Goal: Task Accomplishment & Management: Manage account settings

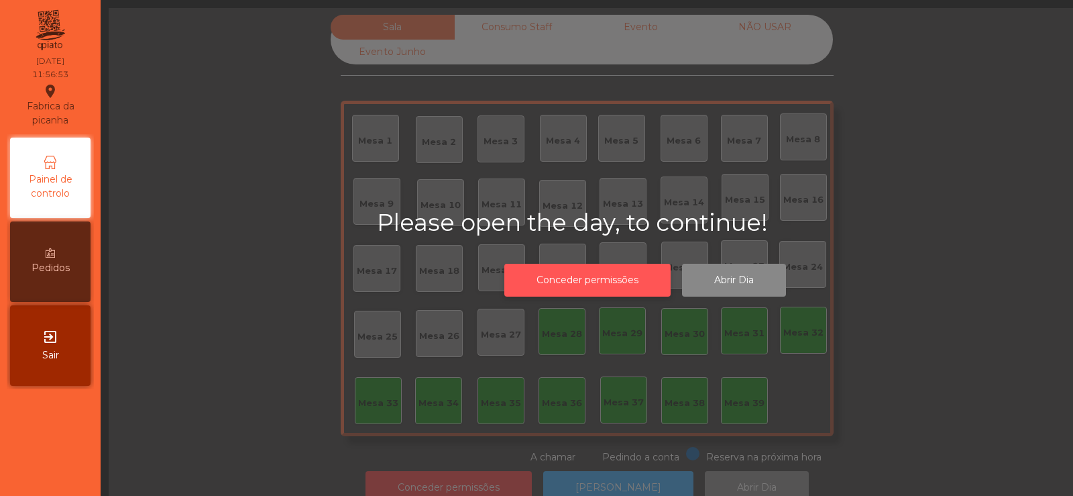
click at [594, 286] on button "Conceder permissões" at bounding box center [587, 280] width 166 height 33
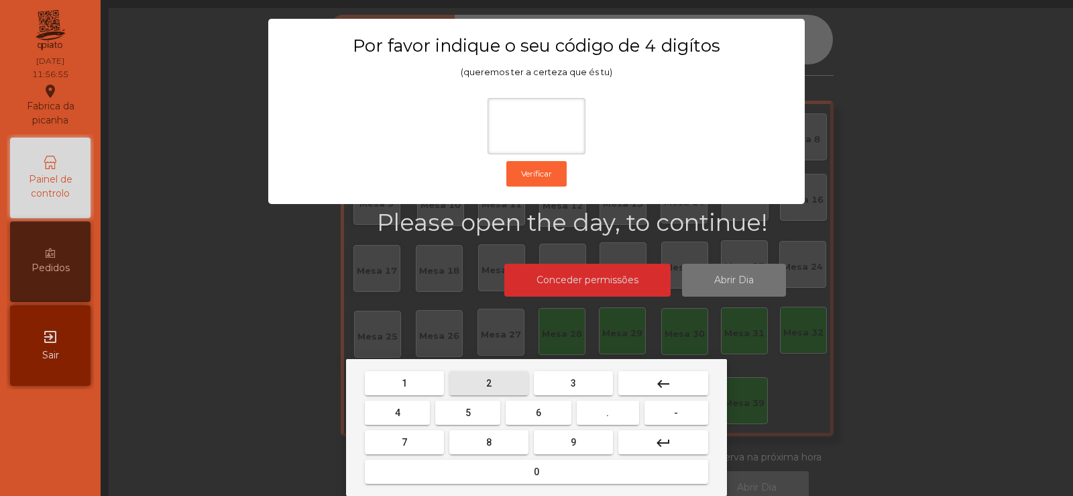
click at [487, 380] on span "2" at bounding box center [488, 383] width 5 height 11
click at [546, 413] on button "6" at bounding box center [538, 413] width 65 height 24
click at [405, 440] on span "7" at bounding box center [404, 442] width 5 height 11
click at [468, 412] on span "5" at bounding box center [468, 412] width 5 height 11
type input "****"
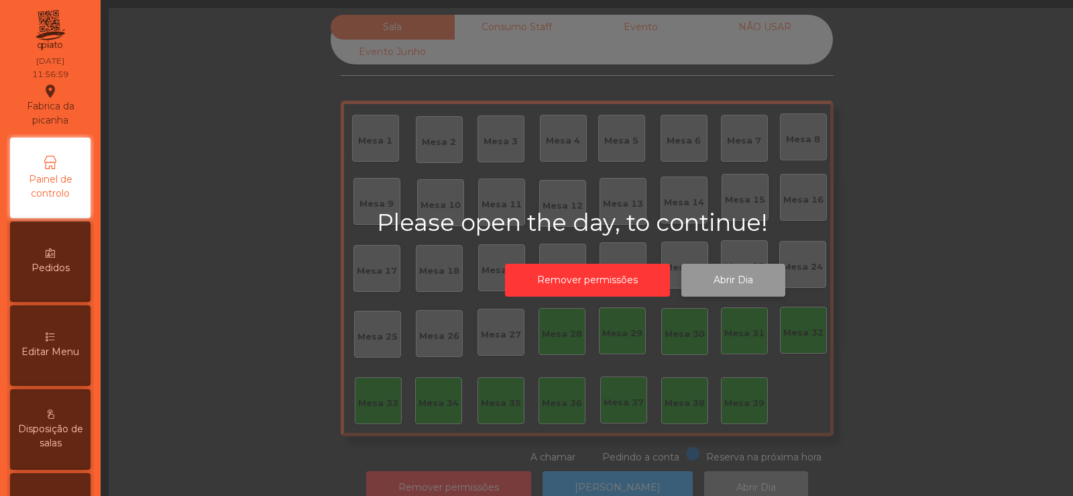
click at [753, 290] on button "Abrir Dia" at bounding box center [734, 280] width 104 height 33
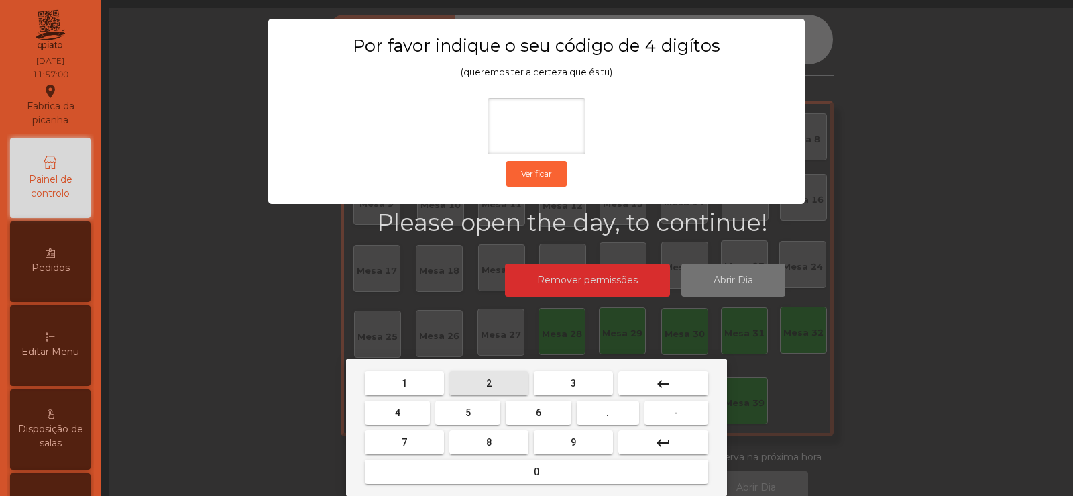
click at [489, 382] on span "2" at bounding box center [488, 383] width 5 height 11
click at [541, 409] on span "6" at bounding box center [538, 412] width 5 height 11
click at [421, 420] on button "4" at bounding box center [397, 413] width 65 height 24
click at [482, 409] on button "5" at bounding box center [467, 413] width 65 height 24
type input "****"
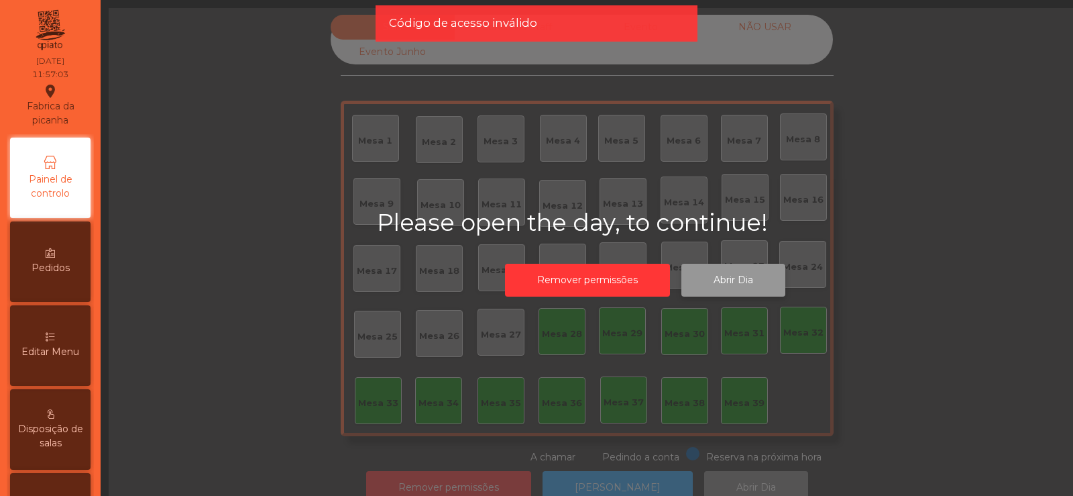
click at [734, 285] on button "Abrir Dia" at bounding box center [734, 280] width 104 height 33
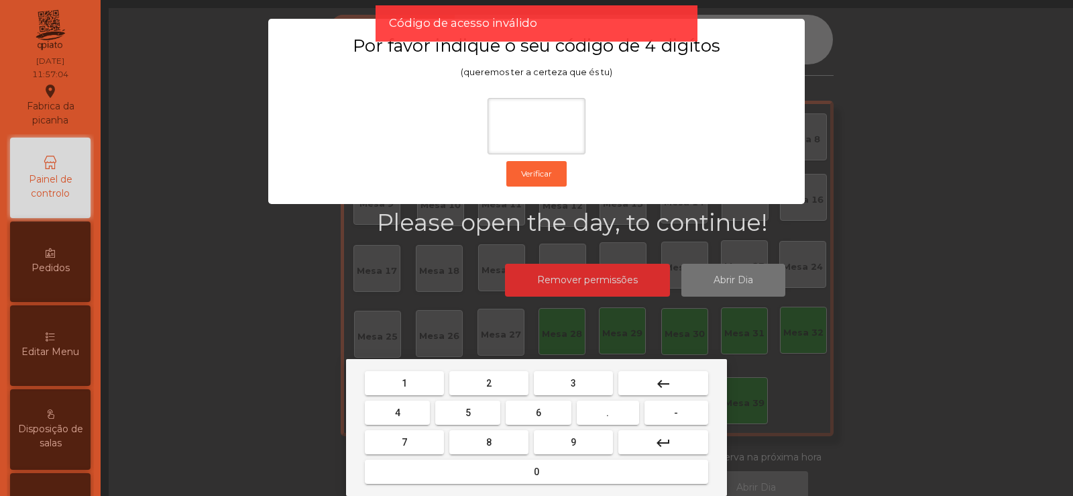
click at [489, 382] on span "2" at bounding box center [488, 383] width 5 height 11
click at [550, 411] on button "6" at bounding box center [538, 413] width 65 height 24
click at [416, 443] on button "7" at bounding box center [404, 442] width 79 height 24
click at [468, 412] on span "5" at bounding box center [468, 412] width 5 height 11
type input "****"
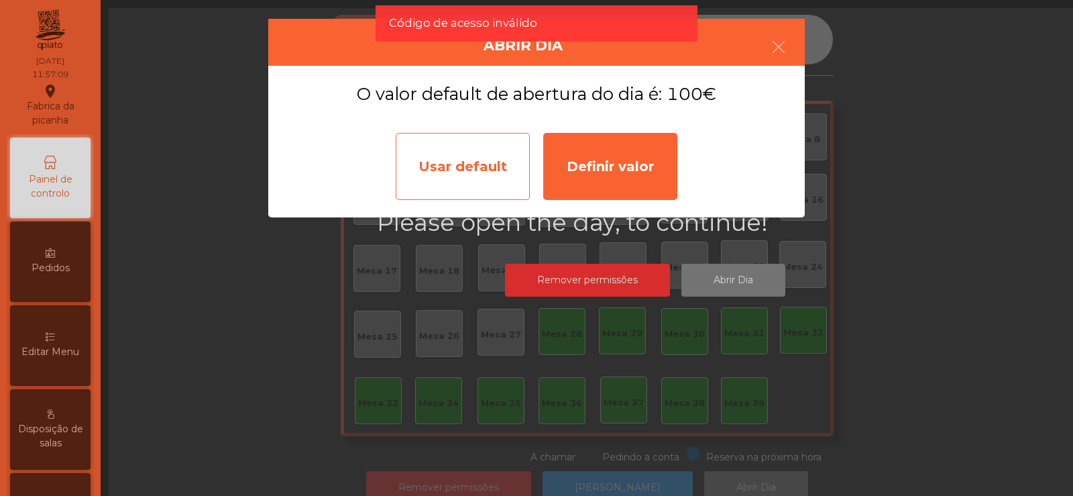
click at [467, 168] on div "Usar default" at bounding box center [463, 166] width 134 height 67
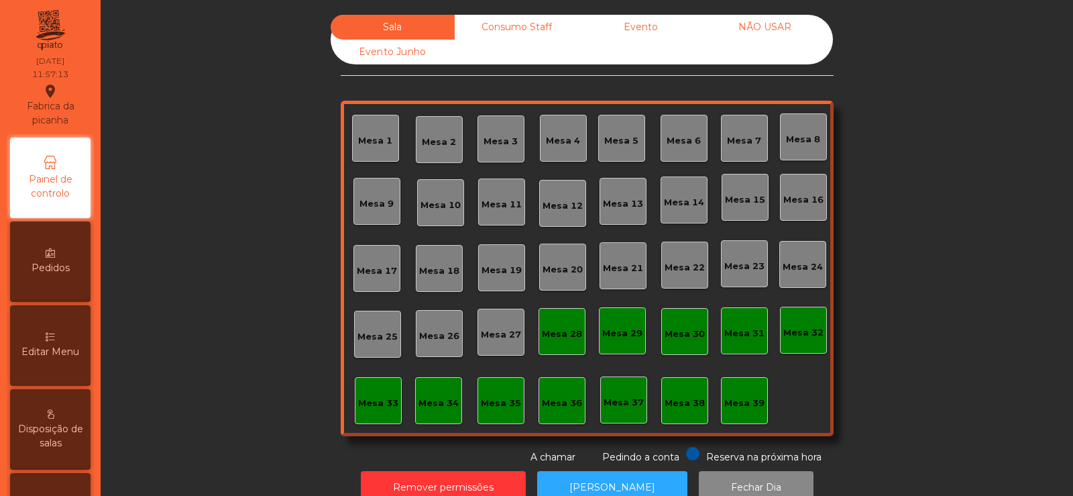
click at [738, 400] on div "Mesa 39" at bounding box center [745, 402] width 40 height 13
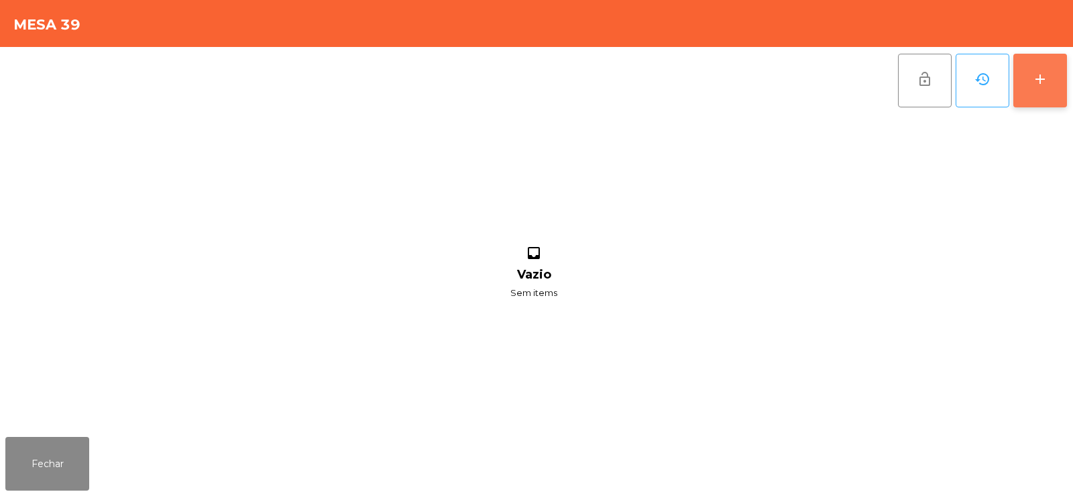
click at [1027, 94] on button "add" at bounding box center [1041, 81] width 54 height 54
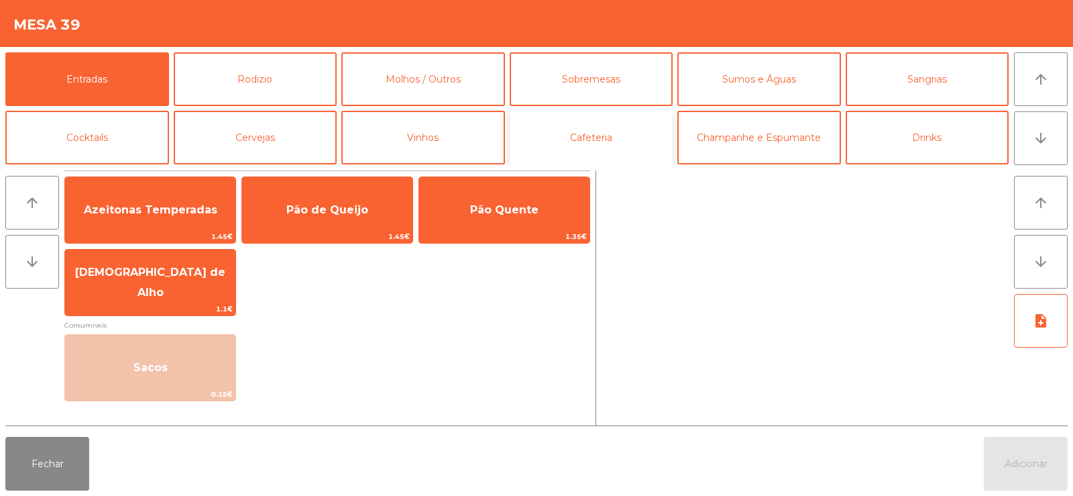
click at [606, 144] on button "Cafeteria" at bounding box center [592, 138] width 164 height 54
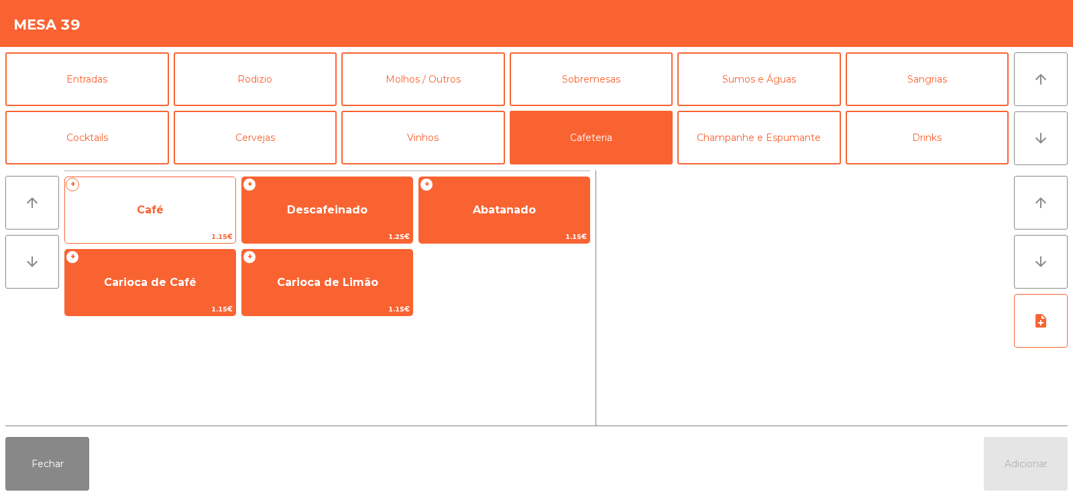
click at [175, 215] on span "Café" at bounding box center [150, 210] width 170 height 36
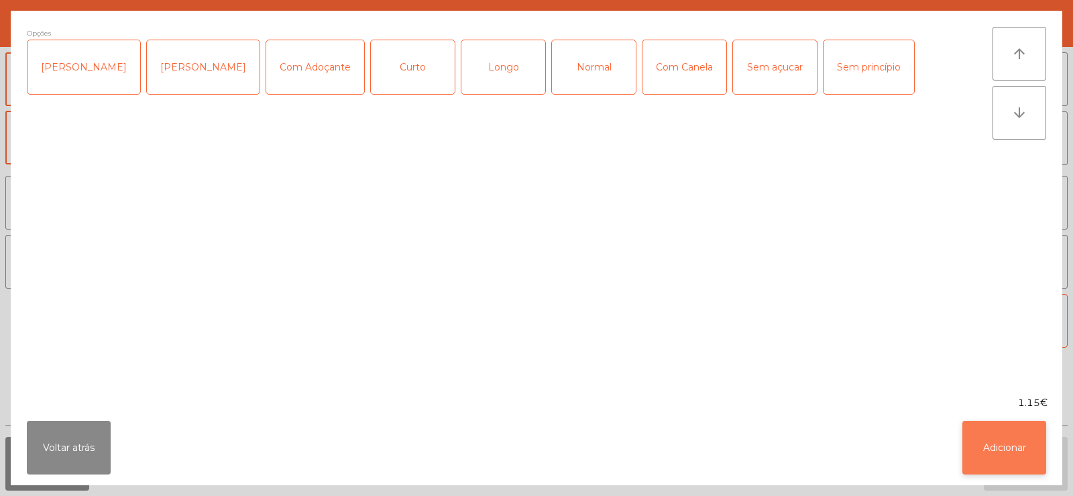
click at [997, 441] on button "Adicionar" at bounding box center [1005, 448] width 84 height 54
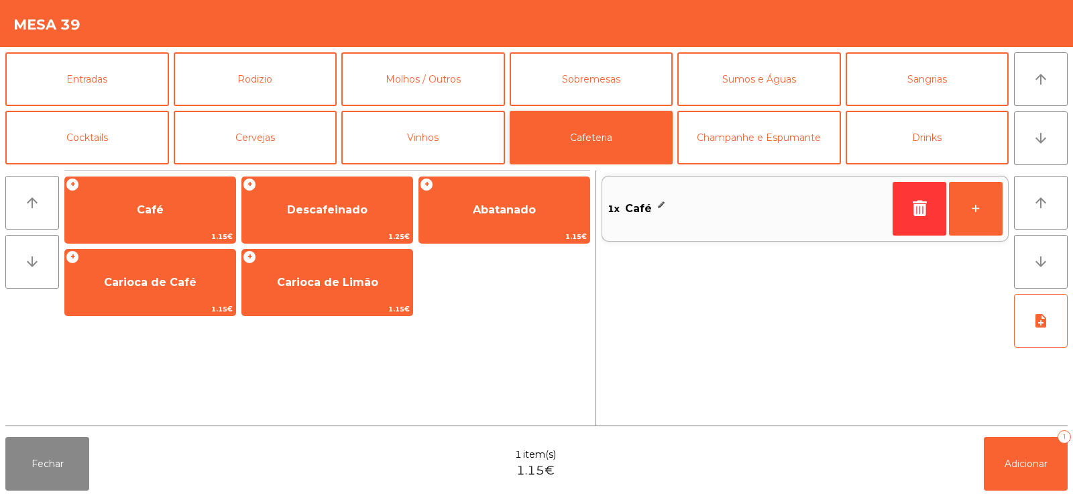
click at [592, 144] on button "Cafeteria" at bounding box center [592, 138] width 164 height 54
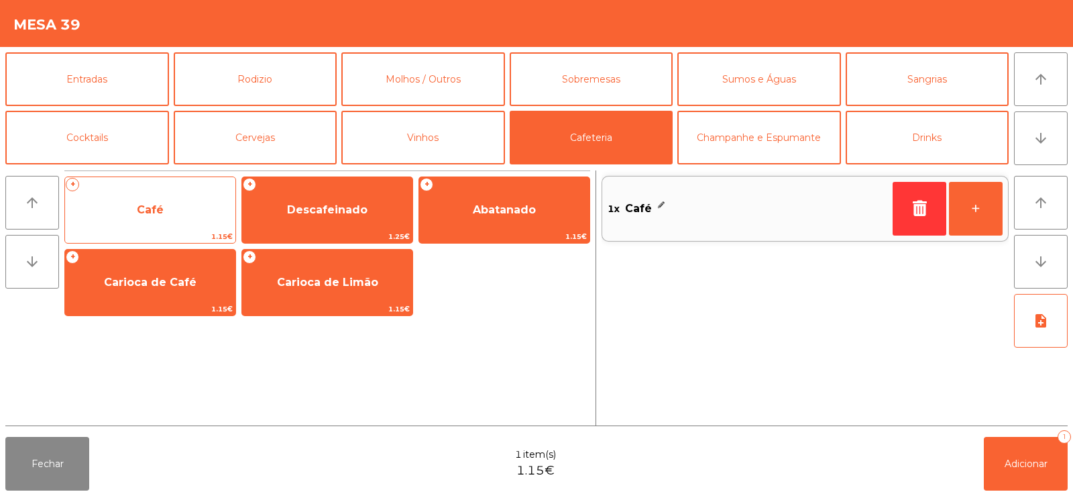
click at [174, 221] on span "Café" at bounding box center [150, 210] width 170 height 36
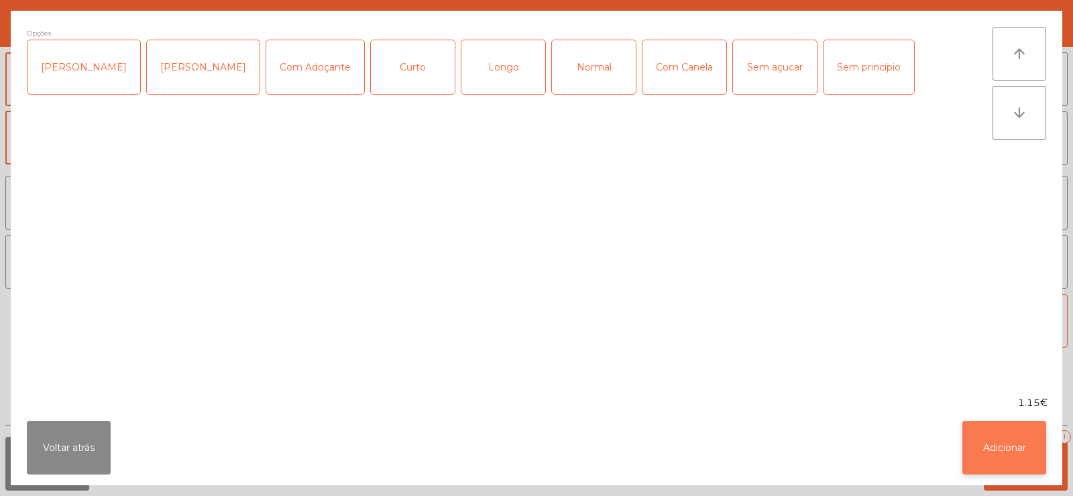
click at [998, 448] on button "Adicionar" at bounding box center [1005, 448] width 84 height 54
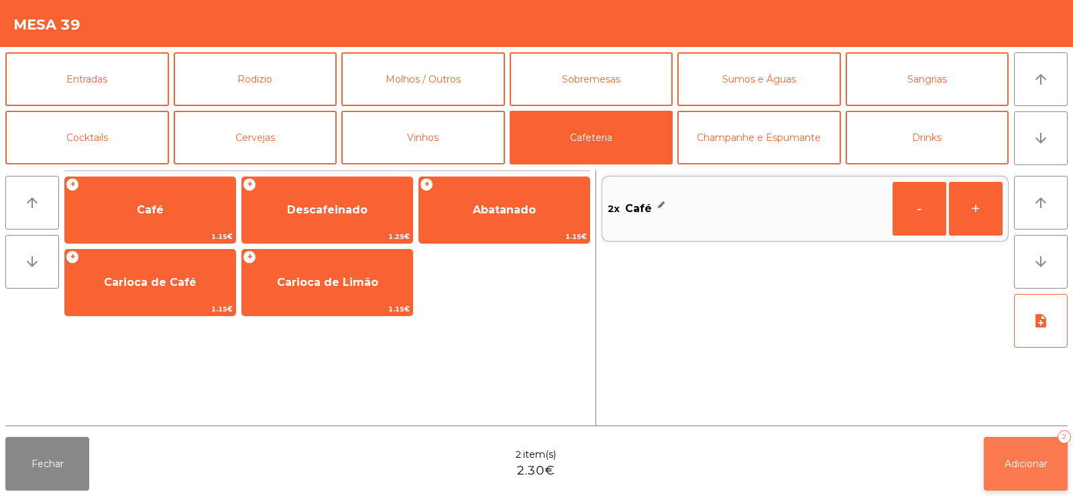
click at [1024, 458] on span "Adicionar" at bounding box center [1026, 464] width 43 height 12
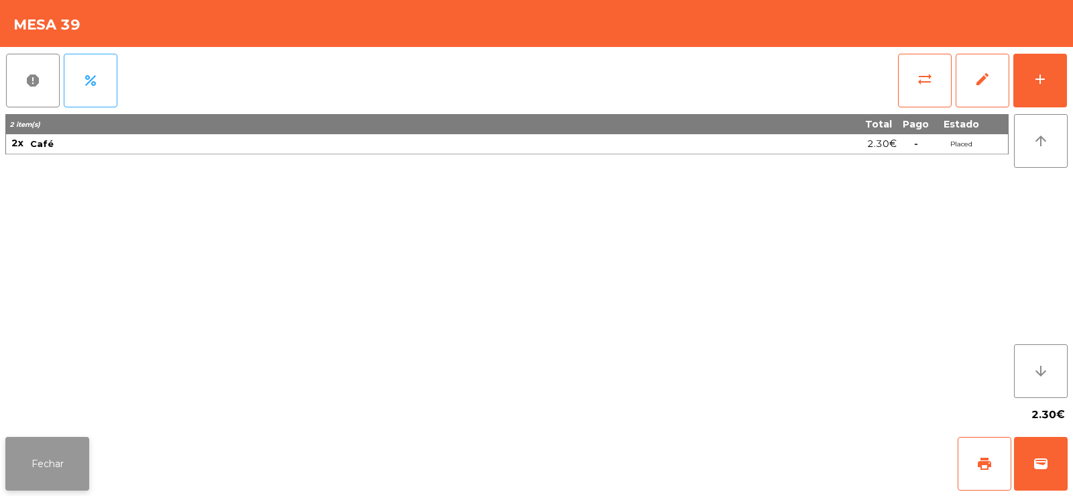
click at [44, 458] on button "Fechar" at bounding box center [47, 464] width 84 height 54
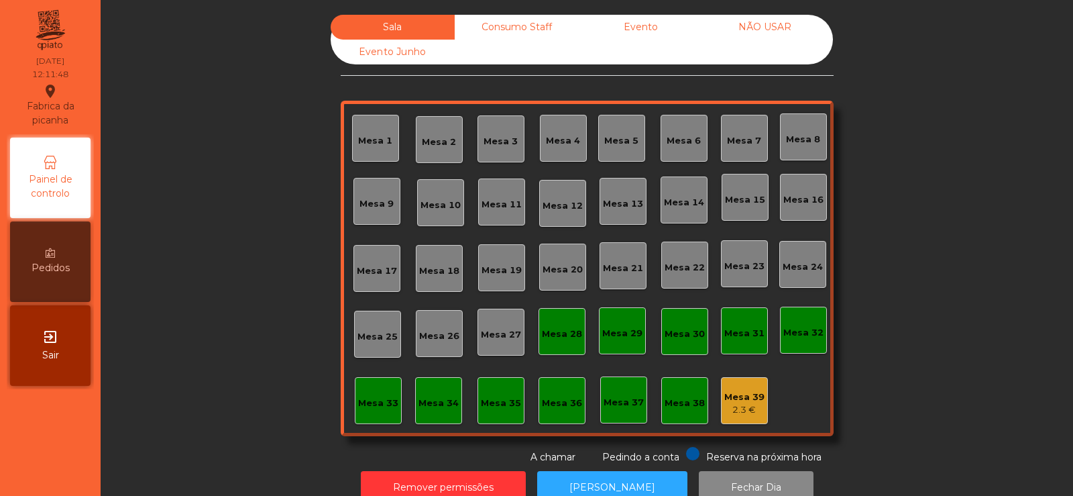
scroll to position [33, 0]
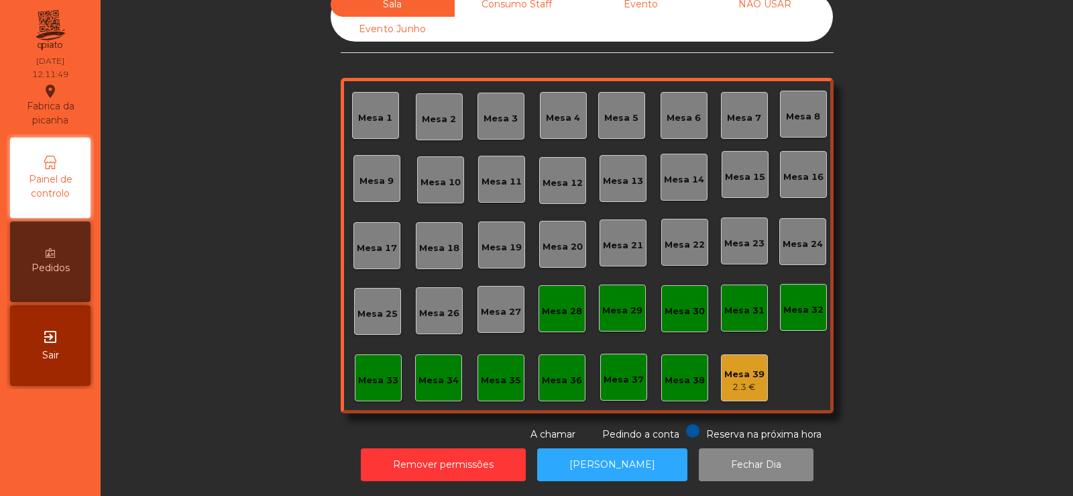
click at [741, 368] on div "Mesa 39" at bounding box center [745, 374] width 40 height 13
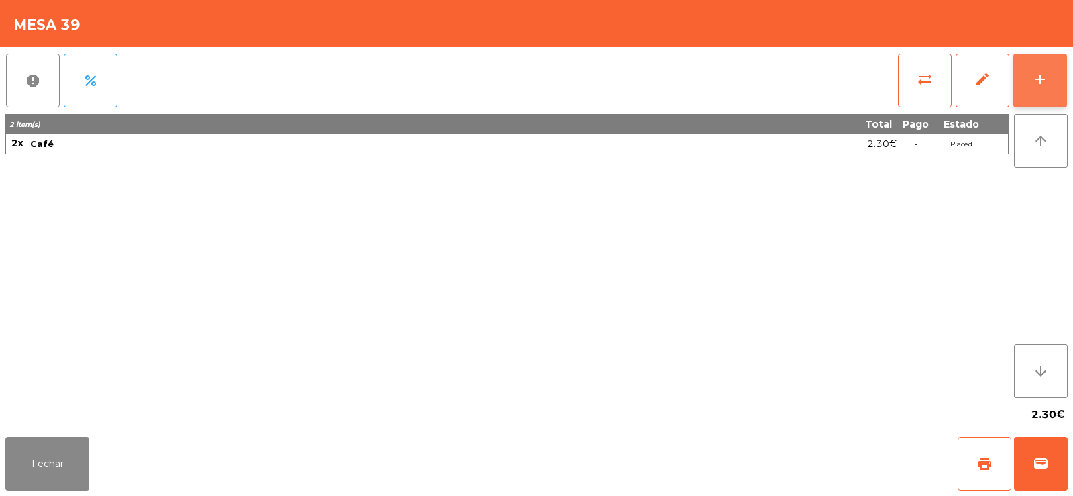
click at [1043, 81] on div "add" at bounding box center [1040, 79] width 16 height 16
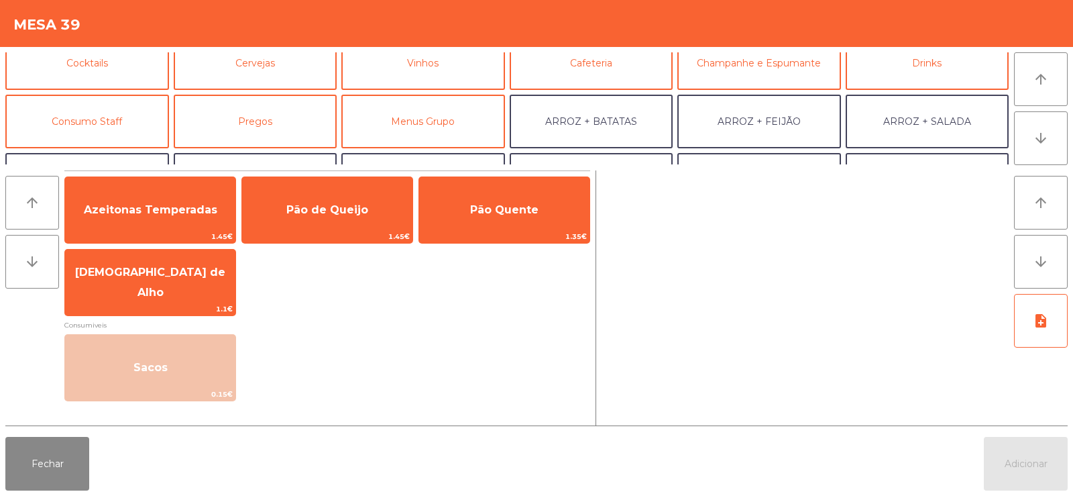
scroll to position [75, 0]
click at [146, 113] on button "Consumo Staff" at bounding box center [87, 121] width 164 height 54
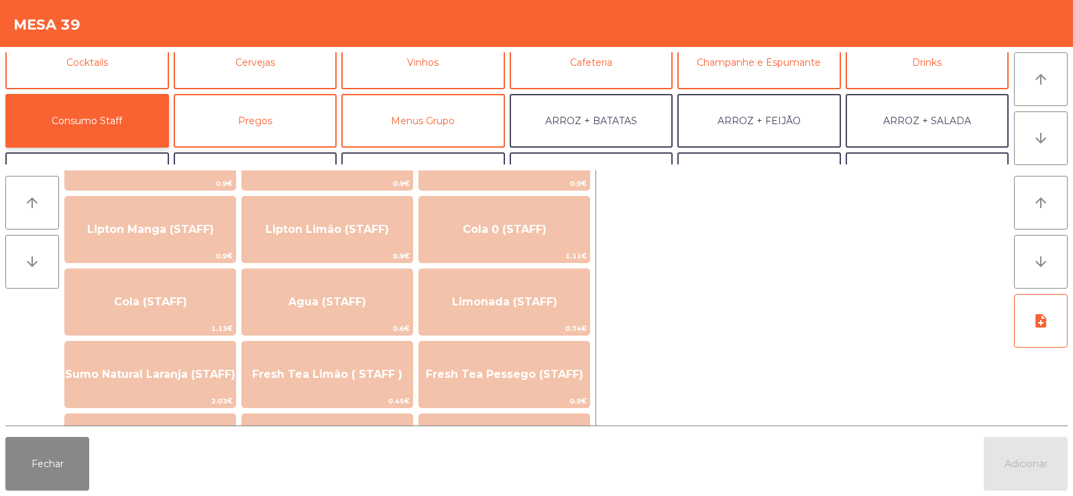
scroll to position [225, 0]
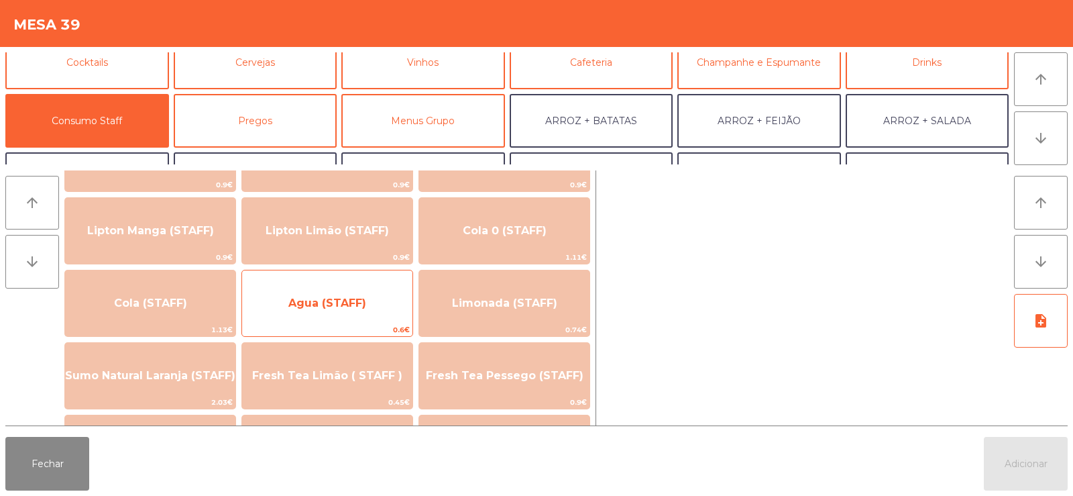
click at [360, 307] on span "Agua (STAFF)" at bounding box center [327, 303] width 78 height 13
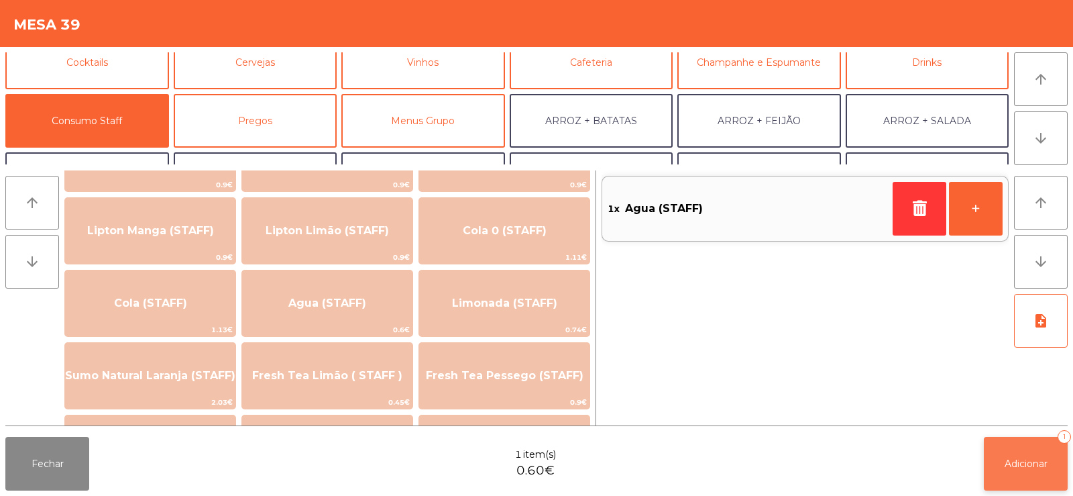
click at [1009, 478] on button "Adicionar 1" at bounding box center [1026, 464] width 84 height 54
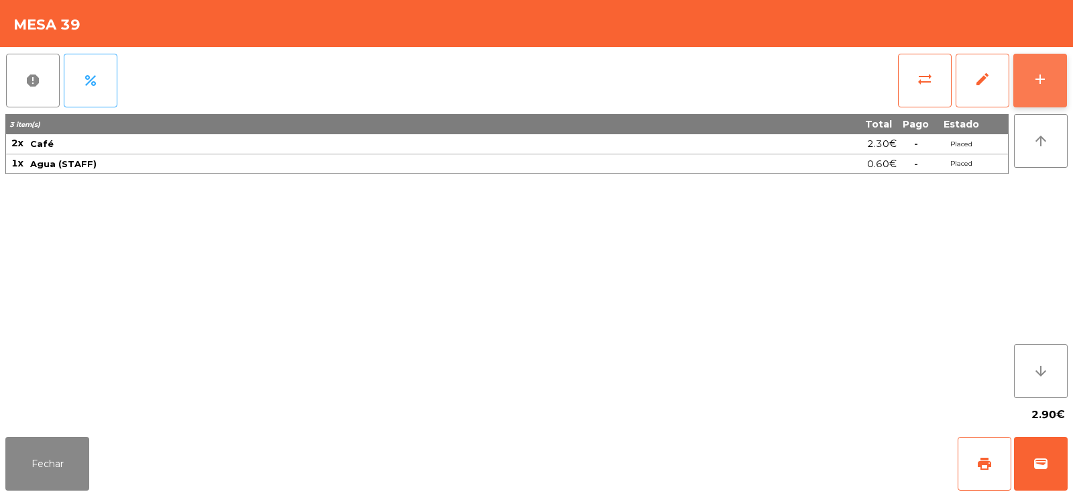
click at [1036, 72] on div "add" at bounding box center [1040, 79] width 16 height 16
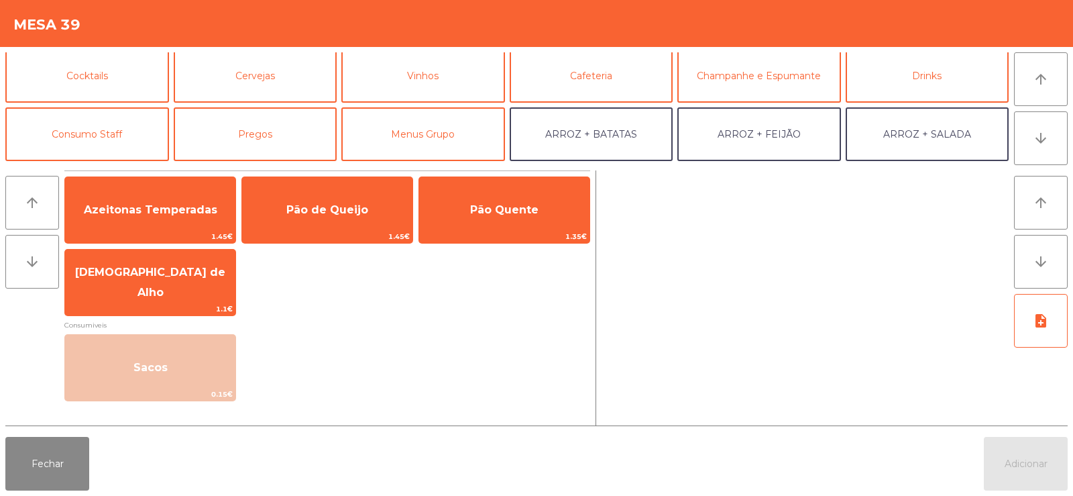
scroll to position [64, 0]
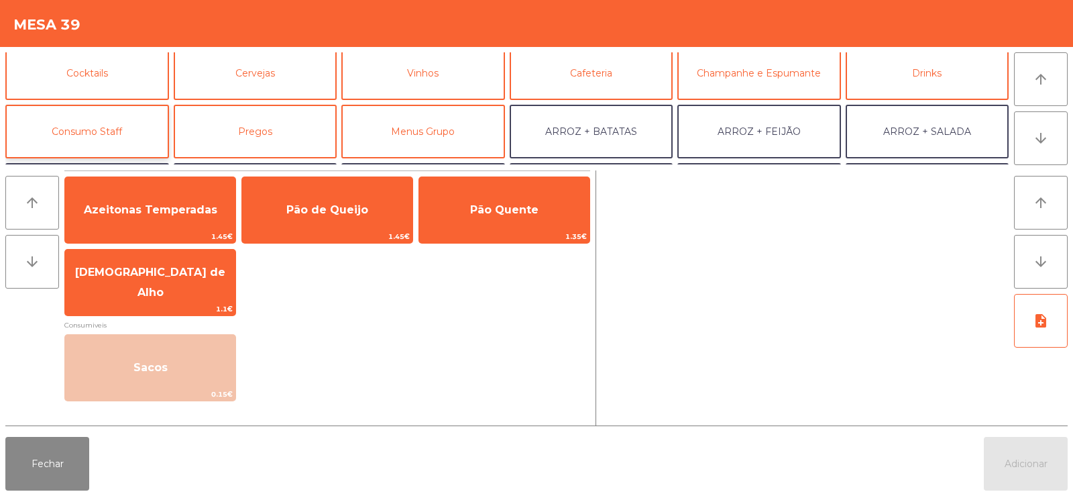
click at [91, 136] on button "Consumo Staff" at bounding box center [87, 132] width 164 height 54
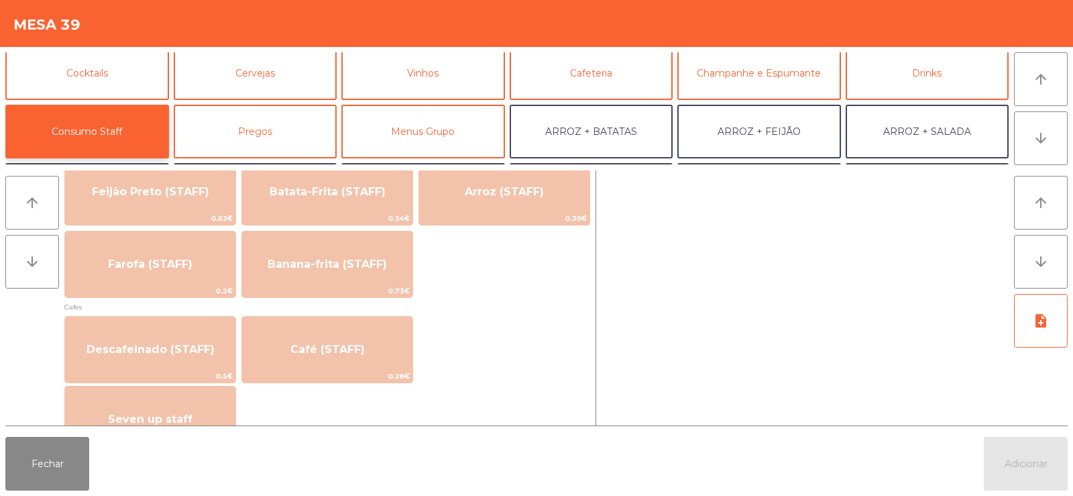
scroll to position [653, 0]
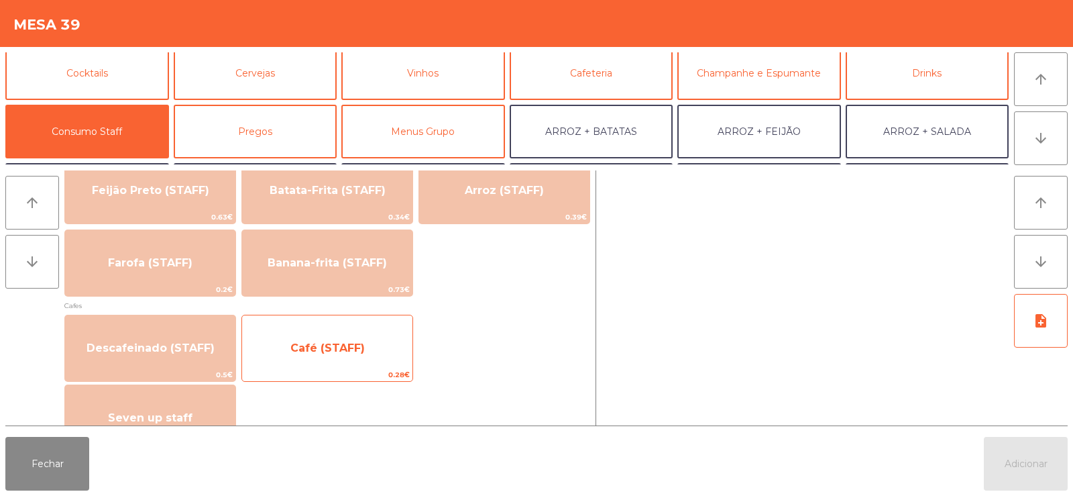
click at [331, 338] on span "Café (STAFF)" at bounding box center [327, 348] width 170 height 36
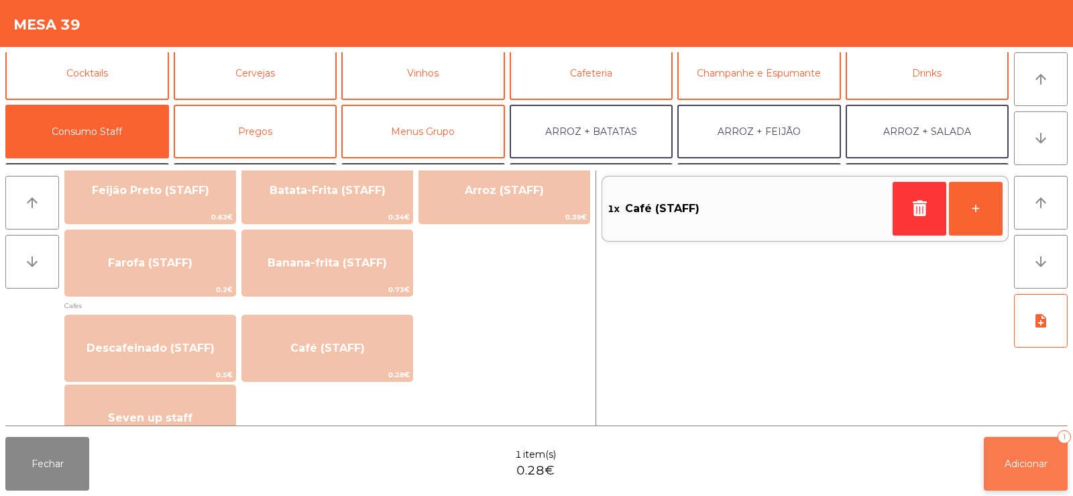
click at [1018, 459] on span "Adicionar" at bounding box center [1026, 464] width 43 height 12
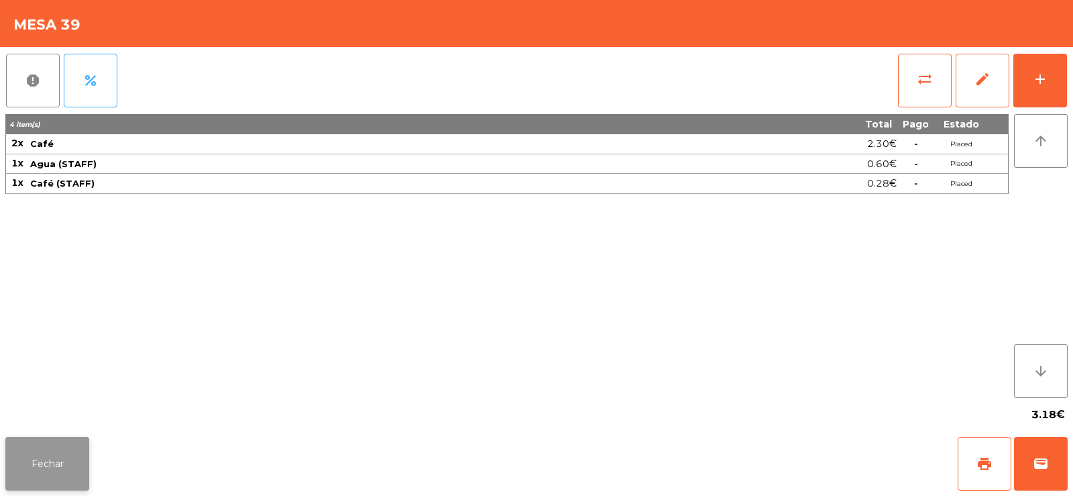
click at [48, 466] on button "Fechar" at bounding box center [47, 464] width 84 height 54
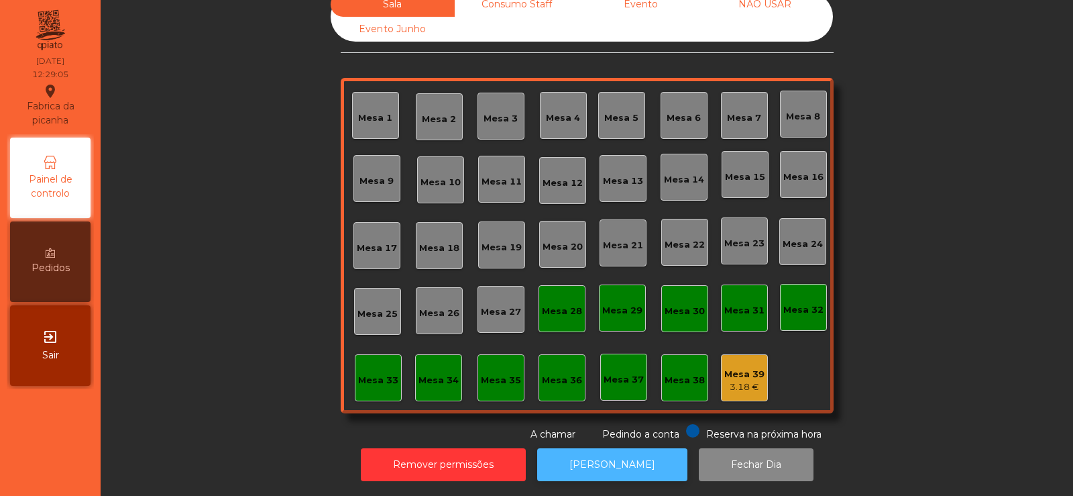
click at [596, 457] on button "[PERSON_NAME]" at bounding box center [612, 464] width 150 height 33
click at [500, 241] on div "Mesa 19" at bounding box center [502, 247] width 40 height 13
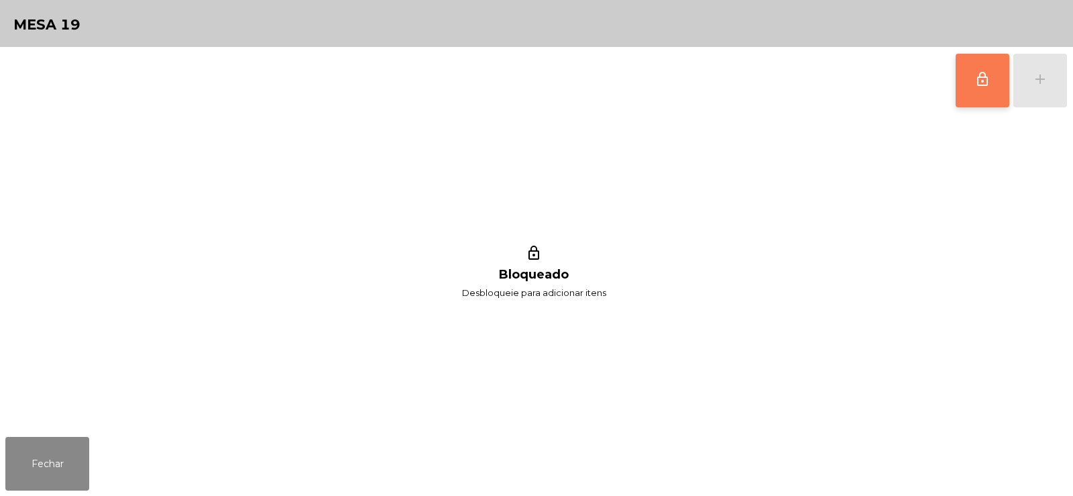
click at [990, 87] on span "lock_outline" at bounding box center [983, 79] width 16 height 16
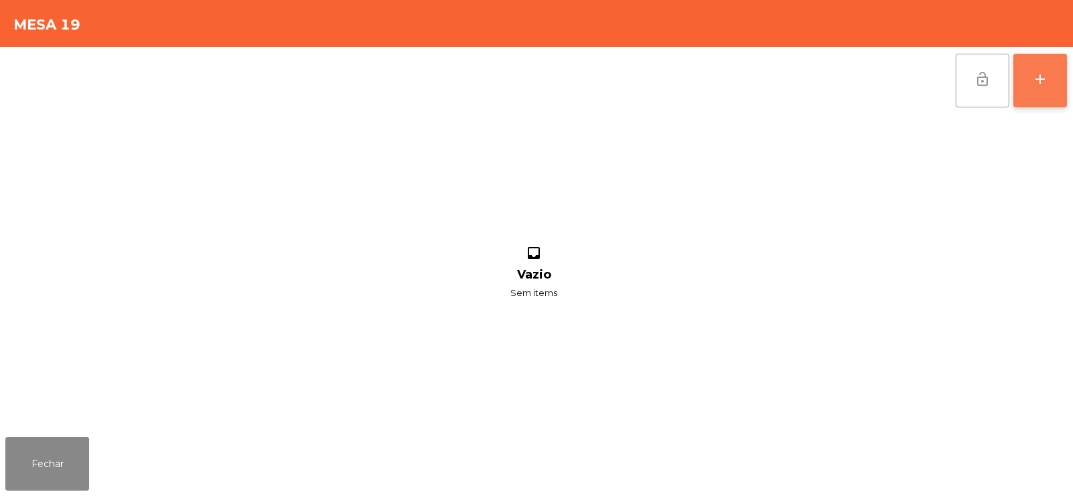
click at [1047, 89] on button "add" at bounding box center [1041, 81] width 54 height 54
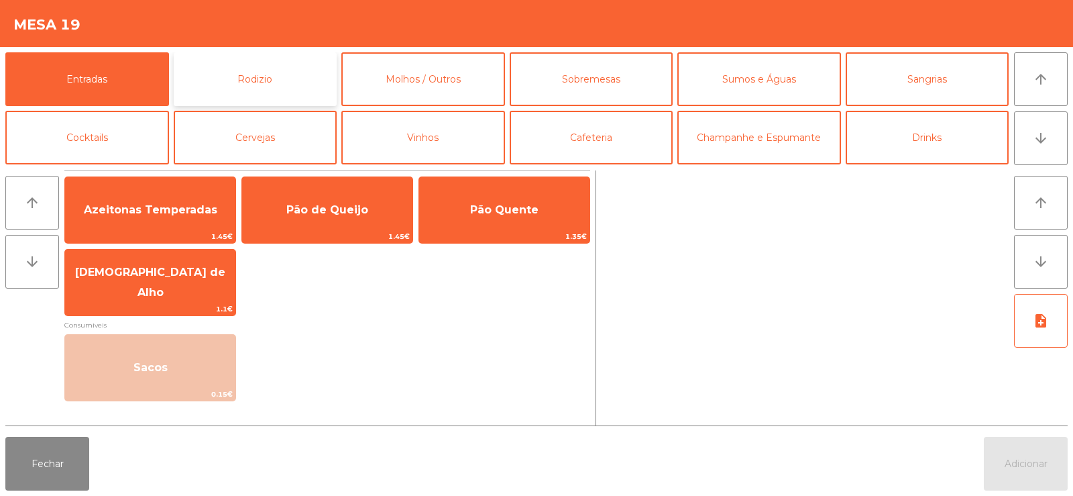
click at [269, 89] on button "Rodizio" at bounding box center [256, 79] width 164 height 54
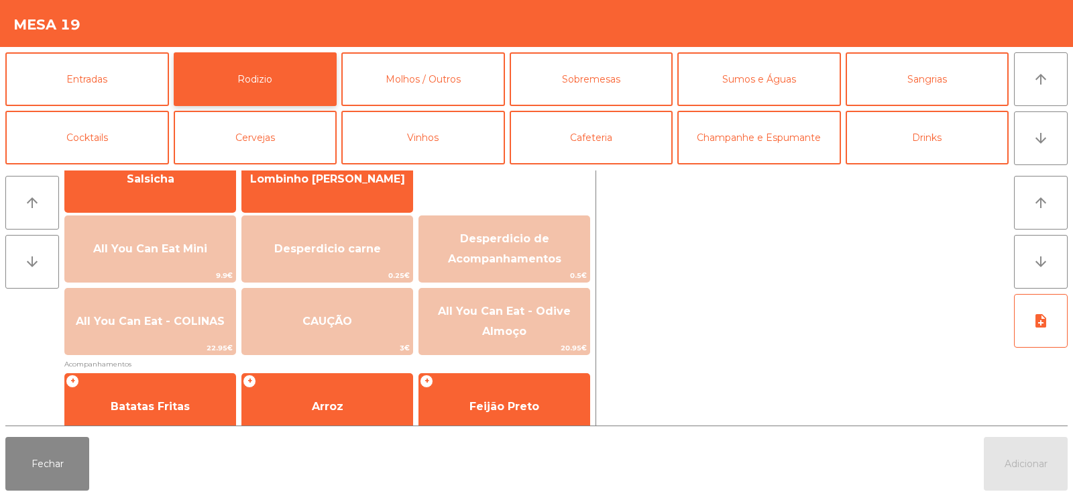
scroll to position [121, 0]
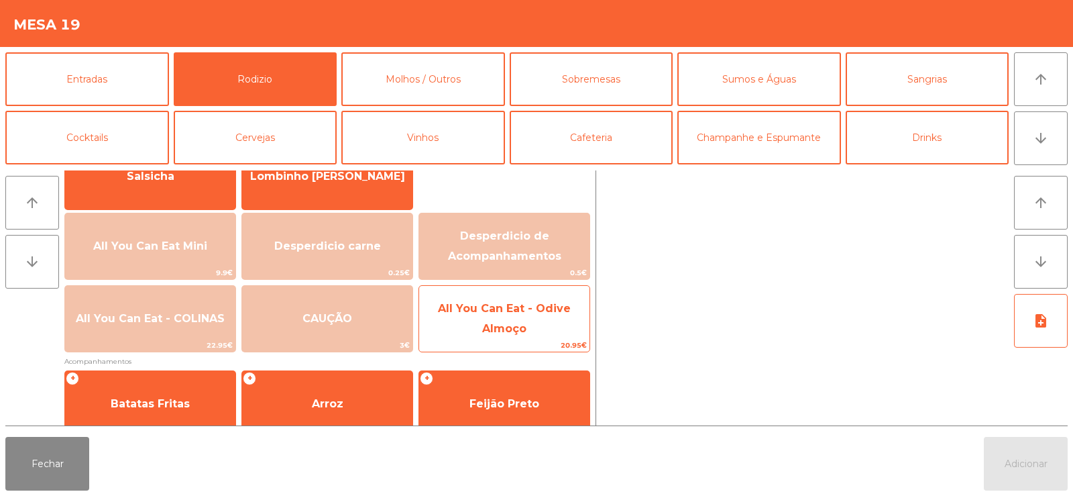
click at [506, 320] on span "All You Can Eat - Odive Almoço" at bounding box center [504, 318] width 170 height 57
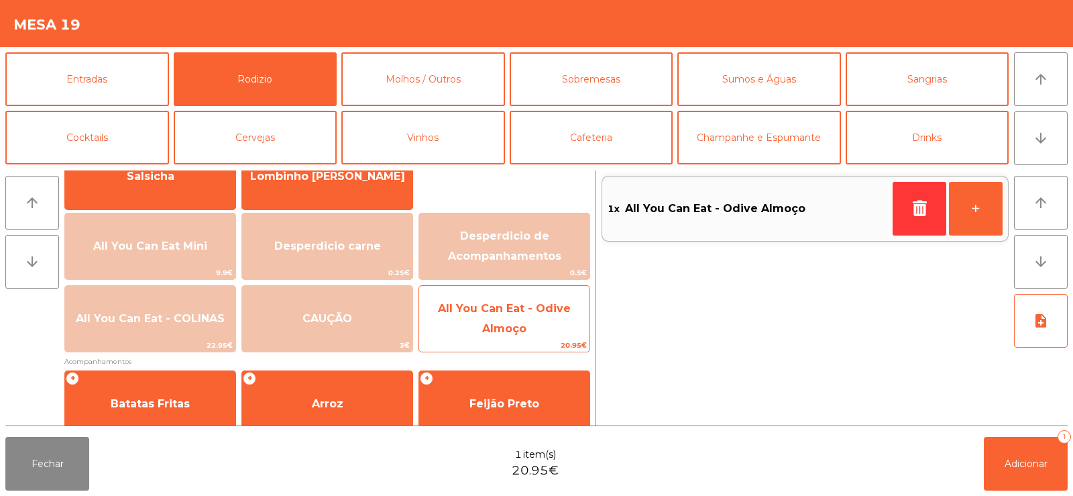
click at [516, 319] on span "All You Can Eat - Odive Almoço" at bounding box center [504, 318] width 170 height 57
click at [521, 321] on span "All You Can Eat - Odive Almoço" at bounding box center [504, 318] width 170 height 57
click at [534, 317] on span "All You Can Eat - Odive Almoço" at bounding box center [504, 318] width 170 height 57
click at [527, 325] on span "All You Can Eat - Odive Almoço" at bounding box center [504, 318] width 170 height 57
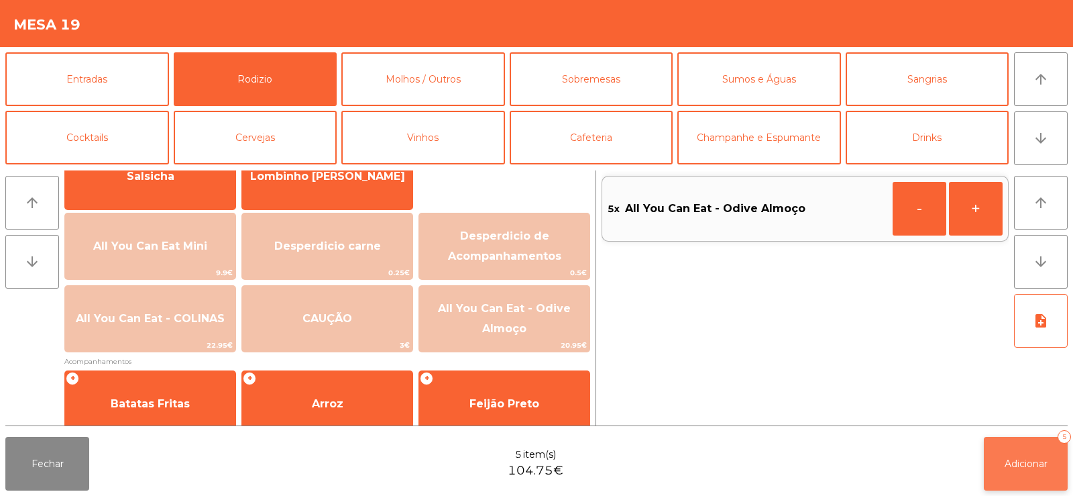
click at [1041, 462] on span "Adicionar" at bounding box center [1026, 464] width 43 height 12
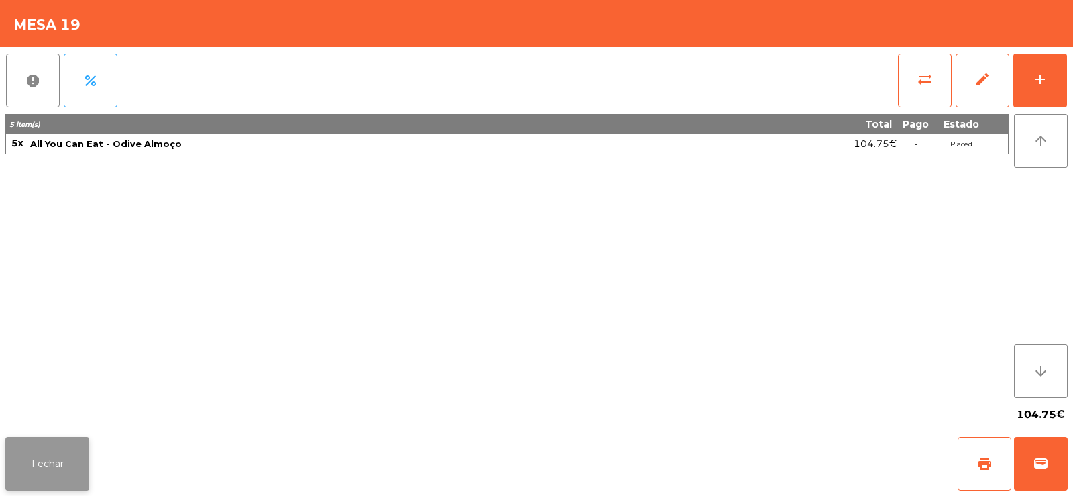
click at [39, 468] on button "Fechar" at bounding box center [47, 464] width 84 height 54
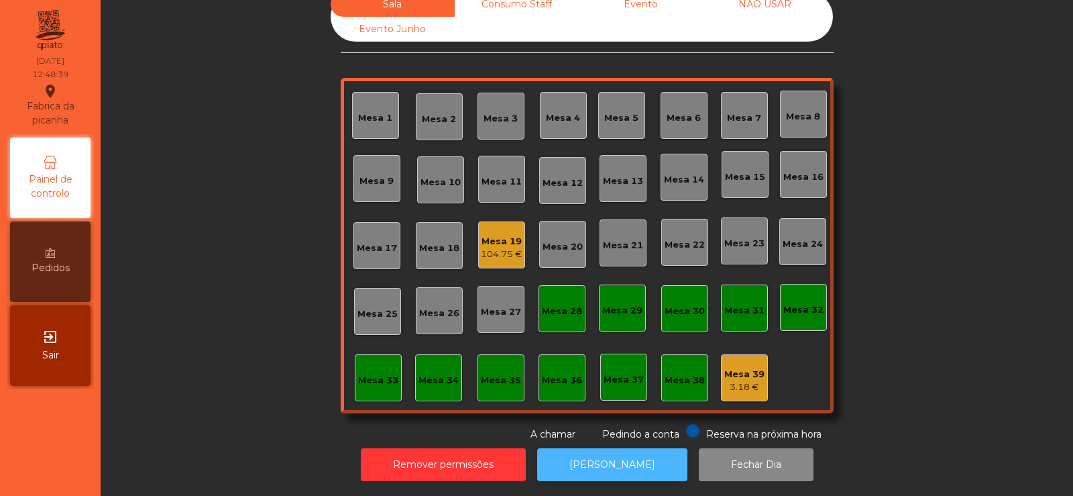
click at [610, 453] on button "[PERSON_NAME]" at bounding box center [612, 464] width 150 height 33
click at [504, 248] on div "107.65 €" at bounding box center [502, 254] width 42 height 13
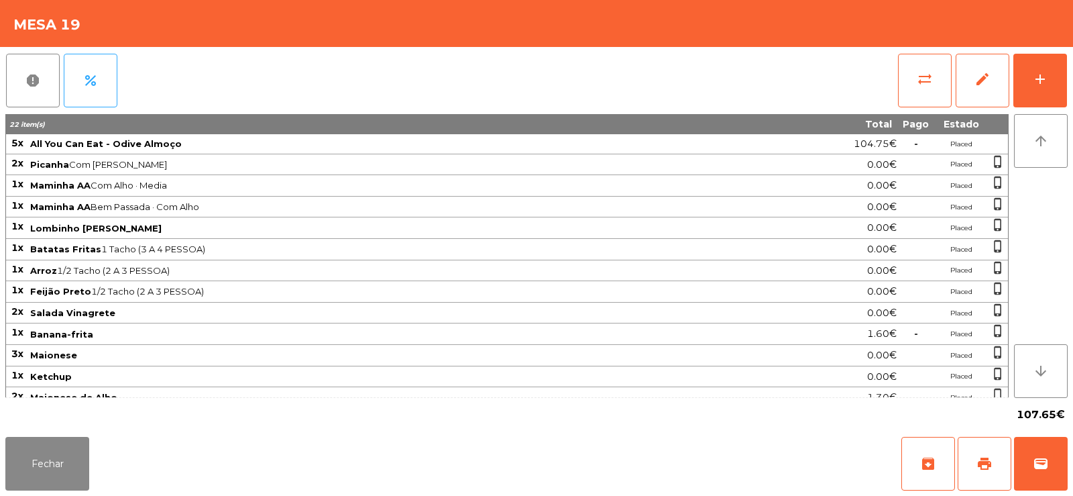
scroll to position [11, 0]
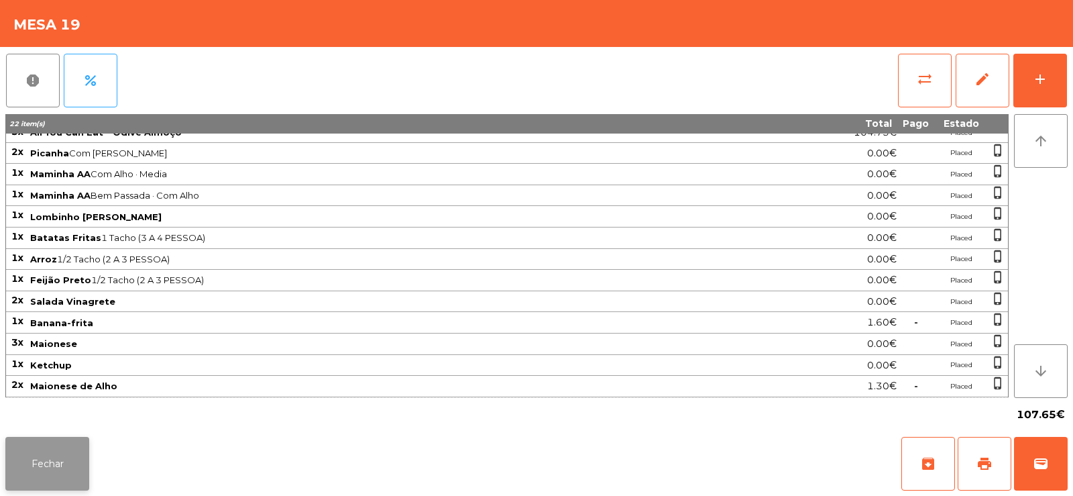
click at [60, 461] on button "Fechar" at bounding box center [47, 464] width 84 height 54
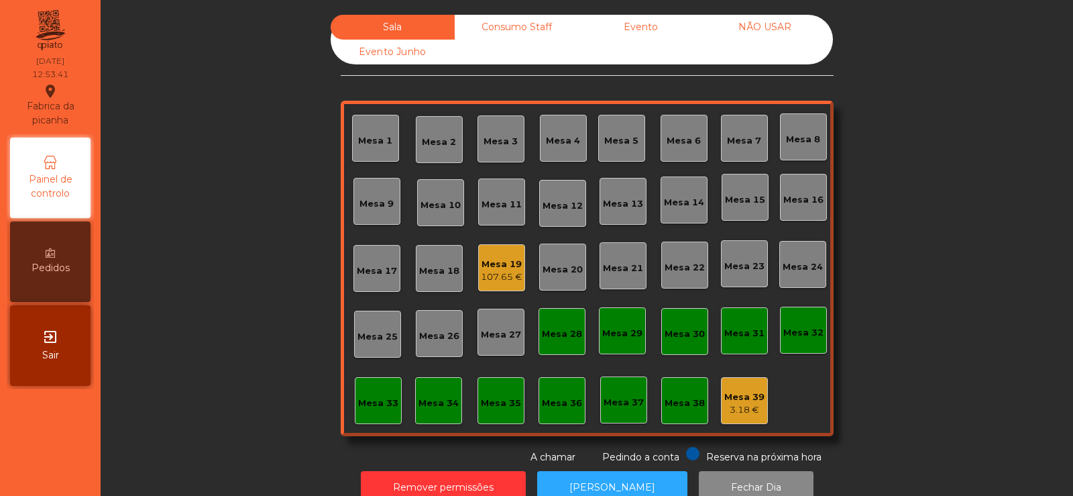
scroll to position [33, 0]
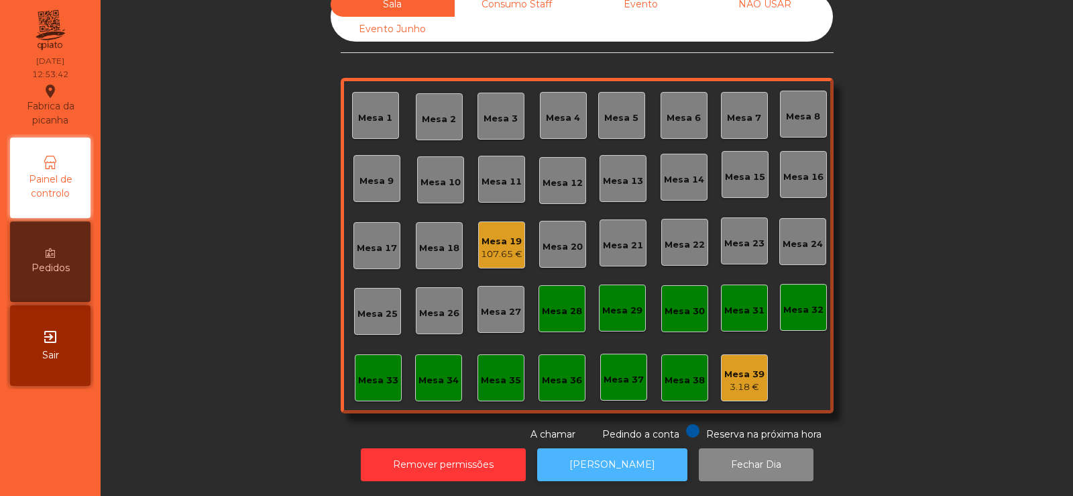
click at [590, 460] on button "[PERSON_NAME]" at bounding box center [612, 464] width 150 height 33
click at [558, 111] on div "Mesa 4" at bounding box center [563, 117] width 34 height 13
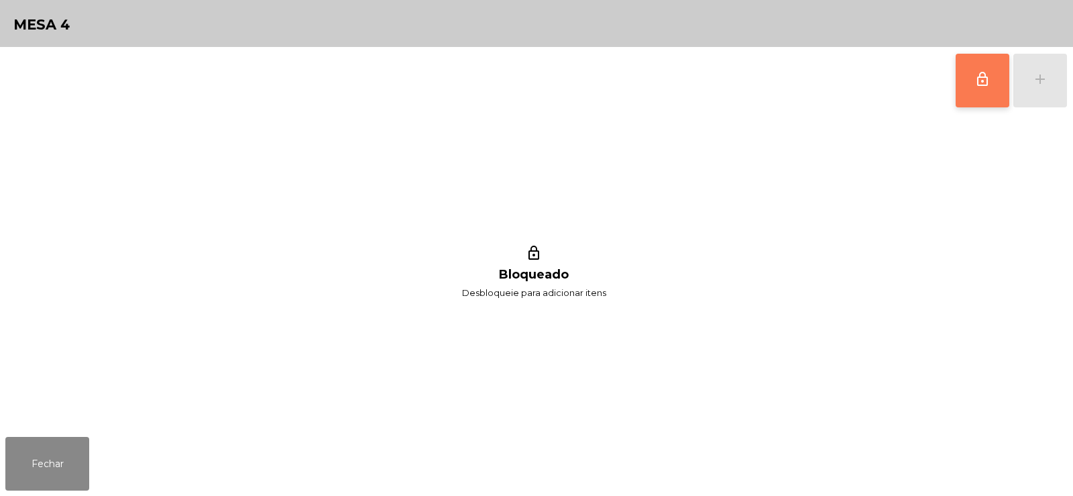
click at [973, 81] on button "lock_outline" at bounding box center [983, 81] width 54 height 54
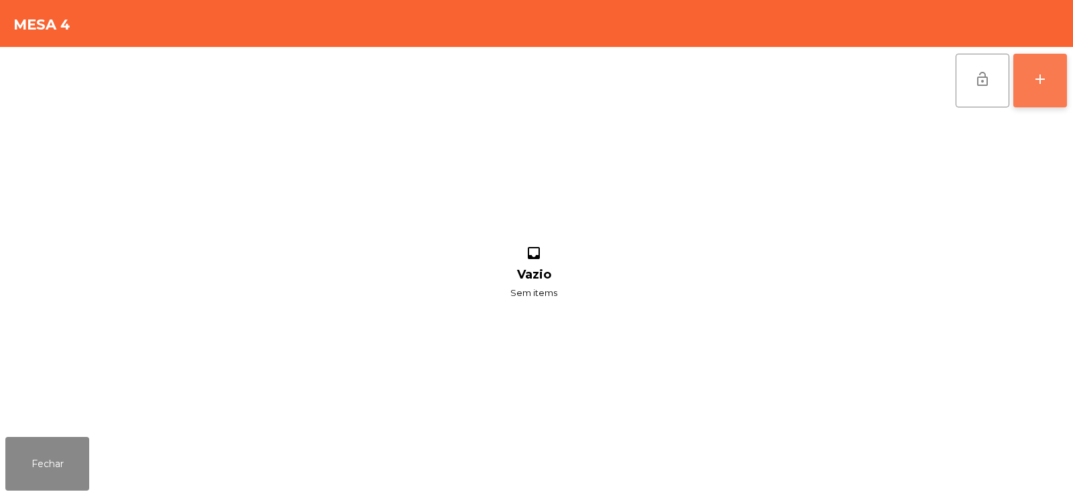
click at [1045, 89] on button "add" at bounding box center [1041, 81] width 54 height 54
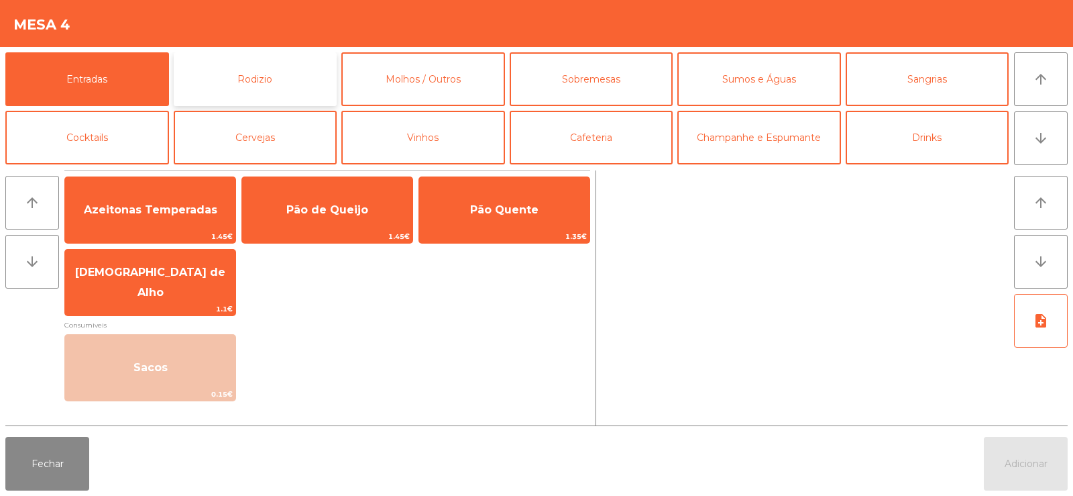
click at [283, 81] on button "Rodizio" at bounding box center [256, 79] width 164 height 54
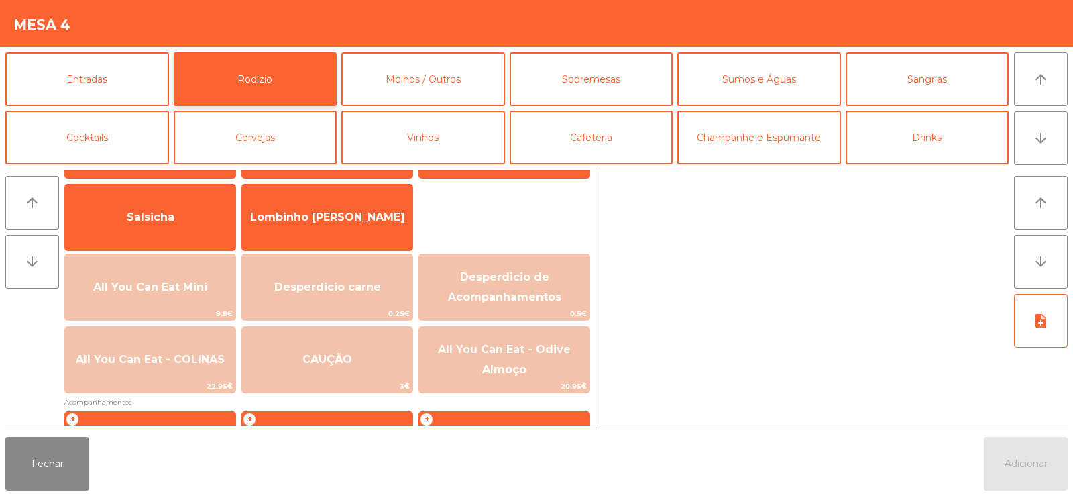
scroll to position [85, 0]
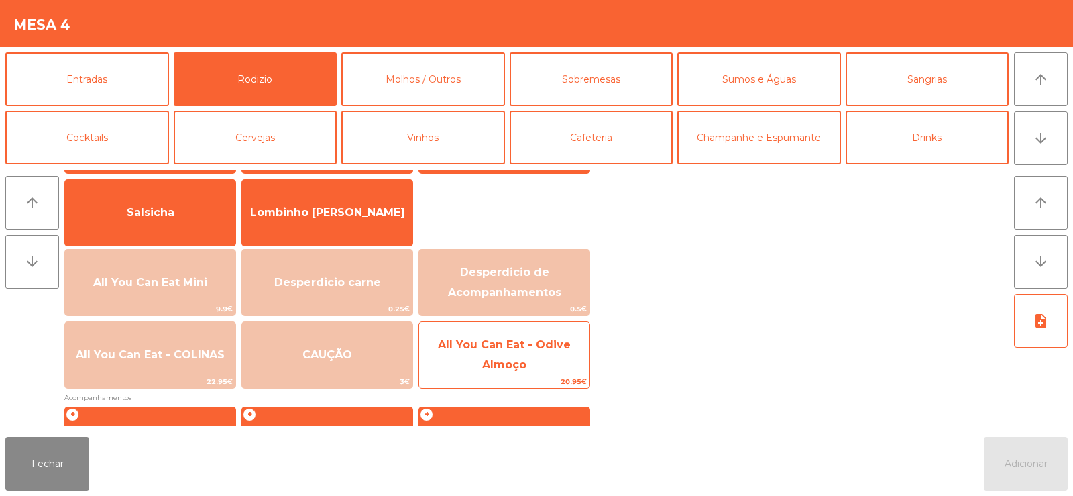
click at [523, 358] on span "All You Can Eat - Odive Almoço" at bounding box center [504, 354] width 133 height 33
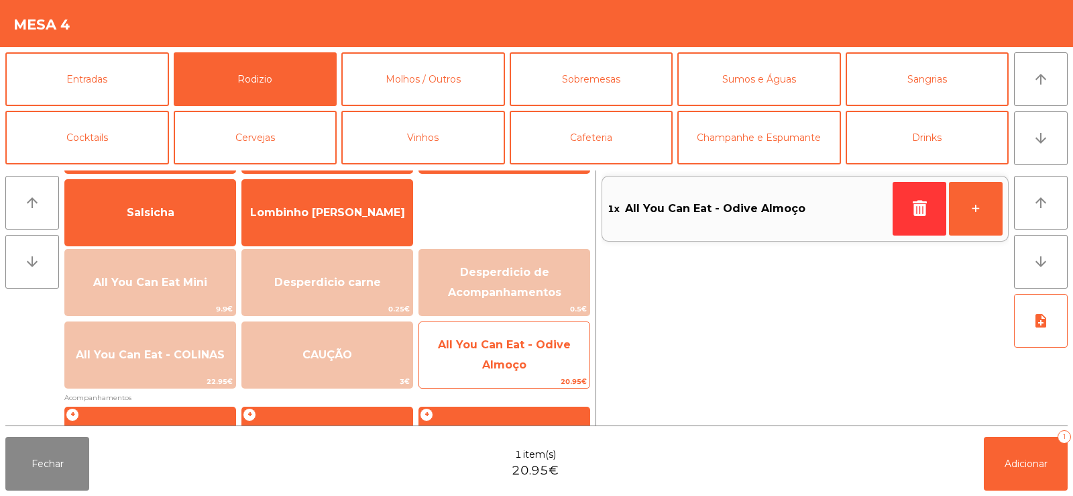
click at [515, 346] on span "All You Can Eat - Odive Almoço" at bounding box center [504, 354] width 133 height 33
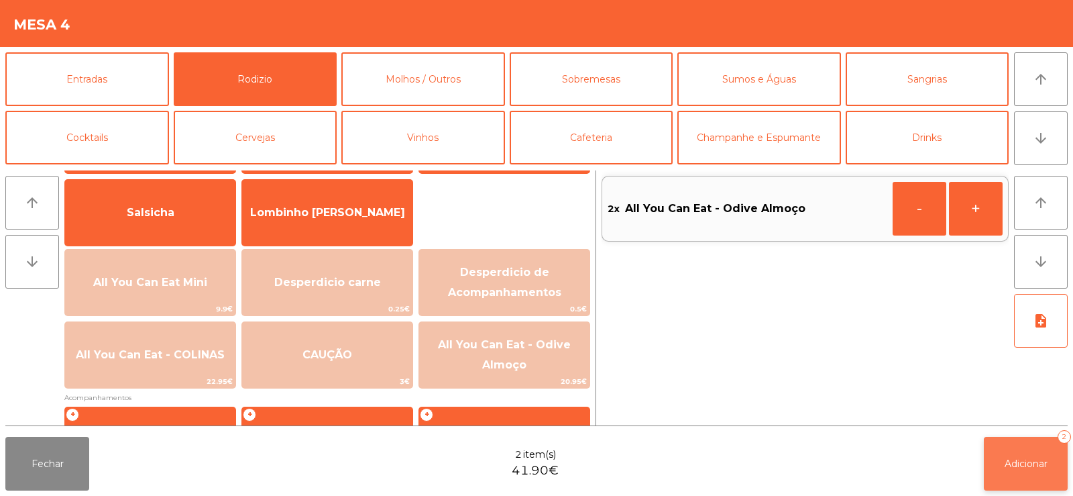
click at [1027, 466] on span "Adicionar" at bounding box center [1026, 464] width 43 height 12
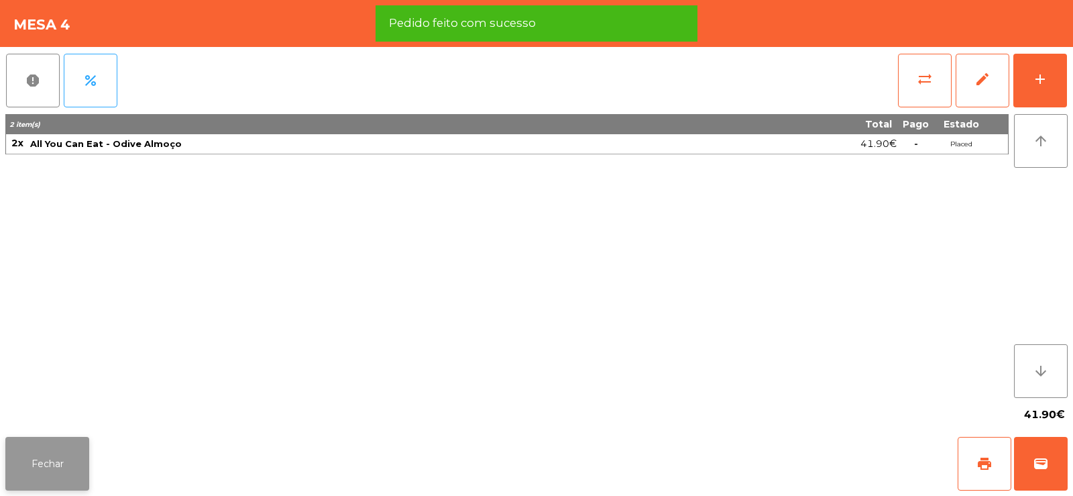
click at [62, 456] on button "Fechar" at bounding box center [47, 464] width 84 height 54
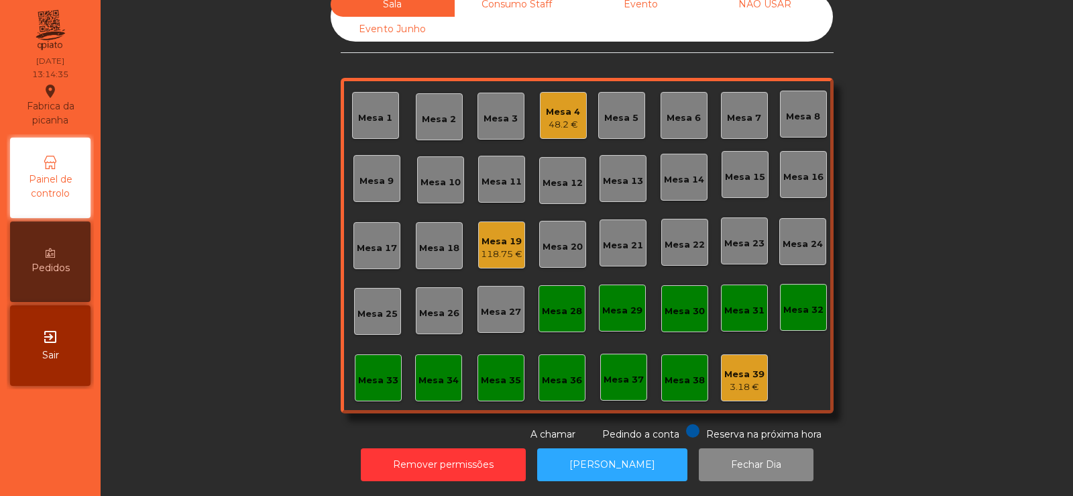
click at [552, 105] on div "Mesa 4" at bounding box center [563, 111] width 34 height 13
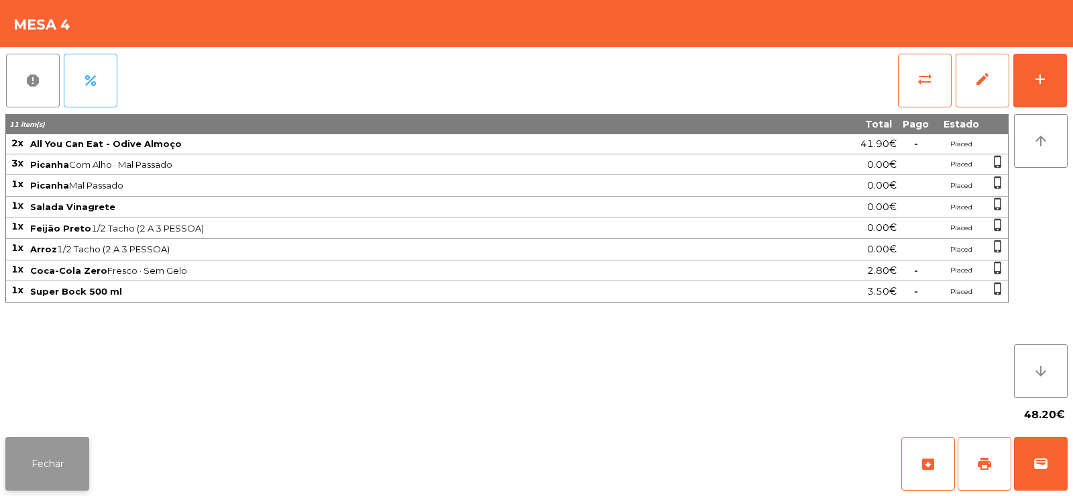
click at [53, 452] on button "Fechar" at bounding box center [47, 464] width 84 height 54
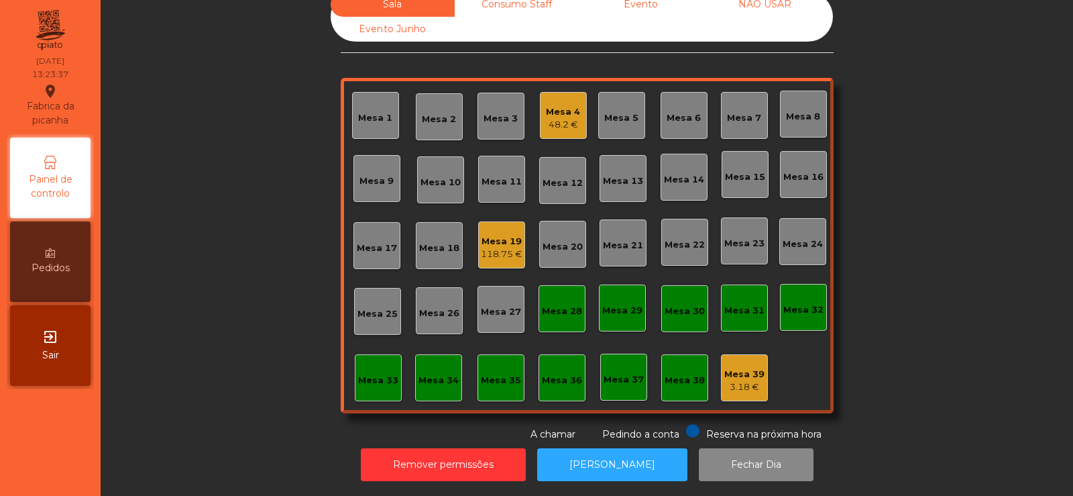
click at [422, 121] on div "Mesa 2" at bounding box center [439, 116] width 47 height 47
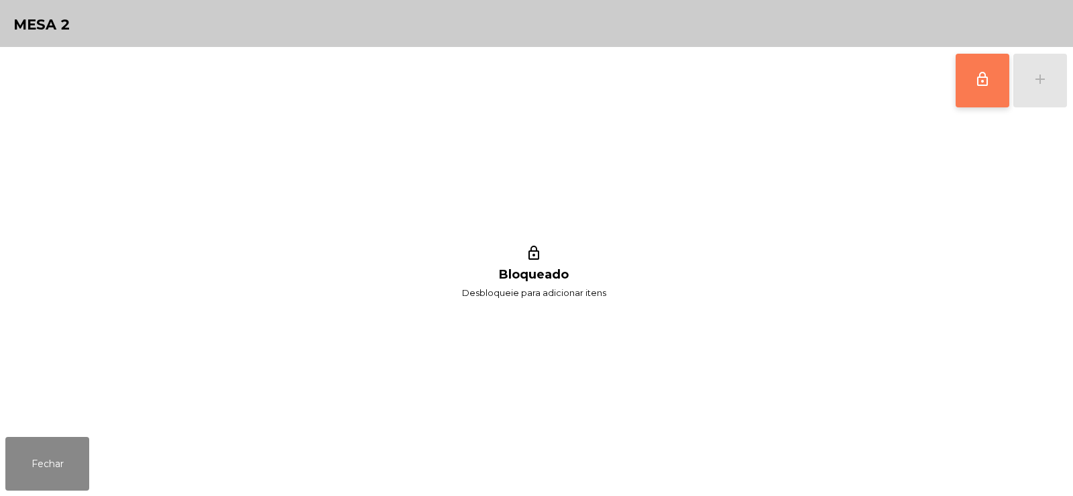
click at [984, 88] on button "lock_outline" at bounding box center [983, 81] width 54 height 54
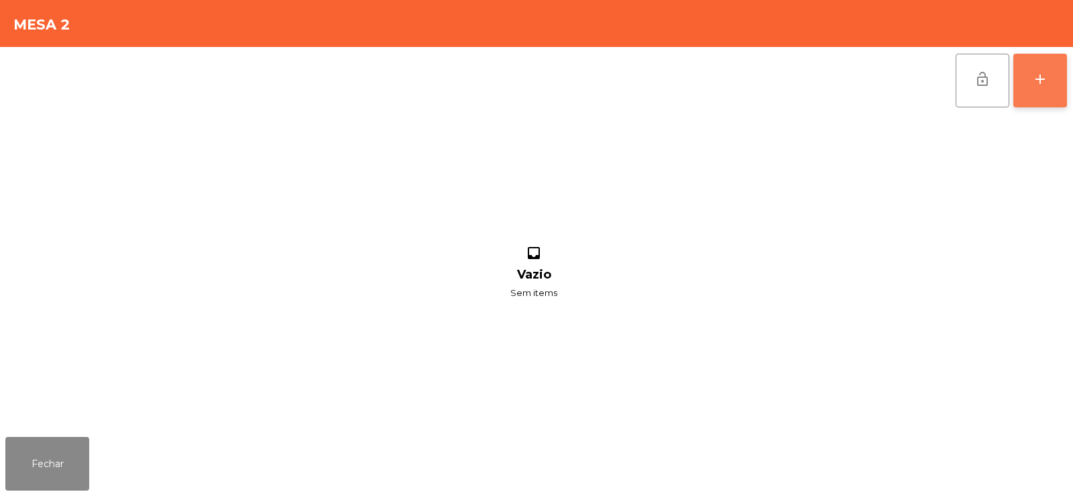
click at [1036, 95] on button "add" at bounding box center [1041, 81] width 54 height 54
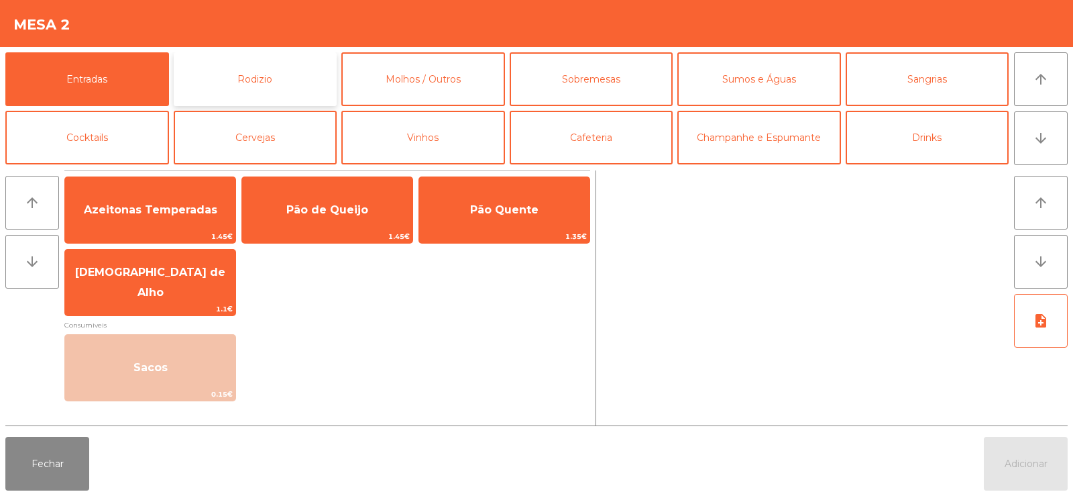
click at [248, 68] on button "Rodizio" at bounding box center [256, 79] width 164 height 54
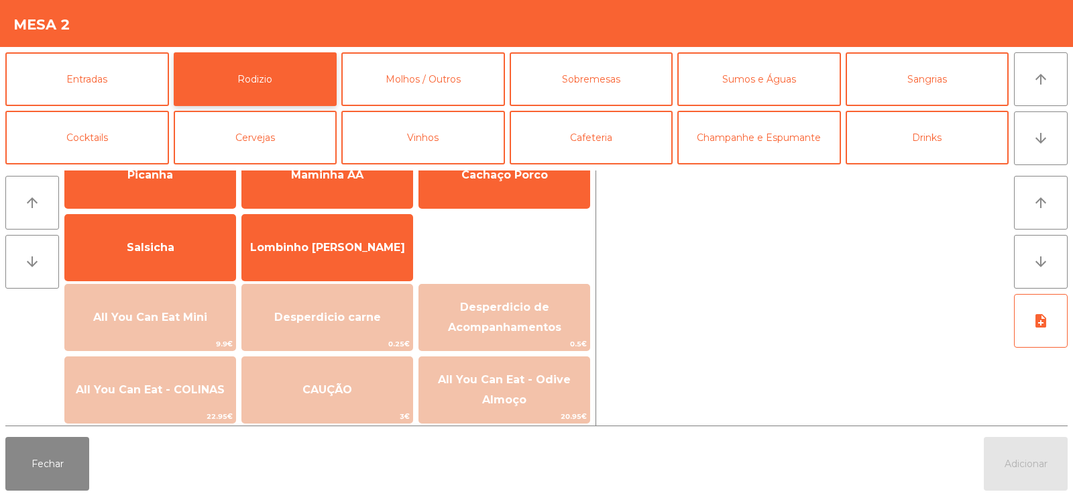
scroll to position [100, 0]
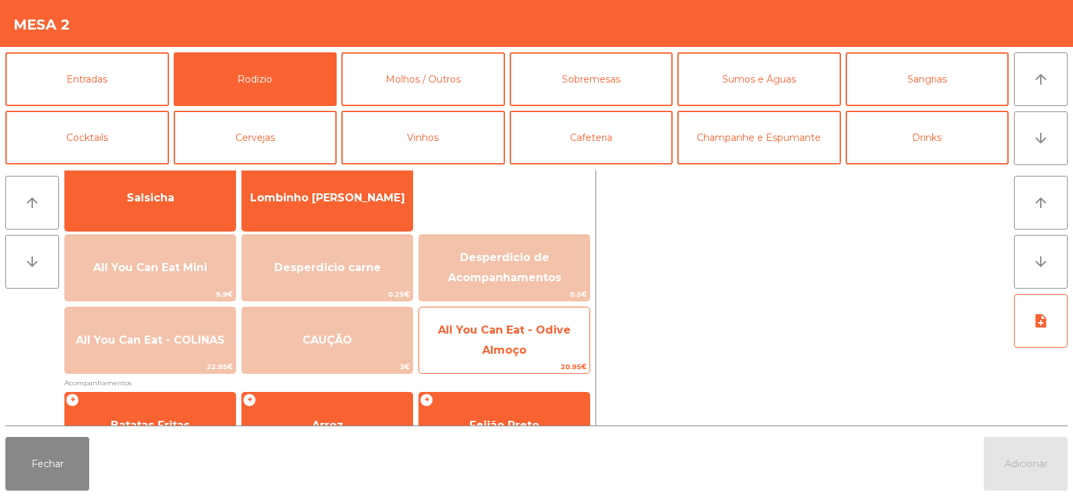
click at [523, 345] on span "All You Can Eat - Odive Almoço" at bounding box center [504, 339] width 133 height 33
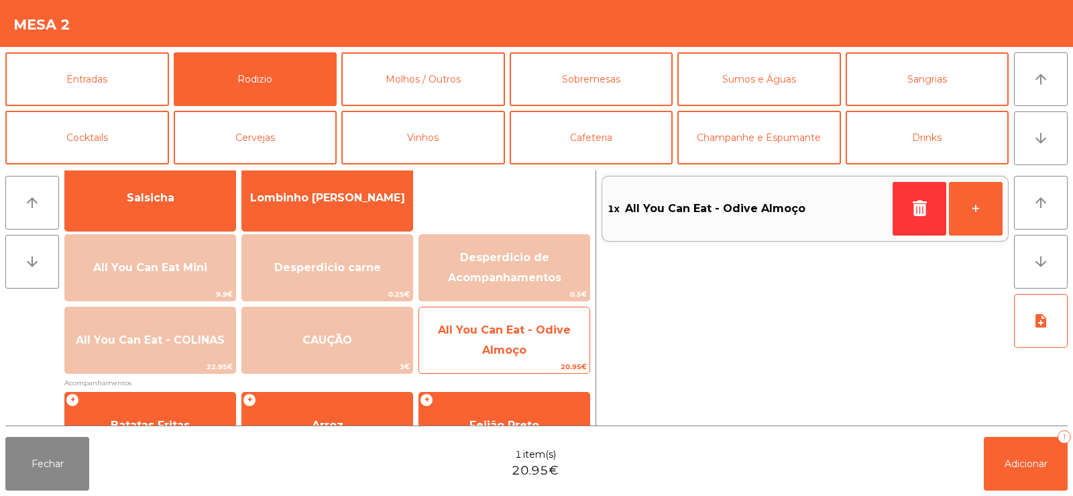
click at [527, 334] on span "All You Can Eat - Odive Almoço" at bounding box center [504, 339] width 133 height 33
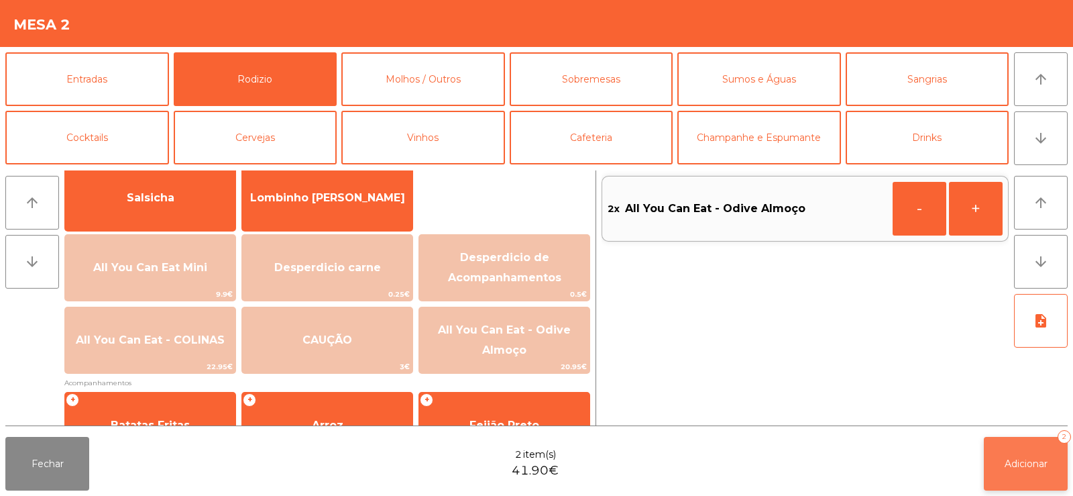
click at [1038, 469] on span "Adicionar" at bounding box center [1026, 464] width 43 height 12
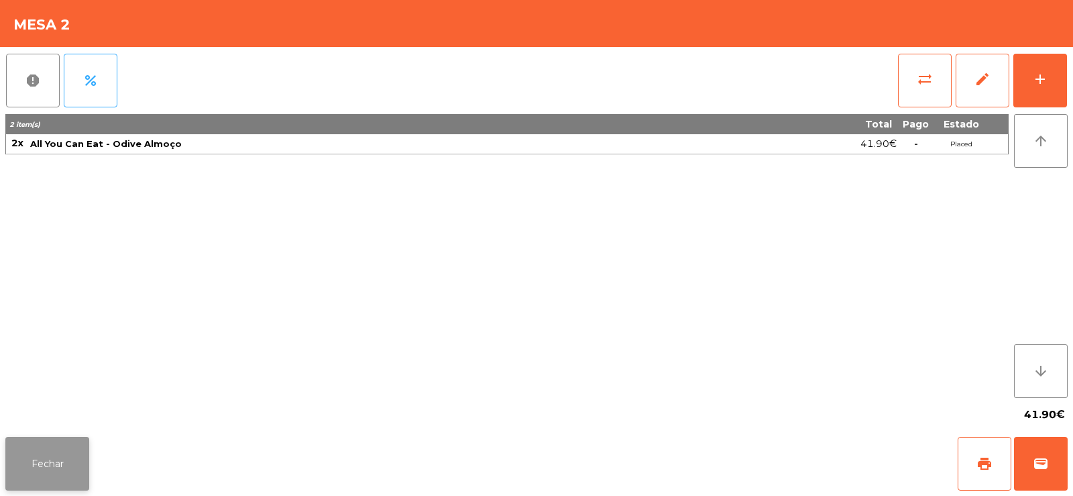
click at [54, 449] on button "Fechar" at bounding box center [47, 464] width 84 height 54
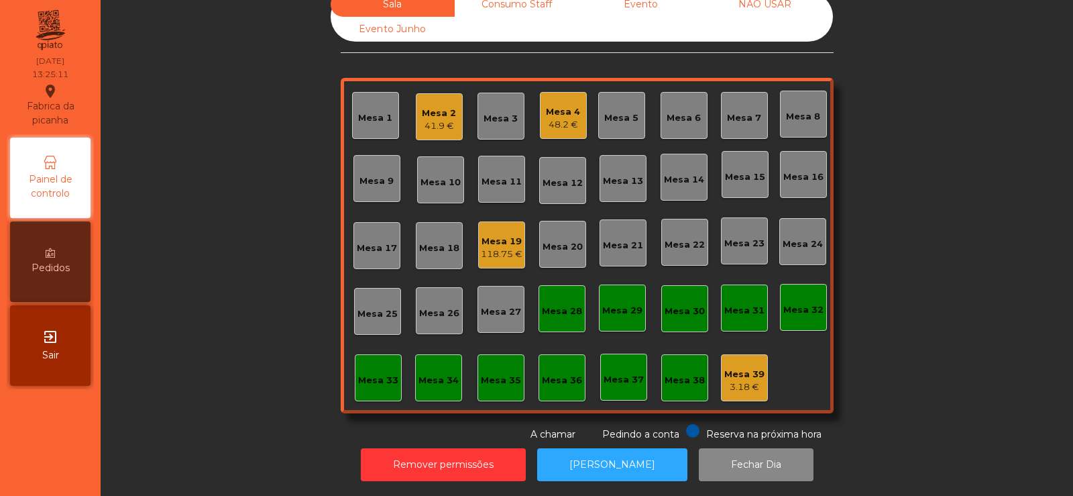
click at [445, 107] on div "Mesa 2" at bounding box center [439, 113] width 34 height 13
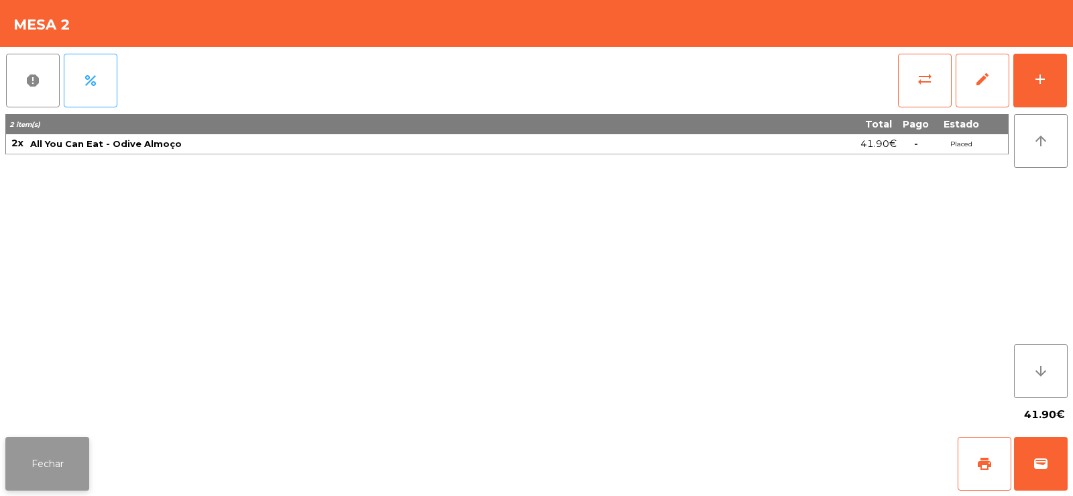
click at [50, 456] on button "Fechar" at bounding box center [47, 464] width 84 height 54
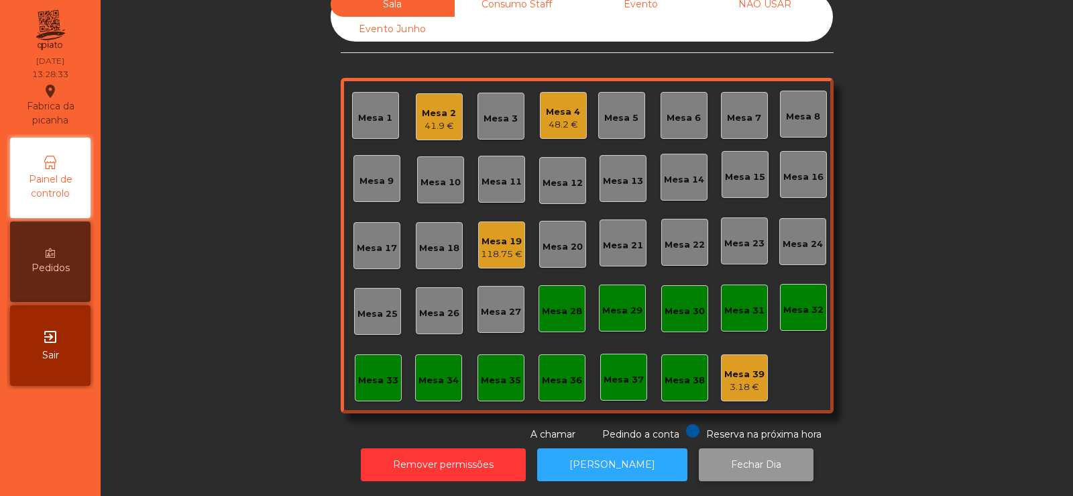
click at [721, 448] on button "Fechar Dia" at bounding box center [756, 464] width 115 height 33
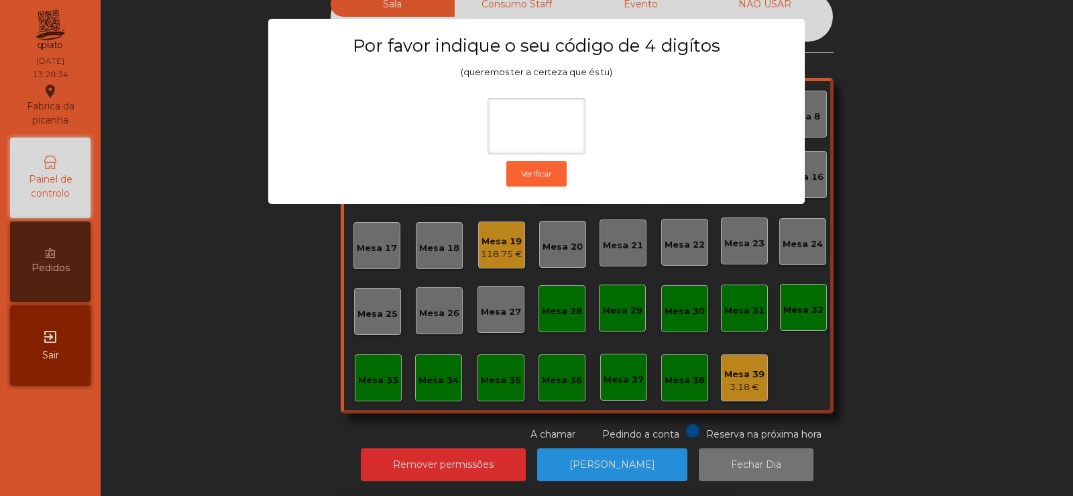
click at [915, 237] on ngb-modal-window "Por favor indique o seu código de 4 digítos (queremos ter a certeza que és tu) …" at bounding box center [537, 248] width 1020 height 496
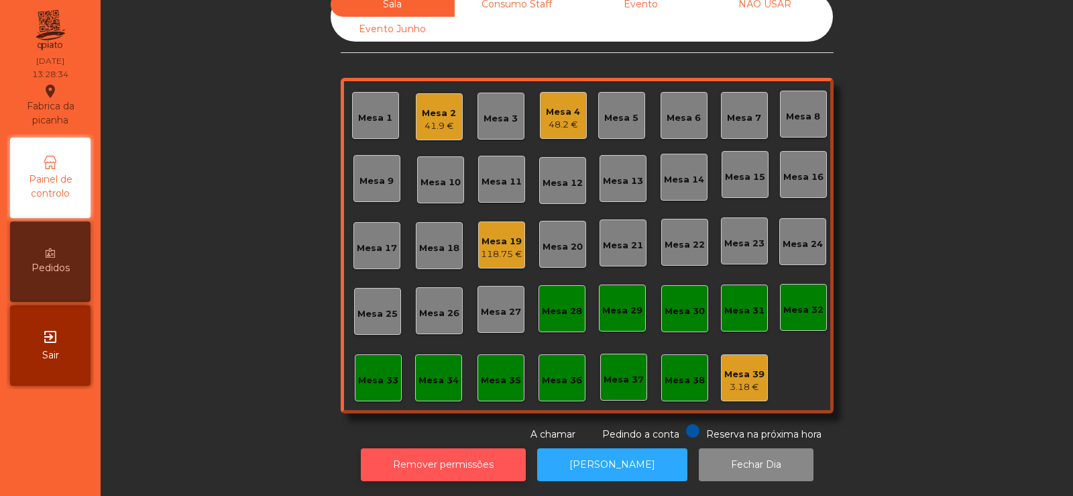
click at [451, 453] on button "Remover permissões" at bounding box center [443, 464] width 165 height 33
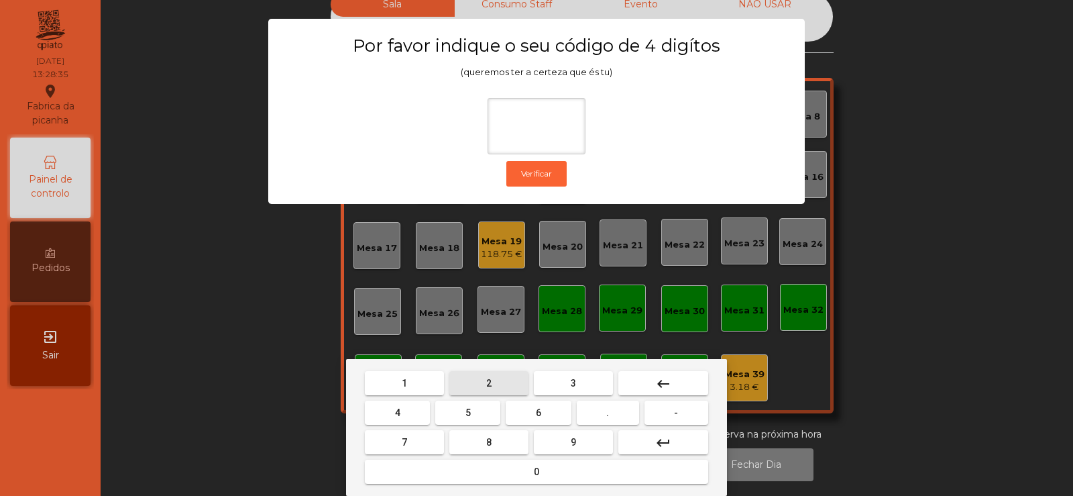
click at [489, 382] on span "2" at bounding box center [488, 383] width 5 height 11
click at [531, 415] on button "6" at bounding box center [538, 413] width 65 height 24
click at [420, 443] on button "7" at bounding box center [404, 442] width 79 height 24
click at [455, 413] on button "5" at bounding box center [467, 413] width 65 height 24
type input "****"
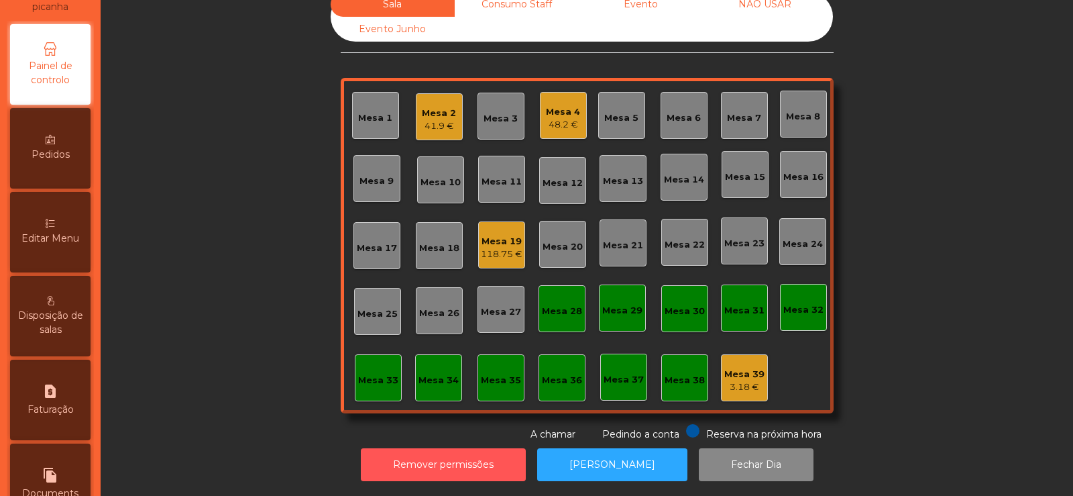
scroll to position [113, 0]
click at [63, 255] on div "Editar Menu" at bounding box center [50, 232] width 81 height 81
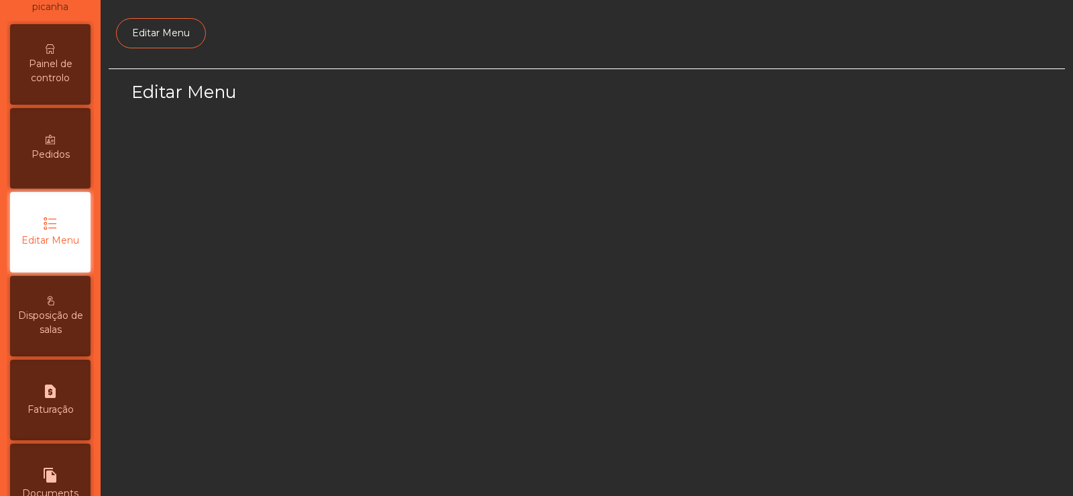
scroll to position [98, 0]
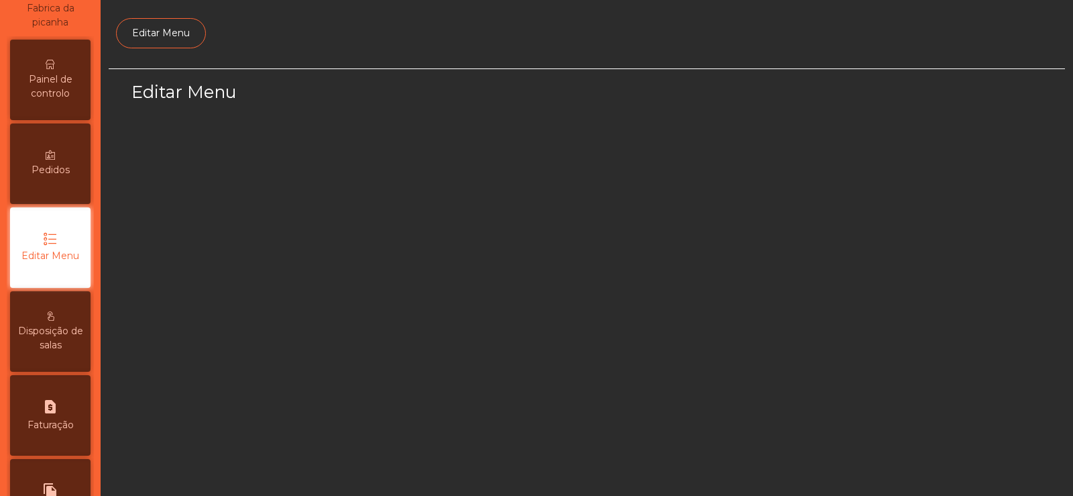
select select "*"
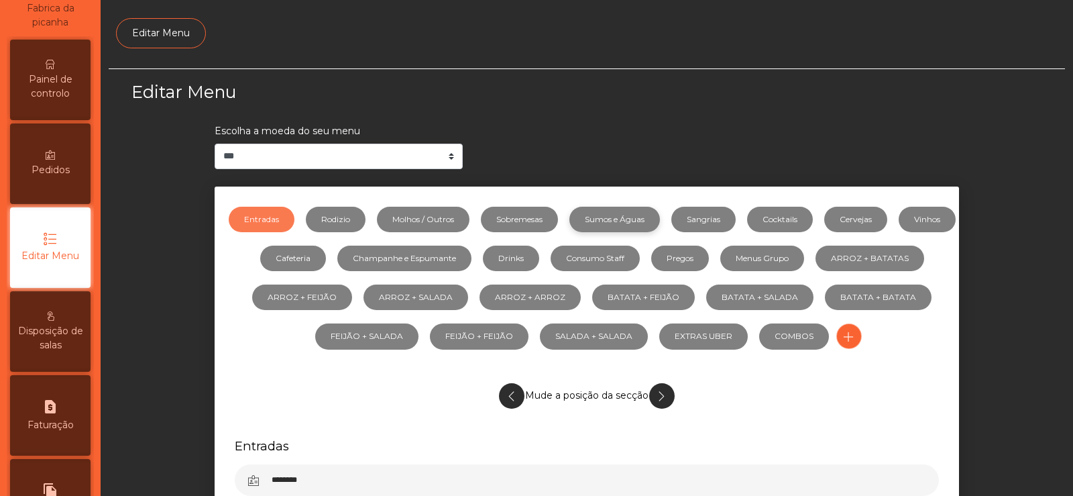
click at [632, 229] on link "Sumos e Águas" at bounding box center [615, 219] width 91 height 25
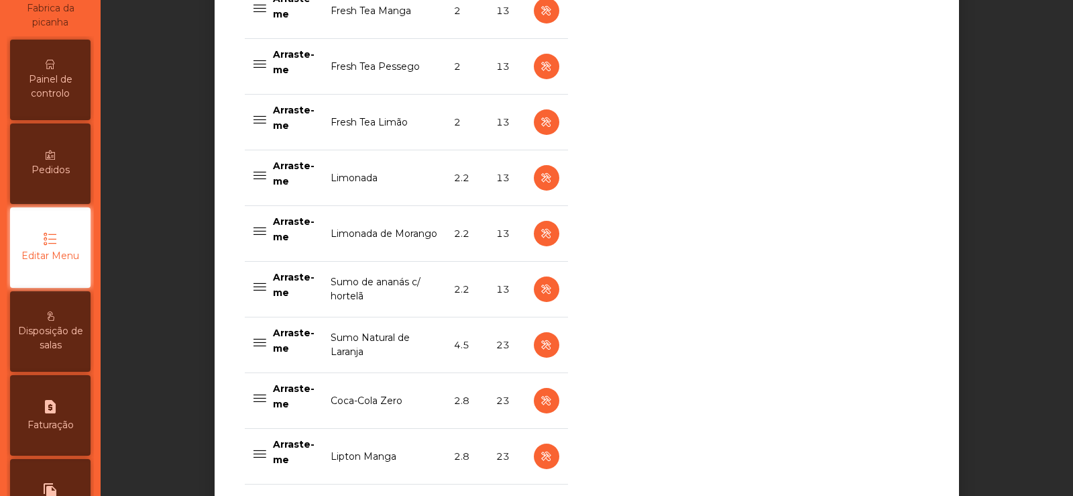
scroll to position [671, 0]
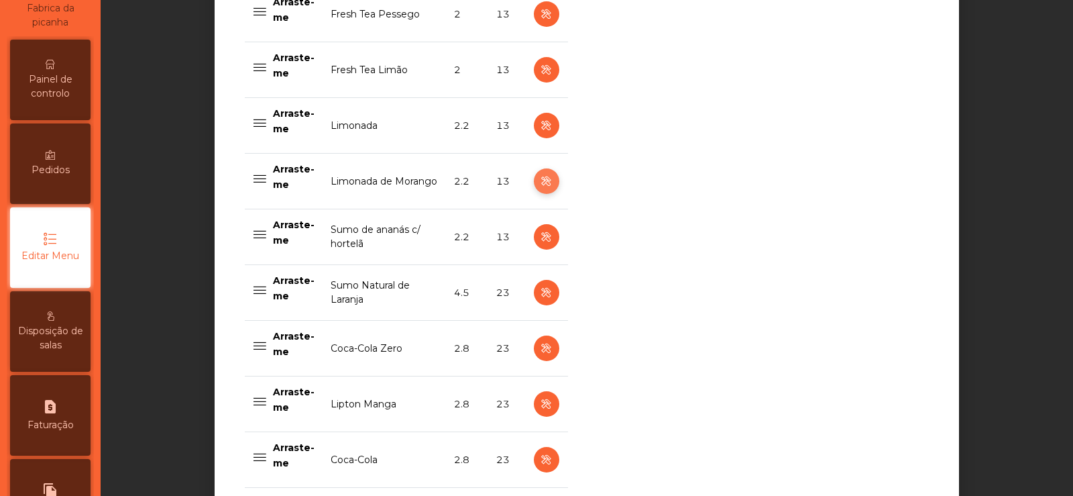
click at [534, 180] on button "button" at bounding box center [546, 180] width 25 height 25
select select "***"
select select "**"
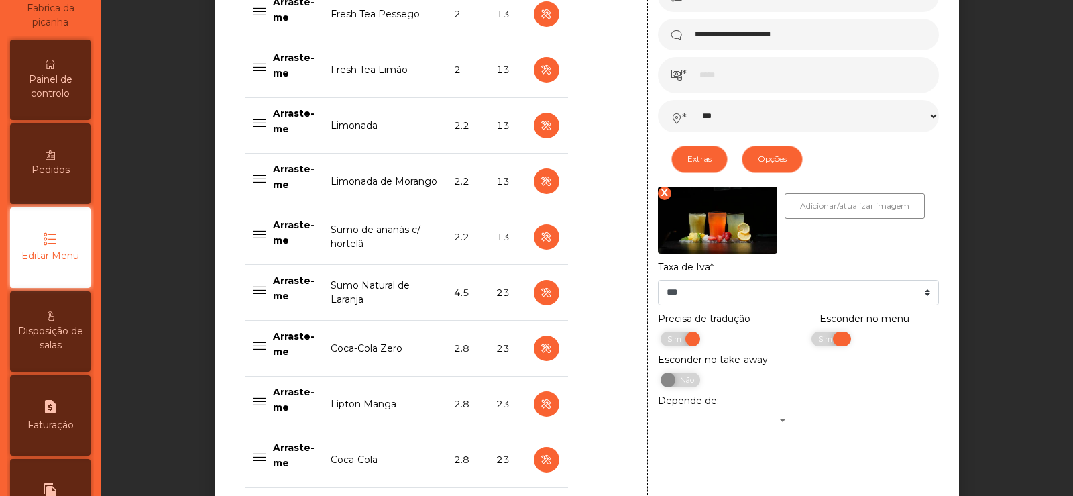
click at [812, 341] on span "Sim" at bounding box center [827, 338] width 34 height 15
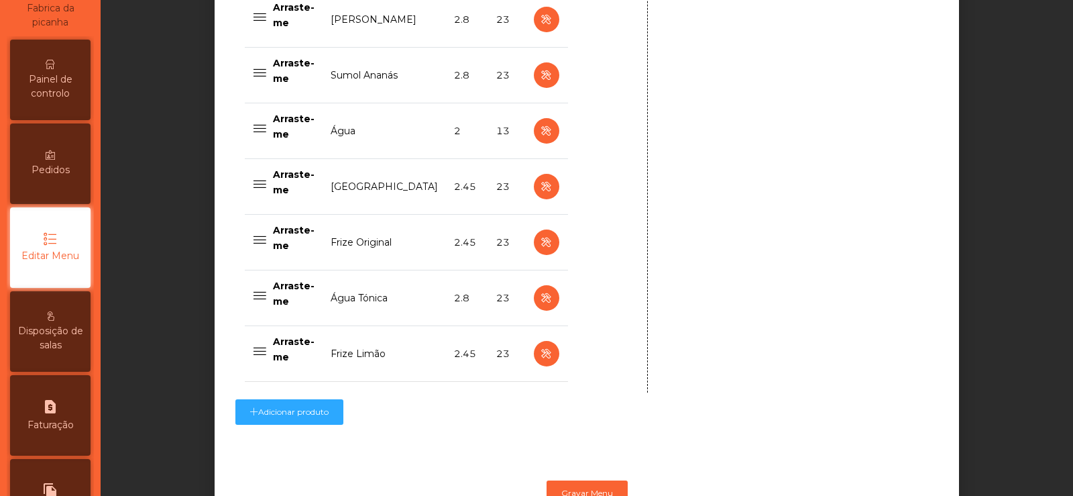
scroll to position [1388, 0]
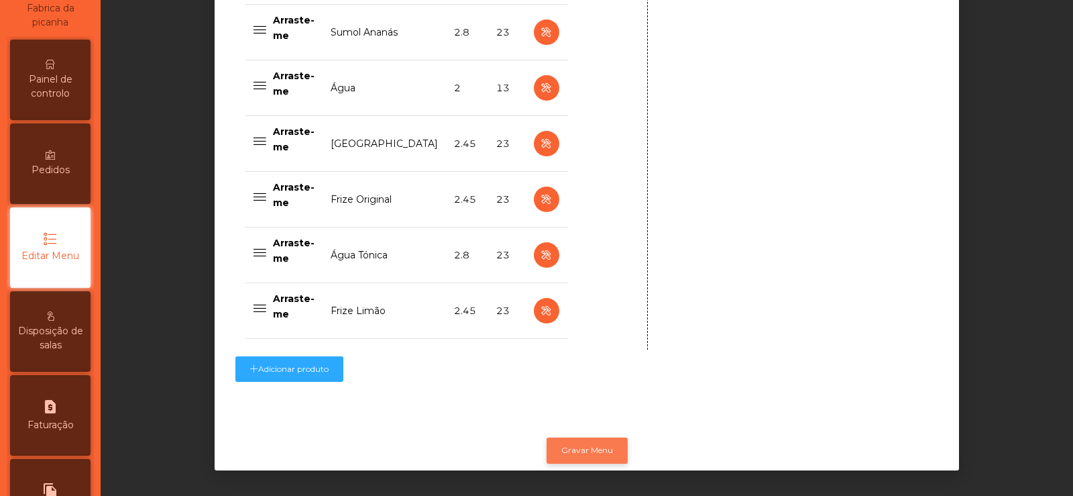
click at [562, 442] on button "Gravar Menu" at bounding box center [587, 449] width 81 height 25
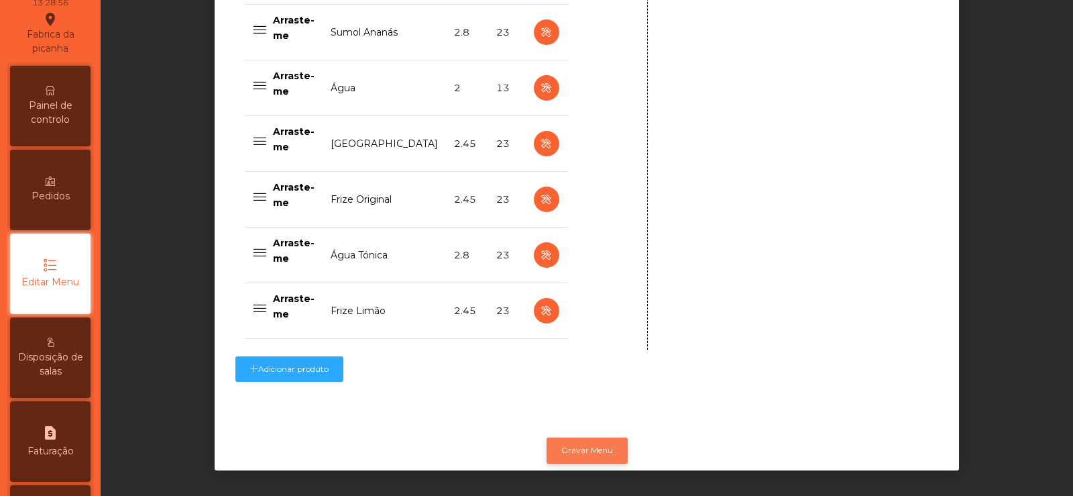
scroll to position [0, 0]
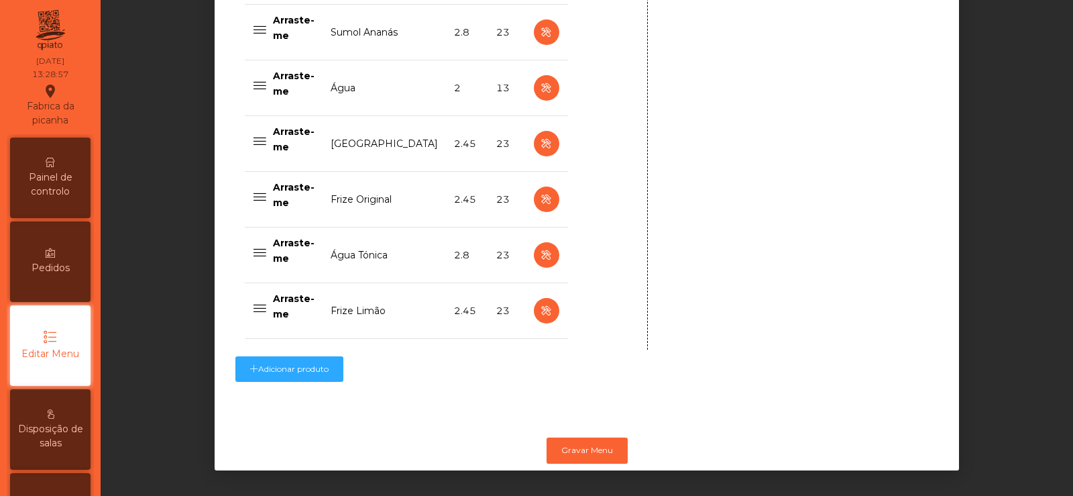
click at [60, 184] on span "Painel de controlo" at bounding box center [50, 184] width 74 height 28
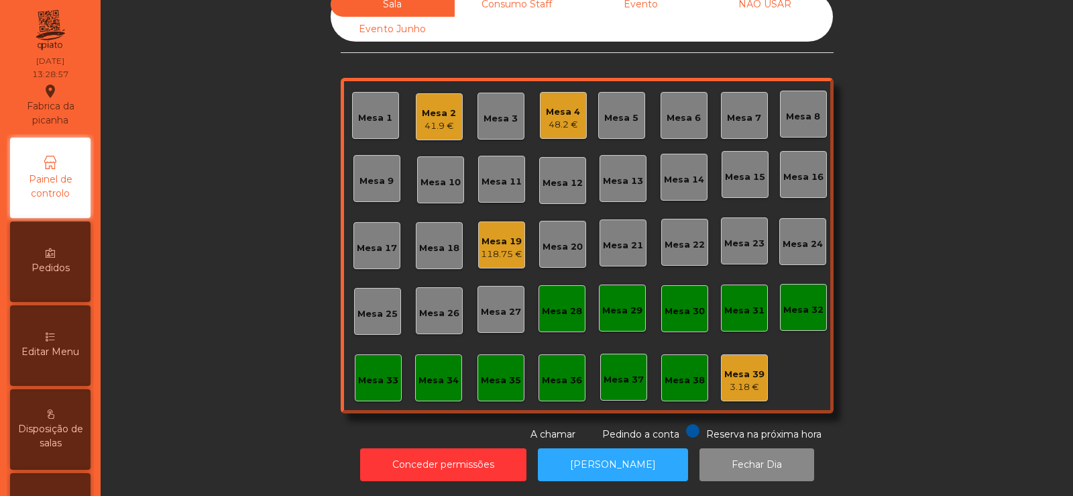
scroll to position [33, 0]
click at [678, 111] on div "Mesa 6" at bounding box center [684, 117] width 34 height 13
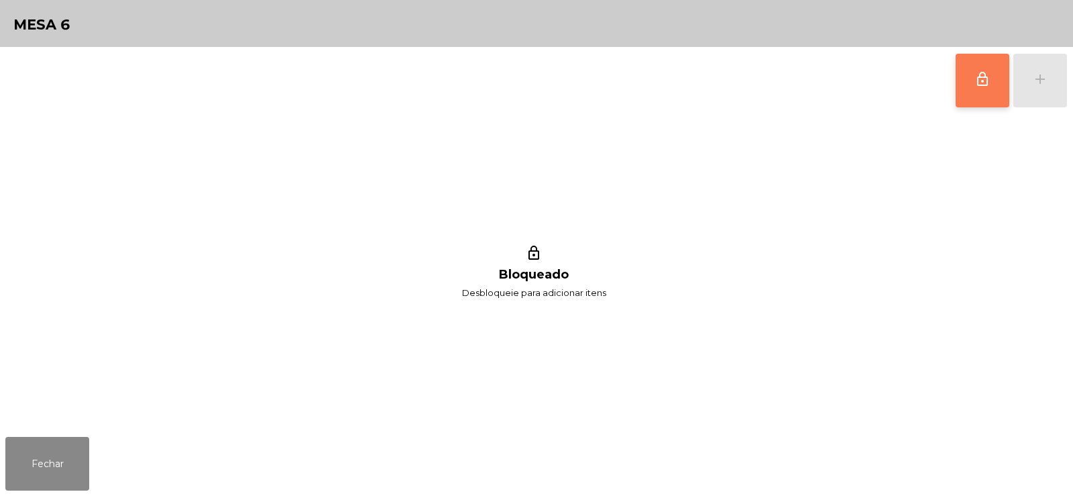
click at [1000, 85] on button "lock_outline" at bounding box center [983, 81] width 54 height 54
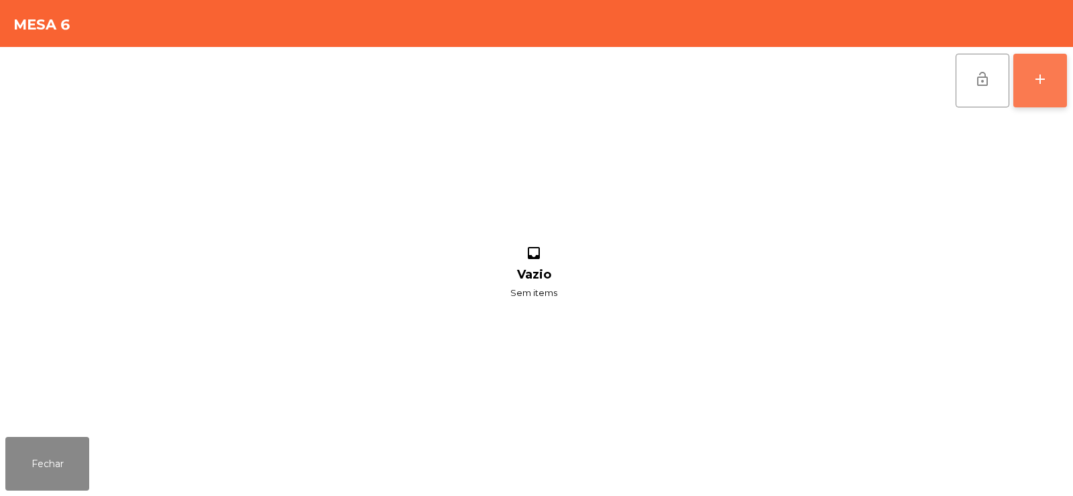
click at [1033, 85] on div "add" at bounding box center [1040, 79] width 16 height 16
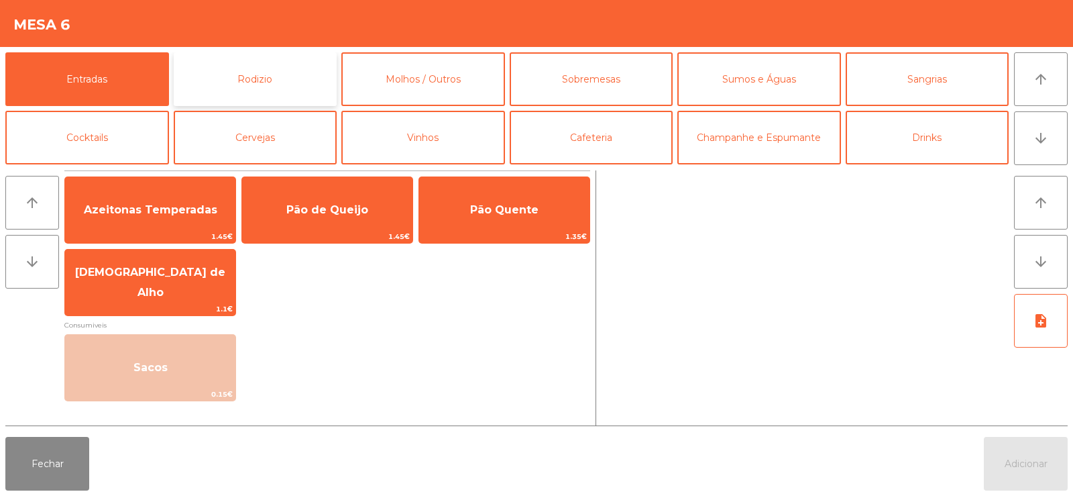
click at [288, 74] on button "Rodizio" at bounding box center [256, 79] width 164 height 54
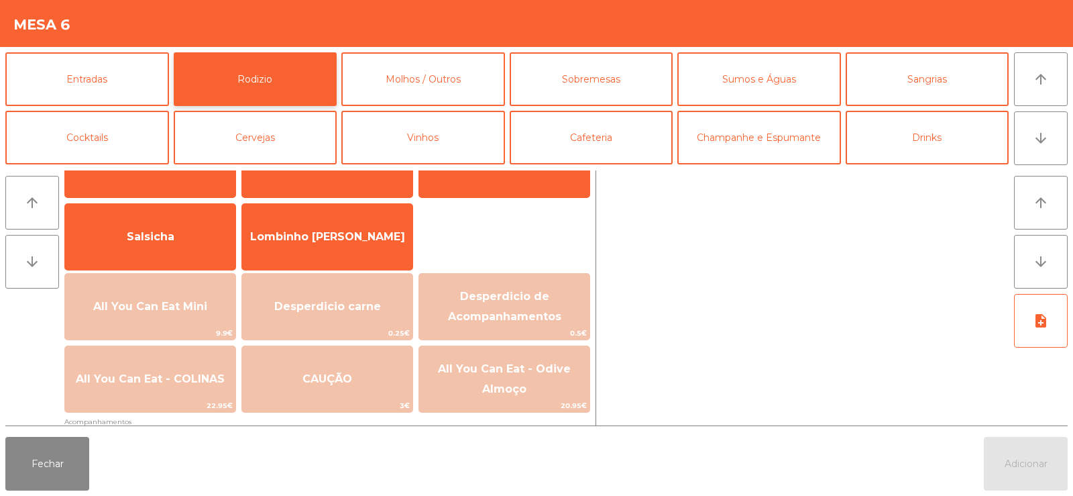
scroll to position [78, 0]
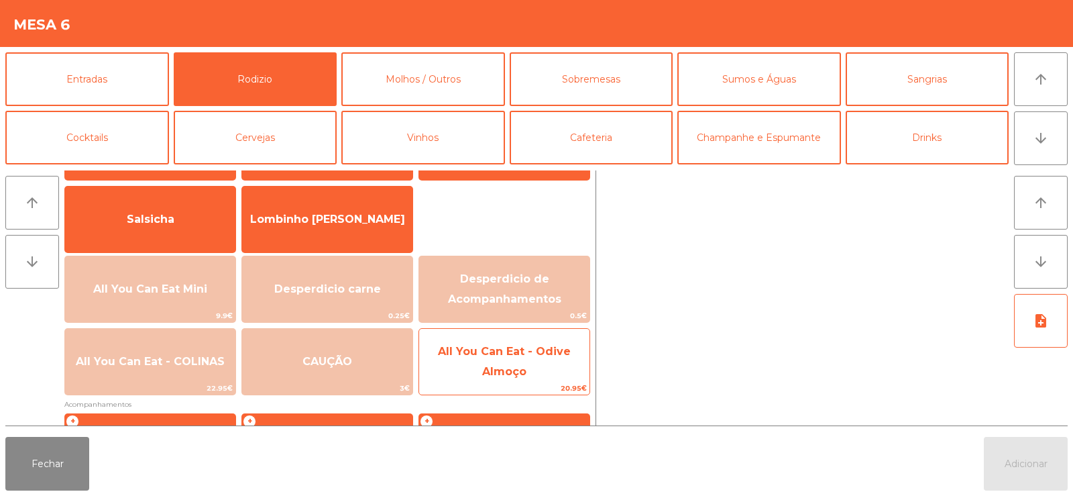
click at [553, 364] on span "All You Can Eat - Odive Almoço" at bounding box center [504, 361] width 170 height 57
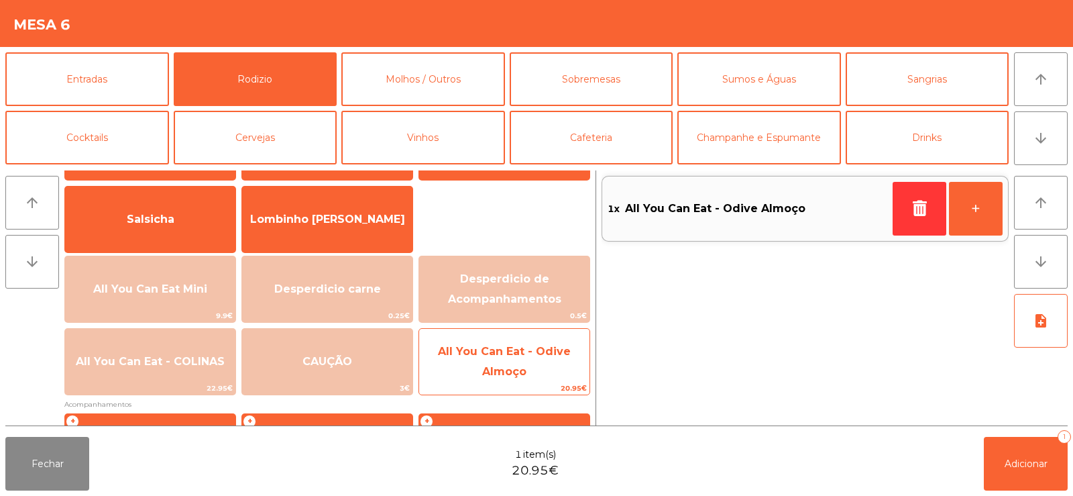
click at [555, 362] on span "All You Can Eat - Odive Almoço" at bounding box center [504, 361] width 170 height 57
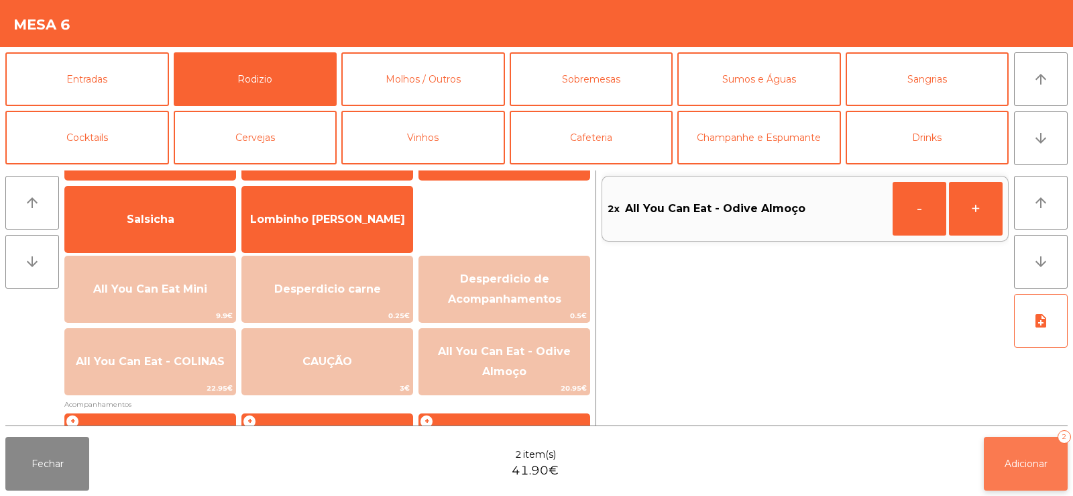
click at [1033, 468] on span "Adicionar" at bounding box center [1026, 464] width 43 height 12
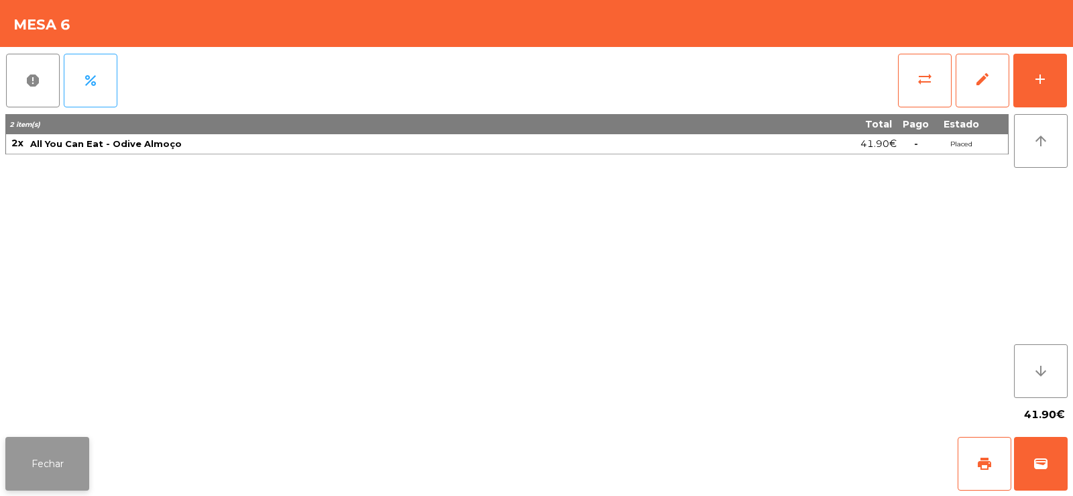
click at [48, 470] on button "Fechar" at bounding box center [47, 464] width 84 height 54
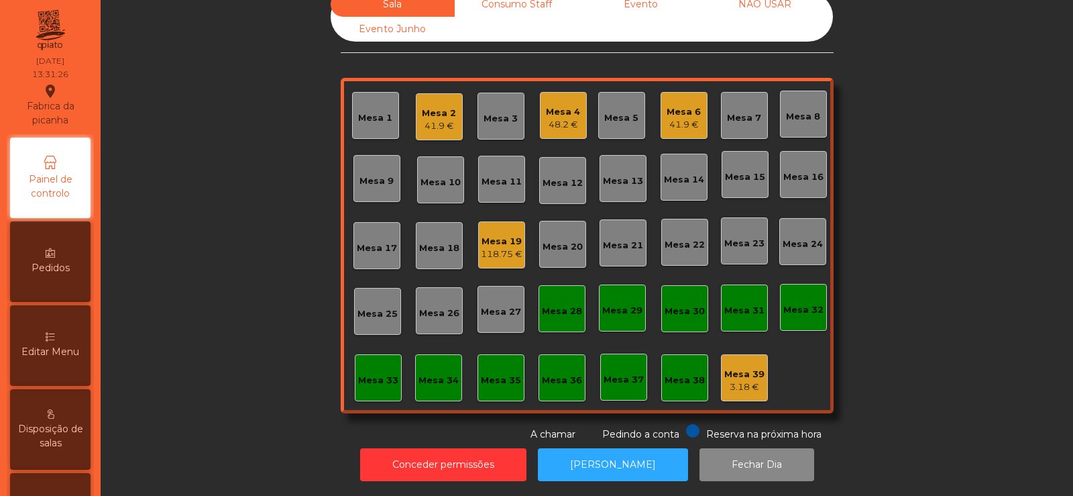
click at [682, 119] on div "41.9 €" at bounding box center [684, 124] width 34 height 13
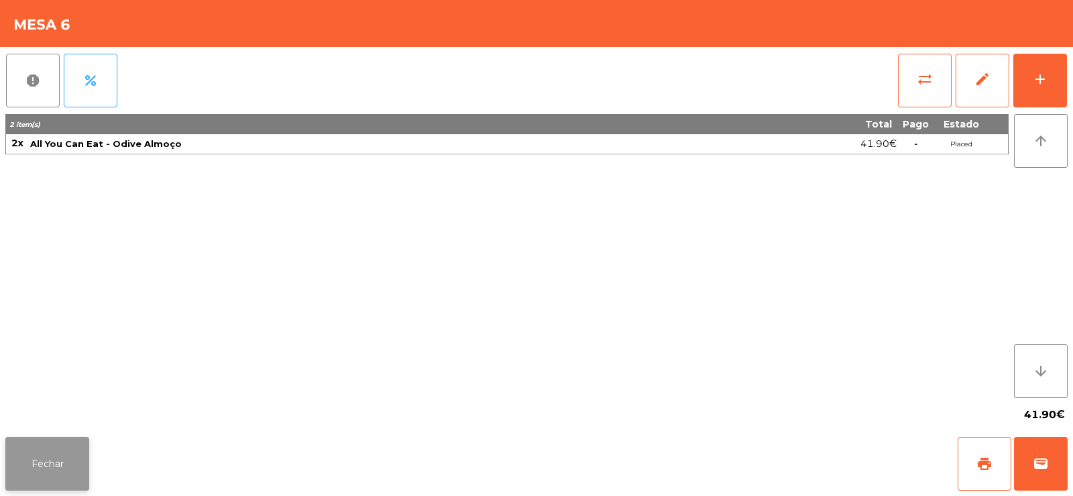
click at [50, 450] on button "Fechar" at bounding box center [47, 464] width 84 height 54
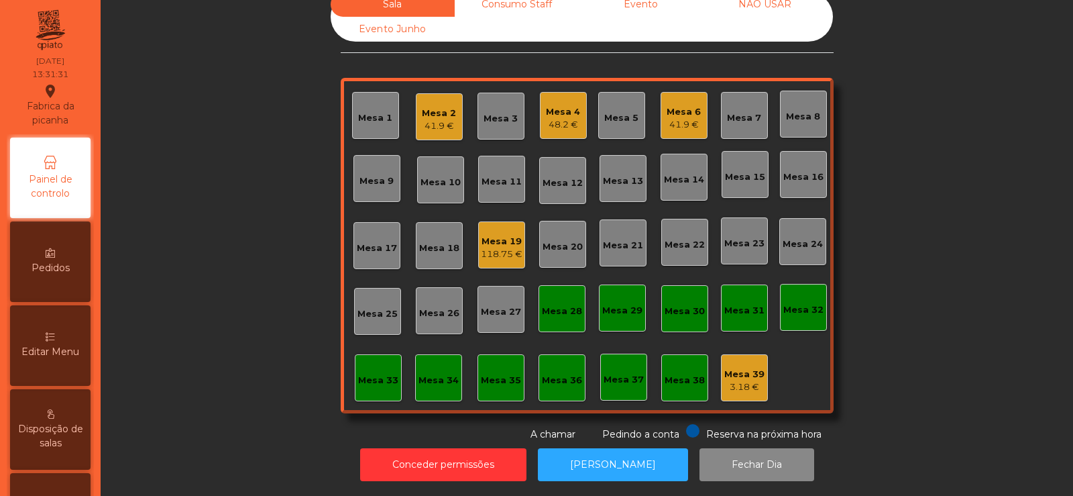
click at [439, 119] on div "41.9 €" at bounding box center [439, 125] width 34 height 13
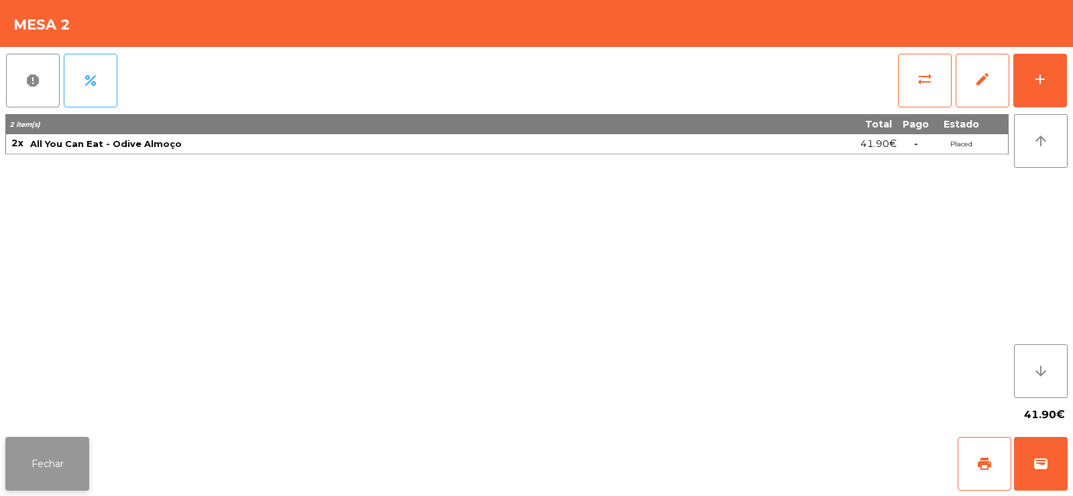
click at [54, 468] on button "Fechar" at bounding box center [47, 464] width 84 height 54
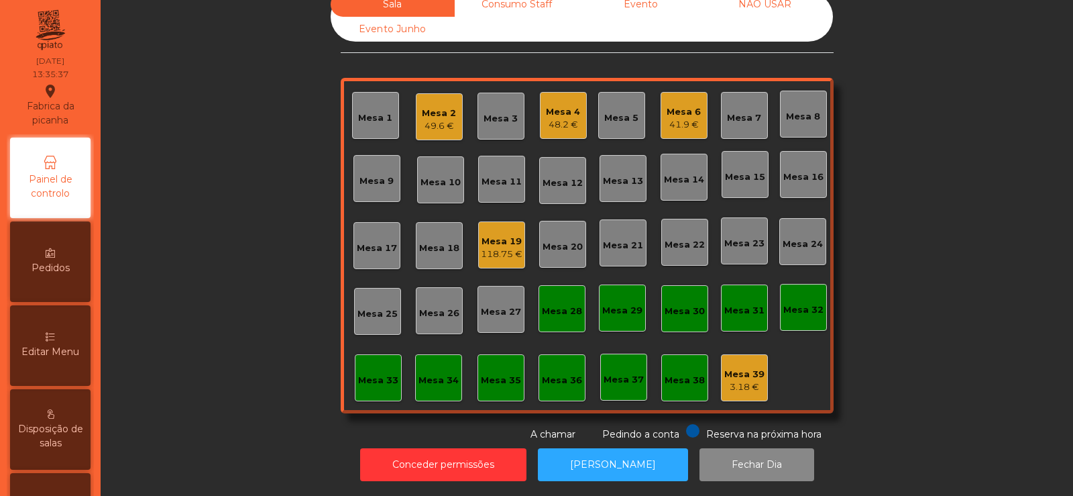
click at [679, 118] on div "41.9 €" at bounding box center [684, 124] width 34 height 13
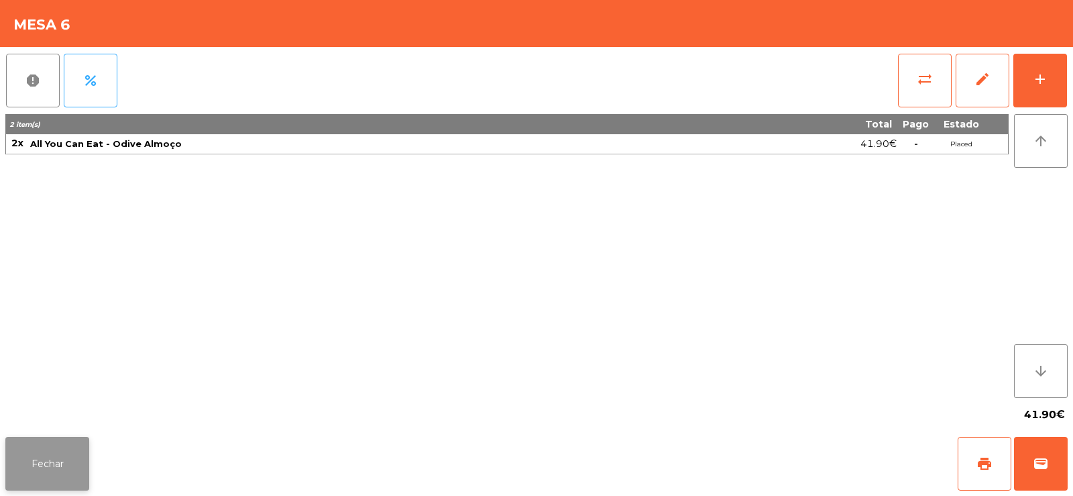
click at [52, 482] on button "Fechar" at bounding box center [47, 464] width 84 height 54
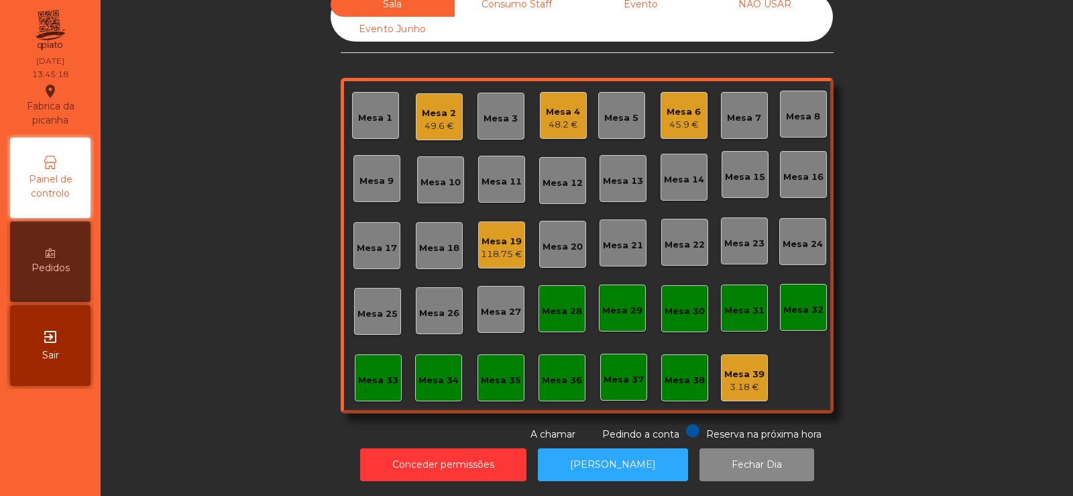
click at [427, 107] on div "Mesa 2" at bounding box center [439, 113] width 34 height 13
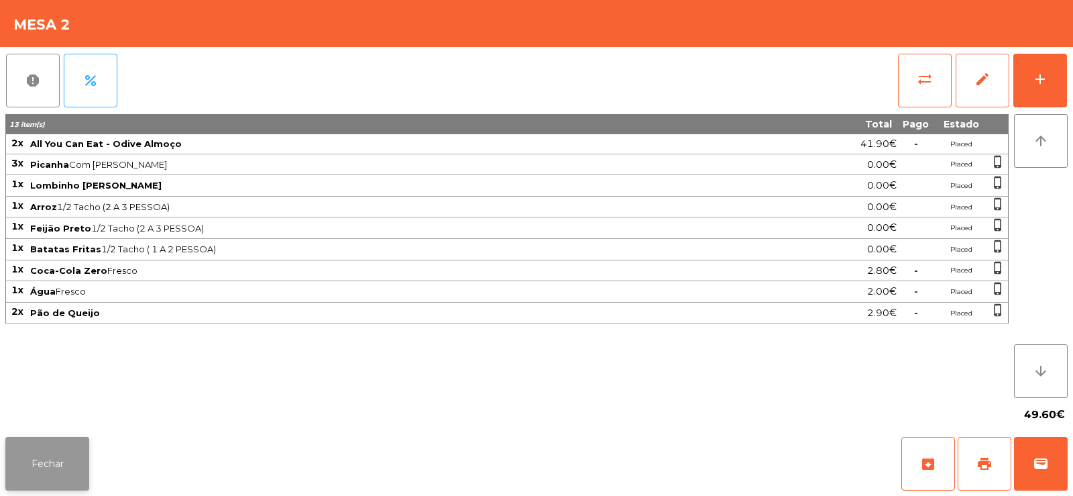
click at [46, 453] on button "Fechar" at bounding box center [47, 464] width 84 height 54
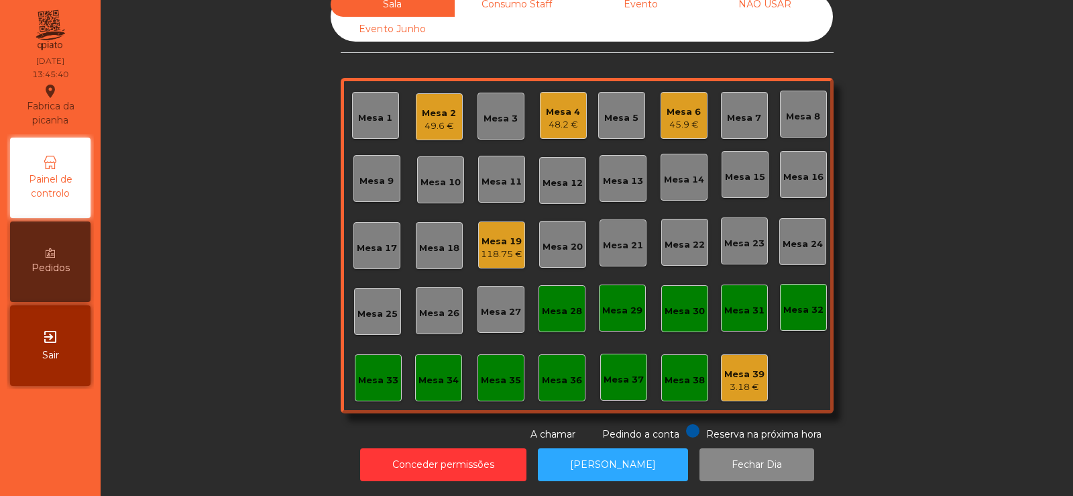
click at [563, 176] on div "Mesa 12" at bounding box center [563, 182] width 40 height 13
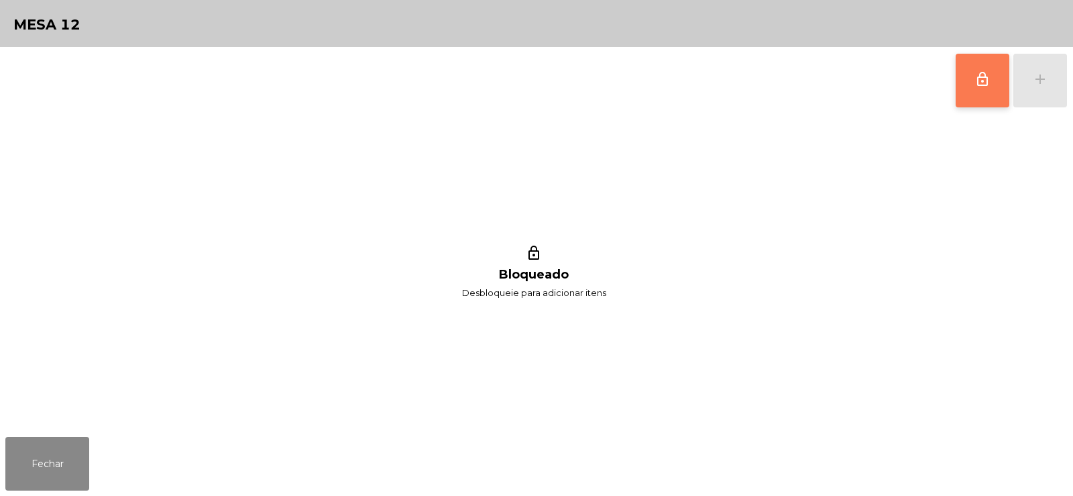
click at [988, 91] on button "lock_outline" at bounding box center [983, 81] width 54 height 54
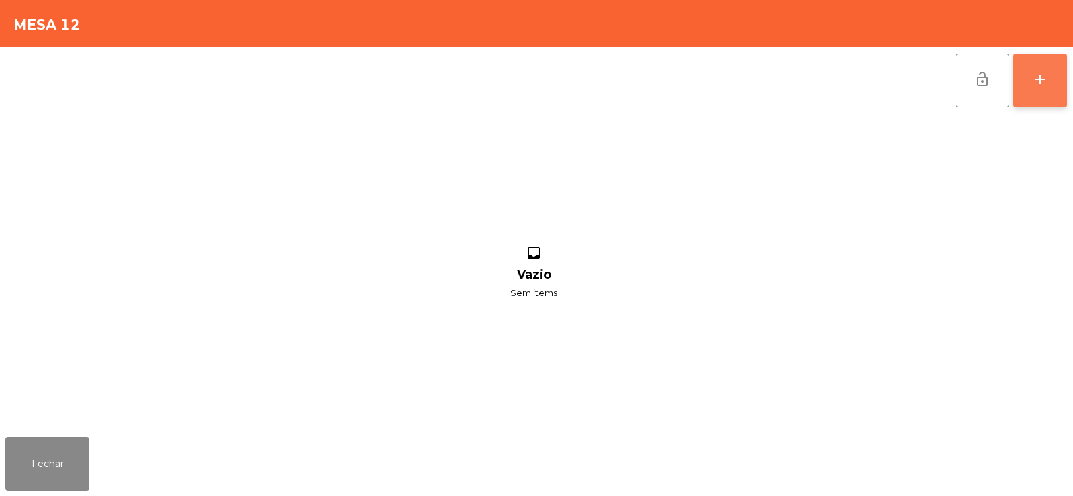
click at [1040, 92] on button "add" at bounding box center [1041, 81] width 54 height 54
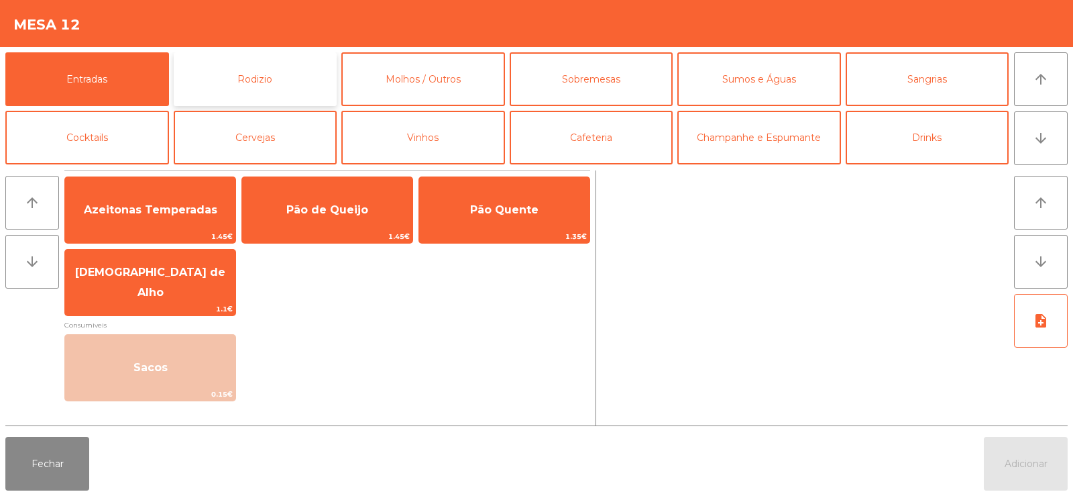
click at [277, 72] on button "Rodizio" at bounding box center [256, 79] width 164 height 54
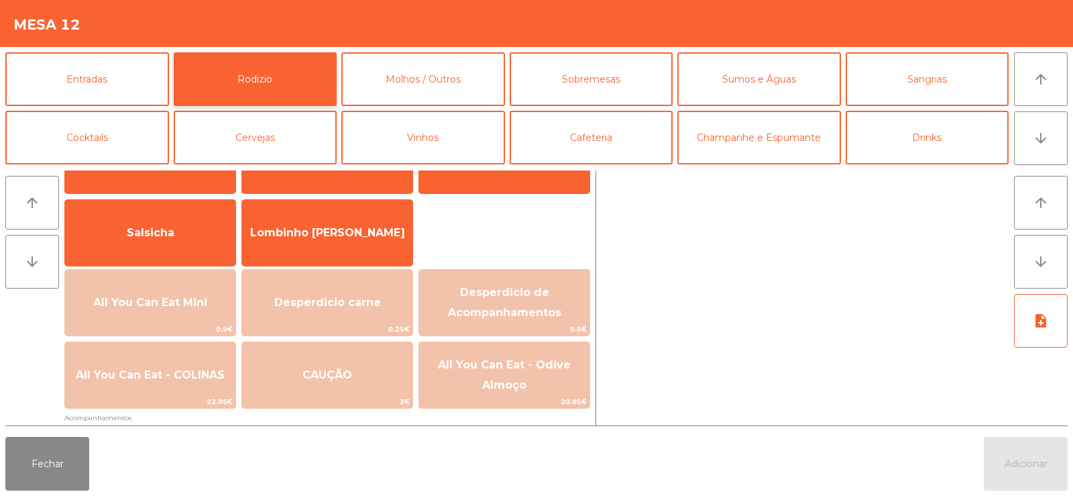
scroll to position [85, 0]
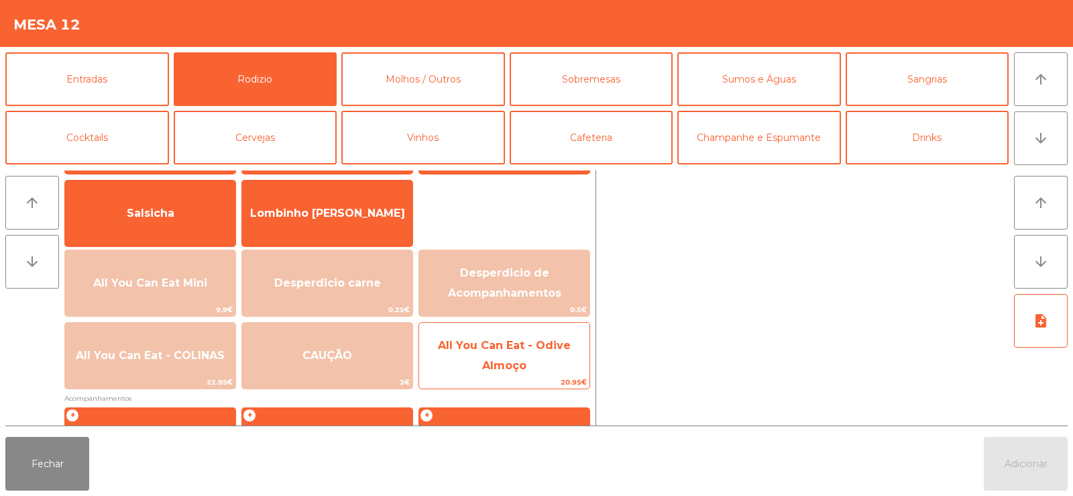
click at [499, 365] on span "All You Can Eat - Odive Almoço" at bounding box center [504, 355] width 133 height 33
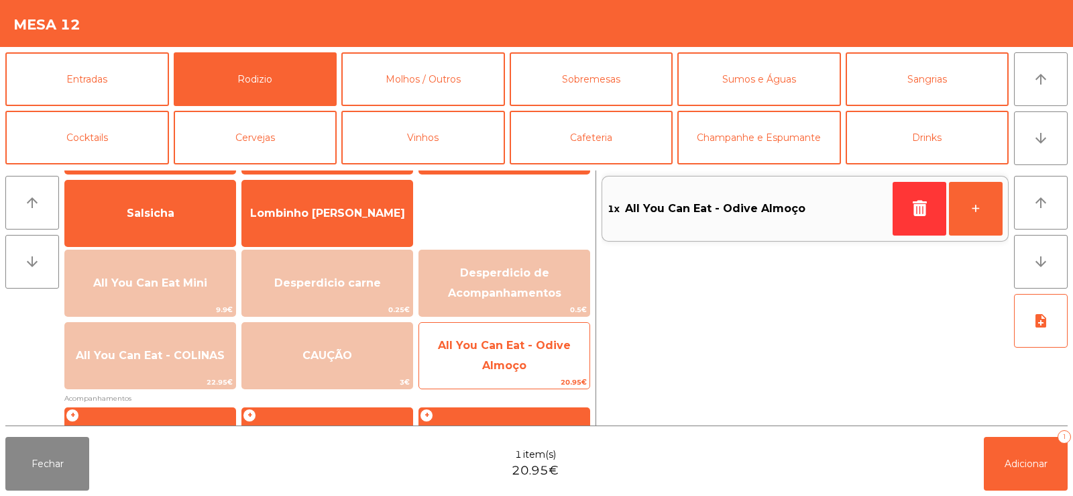
click at [496, 354] on span "All You Can Eat - Odive Almoço" at bounding box center [504, 355] width 170 height 57
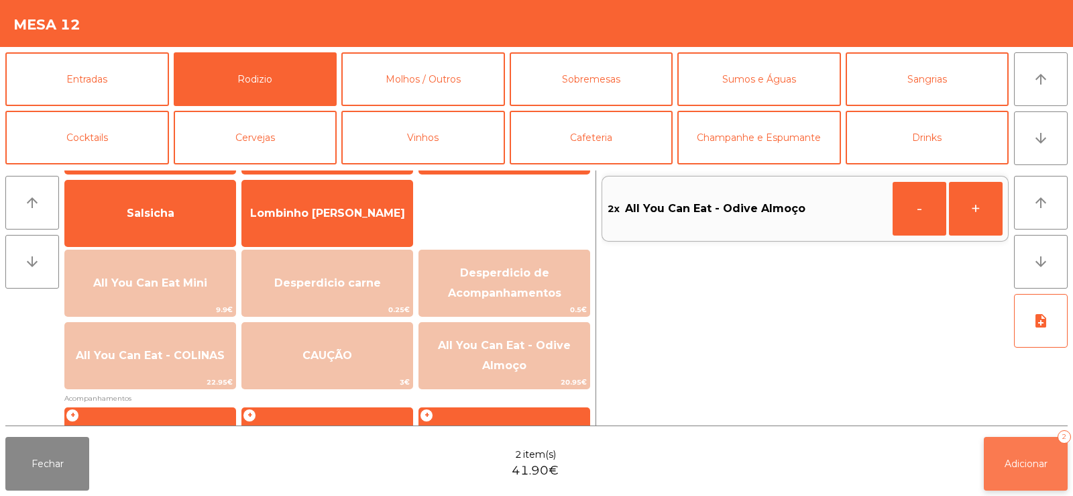
click at [1036, 466] on span "Adicionar" at bounding box center [1026, 464] width 43 height 12
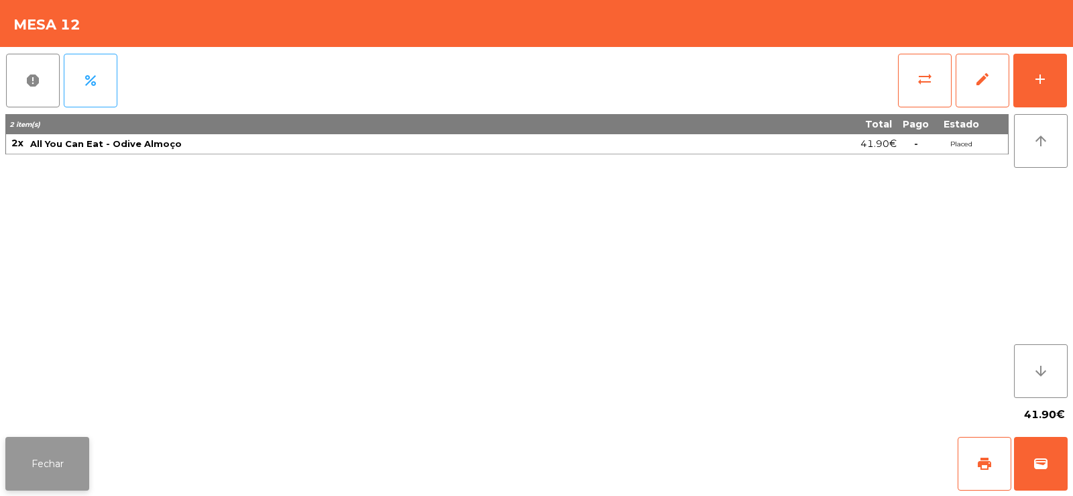
click at [66, 449] on button "Fechar" at bounding box center [47, 464] width 84 height 54
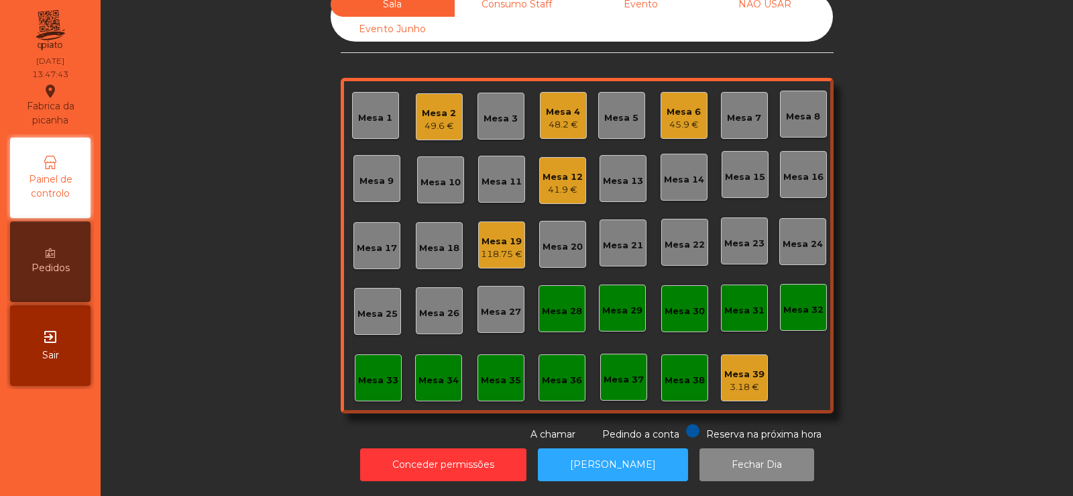
click at [367, 374] on div "Mesa 33" at bounding box center [378, 380] width 40 height 13
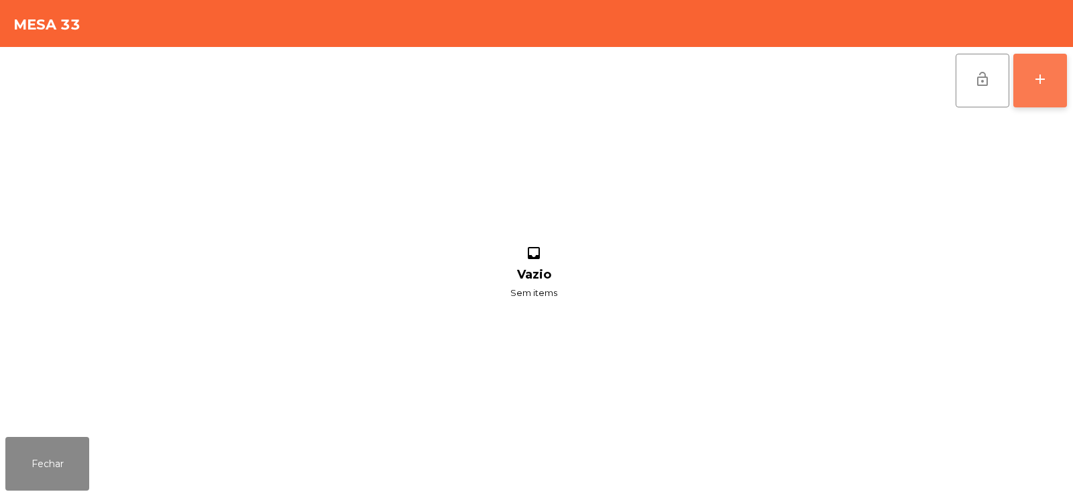
click at [1036, 74] on div "add" at bounding box center [1040, 79] width 16 height 16
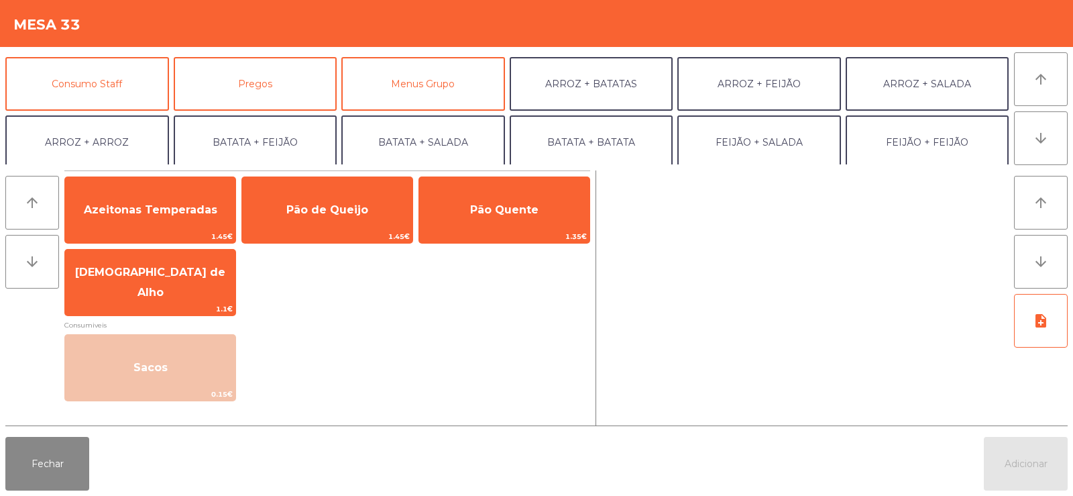
scroll to position [107, 0]
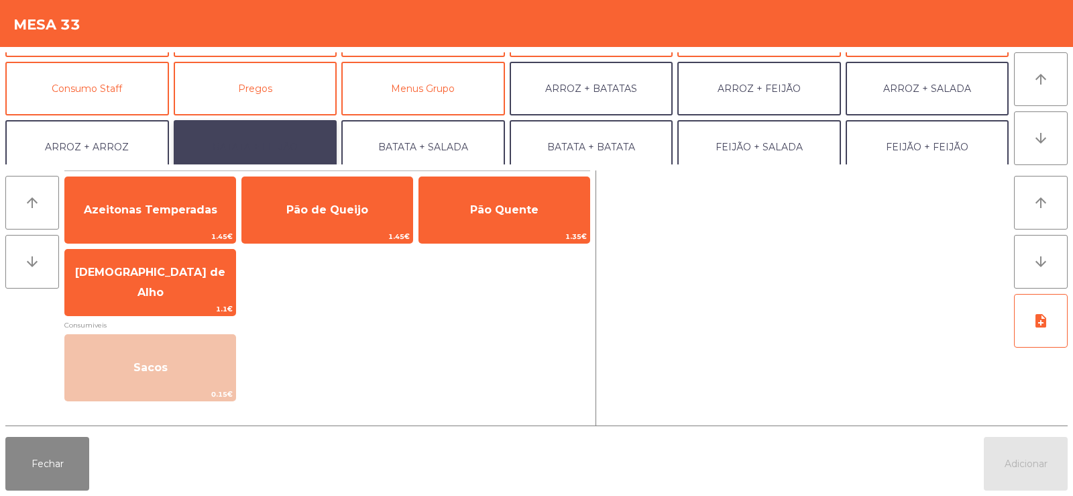
click at [261, 129] on button "BATATA + FEIJÃO" at bounding box center [256, 147] width 164 height 54
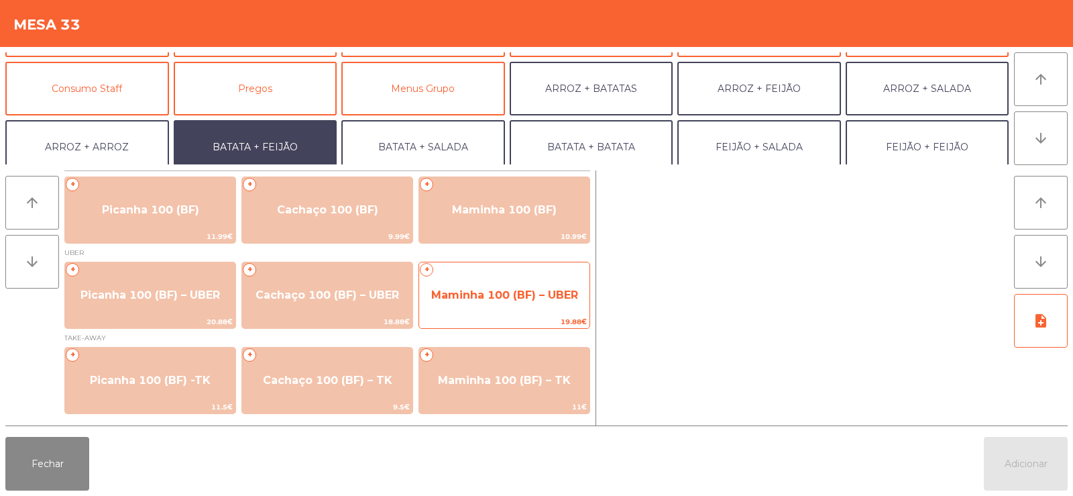
click at [515, 289] on span "Maminha 100 (BF) – UBER" at bounding box center [504, 294] width 147 height 13
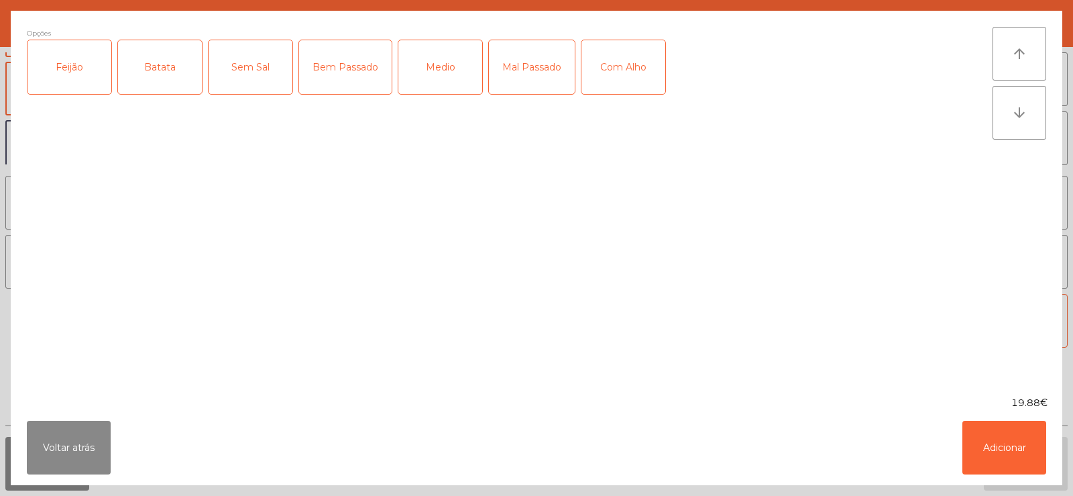
click at [164, 68] on div "Batata" at bounding box center [160, 67] width 84 height 54
click at [76, 70] on div "Feijão" at bounding box center [70, 67] width 84 height 54
click at [343, 62] on div "Bem Passado" at bounding box center [345, 67] width 93 height 54
click at [1004, 451] on button "Adicionar" at bounding box center [1005, 448] width 84 height 54
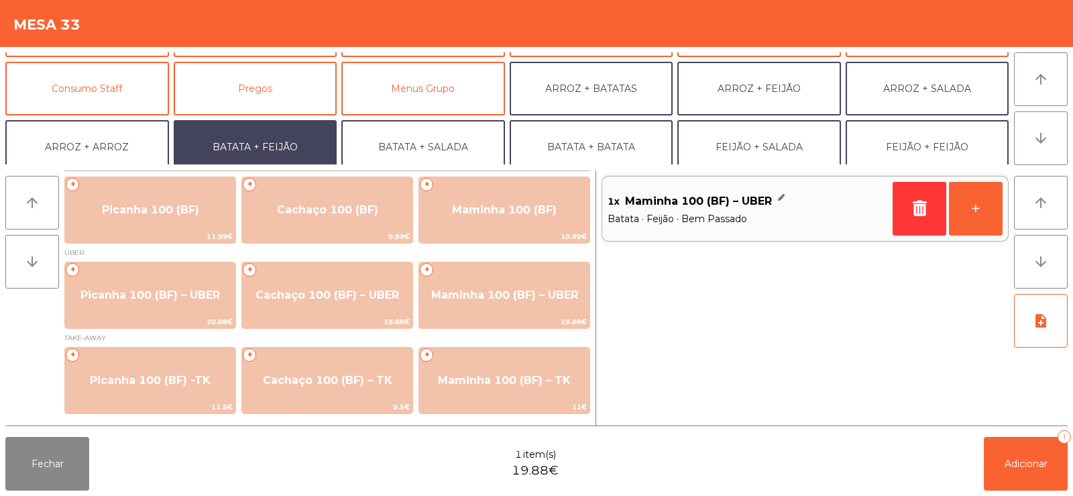
scroll to position [175, 0]
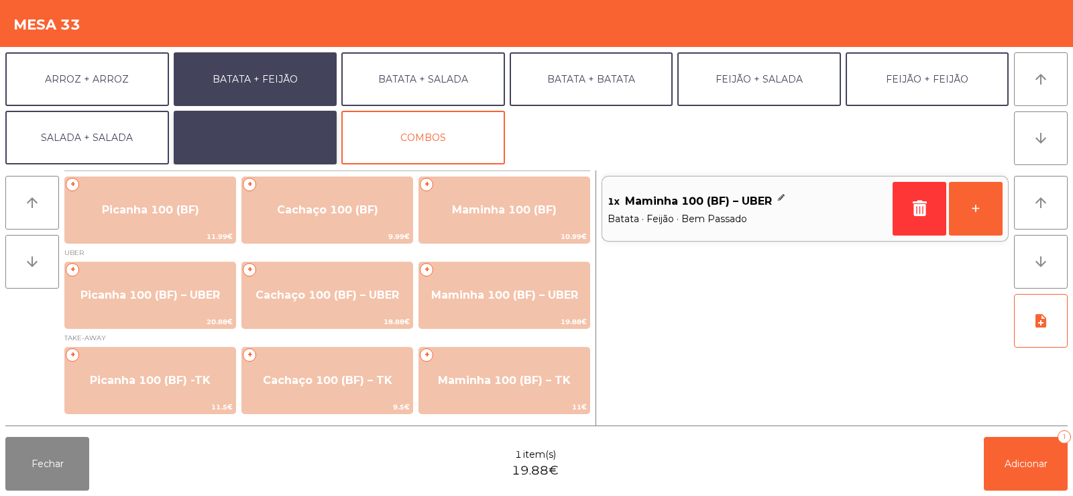
click at [287, 133] on button "EXTRAS UBER" at bounding box center [256, 138] width 164 height 54
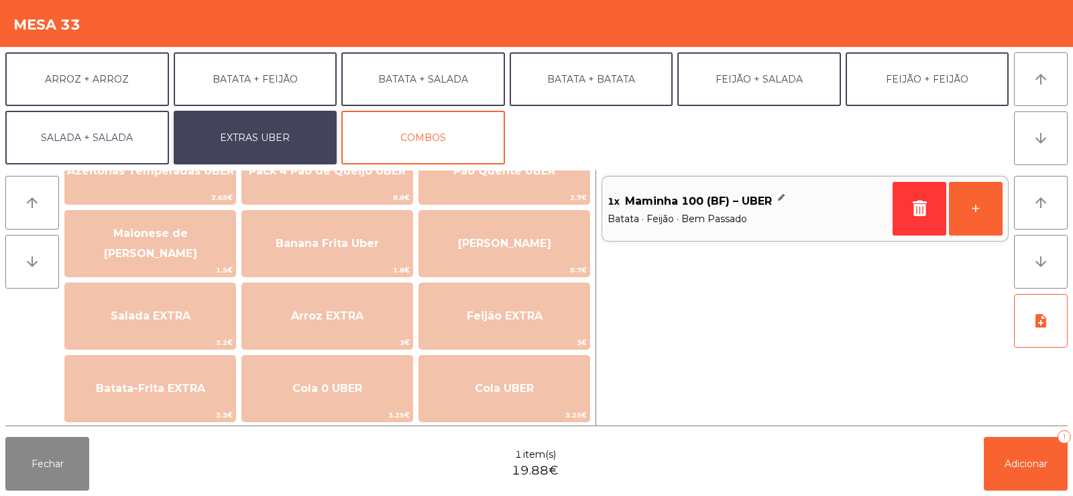
scroll to position [48, 0]
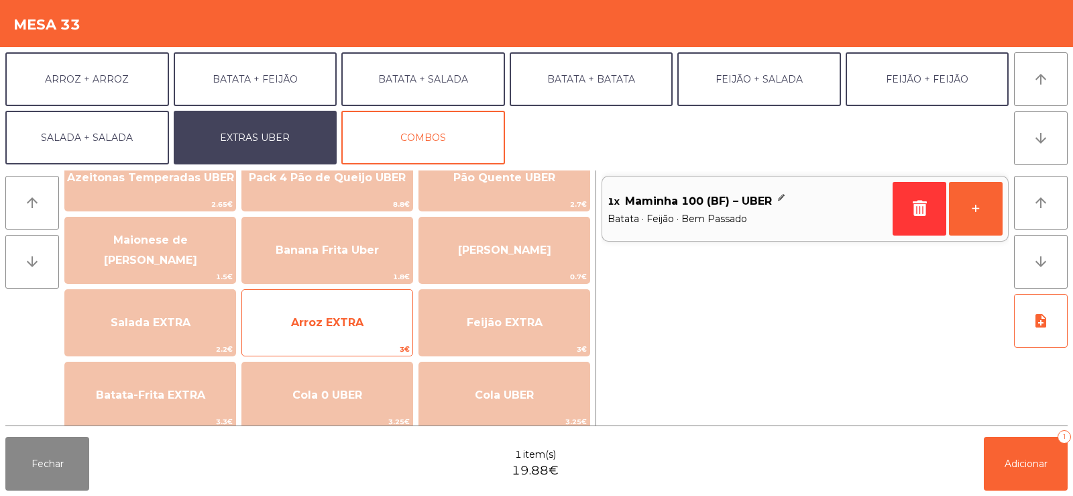
click at [350, 324] on span "Arroz EXTRA" at bounding box center [327, 322] width 72 height 13
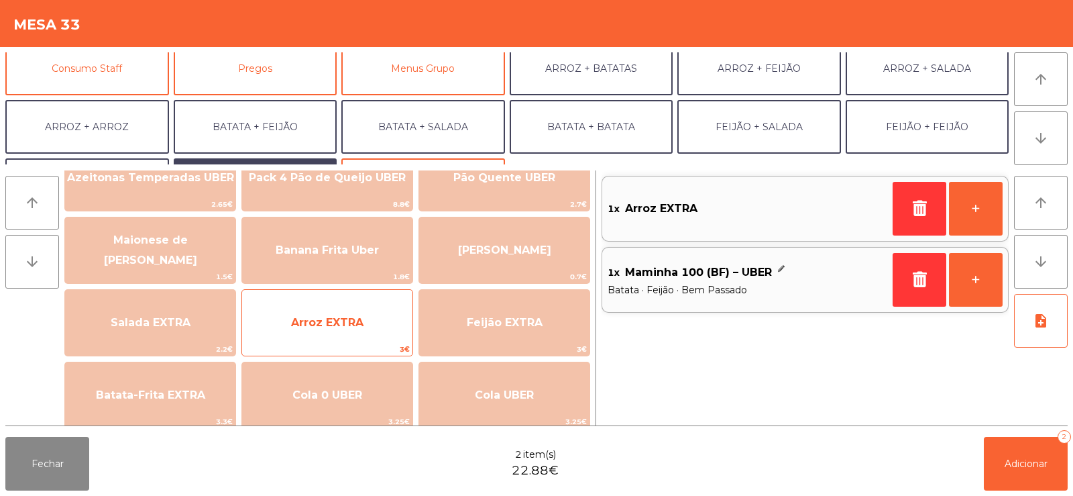
scroll to position [121, 0]
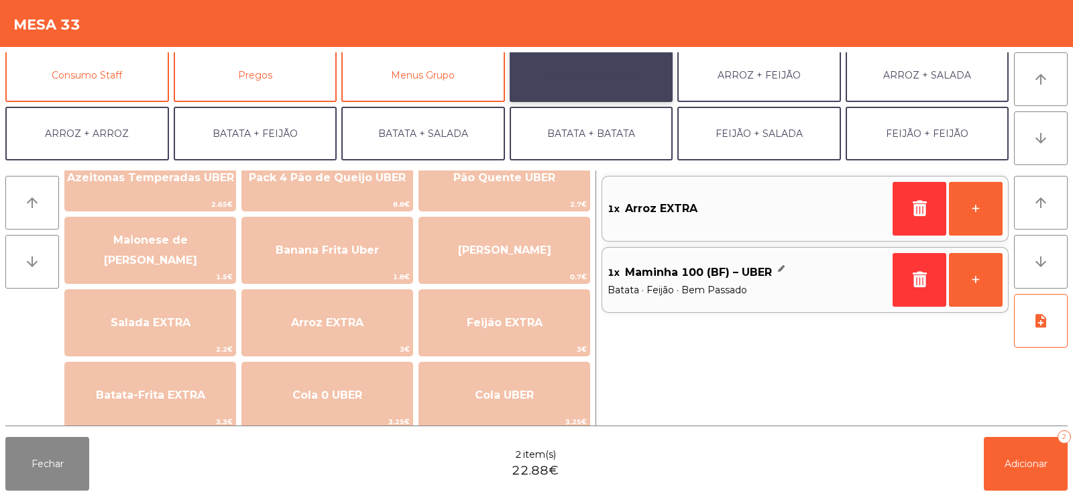
click at [590, 72] on button "ARROZ + BATATAS" at bounding box center [592, 75] width 164 height 54
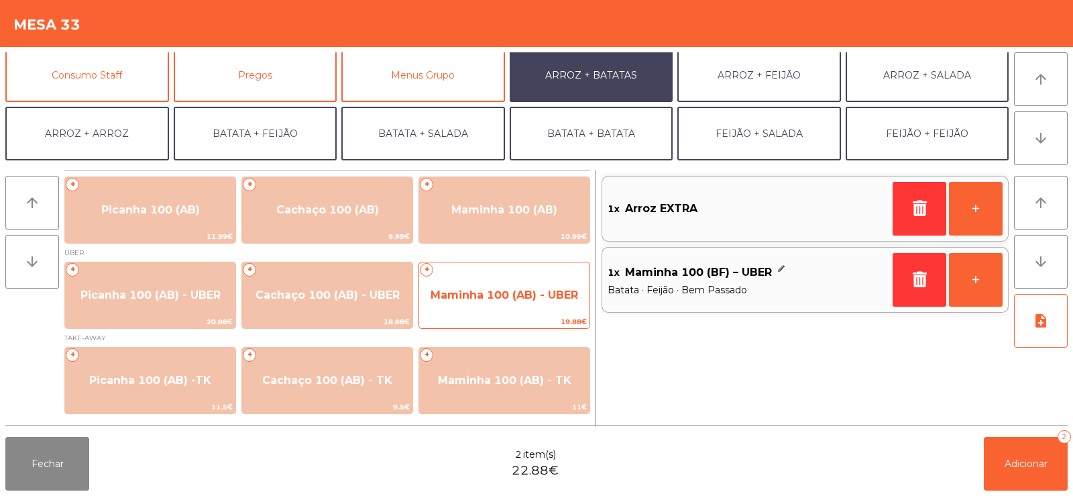
click at [509, 313] on span "Maminha 100 (AB) - UBER" at bounding box center [504, 295] width 170 height 36
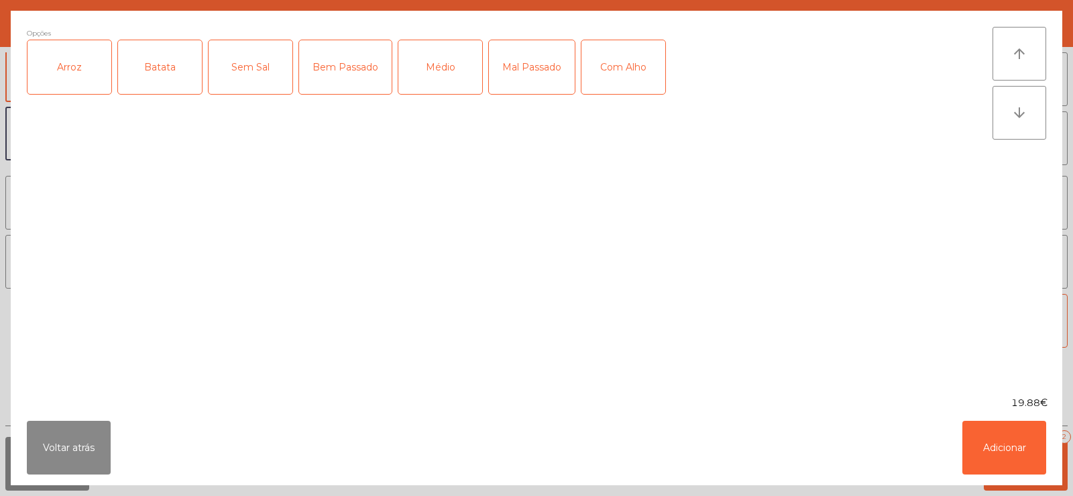
click at [82, 54] on div "Arroz" at bounding box center [70, 67] width 84 height 54
click at [168, 78] on div "Batata" at bounding box center [160, 67] width 84 height 54
click at [354, 66] on div "Bem Passado" at bounding box center [345, 67] width 93 height 54
click at [1000, 445] on button "Adicionar" at bounding box center [1005, 448] width 84 height 54
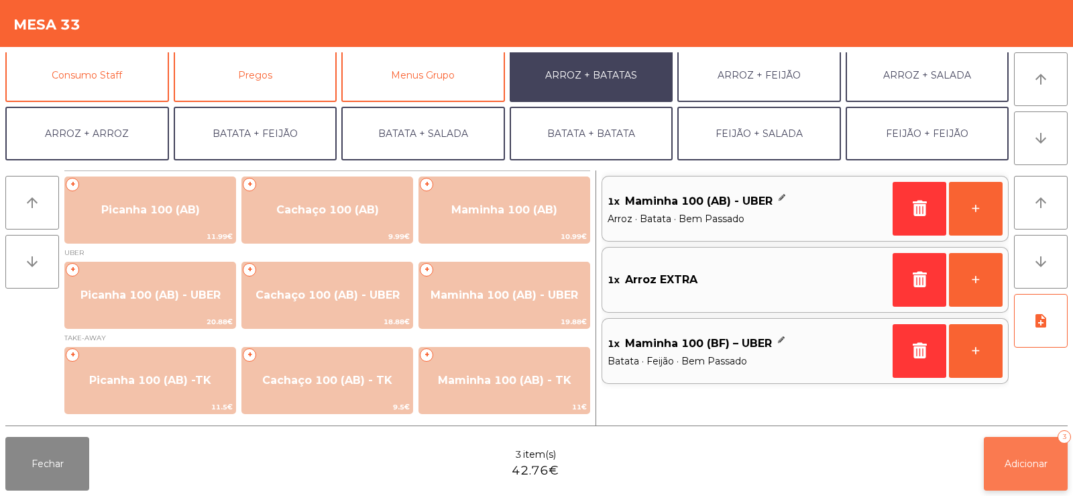
click at [1022, 473] on button "Adicionar 3" at bounding box center [1026, 464] width 84 height 54
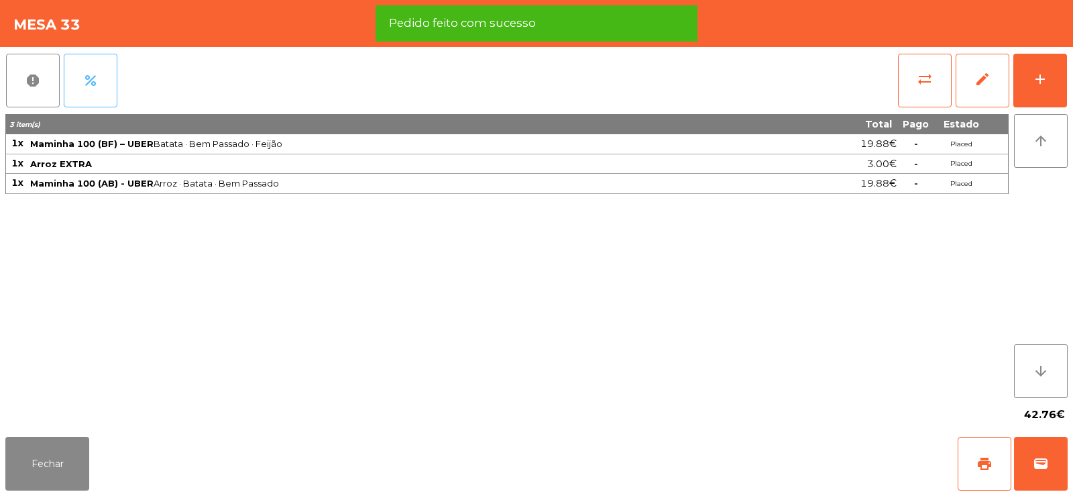
click at [101, 85] on button "percent" at bounding box center [91, 81] width 54 height 54
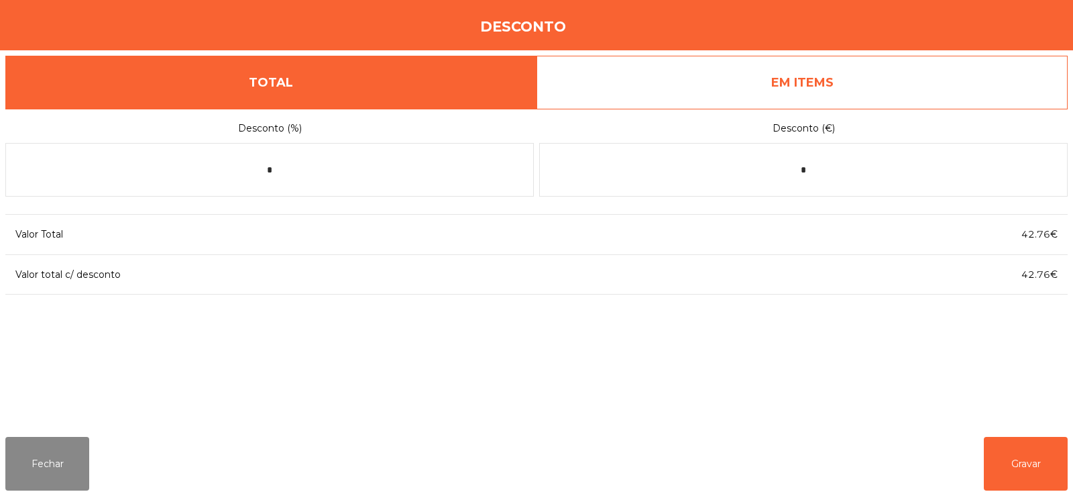
click at [802, 85] on link "EM ITEMS" at bounding box center [802, 83] width 531 height 54
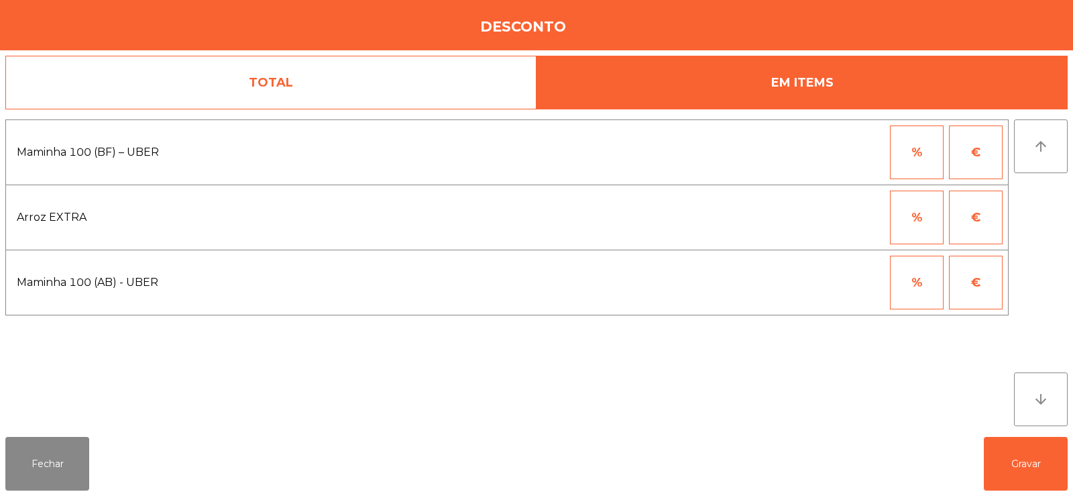
click at [181, 152] on span "Maminha 100 (BF) – UBER" at bounding box center [250, 152] width 466 height 20
click at [924, 155] on button "%" at bounding box center [917, 152] width 54 height 54
click at [861, 156] on input "*" at bounding box center [851, 152] width 67 height 54
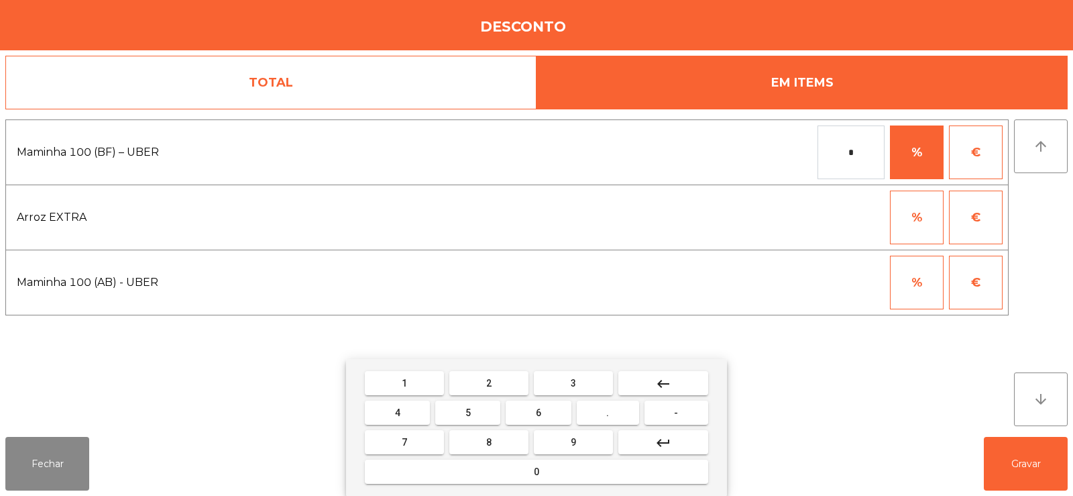
click at [686, 384] on button "keyboard_backspace" at bounding box center [664, 383] width 90 height 24
click at [406, 379] on span "1" at bounding box center [404, 383] width 5 height 11
click at [567, 472] on button "0" at bounding box center [536, 472] width 343 height 24
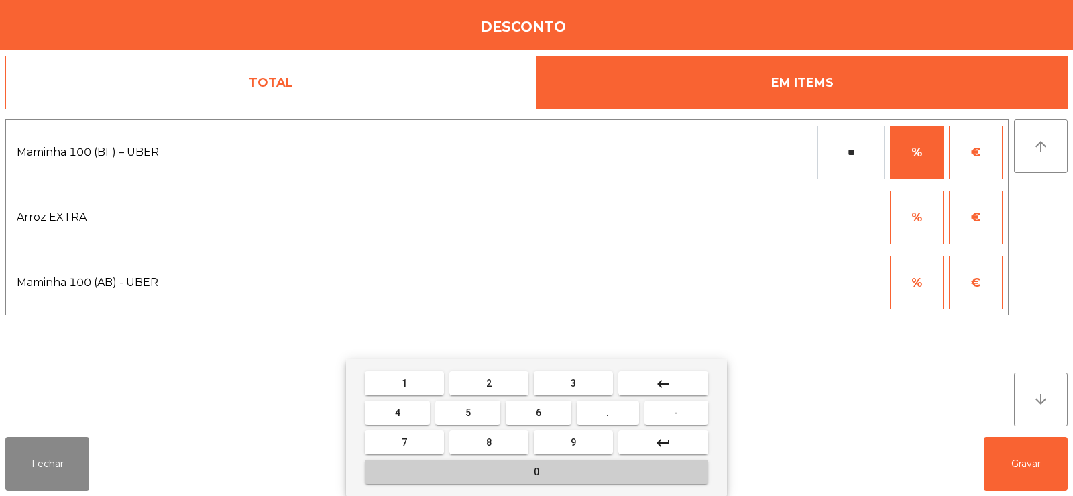
click at [567, 472] on button "0" at bounding box center [536, 472] width 343 height 24
type input "***"
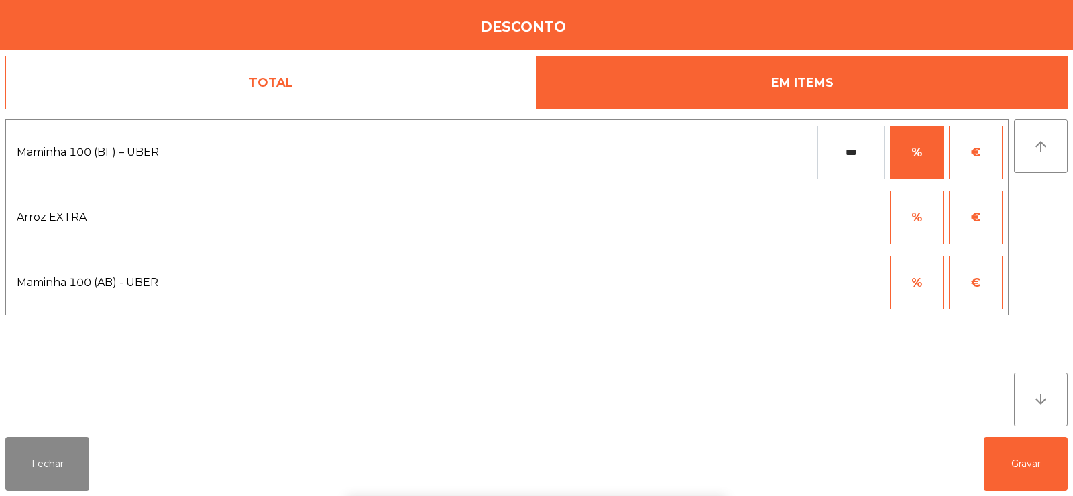
click at [1038, 226] on div "arrow_upward arrow_downward" at bounding box center [1041, 272] width 54 height 307
click at [1032, 460] on button "Gravar" at bounding box center [1026, 464] width 84 height 54
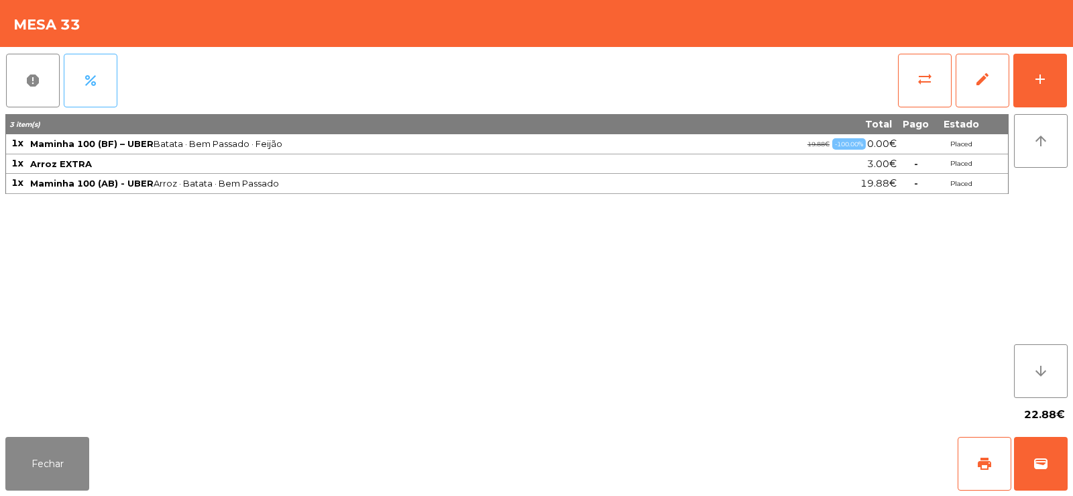
click at [109, 67] on button "percent" at bounding box center [91, 81] width 54 height 54
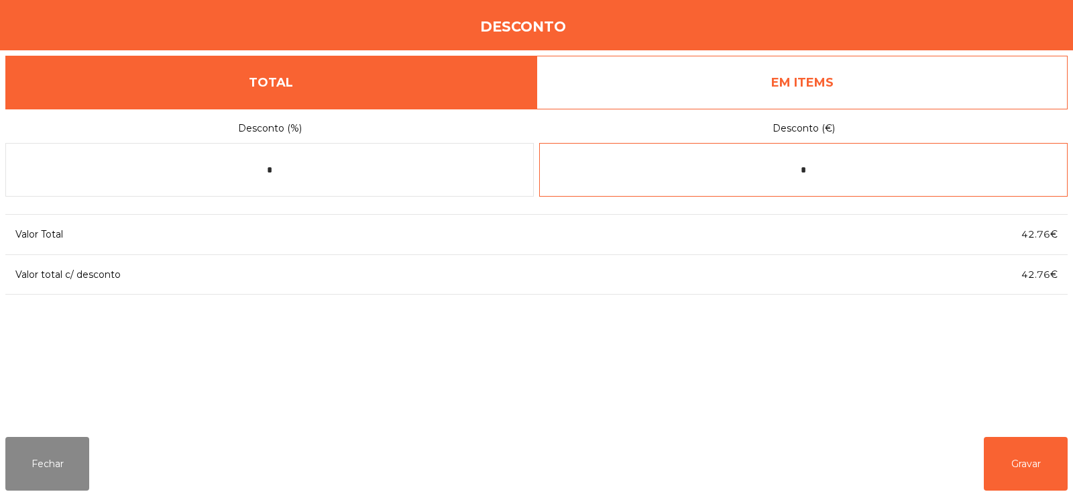
click at [827, 171] on input "*" at bounding box center [803, 170] width 529 height 54
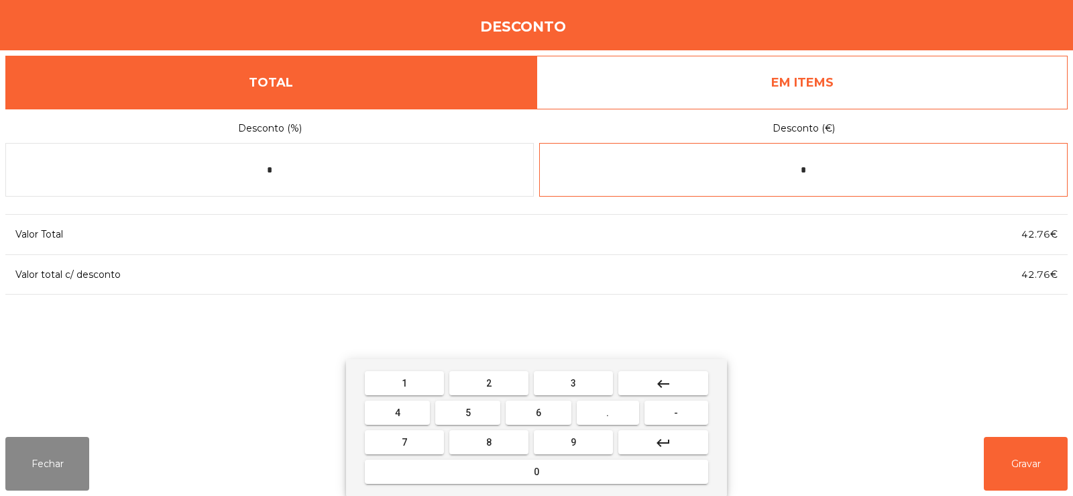
click at [621, 410] on button "." at bounding box center [608, 413] width 62 height 24
click at [573, 379] on span "3" at bounding box center [573, 383] width 5 height 11
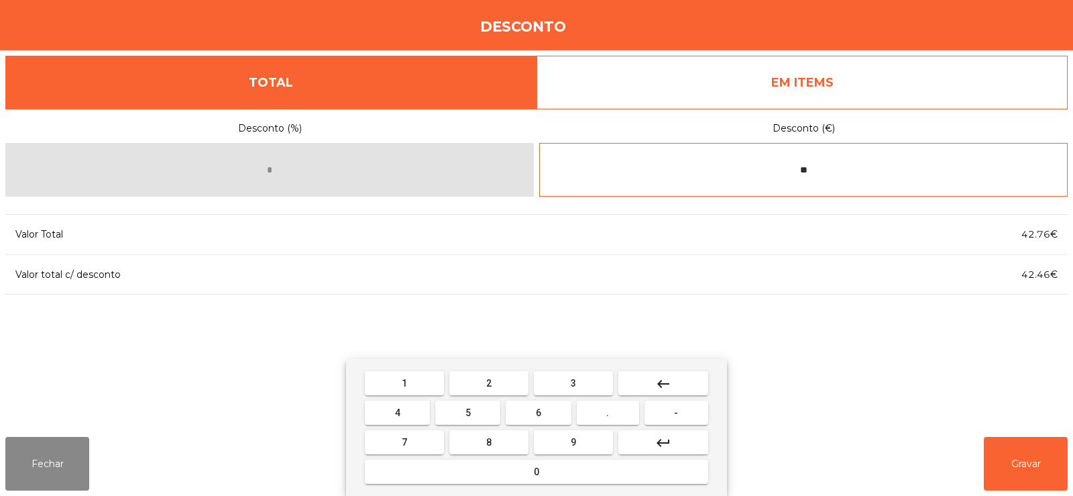
click at [664, 382] on mat-icon "keyboard_backspace" at bounding box center [663, 384] width 16 height 16
type input "*"
click at [663, 382] on mat-icon "keyboard_backspace" at bounding box center [663, 384] width 16 height 16
click at [670, 372] on button "keyboard_backspace" at bounding box center [664, 383] width 90 height 24
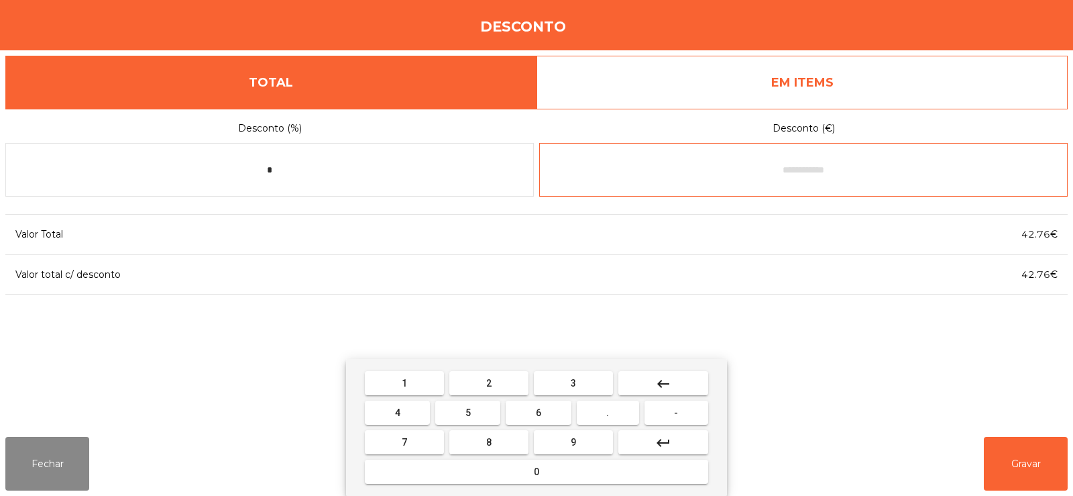
click at [561, 473] on button "0" at bounding box center [536, 472] width 343 height 24
click at [605, 412] on button "." at bounding box center [608, 413] width 62 height 24
click at [586, 382] on button "3" at bounding box center [573, 383] width 79 height 24
type input "***"
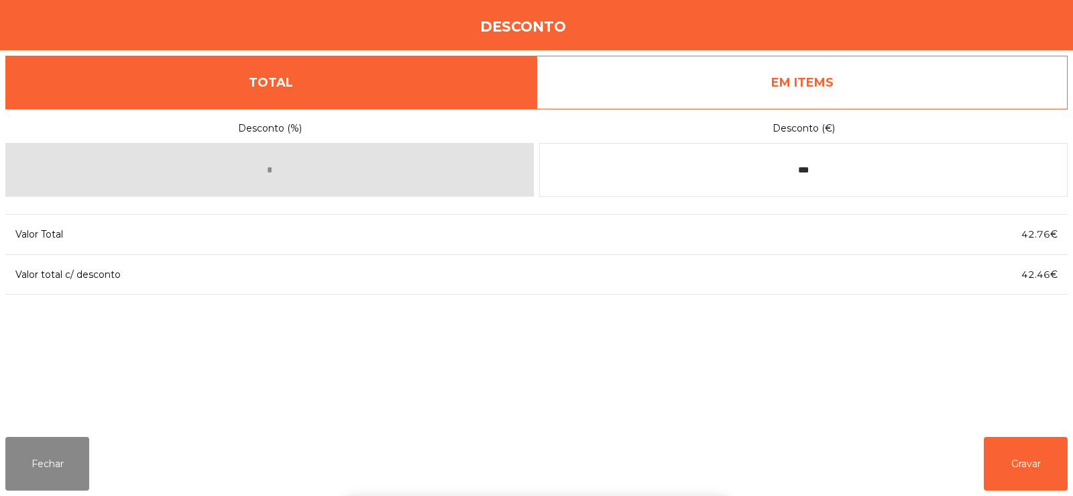
click at [1005, 461] on div "1 2 3 keyboard_backspace 4 5 6 . - 7 8 9 keyboard_return 0" at bounding box center [536, 427] width 1073 height 137
click at [999, 453] on button "Gravar" at bounding box center [1026, 464] width 84 height 54
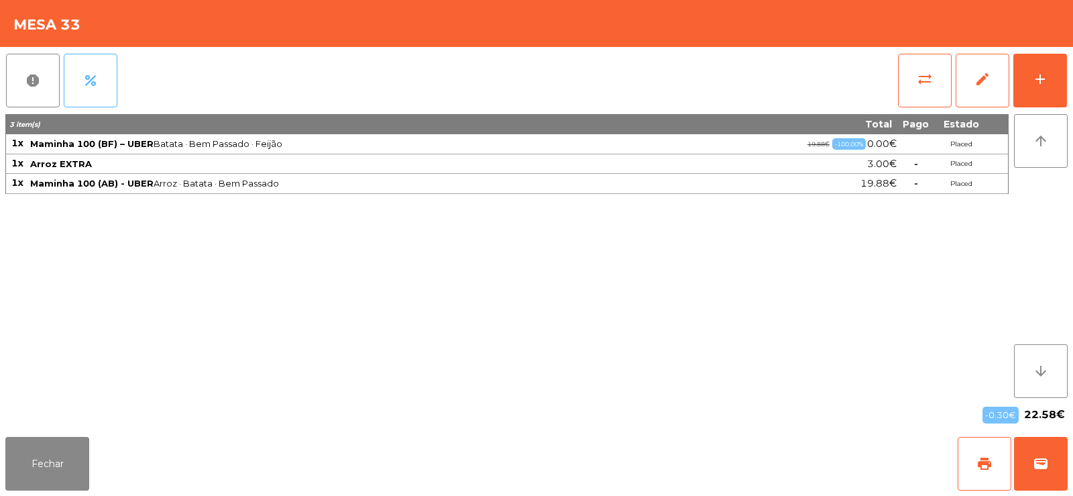
click at [91, 92] on button "percent" at bounding box center [91, 81] width 54 height 54
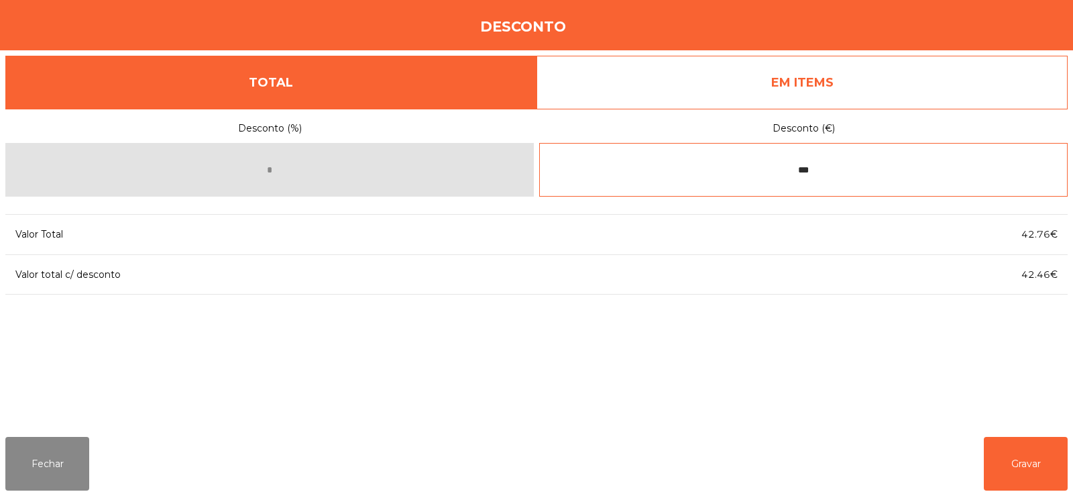
click at [819, 169] on input "***" at bounding box center [803, 170] width 529 height 54
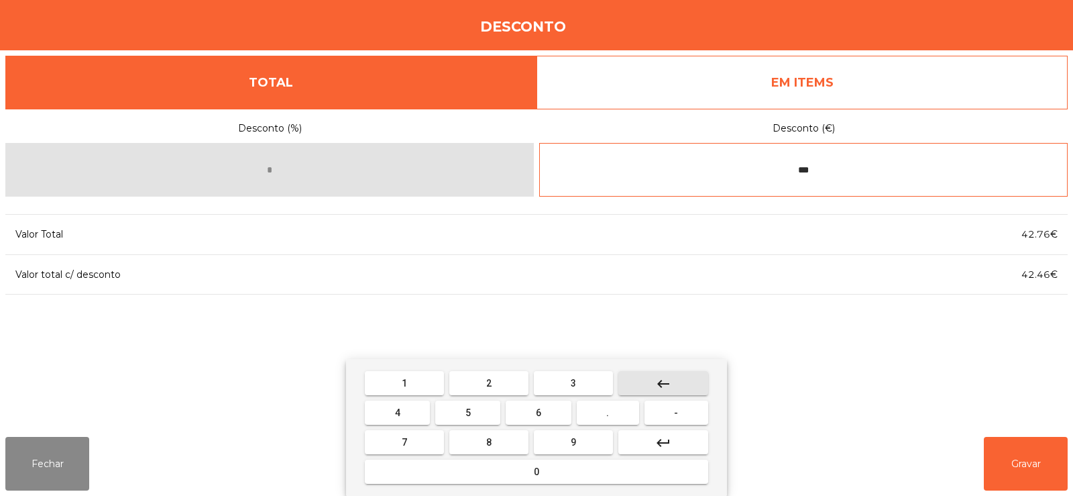
click at [657, 382] on mat-icon "keyboard_backspace" at bounding box center [663, 384] width 16 height 16
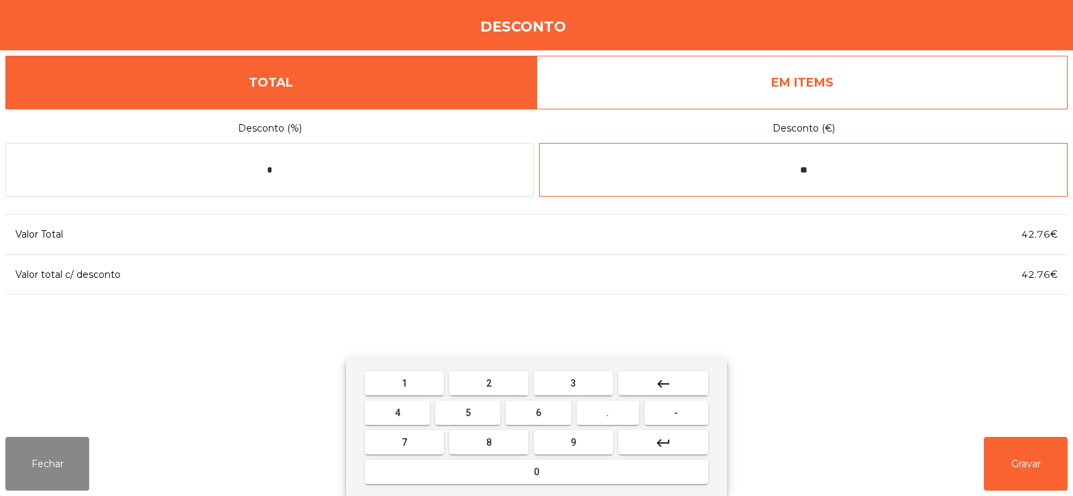
click at [485, 408] on button "5" at bounding box center [467, 413] width 65 height 24
type input "***"
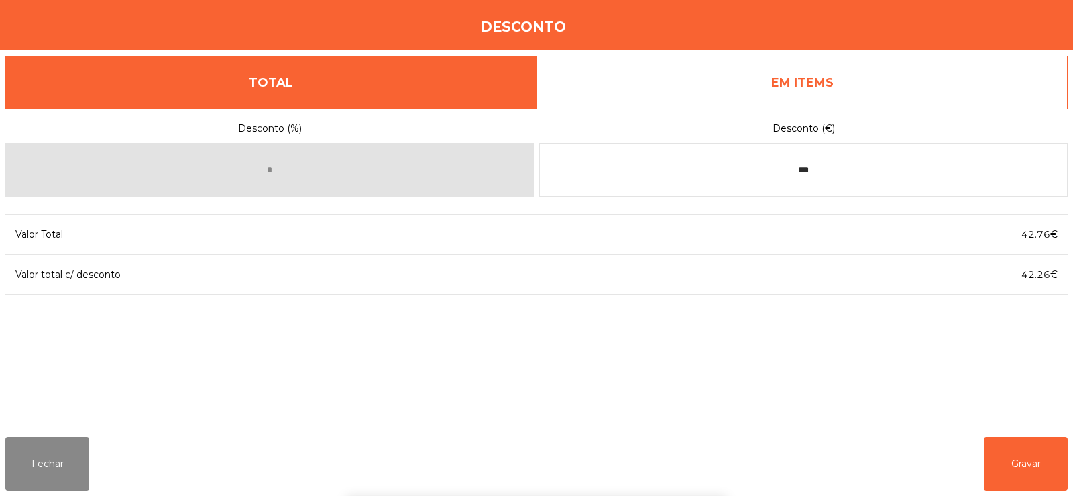
click at [1020, 478] on div "1 2 3 keyboard_backspace 4 5 6 . - 7 8 9 keyboard_return 0" at bounding box center [536, 427] width 1073 height 137
click at [1009, 484] on button "Gravar" at bounding box center [1026, 464] width 84 height 54
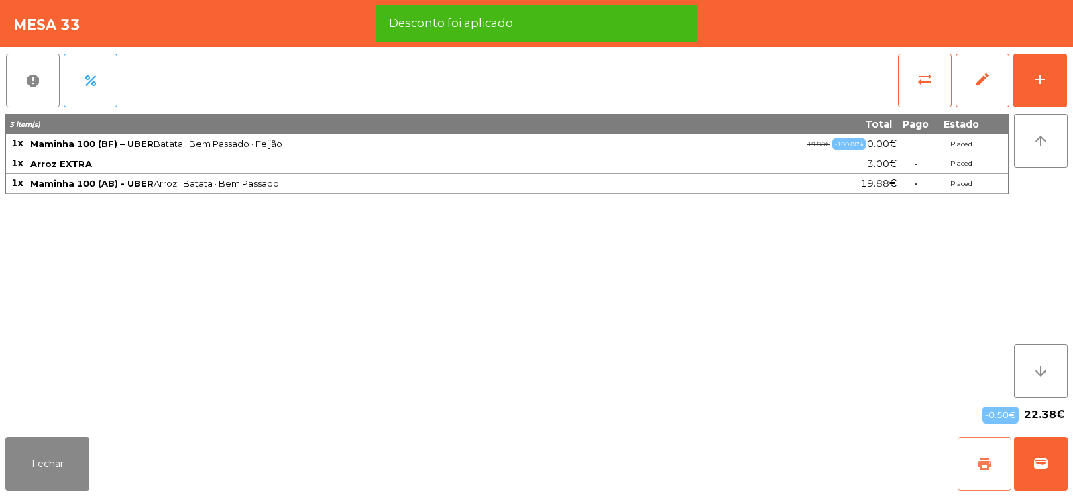
click at [980, 474] on button "print" at bounding box center [985, 464] width 54 height 54
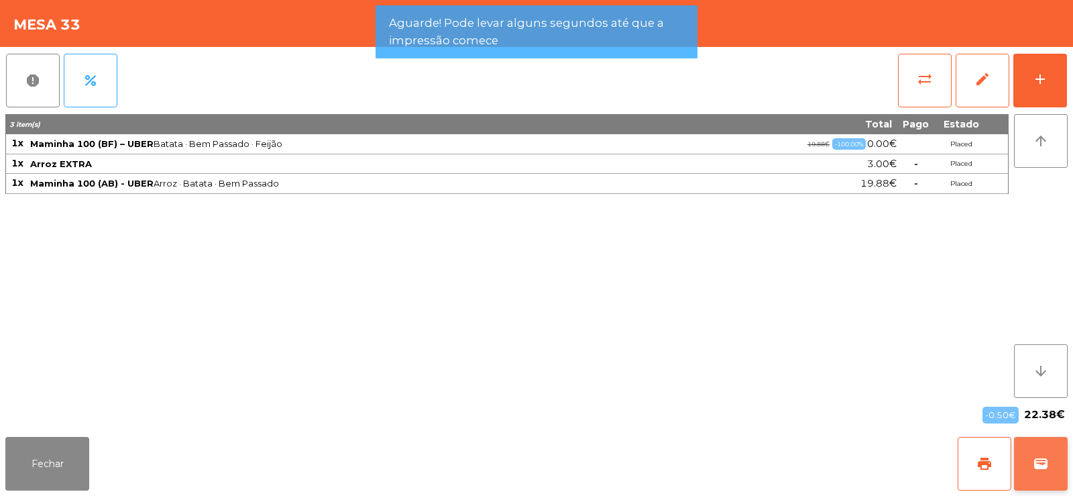
click at [1065, 444] on button "wallet" at bounding box center [1041, 464] width 54 height 54
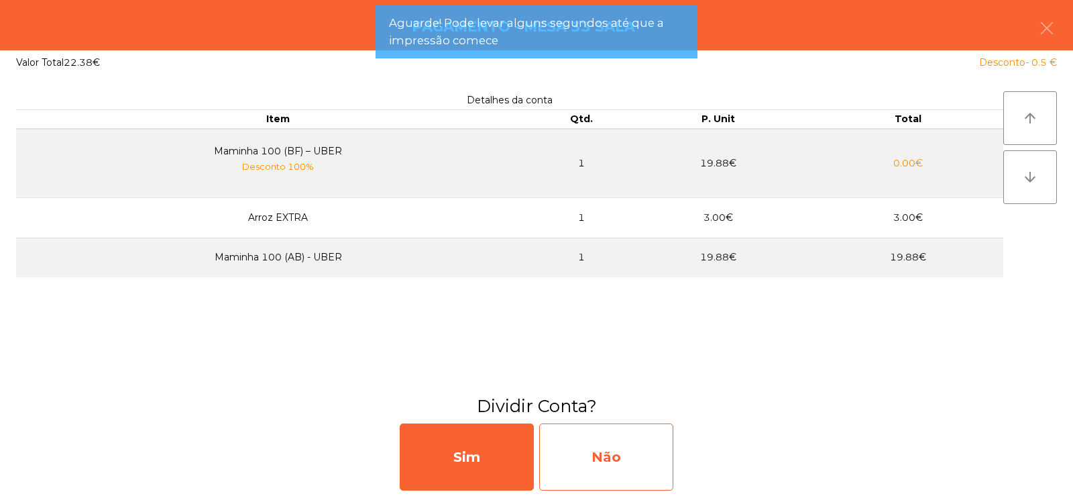
click at [621, 454] on div "Não" at bounding box center [606, 456] width 134 height 67
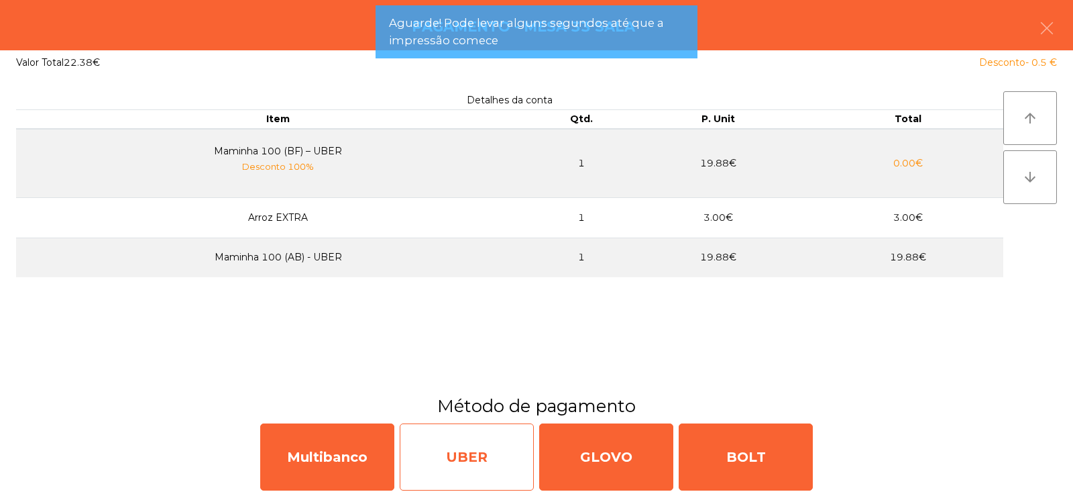
click at [445, 434] on div "UBER" at bounding box center [467, 456] width 134 height 67
select select "**"
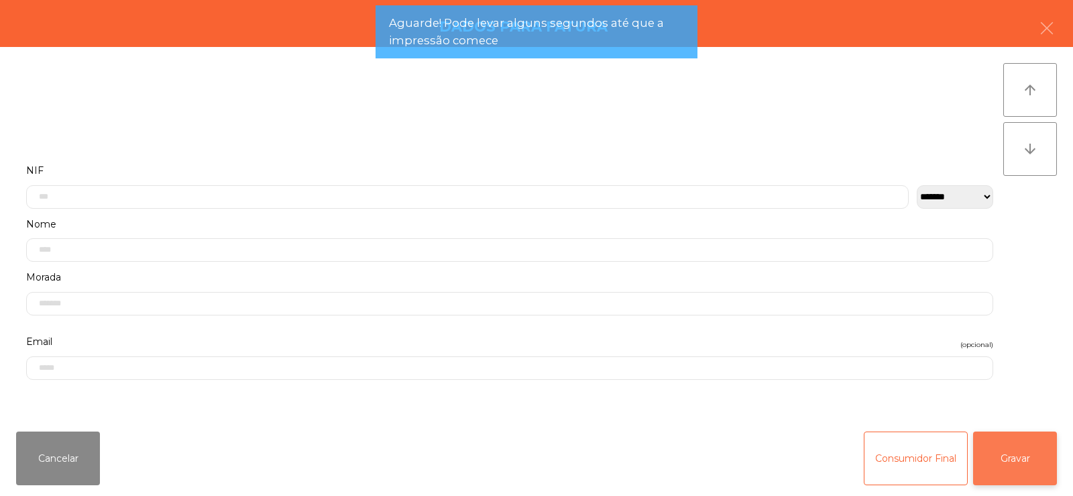
click at [1005, 471] on button "Gravar" at bounding box center [1015, 458] width 84 height 54
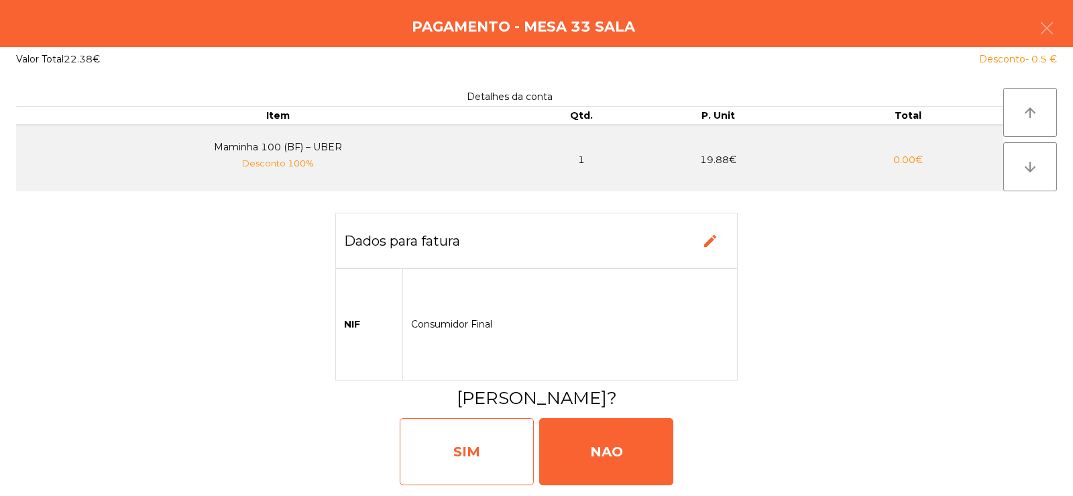
click at [454, 439] on div "SIM" at bounding box center [467, 451] width 134 height 67
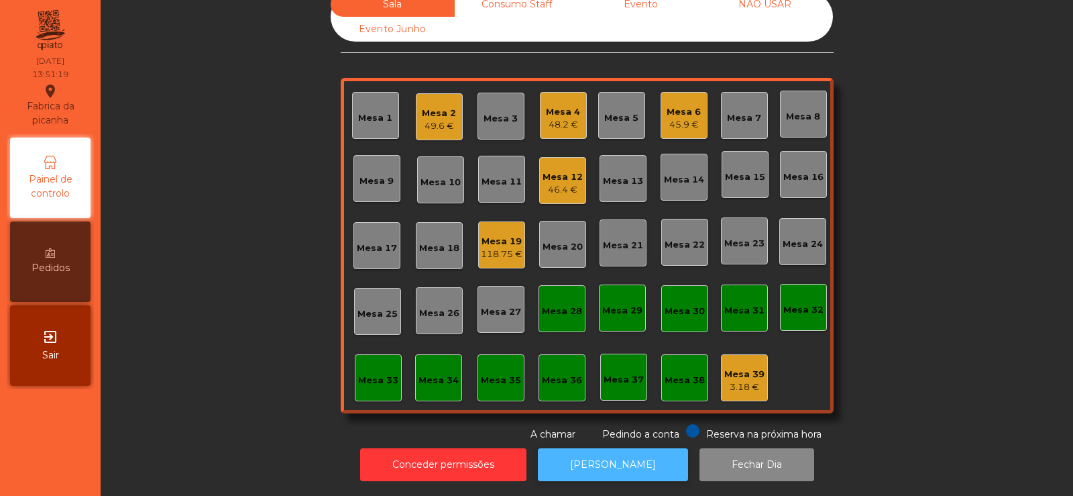
click at [598, 448] on button "[PERSON_NAME]" at bounding box center [613, 464] width 150 height 33
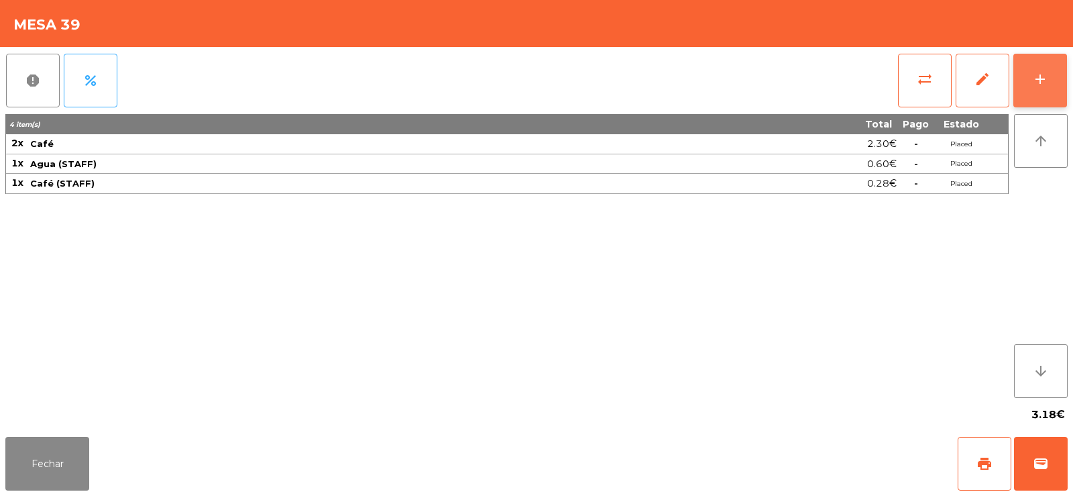
click at [1044, 91] on button "add" at bounding box center [1041, 81] width 54 height 54
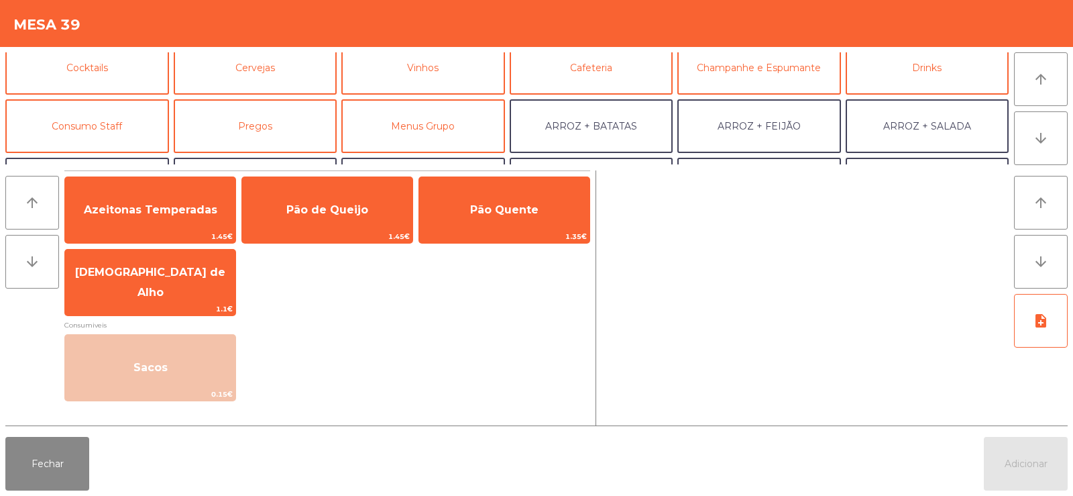
scroll to position [68, 0]
click at [101, 138] on button "Consumo Staff" at bounding box center [87, 128] width 164 height 54
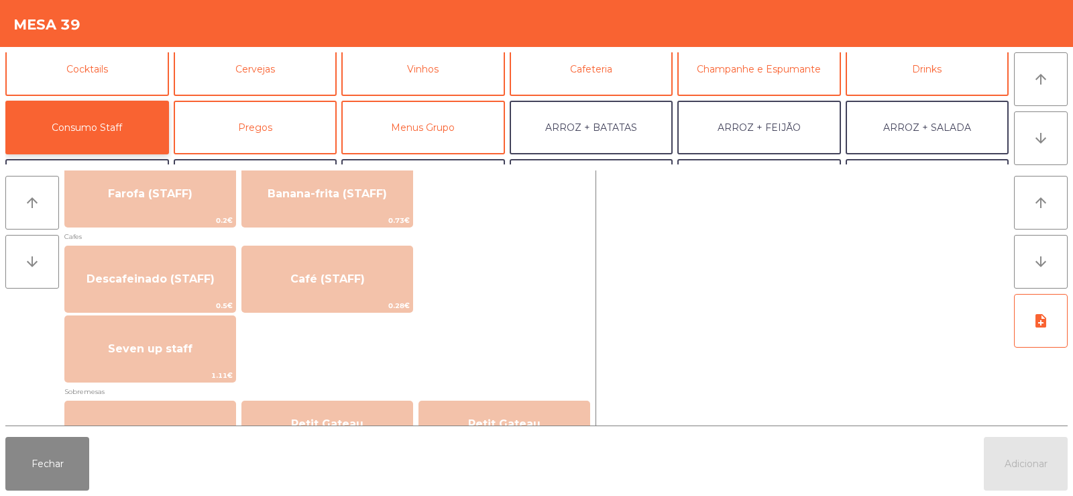
scroll to position [719, 0]
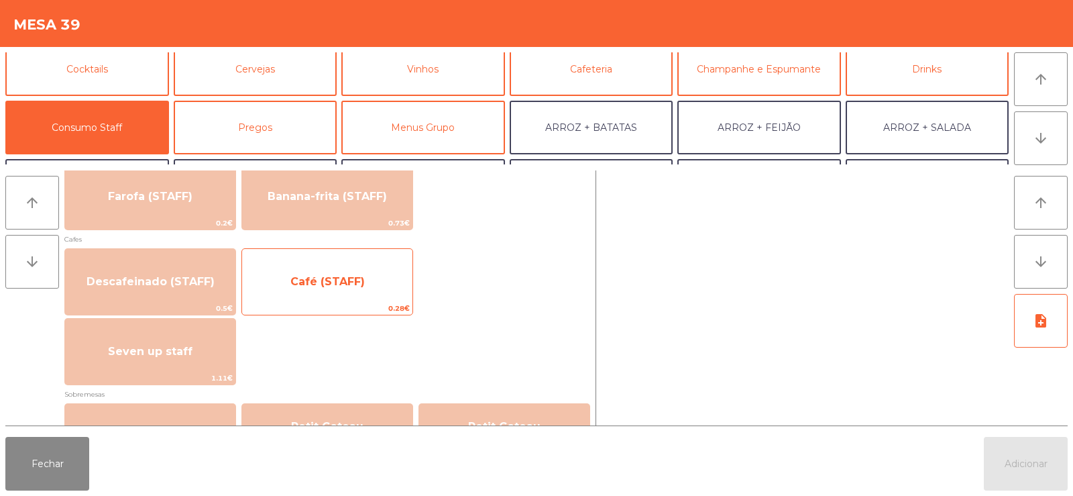
click at [372, 279] on span "Café (STAFF)" at bounding box center [327, 282] width 170 height 36
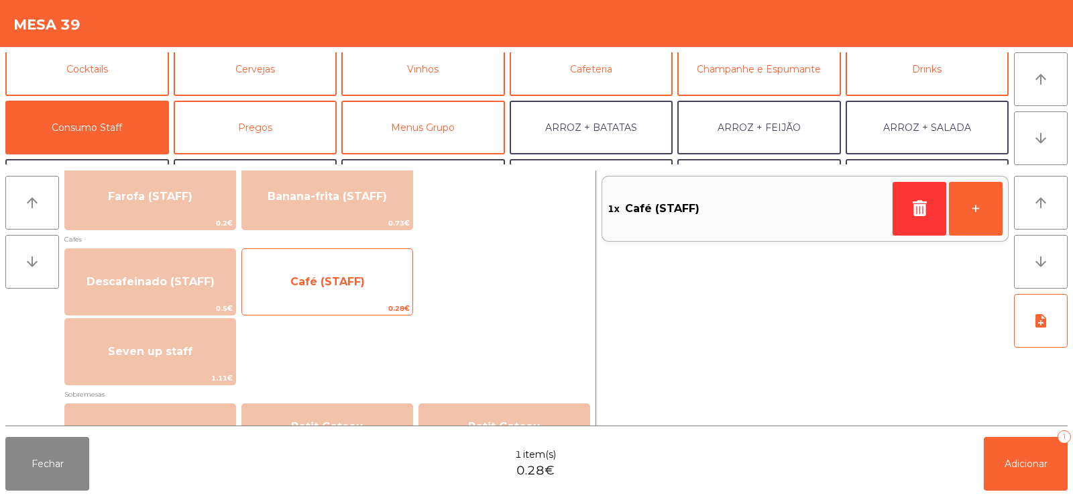
click at [366, 282] on span "Café (STAFF)" at bounding box center [327, 282] width 170 height 36
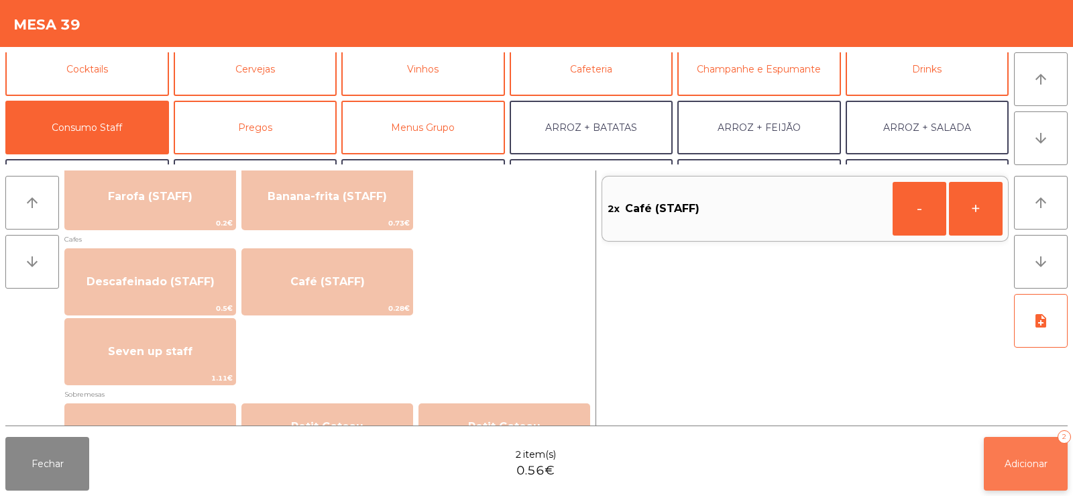
click at [1007, 458] on span "Adicionar" at bounding box center [1026, 464] width 43 height 12
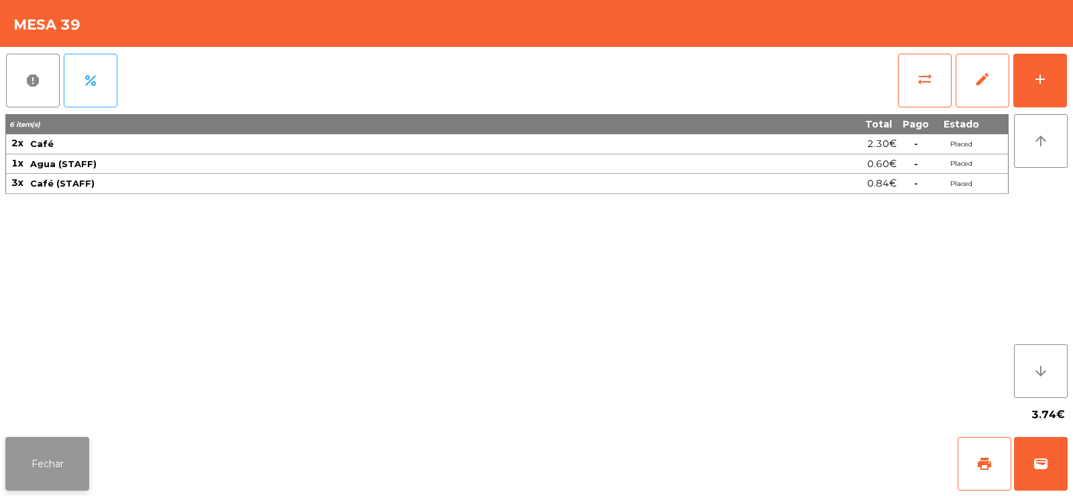
click at [56, 468] on button "Fechar" at bounding box center [47, 464] width 84 height 54
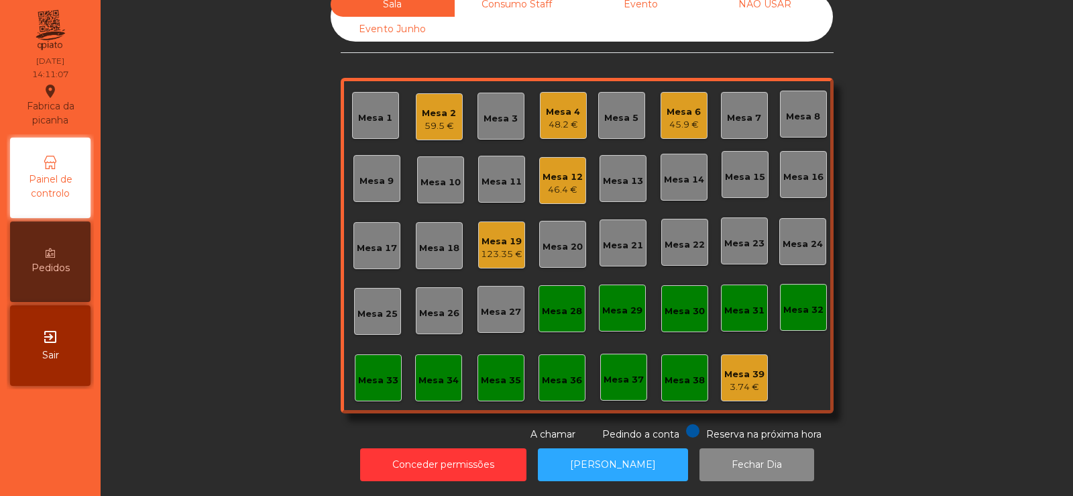
click at [388, 178] on div "Mesa 9" at bounding box center [377, 178] width 47 height 47
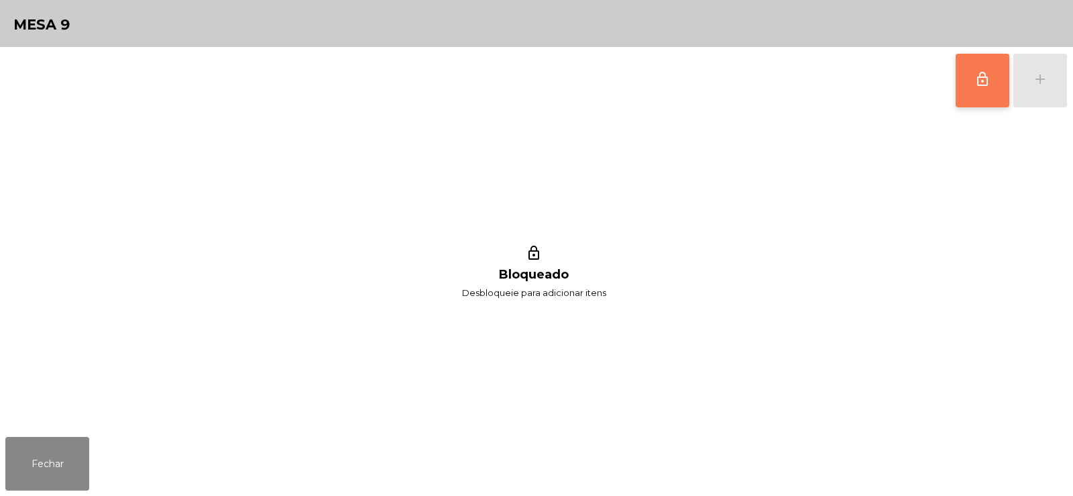
click at [991, 91] on button "lock_outline" at bounding box center [983, 81] width 54 height 54
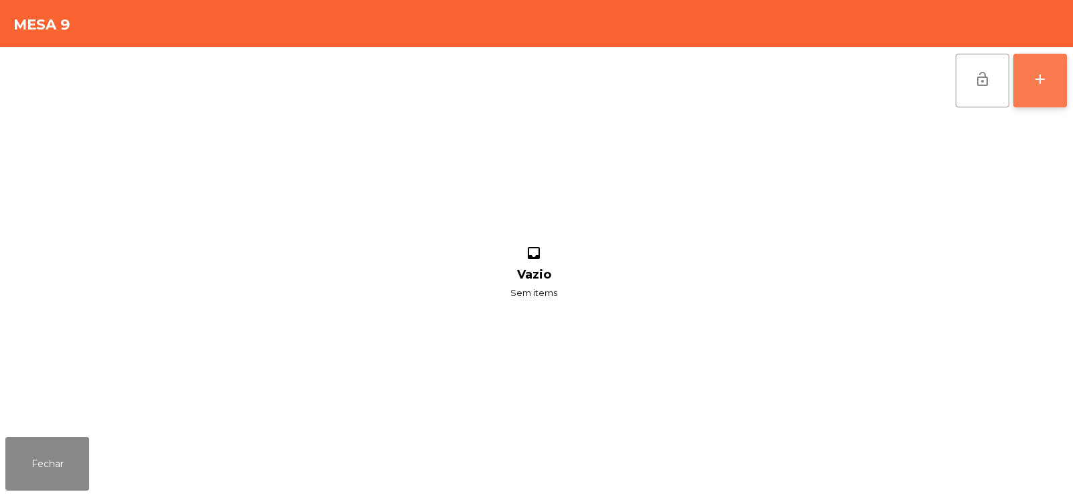
click at [1041, 85] on div "add" at bounding box center [1040, 79] width 16 height 16
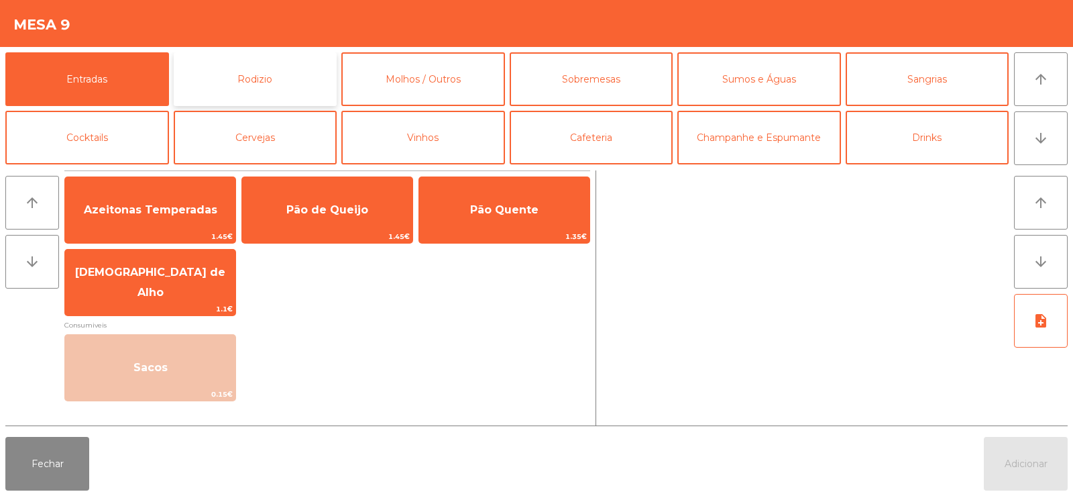
click at [274, 81] on button "Rodizio" at bounding box center [256, 79] width 164 height 54
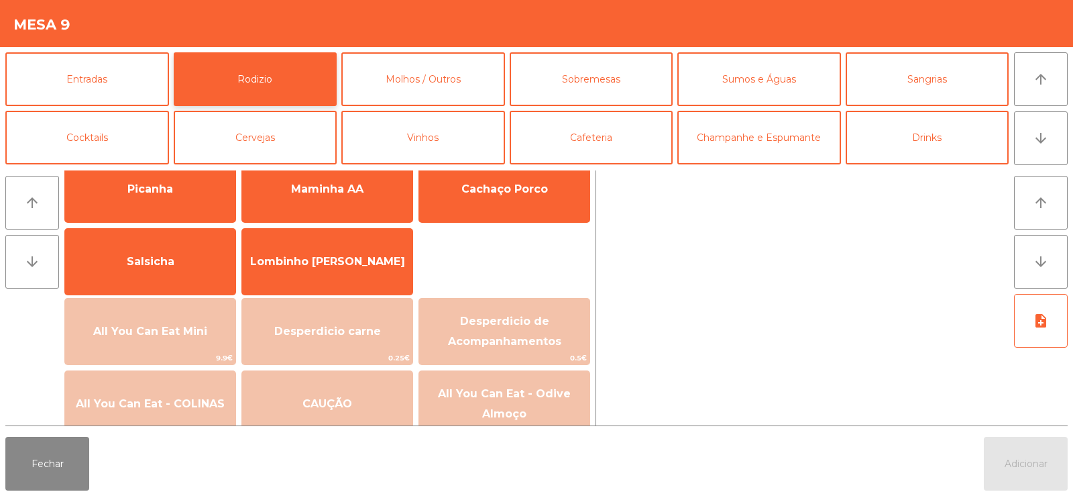
scroll to position [61, 0]
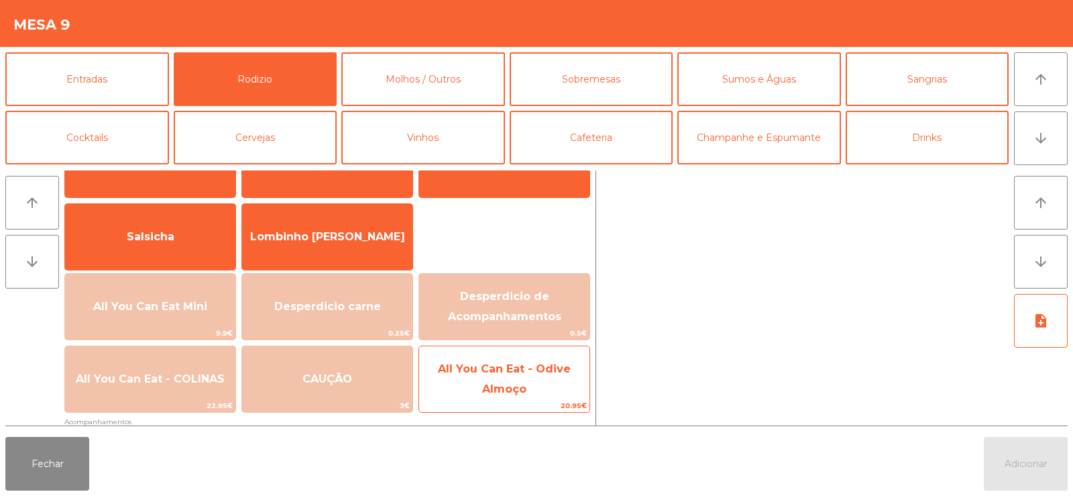
click at [500, 378] on span "All You Can Eat - Odive Almoço" at bounding box center [504, 379] width 170 height 57
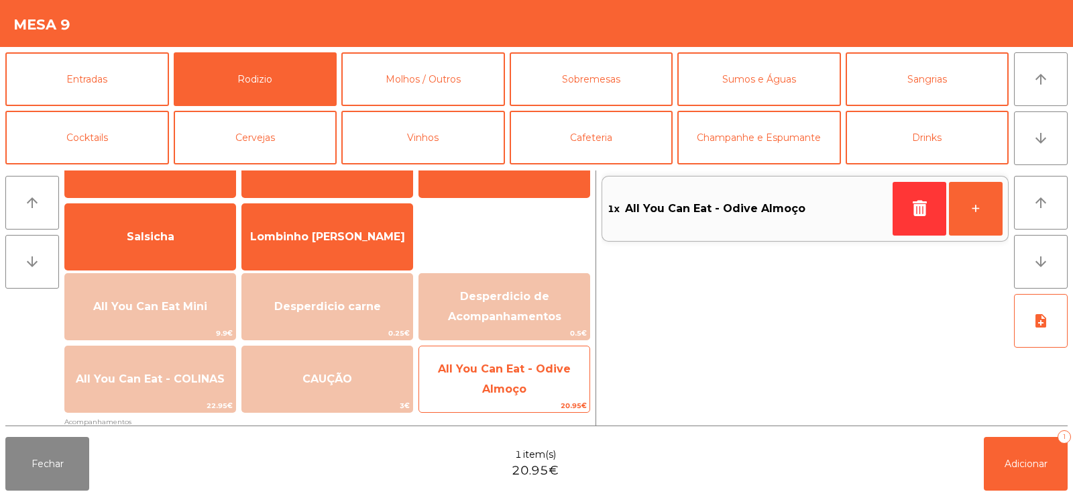
click at [503, 384] on span "All You Can Eat - Odive Almoço" at bounding box center [504, 378] width 133 height 33
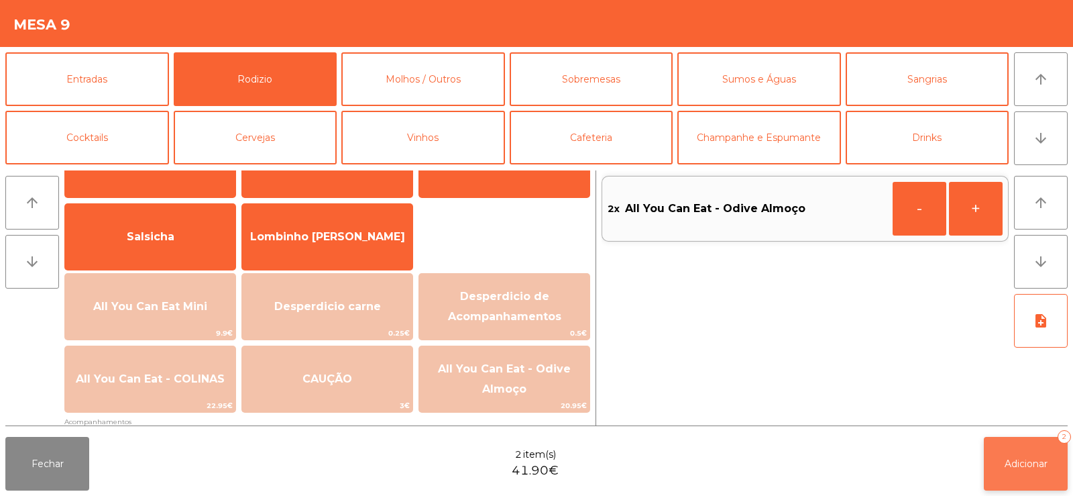
click at [1034, 470] on button "Adicionar 2" at bounding box center [1026, 464] width 84 height 54
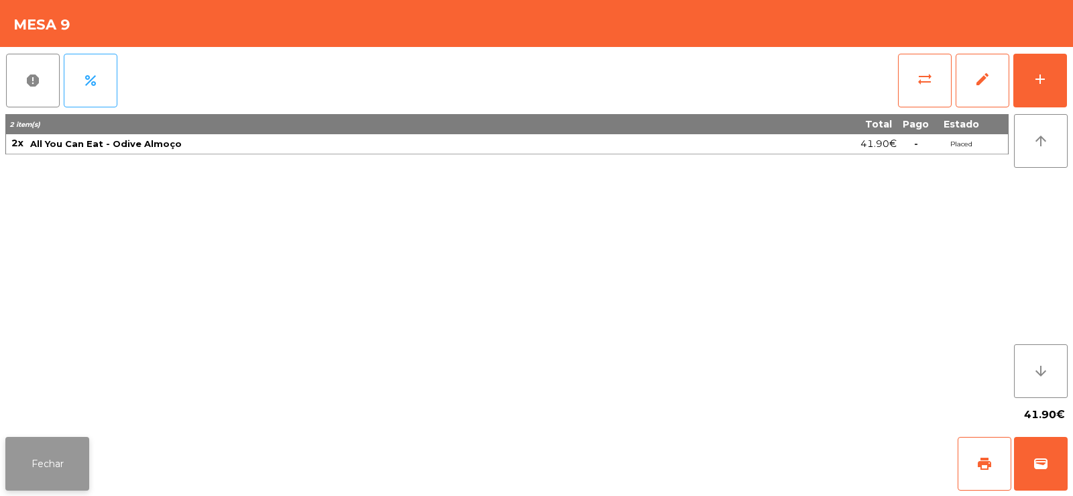
click at [21, 474] on button "Fechar" at bounding box center [47, 464] width 84 height 54
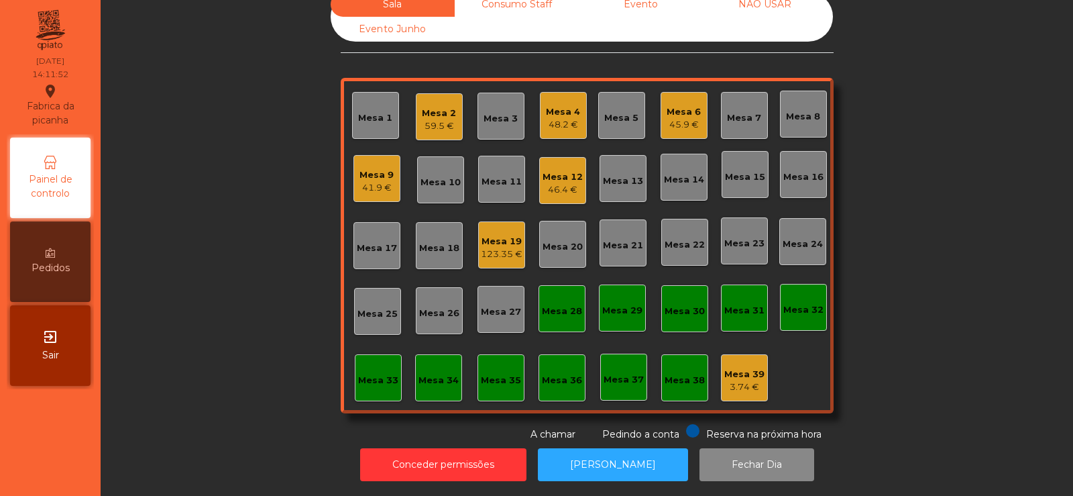
click at [369, 111] on div "Mesa 1" at bounding box center [375, 117] width 34 height 13
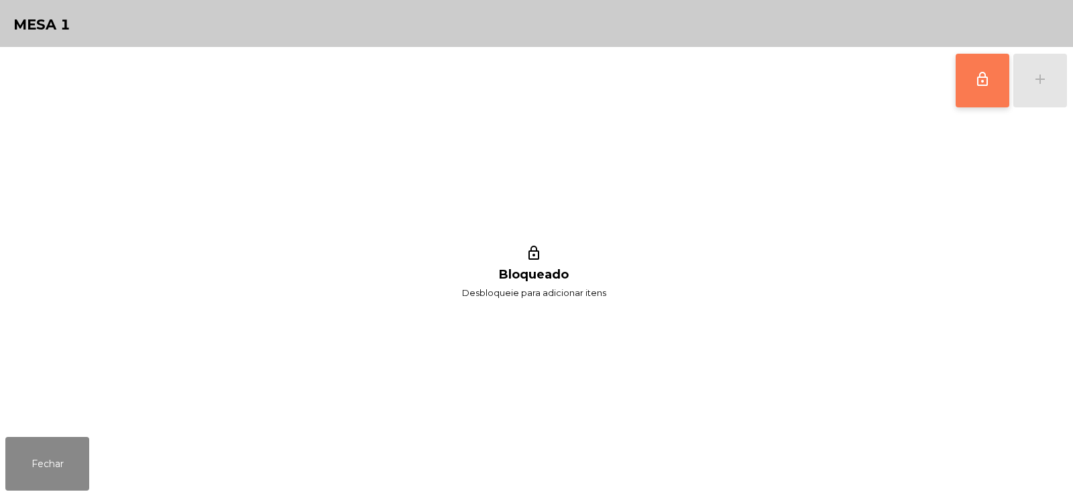
click at [971, 78] on button "lock_outline" at bounding box center [983, 81] width 54 height 54
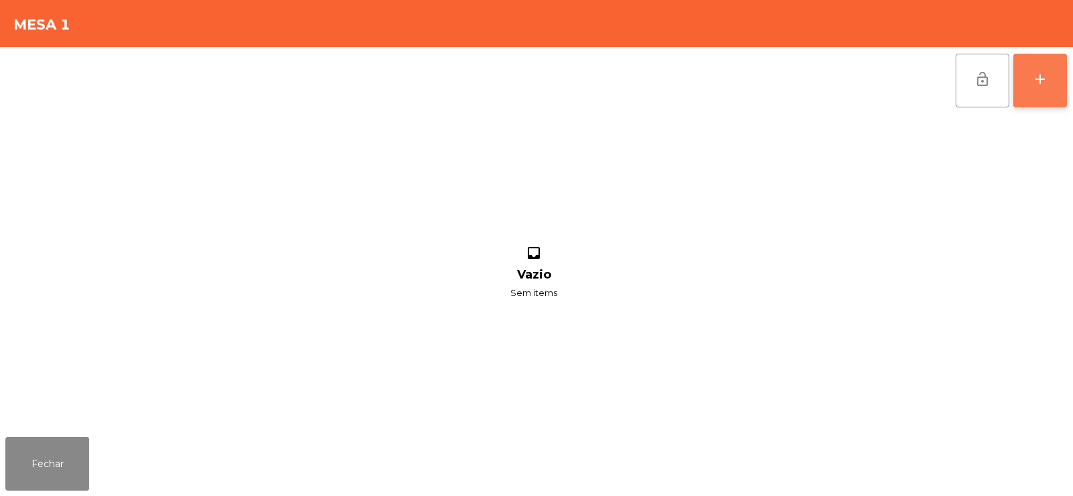
click at [1042, 69] on button "add" at bounding box center [1041, 81] width 54 height 54
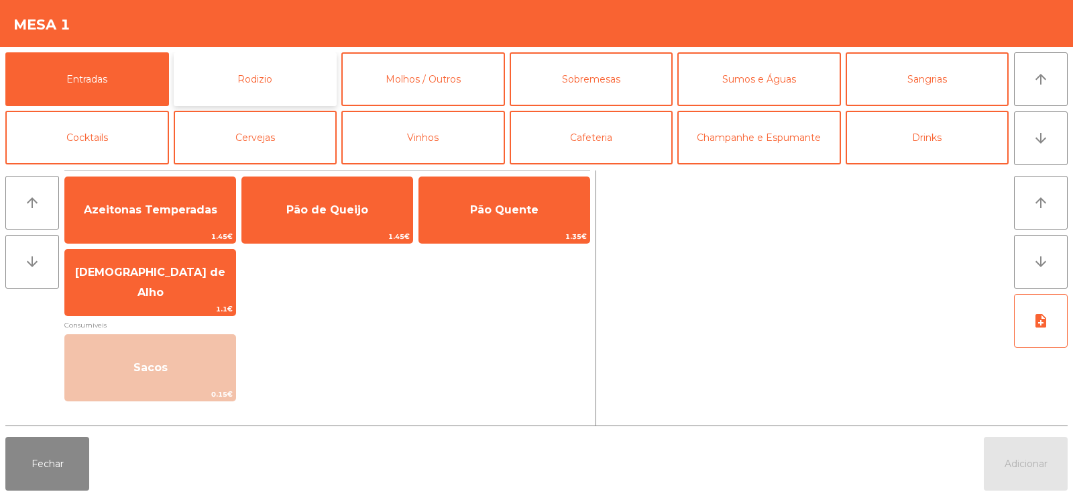
click at [250, 81] on button "Rodizio" at bounding box center [256, 79] width 164 height 54
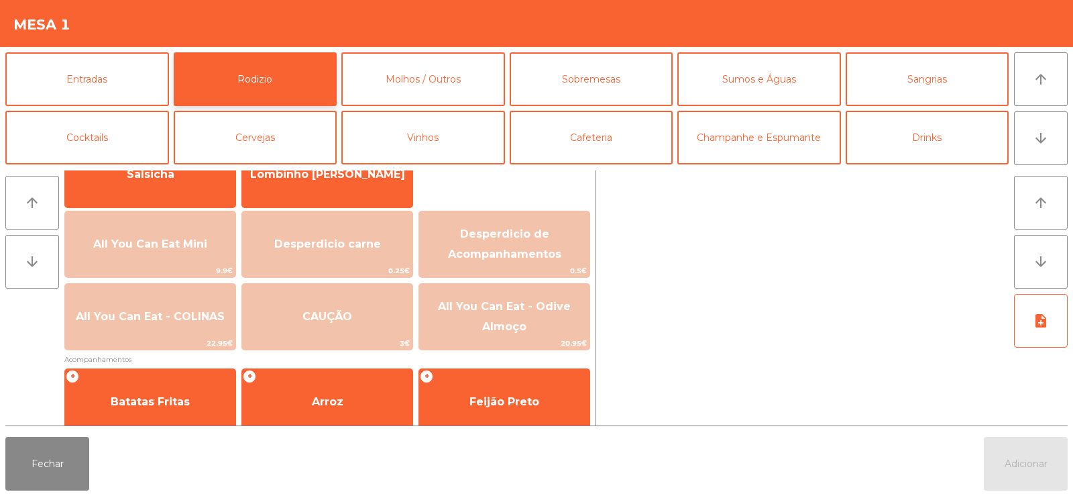
scroll to position [126, 0]
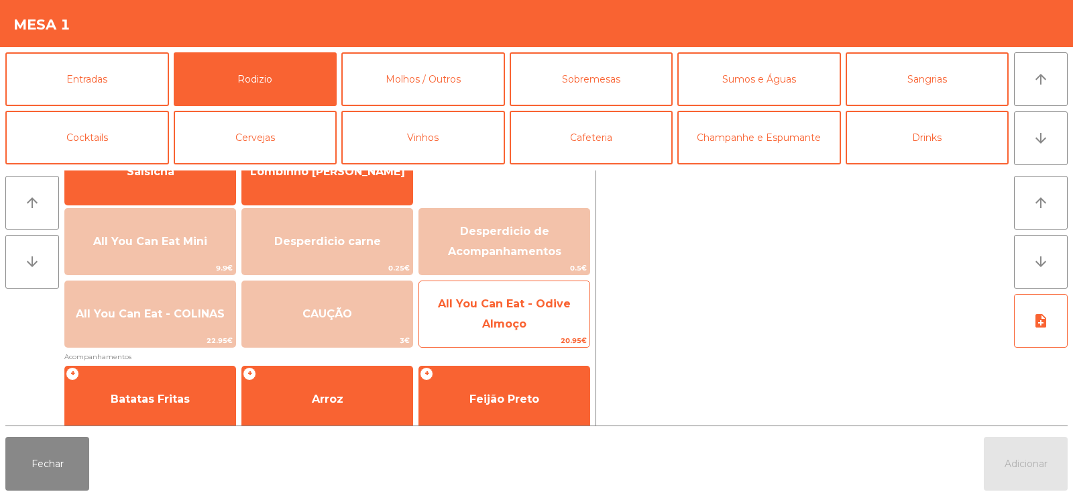
click at [497, 301] on span "All You Can Eat - Odive Almoço" at bounding box center [504, 313] width 133 height 33
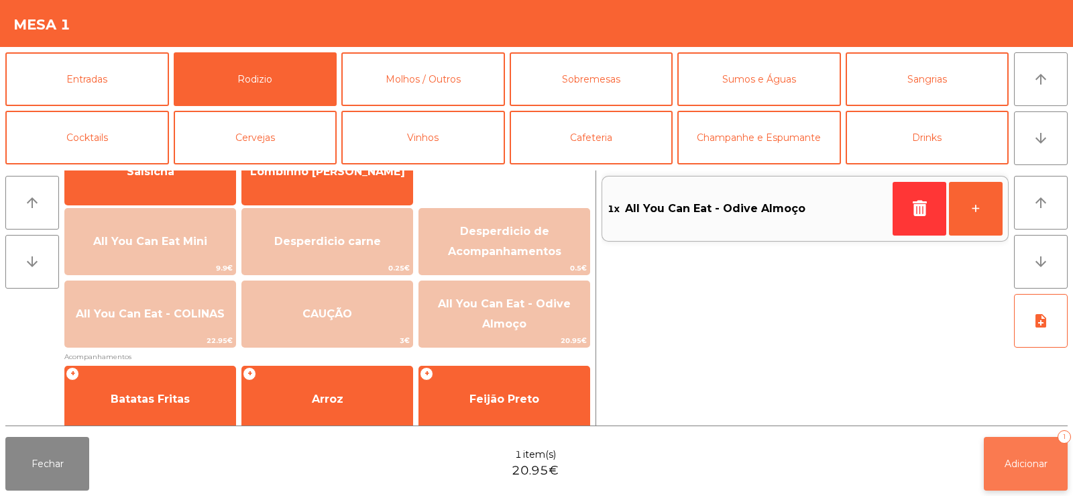
click at [1018, 460] on span "Adicionar" at bounding box center [1026, 464] width 43 height 12
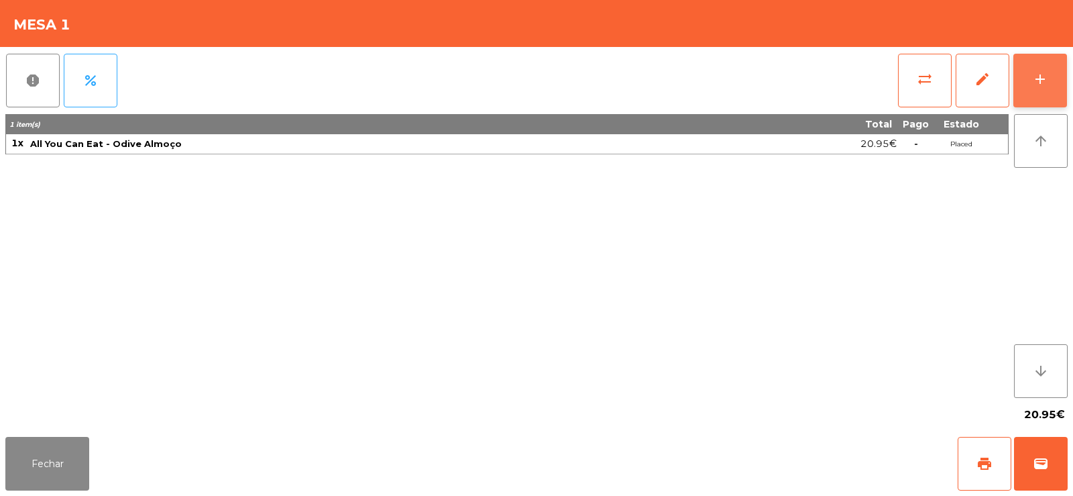
click at [1024, 82] on button "add" at bounding box center [1041, 81] width 54 height 54
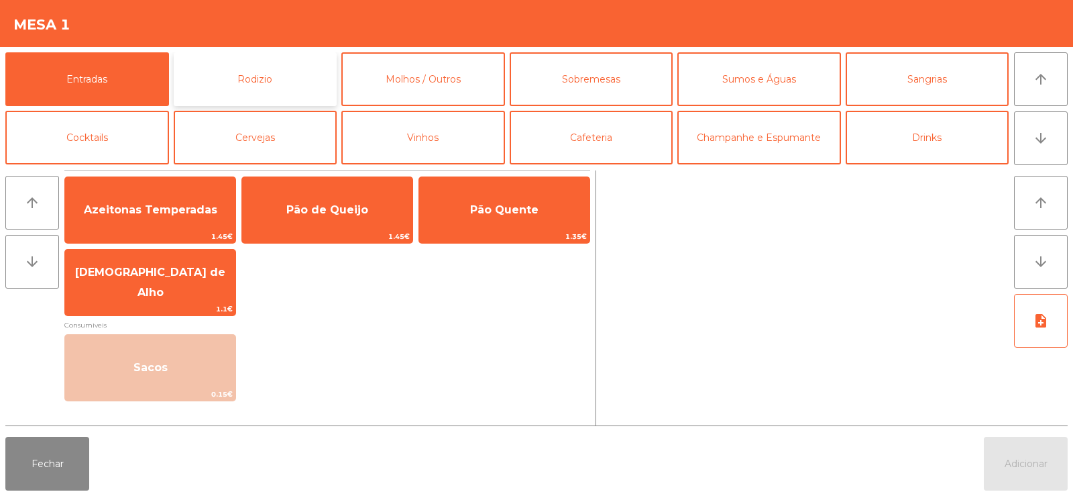
click at [250, 85] on button "Rodizio" at bounding box center [256, 79] width 164 height 54
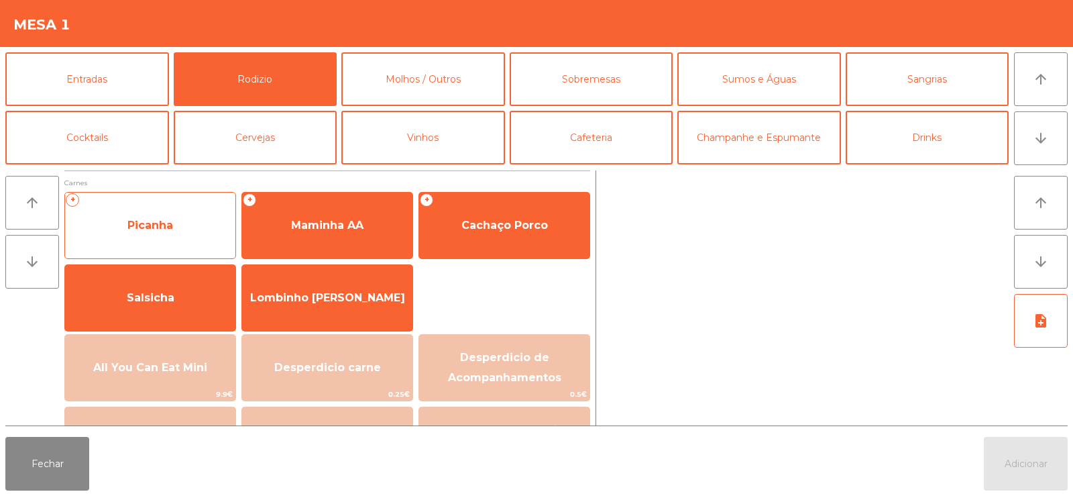
click at [147, 231] on span "Picanha" at bounding box center [150, 225] width 46 height 13
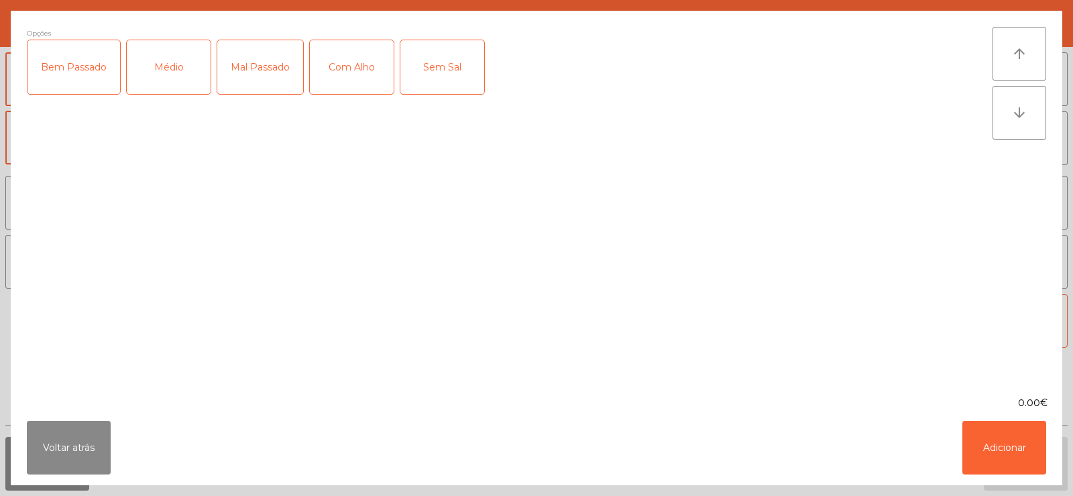
click at [256, 77] on div "Mal Passado" at bounding box center [260, 67] width 86 height 54
click at [1004, 451] on button "Adicionar" at bounding box center [1005, 448] width 84 height 54
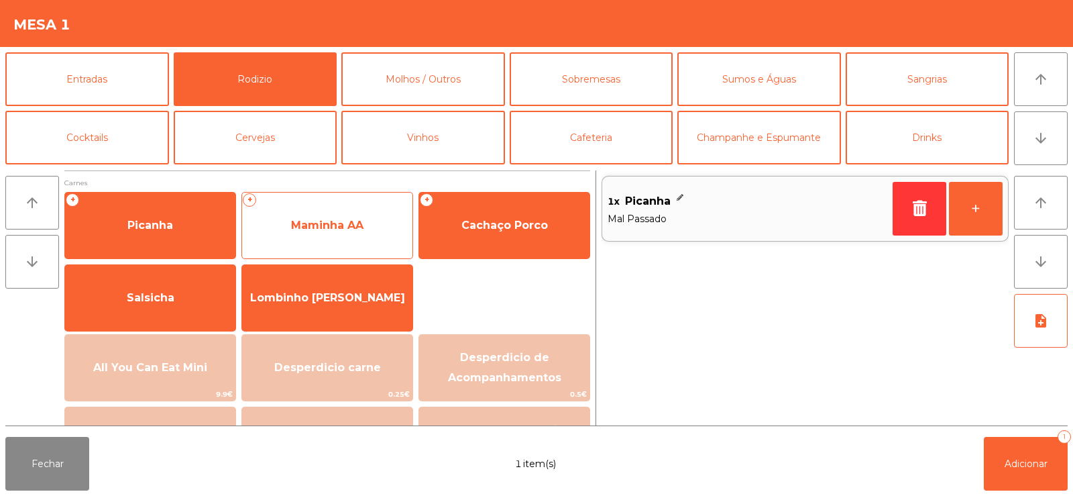
click at [306, 229] on span "Maminha AA" at bounding box center [327, 225] width 72 height 13
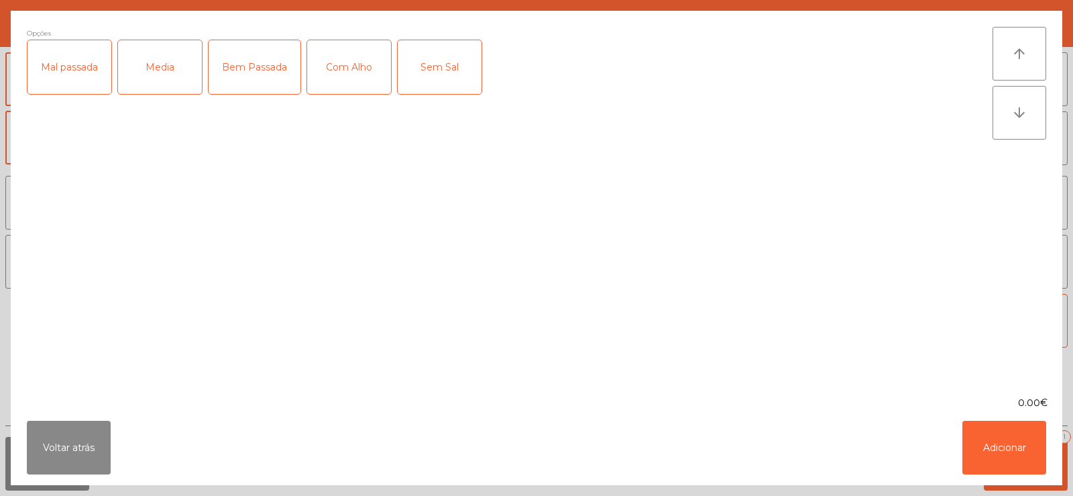
click at [76, 72] on div "Mal passada" at bounding box center [70, 67] width 84 height 54
click at [1010, 442] on button "Adicionar" at bounding box center [1005, 448] width 84 height 54
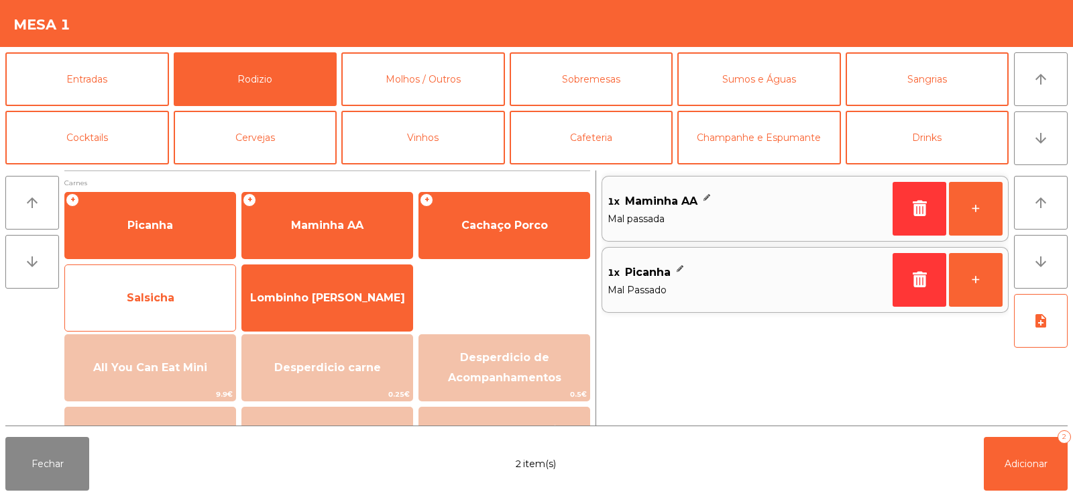
click at [123, 307] on span "Salsicha" at bounding box center [150, 298] width 170 height 36
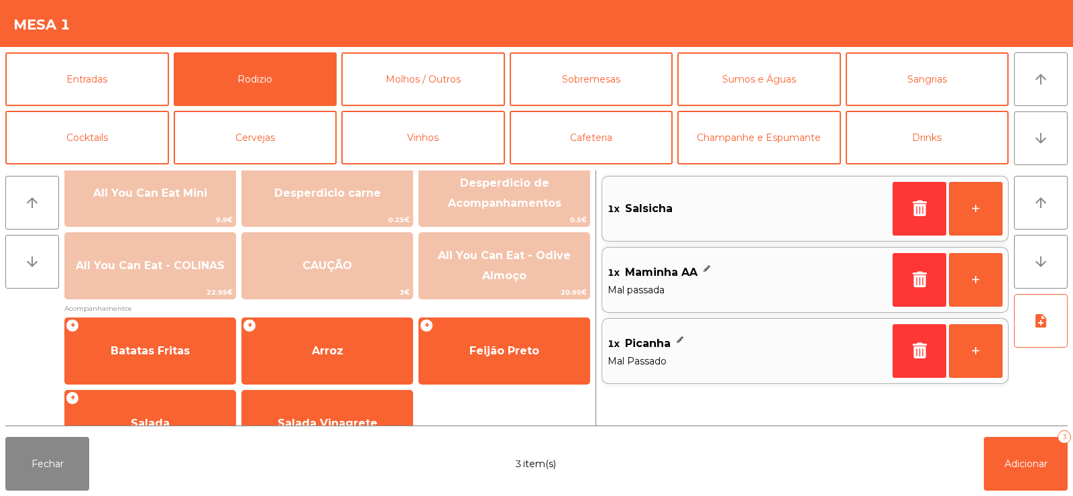
scroll to position [211, 0]
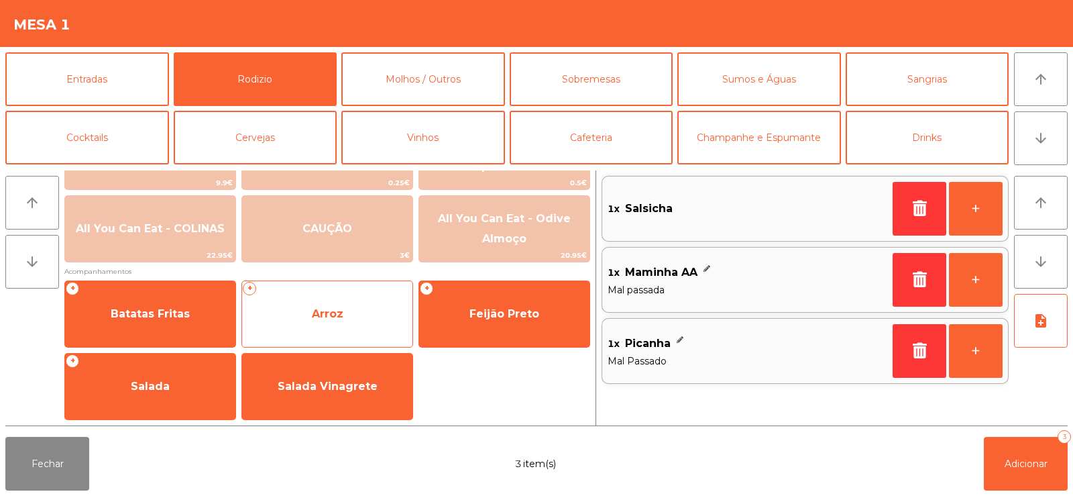
click at [284, 314] on span "Arroz" at bounding box center [327, 314] width 170 height 36
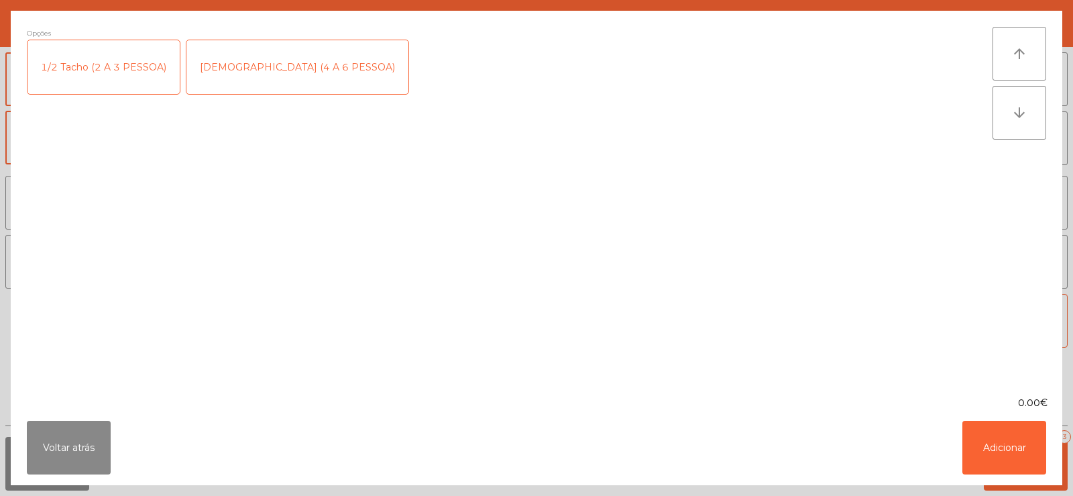
click at [87, 62] on div "1/2 Tacho (2 A 3 PESSOA)" at bounding box center [104, 67] width 152 height 54
click at [998, 446] on button "Adicionar" at bounding box center [1005, 448] width 84 height 54
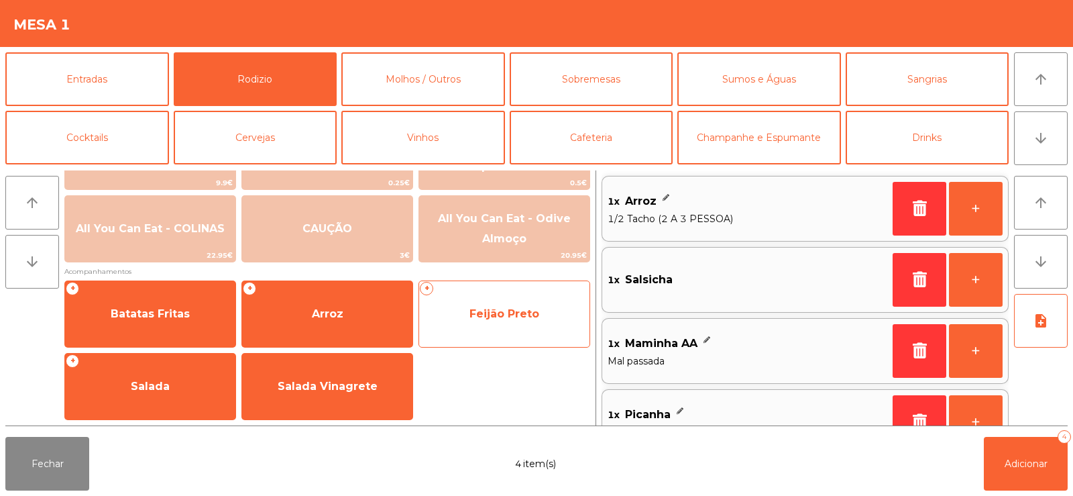
click at [490, 315] on span "Feijão Preto" at bounding box center [505, 313] width 70 height 13
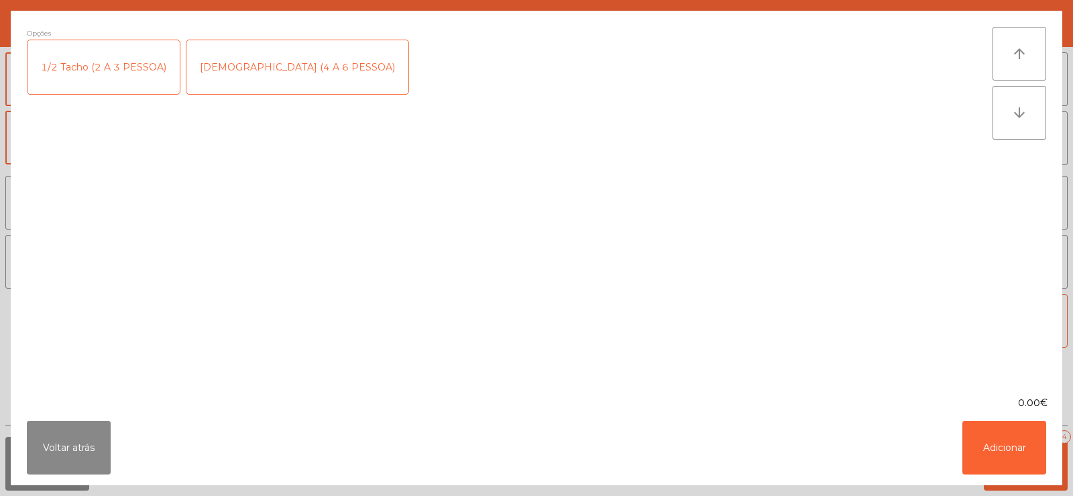
click at [101, 62] on div "1/2 Tacho (2 A 3 PESSOA)" at bounding box center [104, 67] width 152 height 54
click at [1005, 447] on button "Adicionar" at bounding box center [1005, 448] width 84 height 54
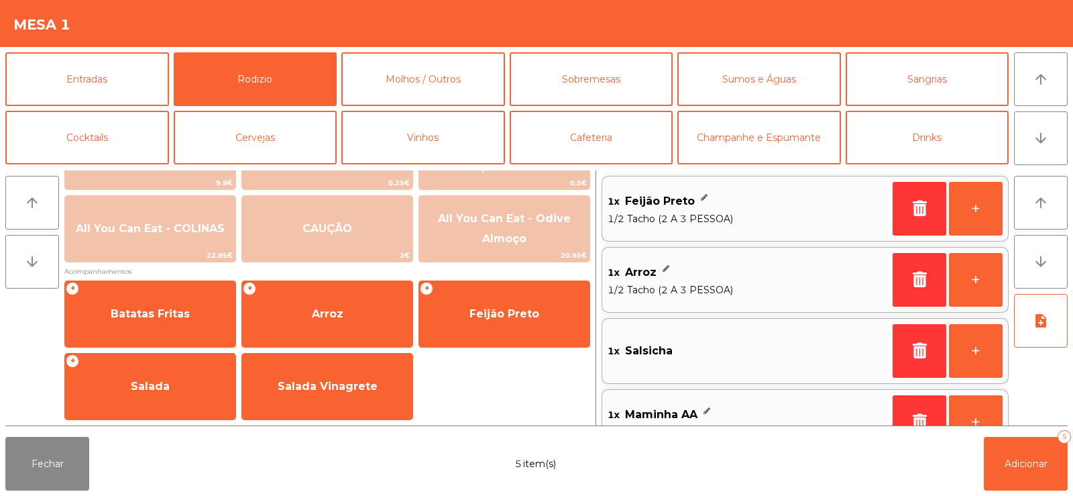
scroll to position [5, 0]
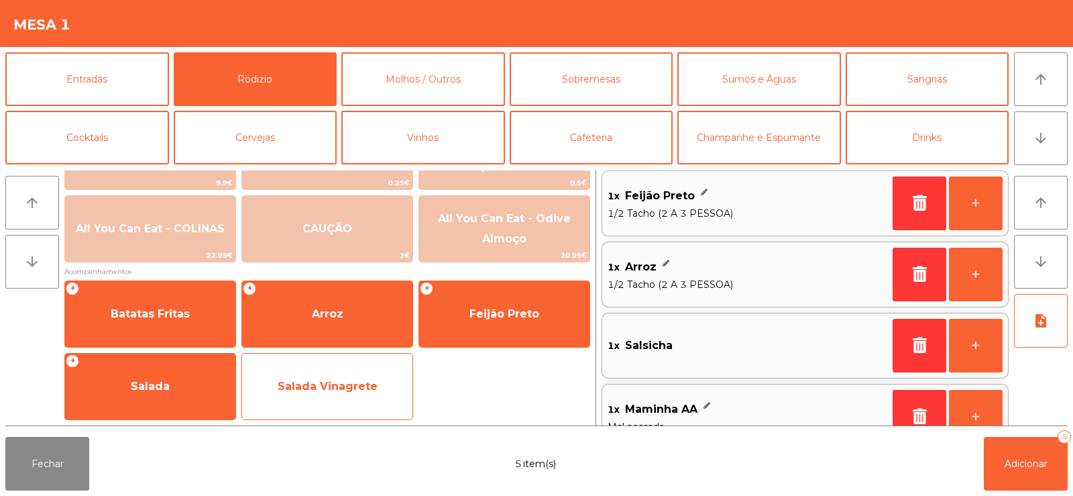
click at [314, 383] on span "Salada Vinagrete" at bounding box center [328, 386] width 100 height 13
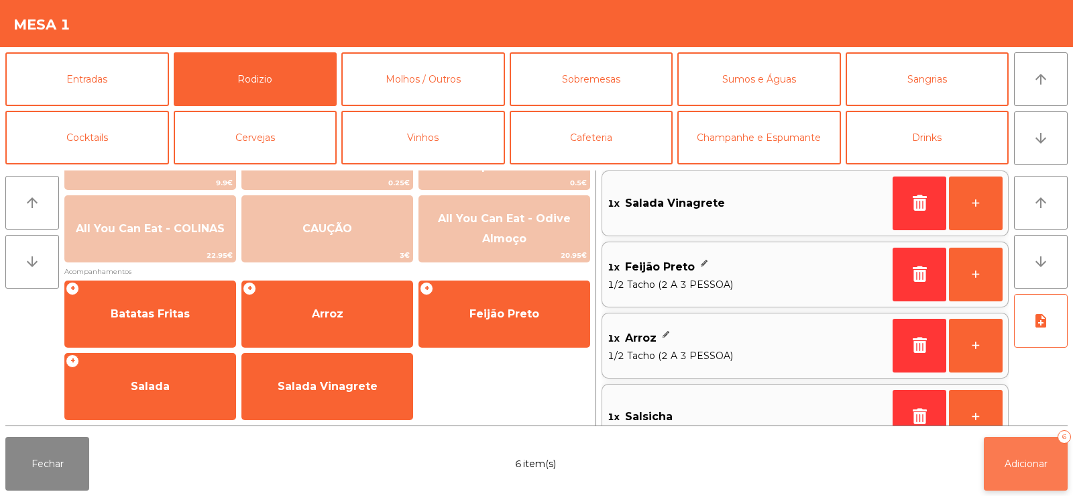
click at [1024, 465] on span "Adicionar" at bounding box center [1026, 464] width 43 height 12
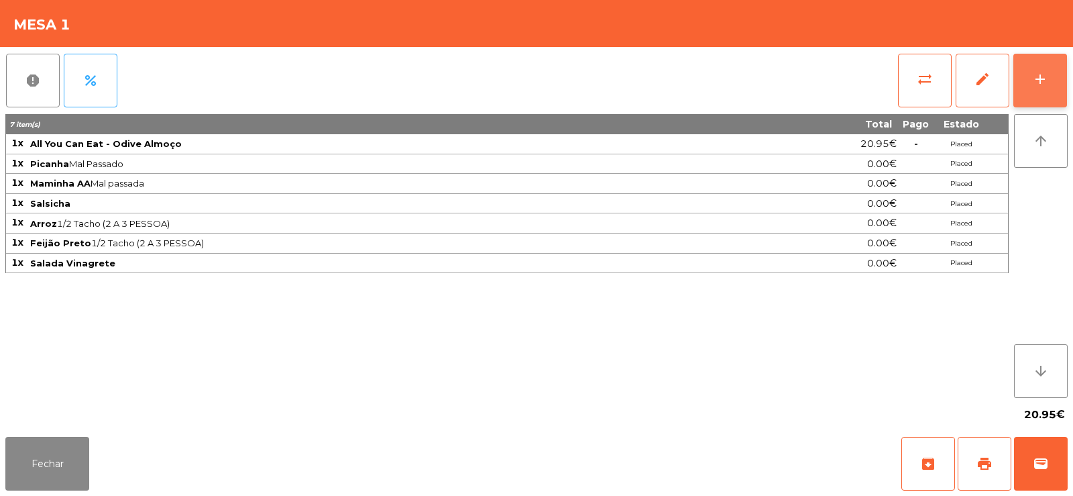
click at [1036, 91] on button "add" at bounding box center [1041, 81] width 54 height 54
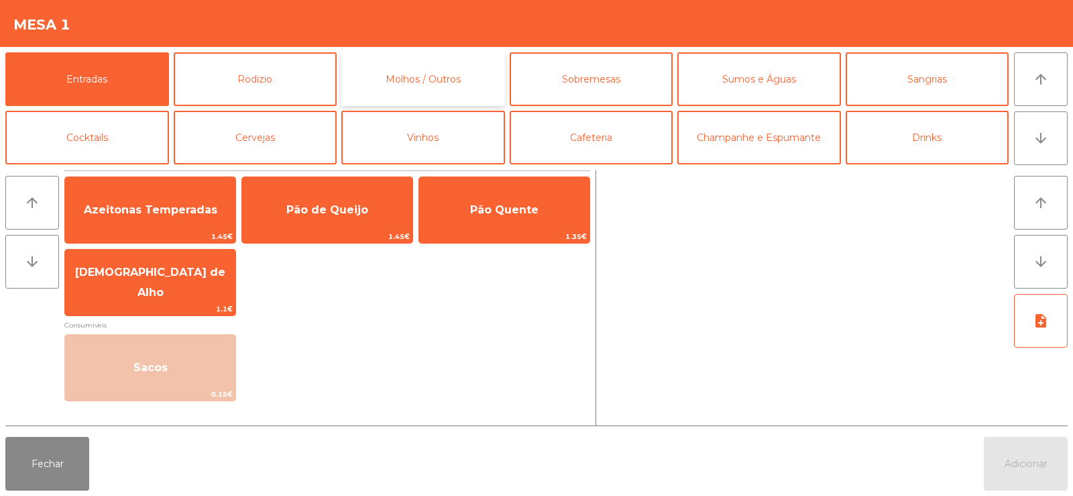
click at [418, 85] on button "Molhos / Outros" at bounding box center [423, 79] width 164 height 54
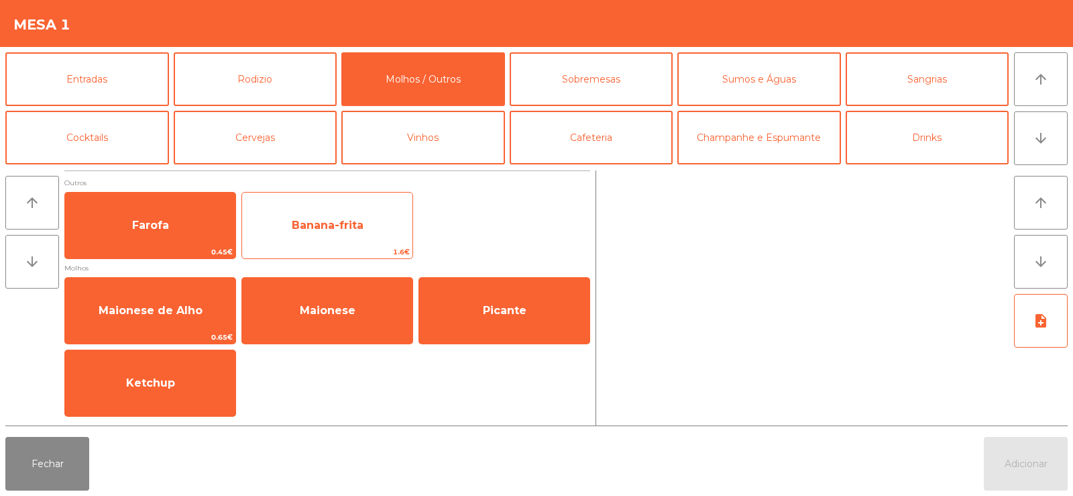
click at [319, 235] on span "Banana-frita" at bounding box center [327, 225] width 170 height 36
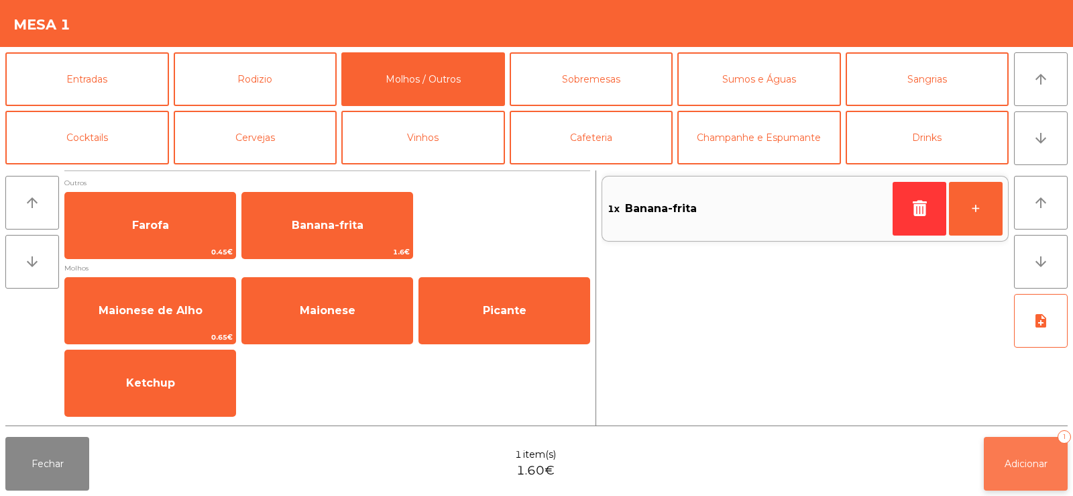
click at [1022, 453] on button "Adicionar 1" at bounding box center [1026, 464] width 84 height 54
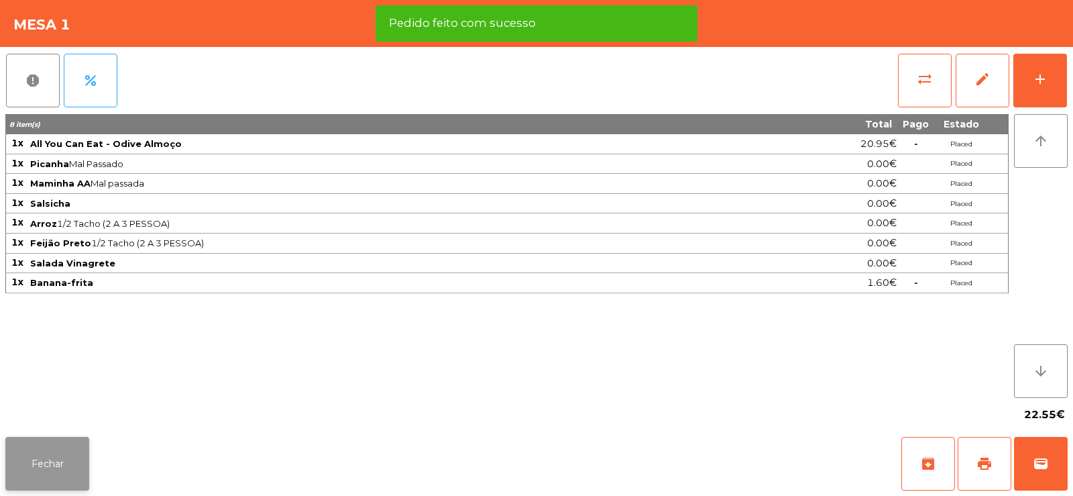
click at [47, 465] on button "Fechar" at bounding box center [47, 464] width 84 height 54
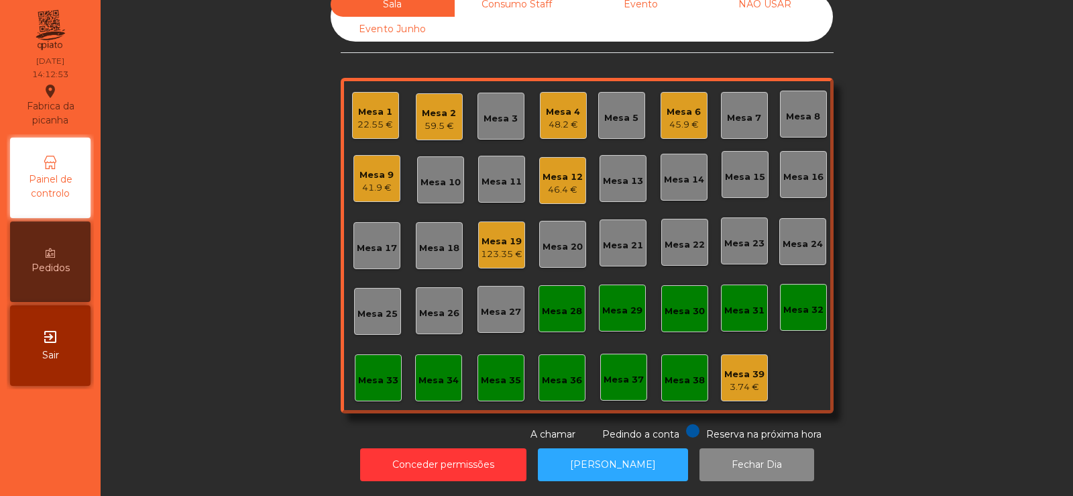
click at [488, 305] on div "Mesa 27" at bounding box center [501, 311] width 40 height 13
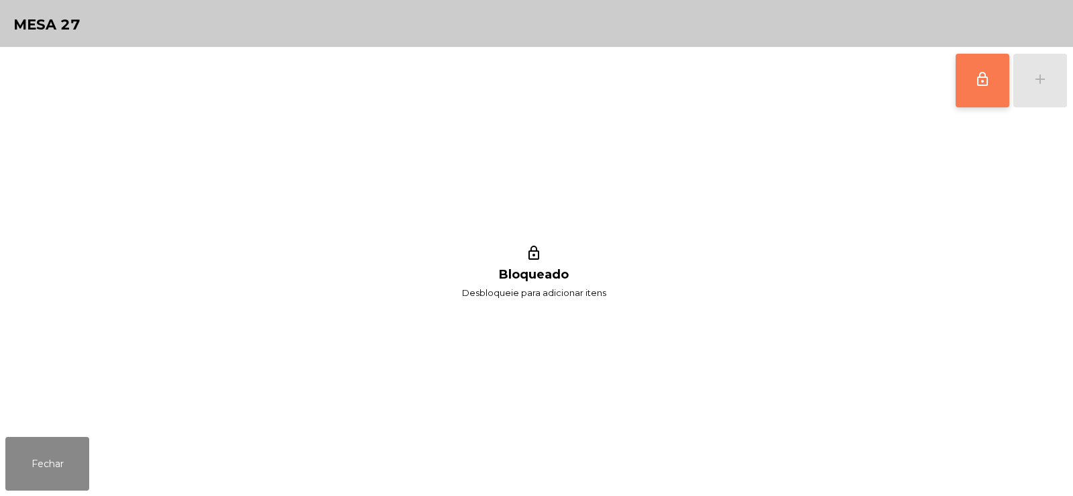
click at [987, 74] on span "lock_outline" at bounding box center [983, 79] width 16 height 16
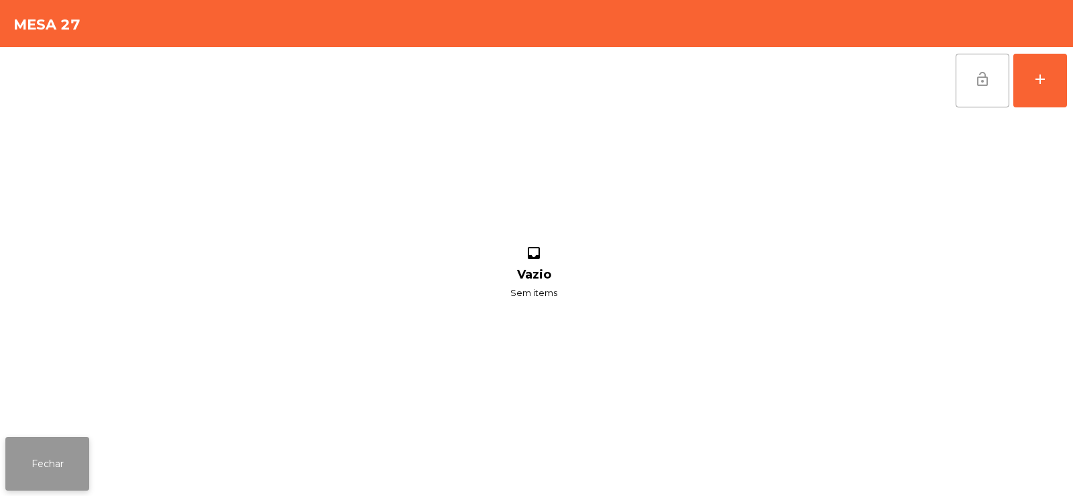
click at [42, 447] on button "Fechar" at bounding box center [47, 464] width 84 height 54
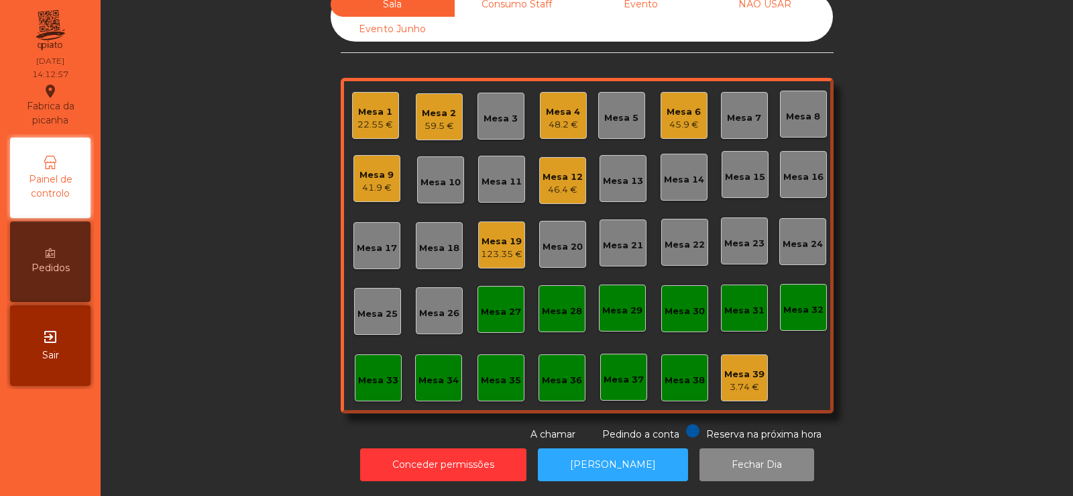
click at [364, 181] on div "41.9 €" at bounding box center [377, 187] width 34 height 13
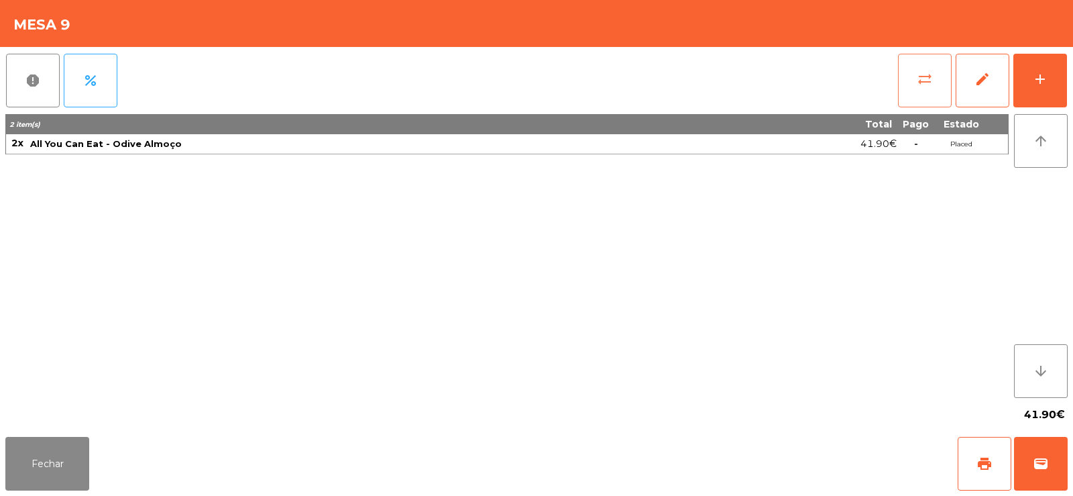
click at [930, 72] on span "sync_alt" at bounding box center [925, 79] width 16 height 16
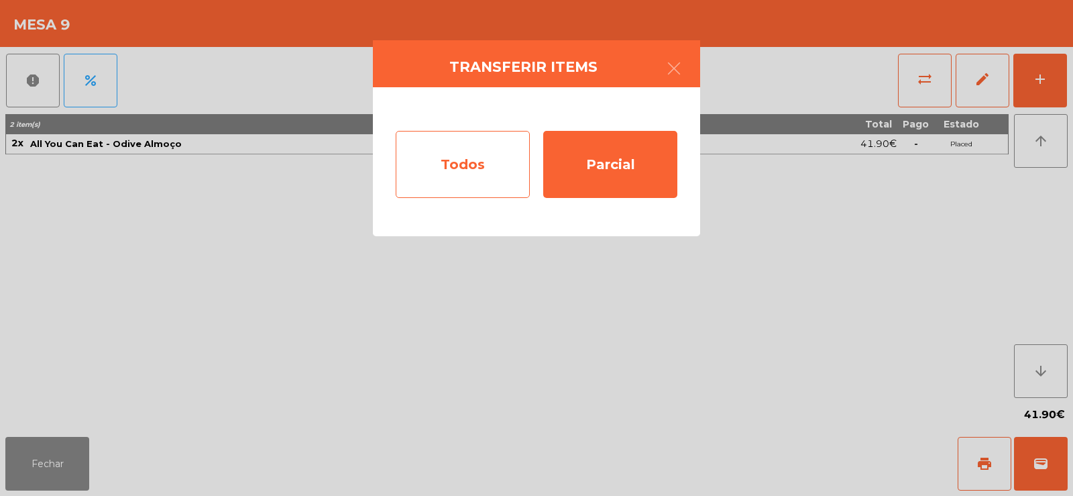
click at [480, 162] on div "Todos" at bounding box center [463, 164] width 134 height 67
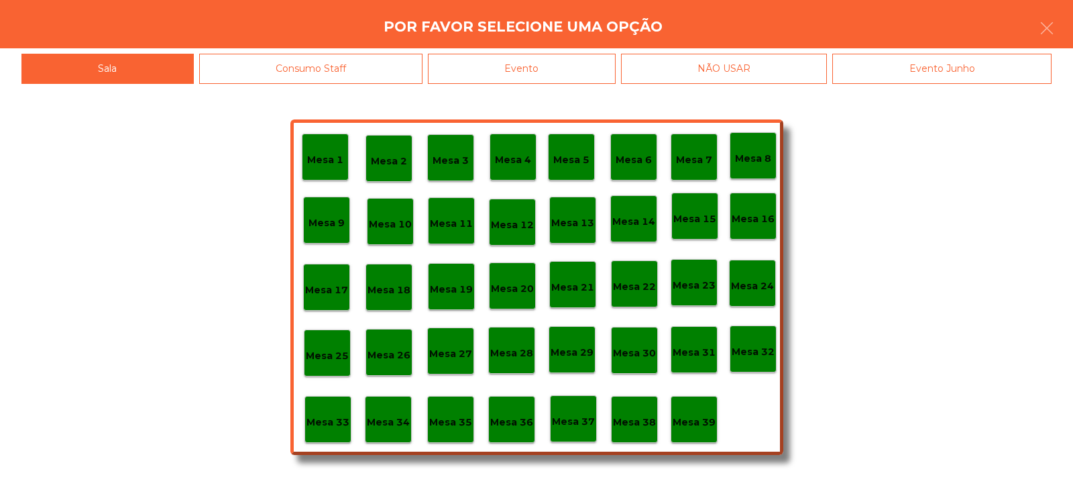
click at [453, 353] on p "Mesa 27" at bounding box center [450, 353] width 43 height 15
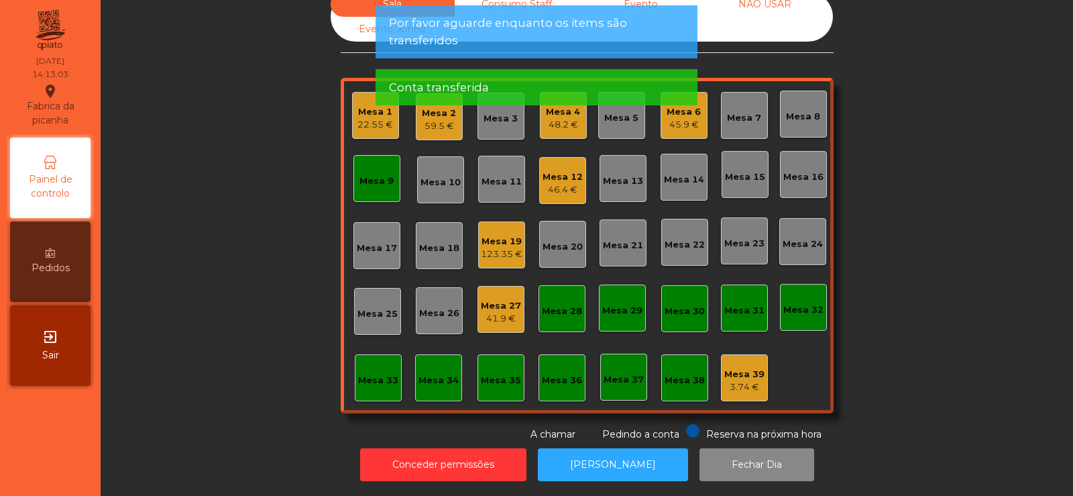
click at [374, 177] on div "Mesa 9" at bounding box center [377, 180] width 34 height 13
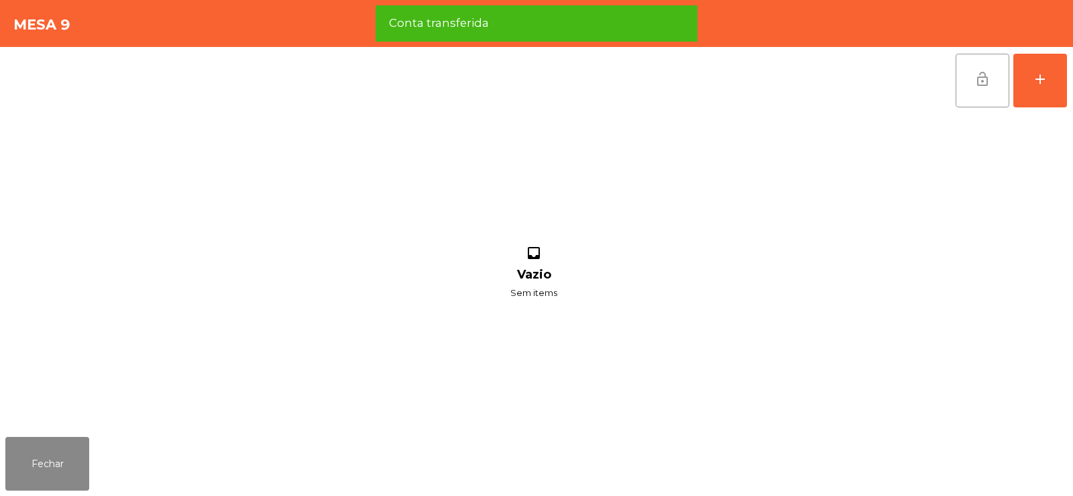
click at [998, 89] on button "lock_open" at bounding box center [983, 81] width 54 height 54
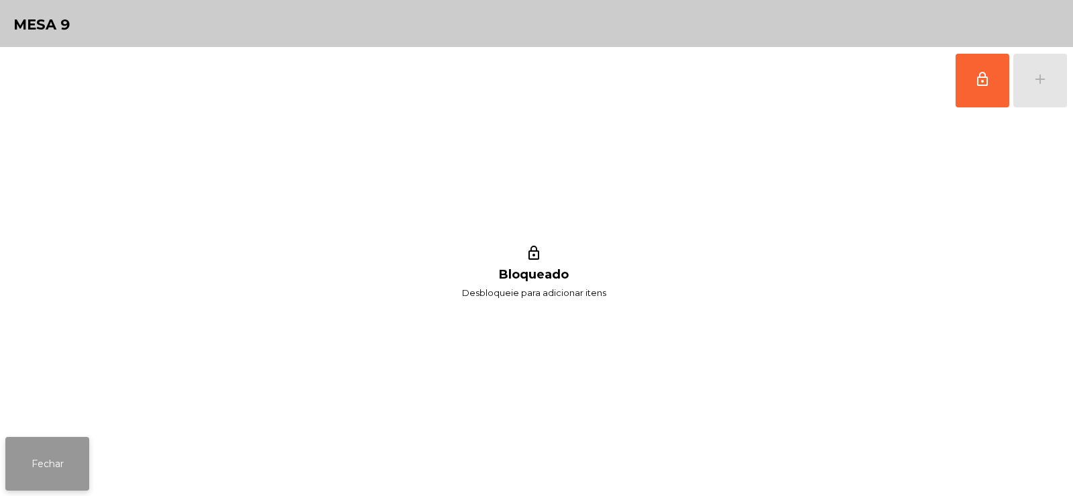
click at [42, 445] on button "Fechar" at bounding box center [47, 464] width 84 height 54
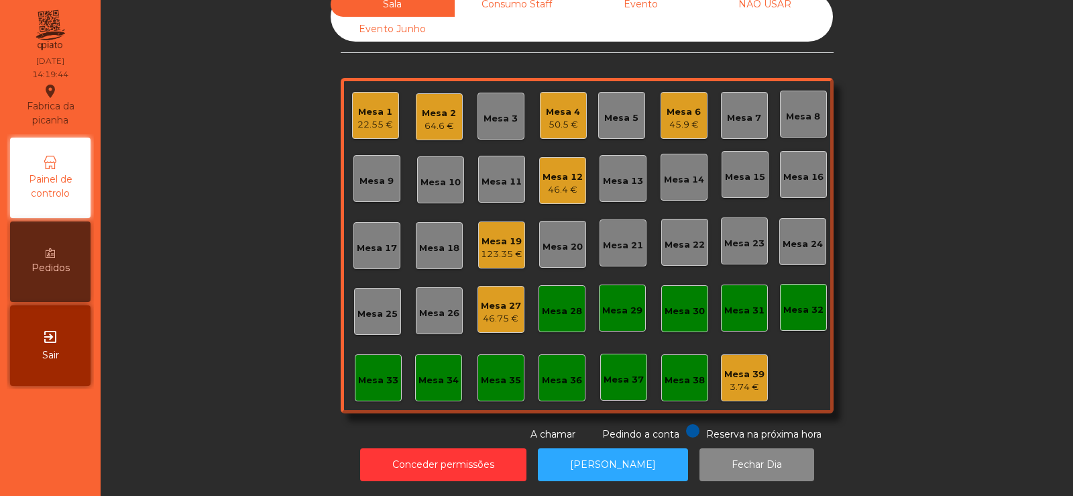
click at [509, 235] on div "Mesa 19" at bounding box center [502, 241] width 42 height 13
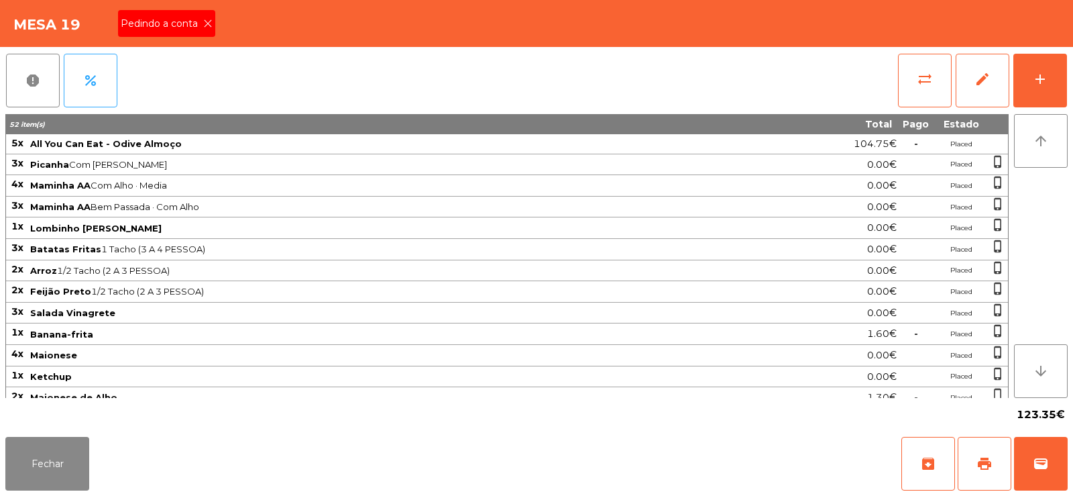
click at [207, 23] on icon at bounding box center [207, 23] width 9 height 9
click at [981, 464] on span "print" at bounding box center [985, 464] width 16 height 16
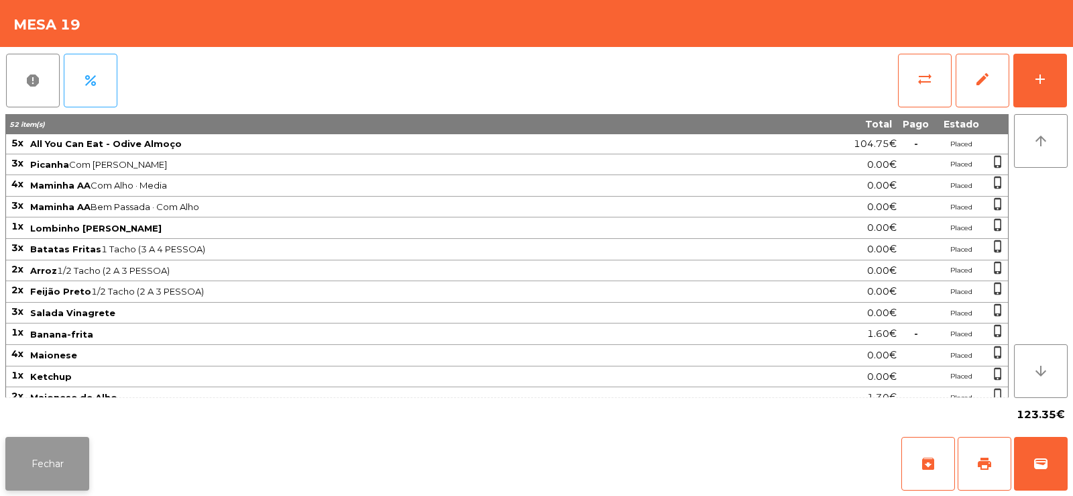
click at [53, 464] on button "Fechar" at bounding box center [47, 464] width 84 height 54
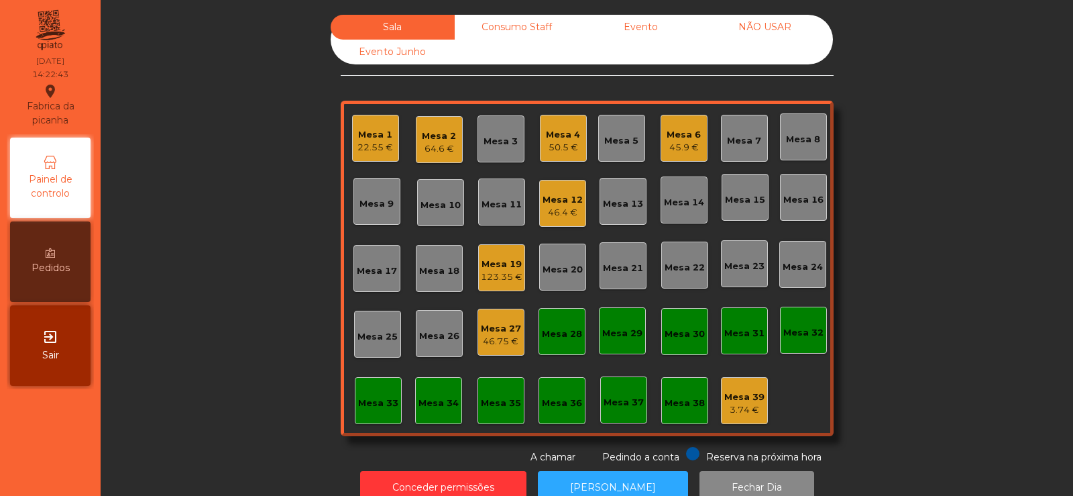
scroll to position [33, 0]
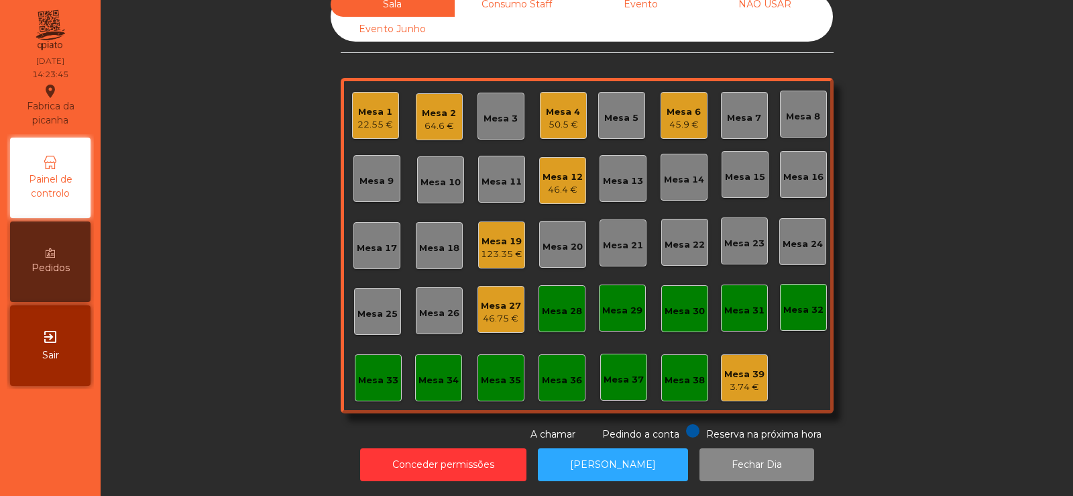
click at [499, 235] on div "Mesa 19" at bounding box center [502, 241] width 42 height 13
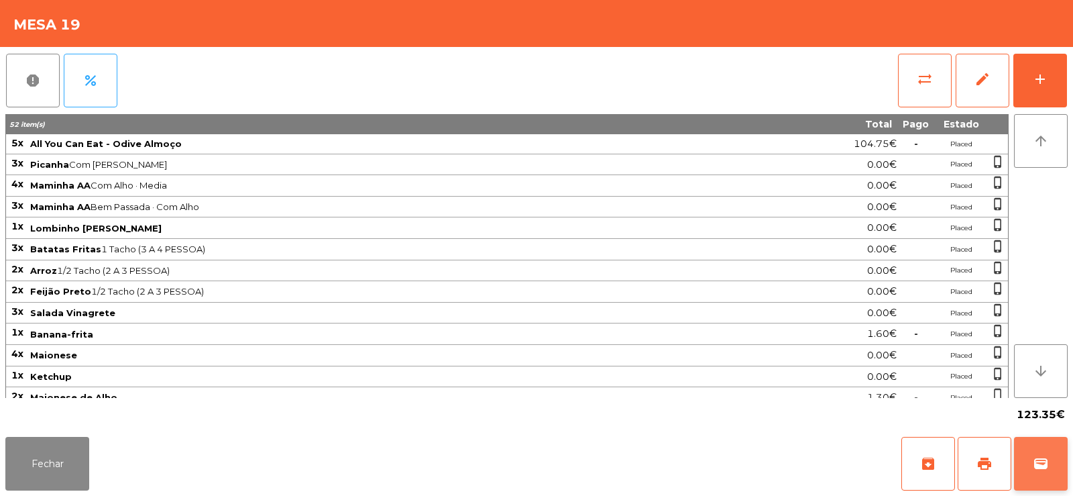
click at [1039, 465] on span "wallet" at bounding box center [1041, 464] width 16 height 16
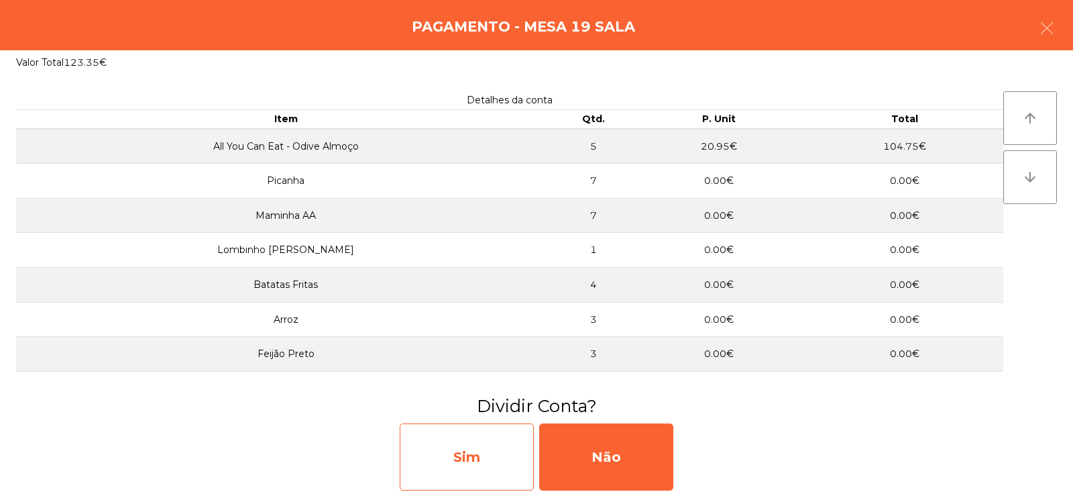
click at [468, 452] on div "Sim" at bounding box center [467, 456] width 134 height 67
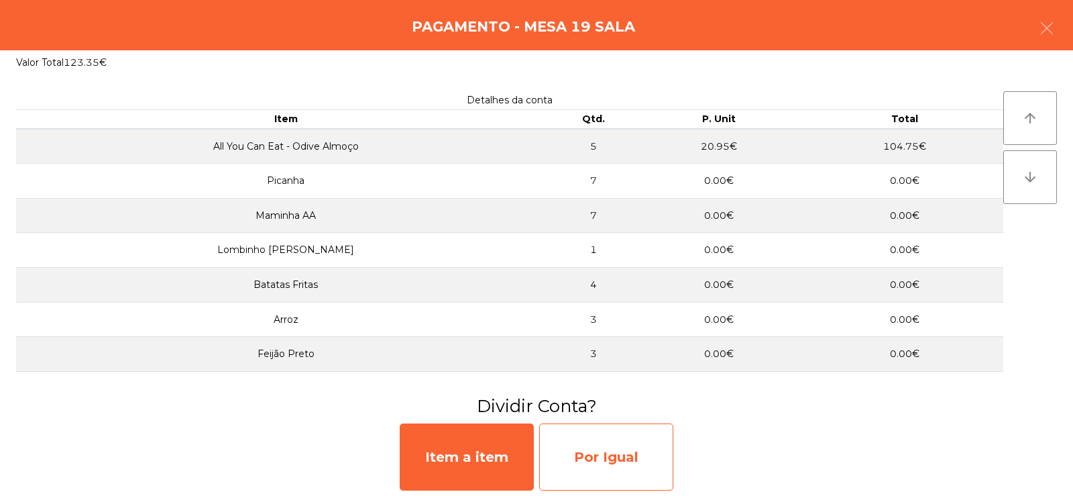
click at [605, 463] on div "Por Igual" at bounding box center [606, 456] width 134 height 67
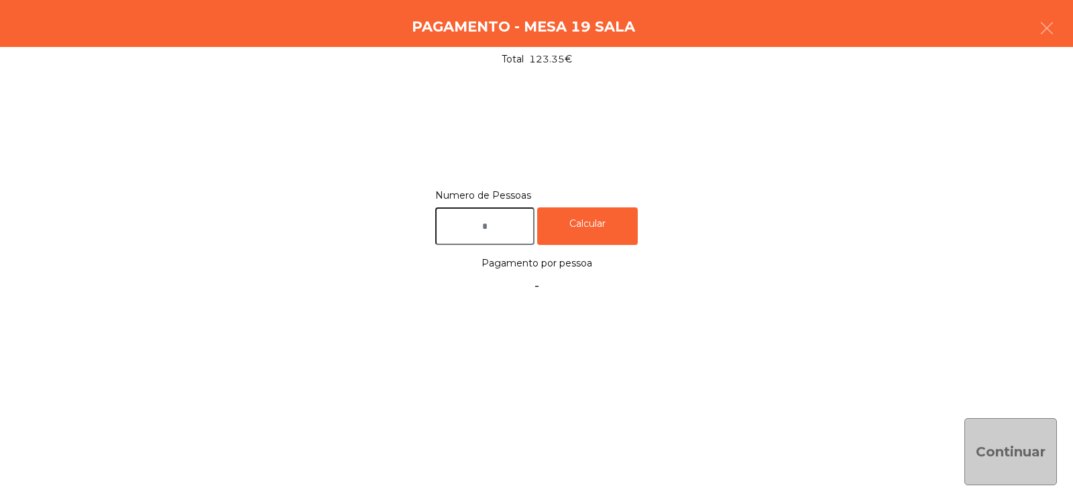
click at [509, 220] on input "text" at bounding box center [484, 226] width 99 height 38
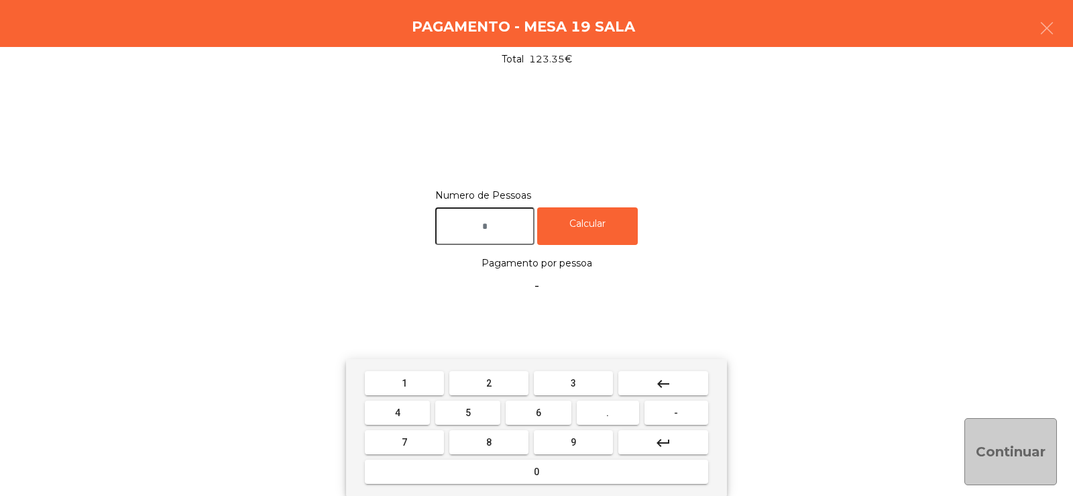
click at [651, 381] on button "keyboard_backspace" at bounding box center [664, 383] width 90 height 24
click at [580, 384] on button "3" at bounding box center [573, 383] width 79 height 24
type input "*"
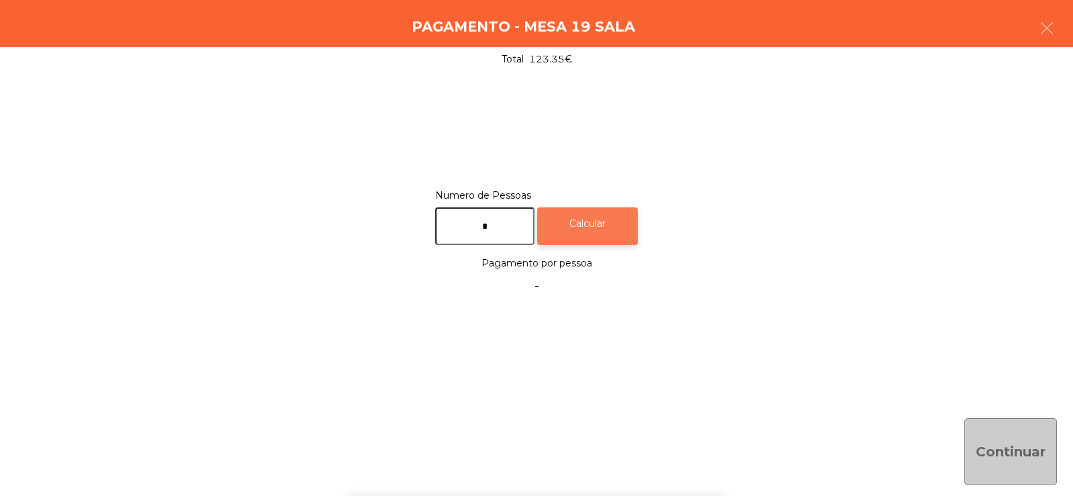
click at [604, 231] on div "Calcular" at bounding box center [587, 226] width 101 height 38
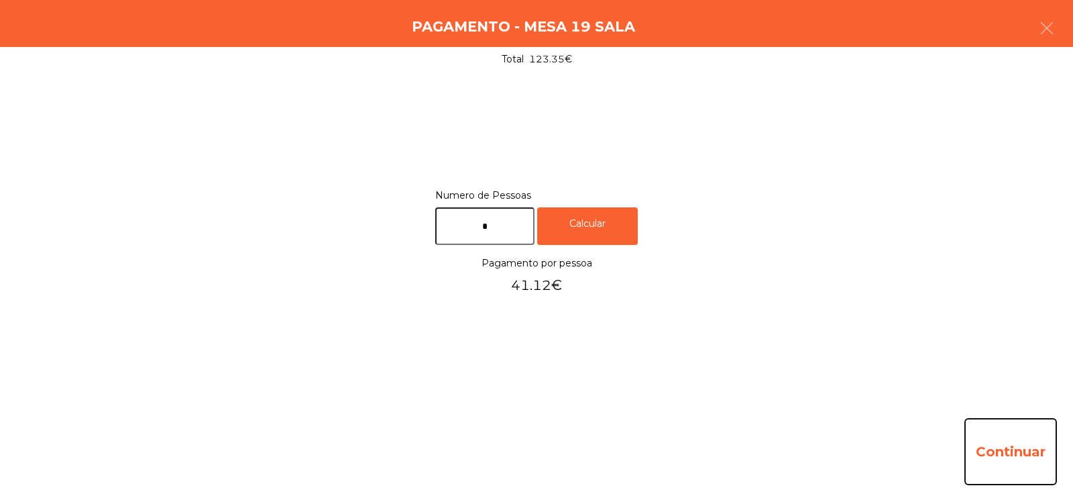
click at [1011, 441] on button "Continuar" at bounding box center [1011, 451] width 93 height 67
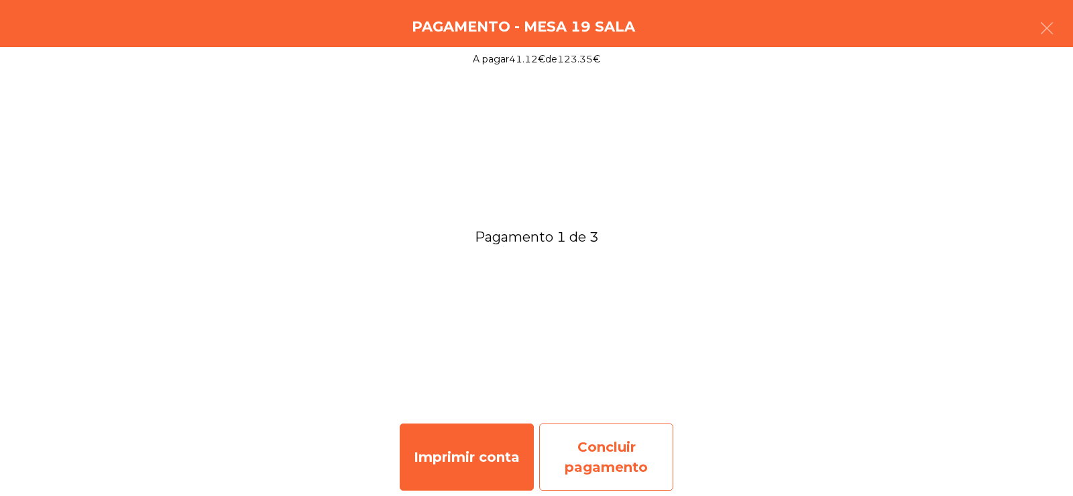
click at [623, 456] on div "Concluir pagamento" at bounding box center [606, 456] width 134 height 67
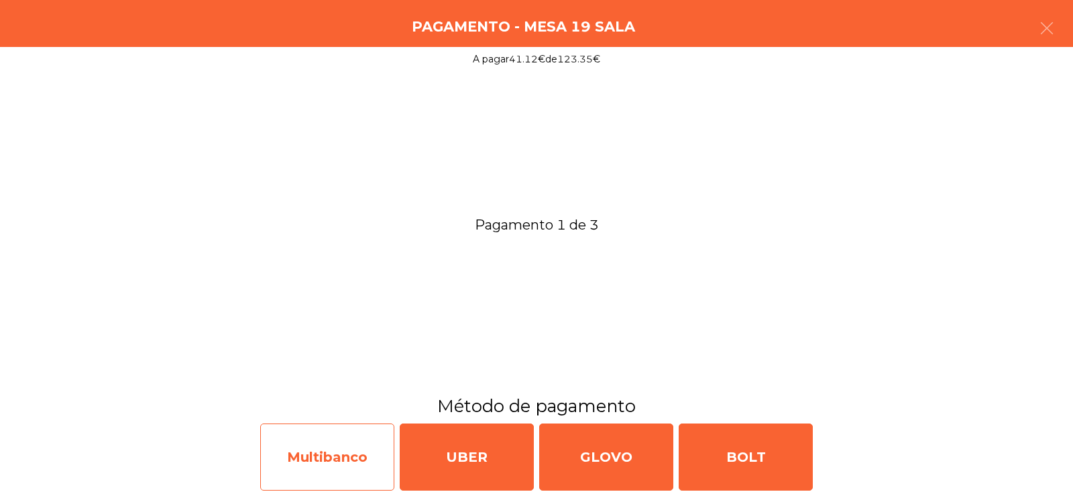
click at [288, 454] on div "Multibanco" at bounding box center [327, 456] width 134 height 67
select select "**"
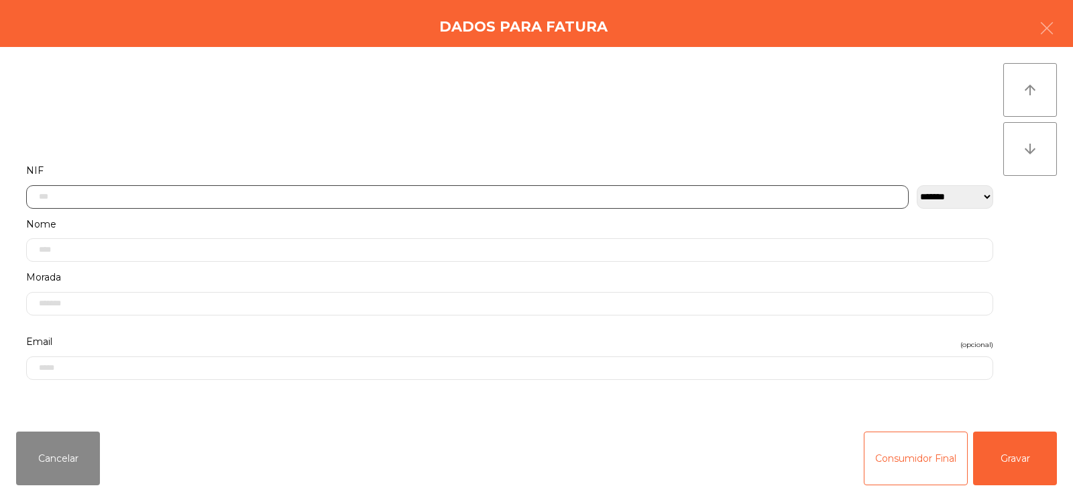
click at [196, 191] on input "text" at bounding box center [467, 196] width 883 height 23
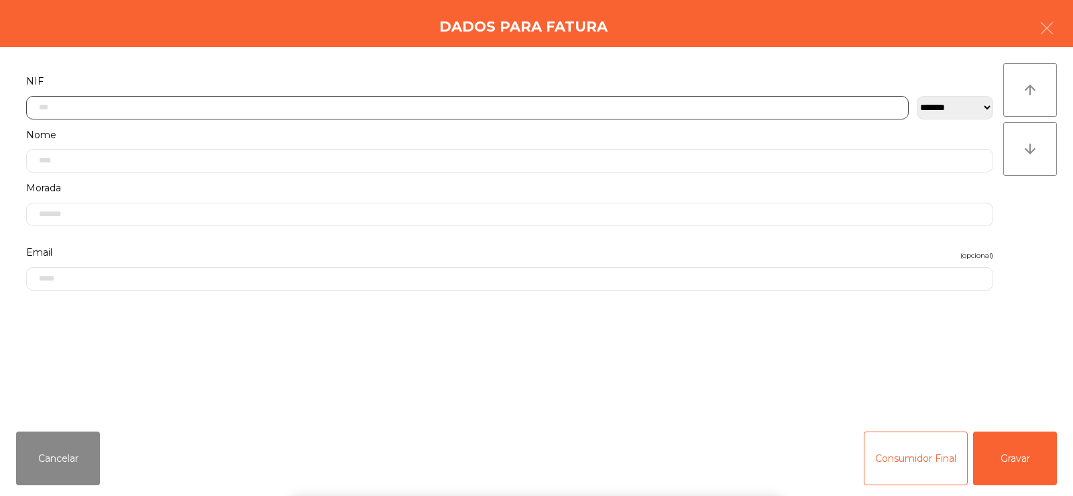
scroll to position [98, 0]
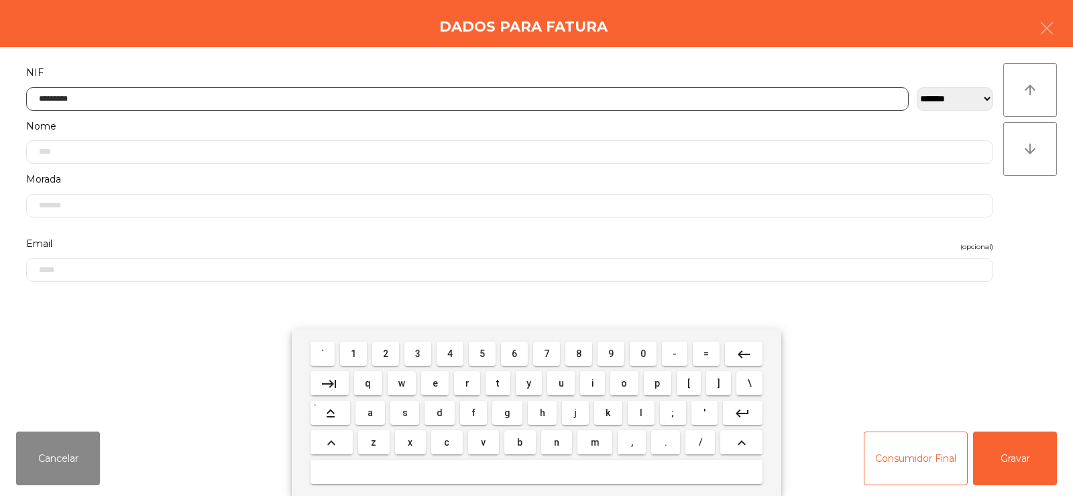
type input "*********"
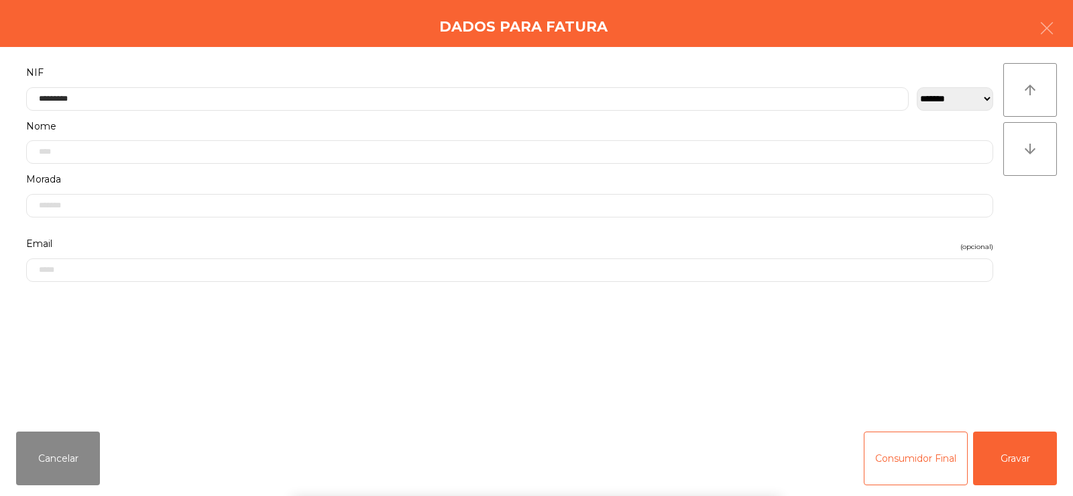
click at [1036, 207] on div "arrow_upward arrow_downward" at bounding box center [1031, 233] width 54 height 341
click at [1009, 466] on button "Gravar" at bounding box center [1015, 458] width 84 height 54
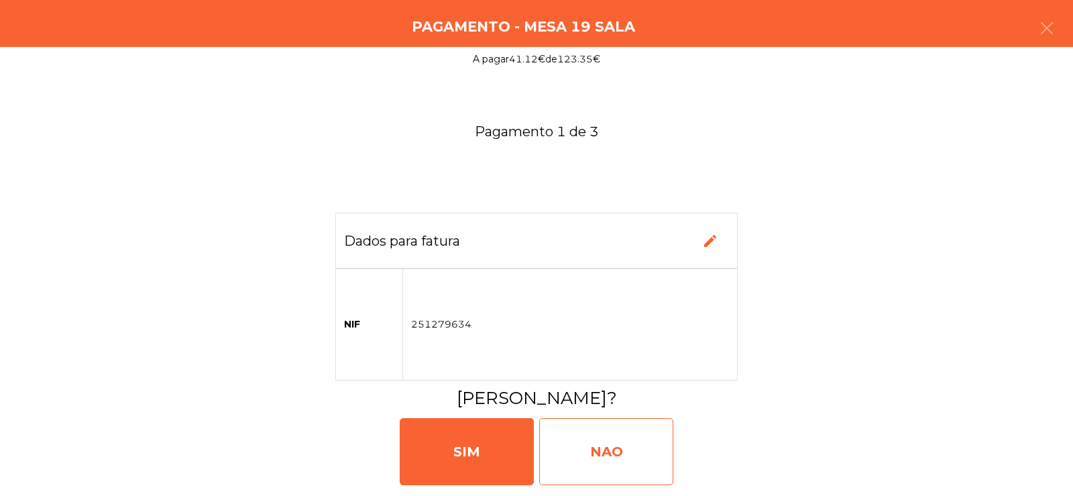
click at [625, 451] on div "NAO" at bounding box center [606, 451] width 134 height 67
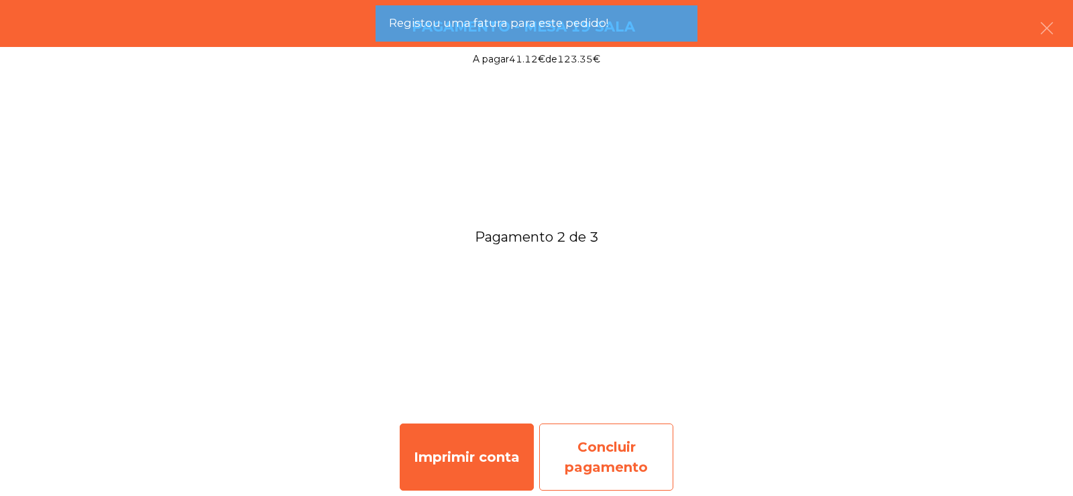
click at [610, 468] on div "Concluir pagamento" at bounding box center [606, 456] width 134 height 67
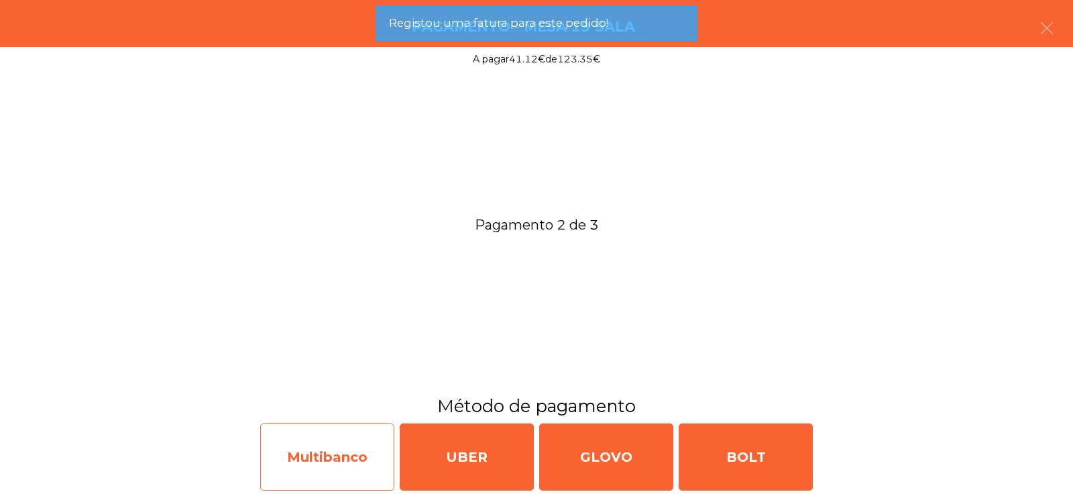
click at [321, 436] on div "Multibanco" at bounding box center [327, 456] width 134 height 67
select select "**"
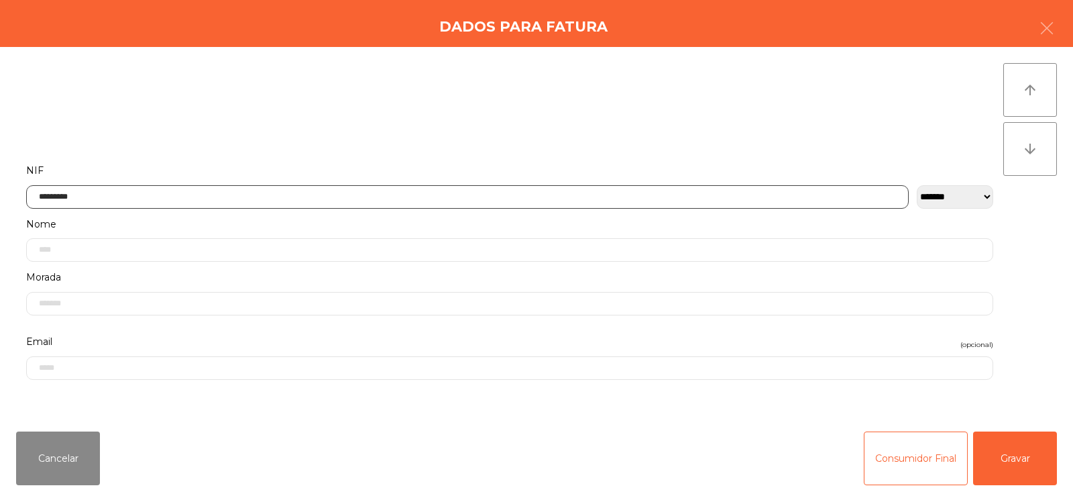
click at [183, 196] on input "*********" at bounding box center [467, 196] width 883 height 23
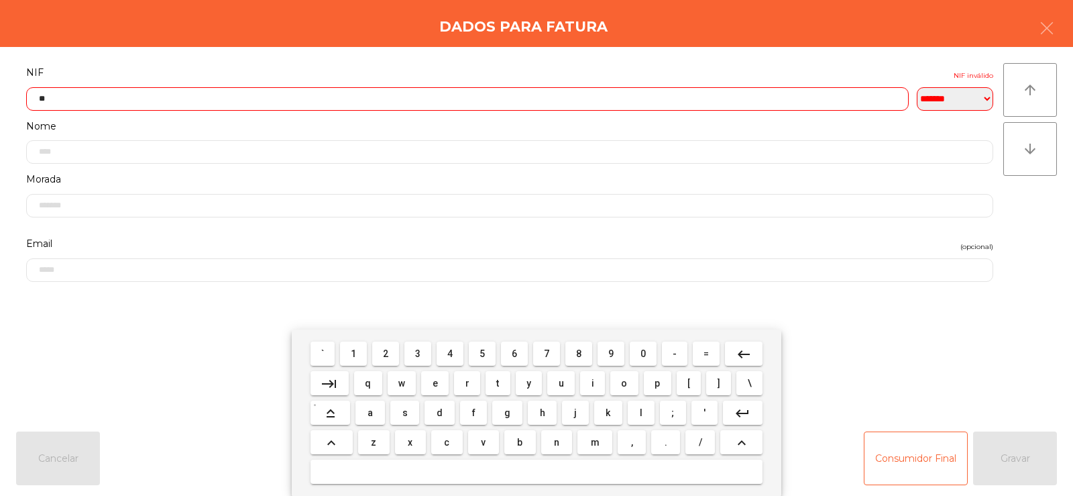
type input "*"
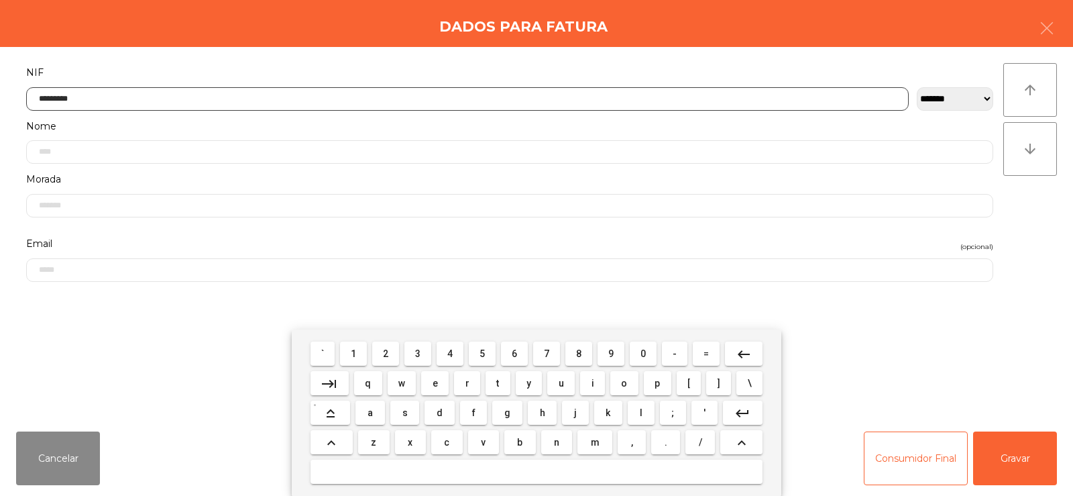
type input "*********"
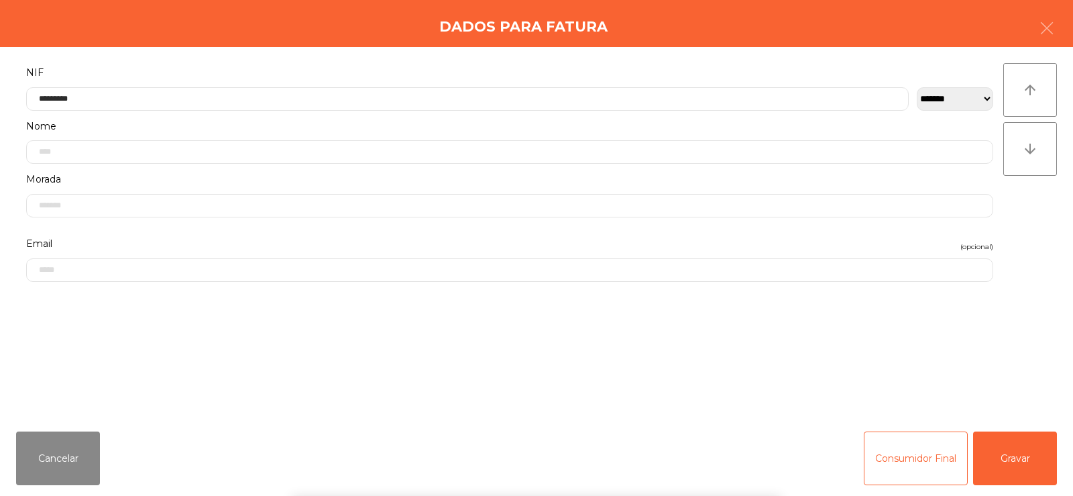
click at [1020, 240] on div "arrow_upward arrow_downward" at bounding box center [1031, 233] width 54 height 341
click at [1026, 453] on button "Gravar" at bounding box center [1015, 458] width 84 height 54
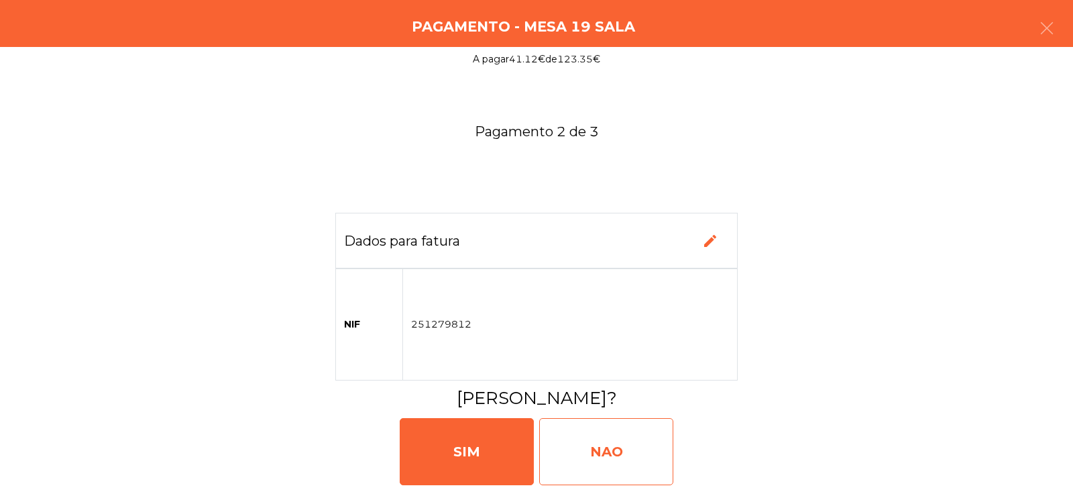
click at [603, 449] on div "NAO" at bounding box center [606, 451] width 134 height 67
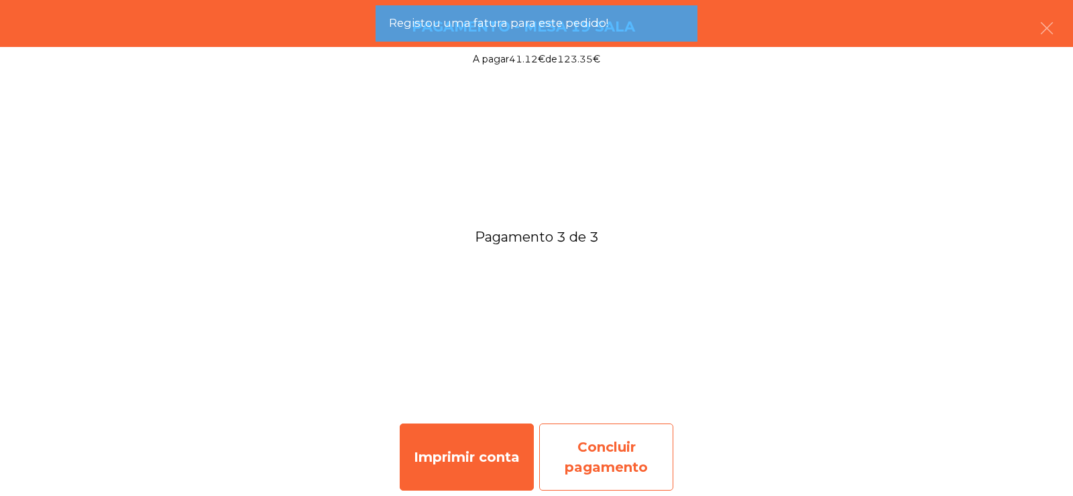
click at [590, 433] on div "Concluir pagamento" at bounding box center [606, 456] width 134 height 67
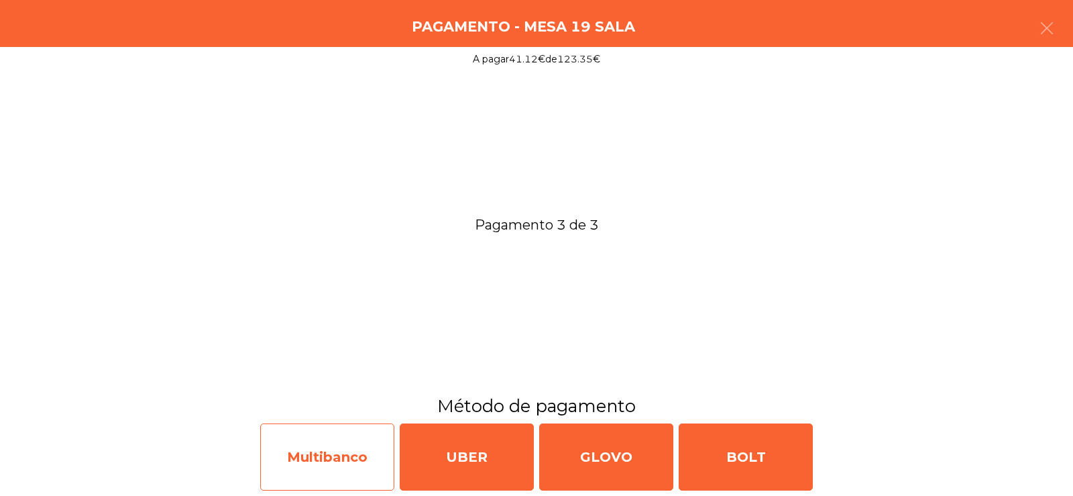
click at [317, 451] on div "Multibanco" at bounding box center [327, 456] width 134 height 67
select select "**"
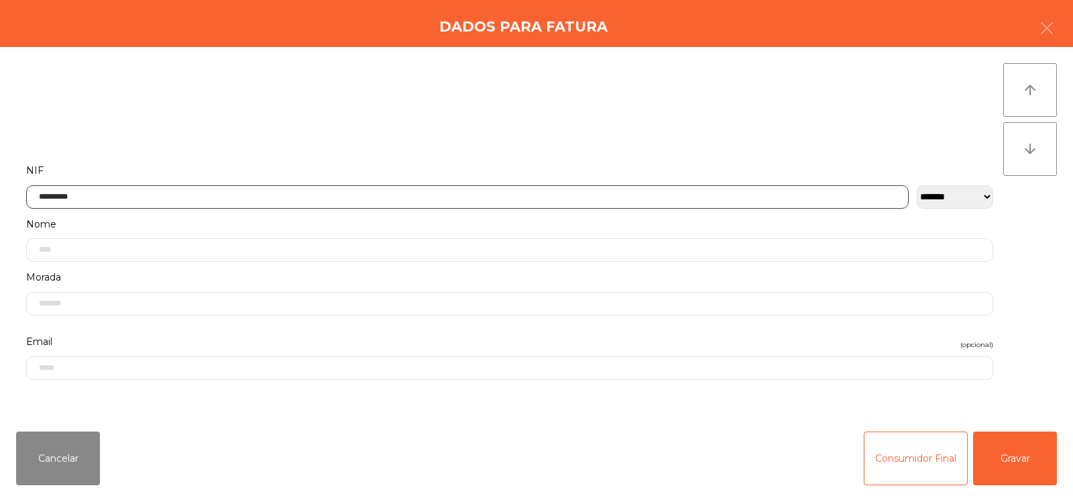
click at [215, 197] on input "*********" at bounding box center [467, 196] width 883 height 23
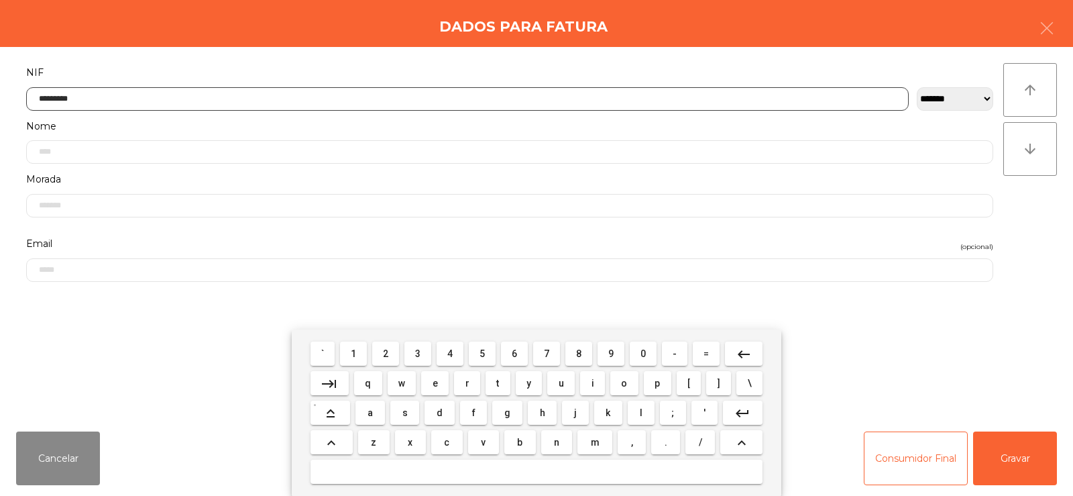
click at [743, 350] on mat-icon "keyboard_backspace" at bounding box center [744, 354] width 16 height 16
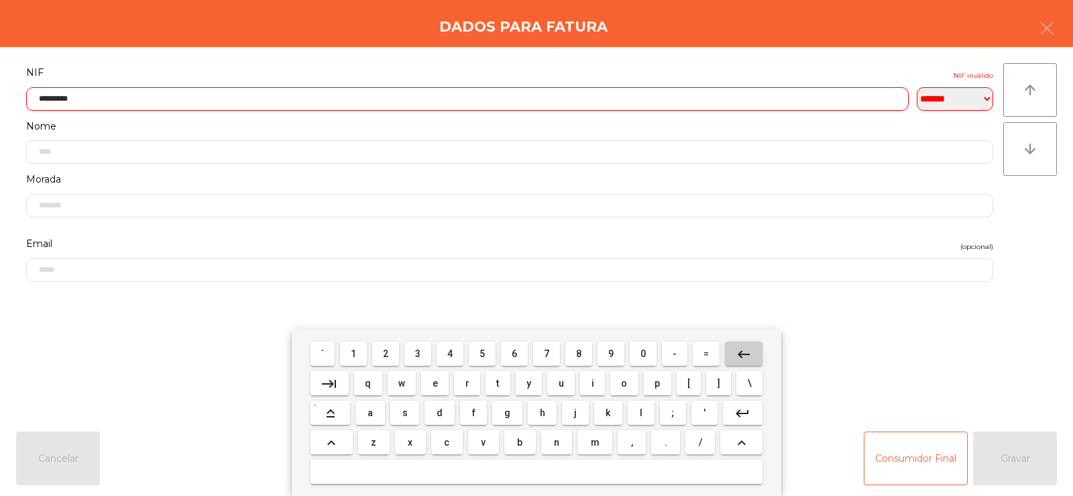
click at [740, 358] on mat-icon "keyboard_backspace" at bounding box center [744, 354] width 16 height 16
click at [745, 356] on mat-icon "keyboard_backspace" at bounding box center [744, 354] width 16 height 16
click at [749, 352] on mat-icon "keyboard_backspace" at bounding box center [744, 354] width 16 height 16
click at [751, 352] on mat-icon "keyboard_backspace" at bounding box center [744, 354] width 16 height 16
click at [749, 350] on mat-icon "keyboard_backspace" at bounding box center [744, 354] width 16 height 16
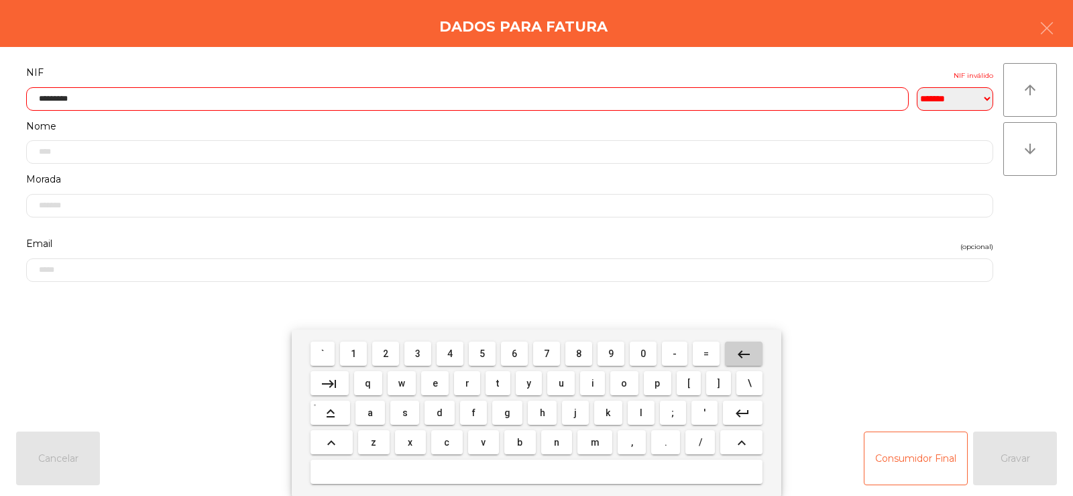
click at [743, 352] on mat-icon "keyboard_backspace" at bounding box center [744, 354] width 16 height 16
click at [743, 354] on mat-icon "keyboard_backspace" at bounding box center [744, 354] width 16 height 16
click at [741, 356] on mat-icon "keyboard_backspace" at bounding box center [744, 354] width 16 height 16
click at [737, 355] on mat-icon "keyboard_backspace" at bounding box center [744, 354] width 16 height 16
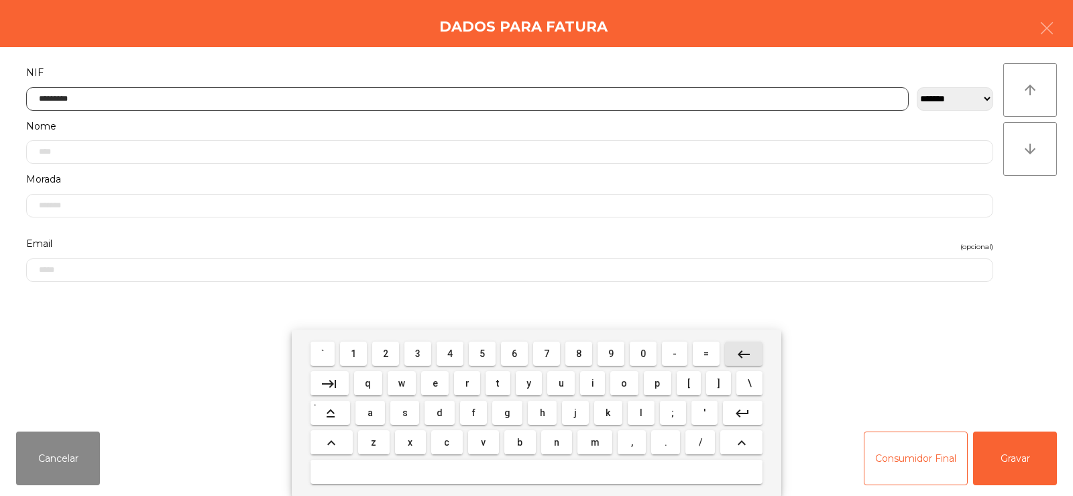
click at [739, 356] on mat-icon "keyboard_backspace" at bounding box center [744, 354] width 16 height 16
type input "*********"
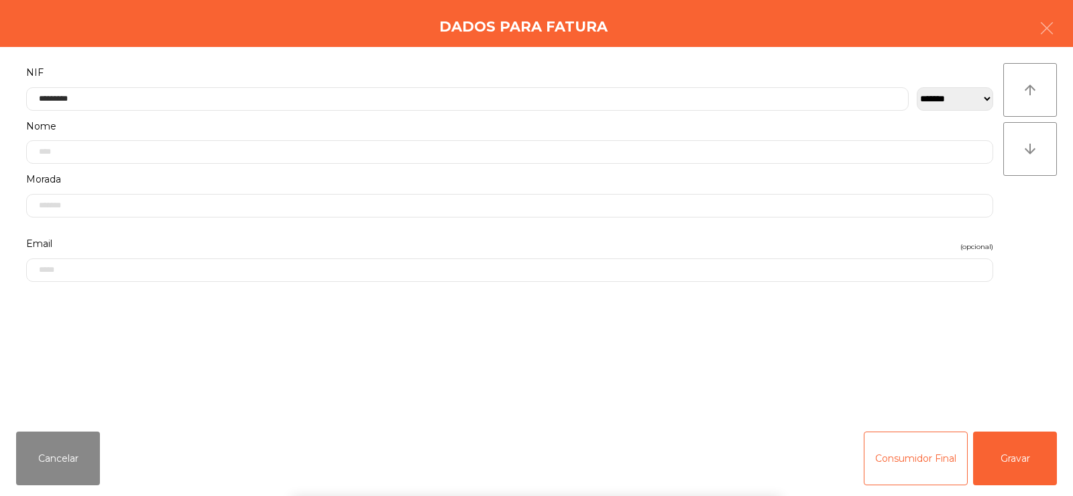
click at [1033, 231] on div "arrow_upward arrow_downward" at bounding box center [1031, 233] width 54 height 341
click at [997, 445] on button "Gravar" at bounding box center [1015, 458] width 84 height 54
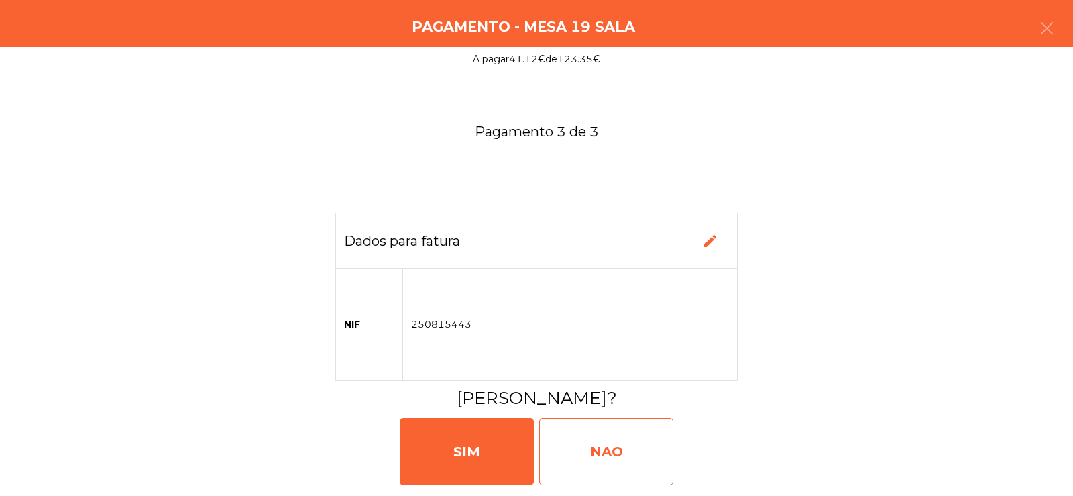
click at [624, 453] on div "NAO" at bounding box center [606, 451] width 134 height 67
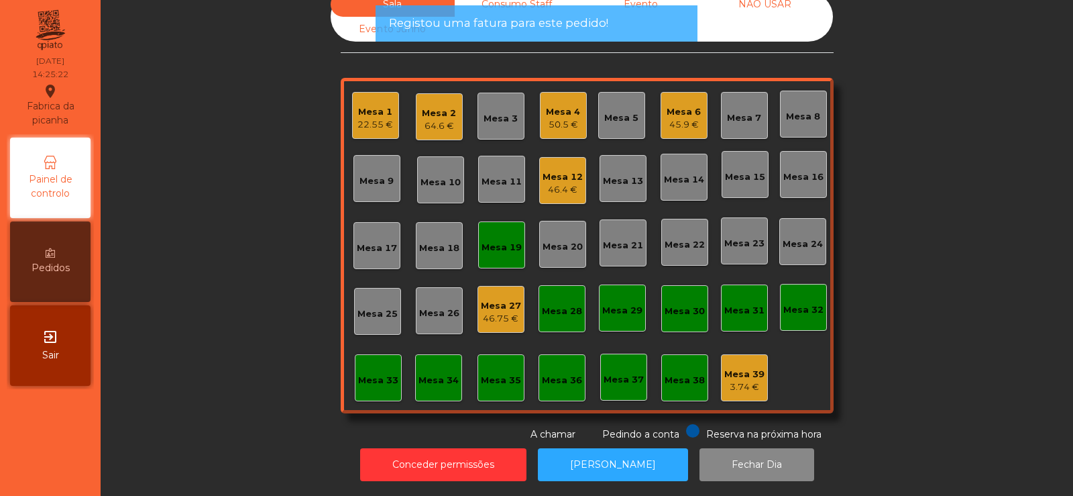
click at [496, 241] on div "Mesa 19" at bounding box center [502, 247] width 40 height 13
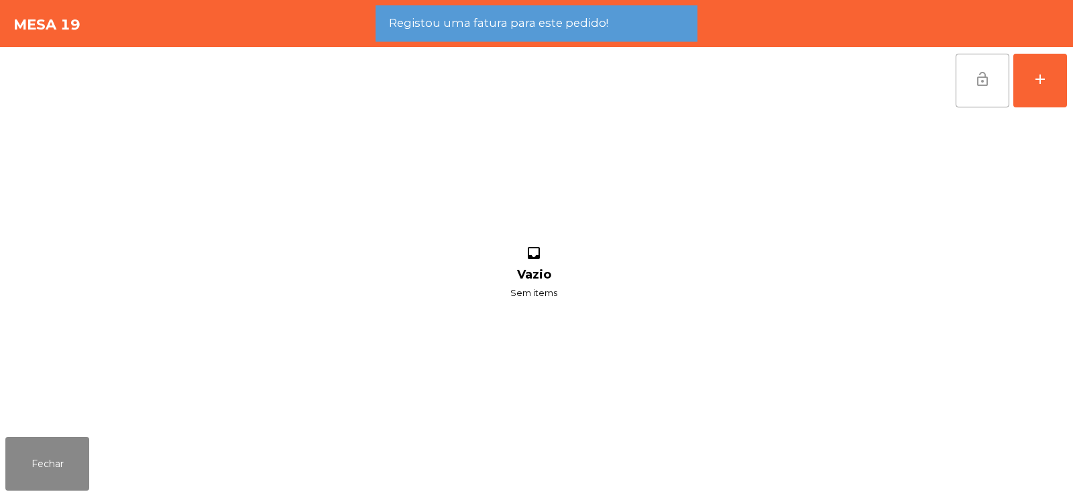
click at [979, 76] on span "lock_open" at bounding box center [983, 79] width 16 height 16
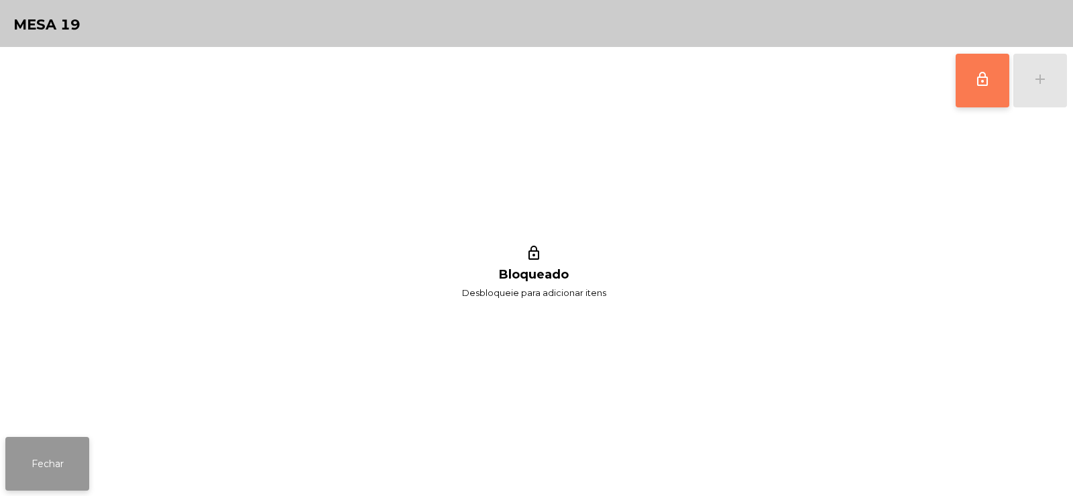
click at [37, 441] on button "Fechar" at bounding box center [47, 464] width 84 height 54
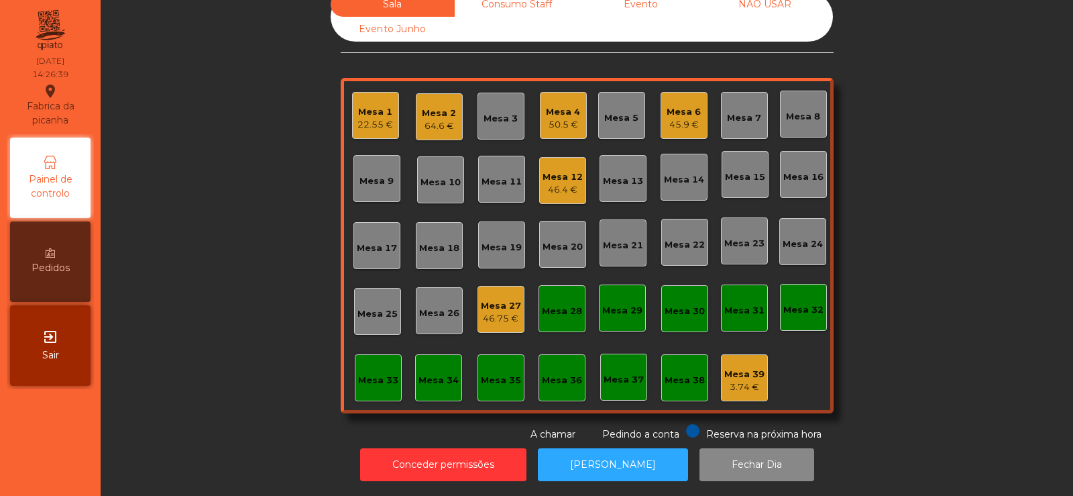
click at [562, 105] on div "Mesa 4" at bounding box center [563, 111] width 34 height 13
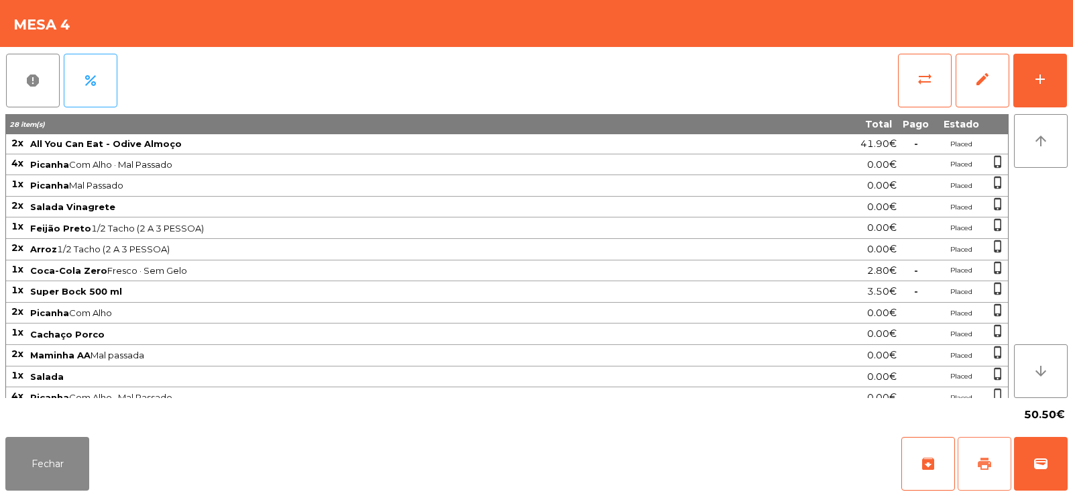
click at [975, 456] on button "print" at bounding box center [985, 464] width 54 height 54
click at [46, 466] on button "Fechar" at bounding box center [47, 464] width 84 height 54
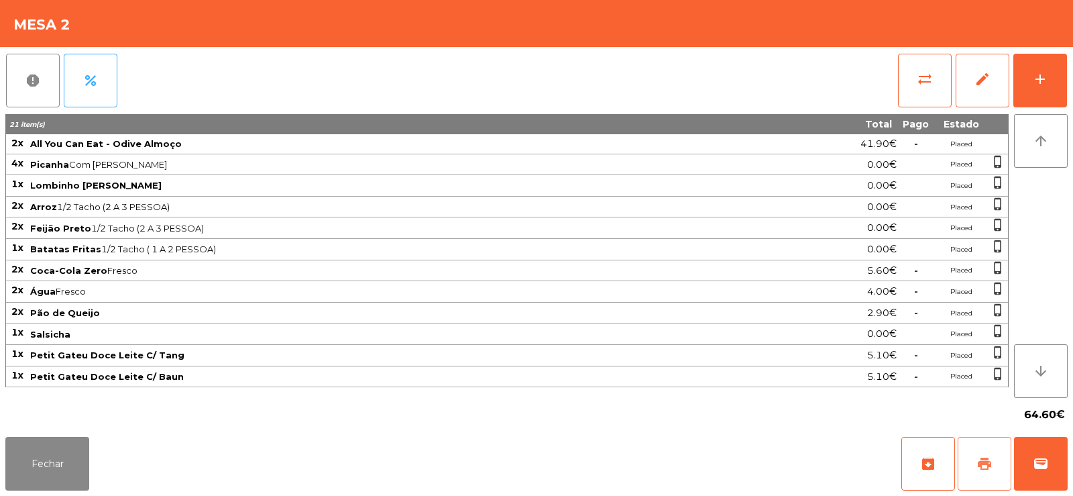
click at [969, 468] on button "print" at bounding box center [985, 464] width 54 height 54
click at [920, 79] on span "sync_alt" at bounding box center [925, 79] width 16 height 16
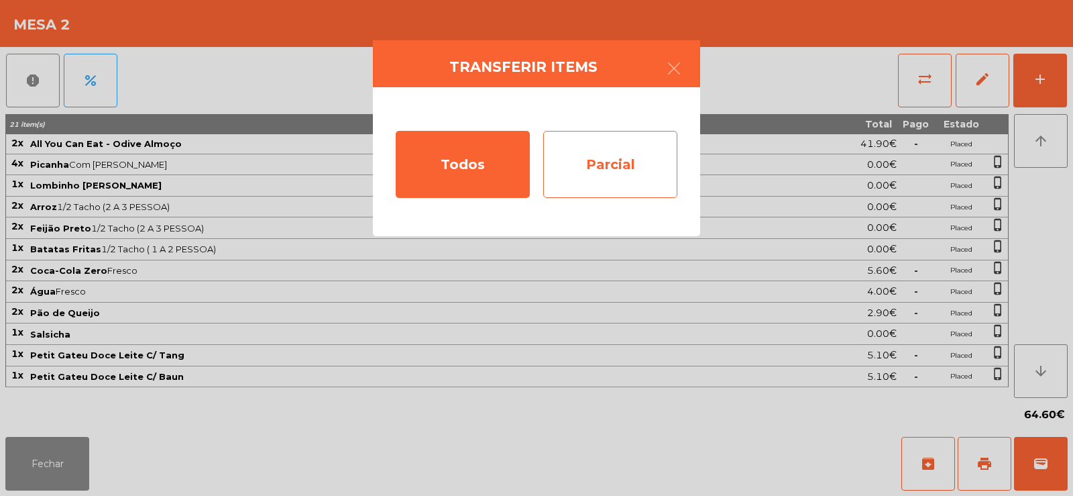
click at [613, 152] on div "Parcial" at bounding box center [610, 164] width 134 height 67
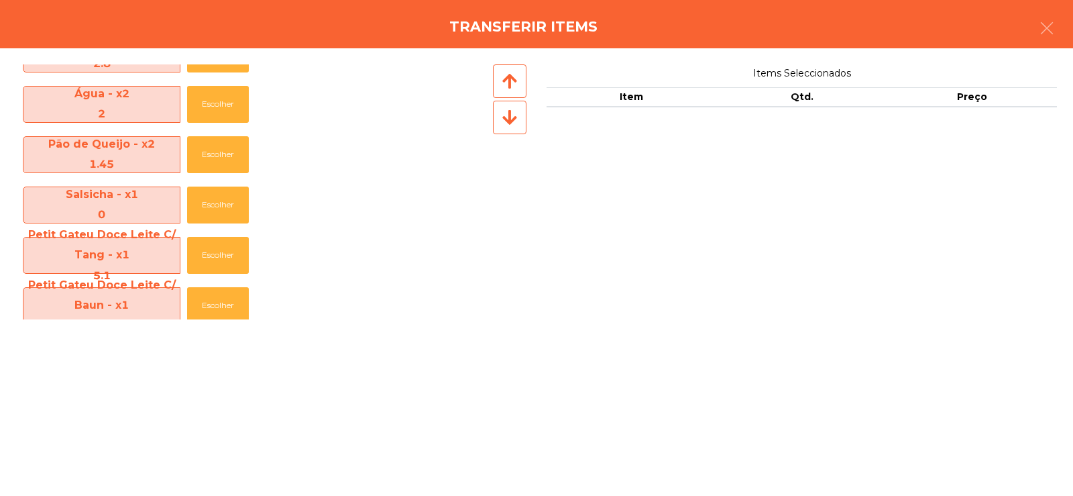
scroll to position [354, 0]
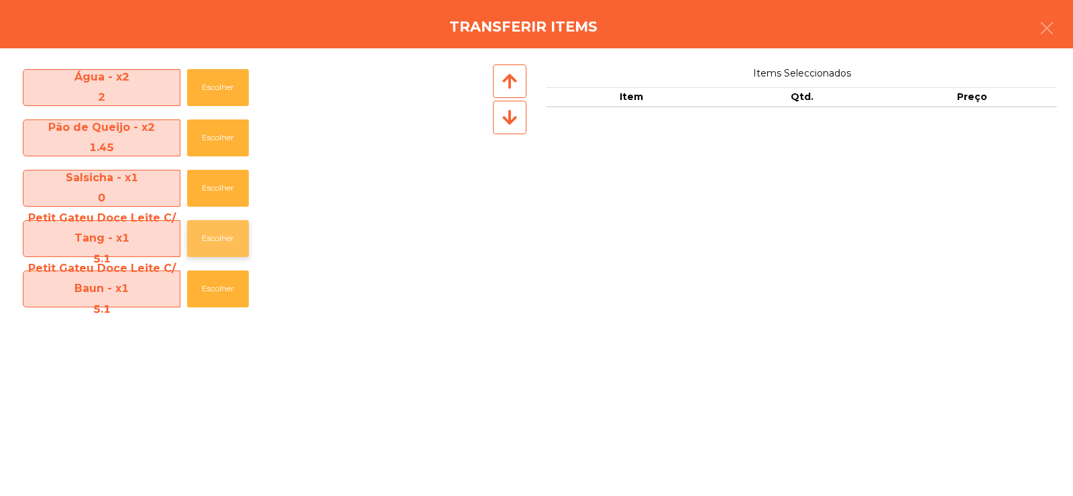
click at [206, 235] on button "Escolher" at bounding box center [218, 238] width 62 height 37
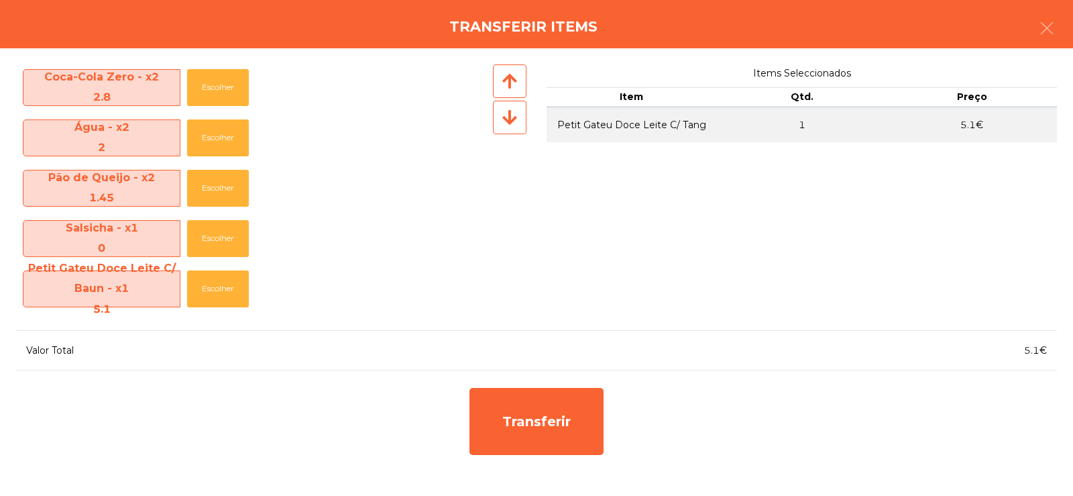
scroll to position [304, 0]
click at [218, 288] on button "Escolher" at bounding box center [218, 288] width 62 height 37
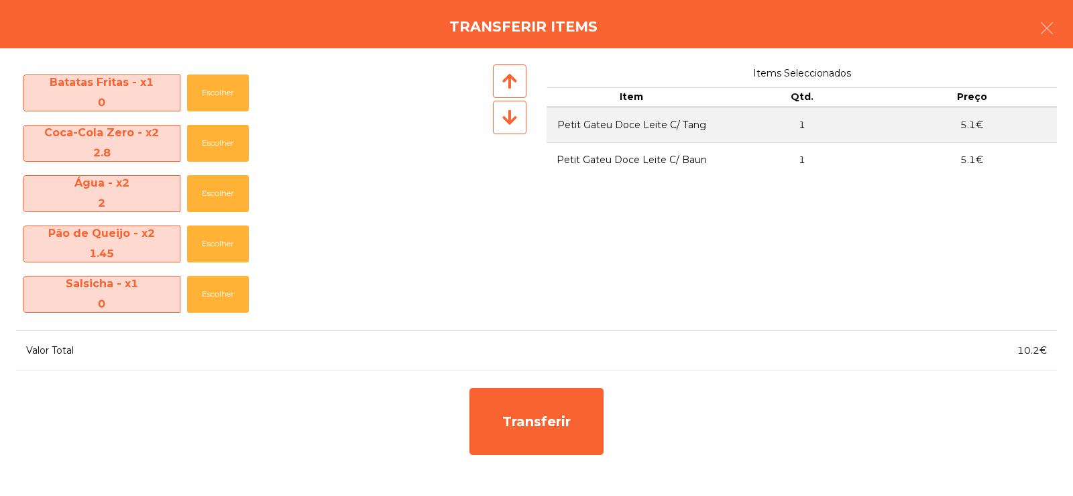
scroll to position [248, 0]
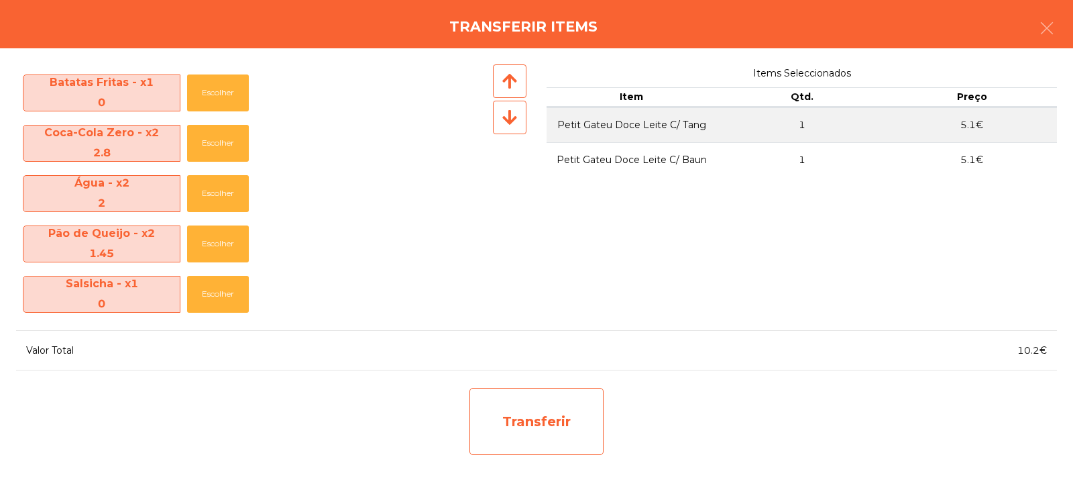
click at [556, 439] on div "Transferir" at bounding box center [537, 421] width 134 height 67
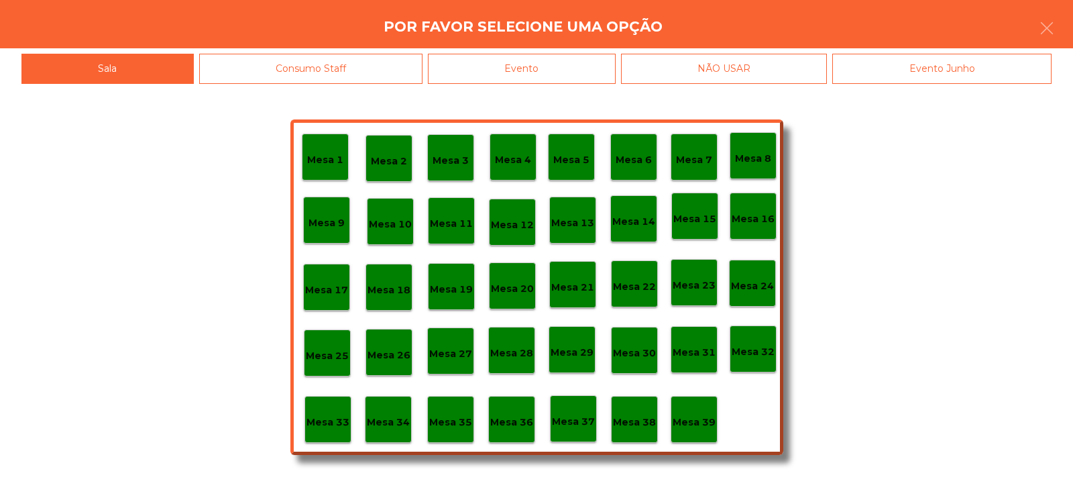
click at [700, 413] on div "Mesa 39" at bounding box center [694, 419] width 43 height 21
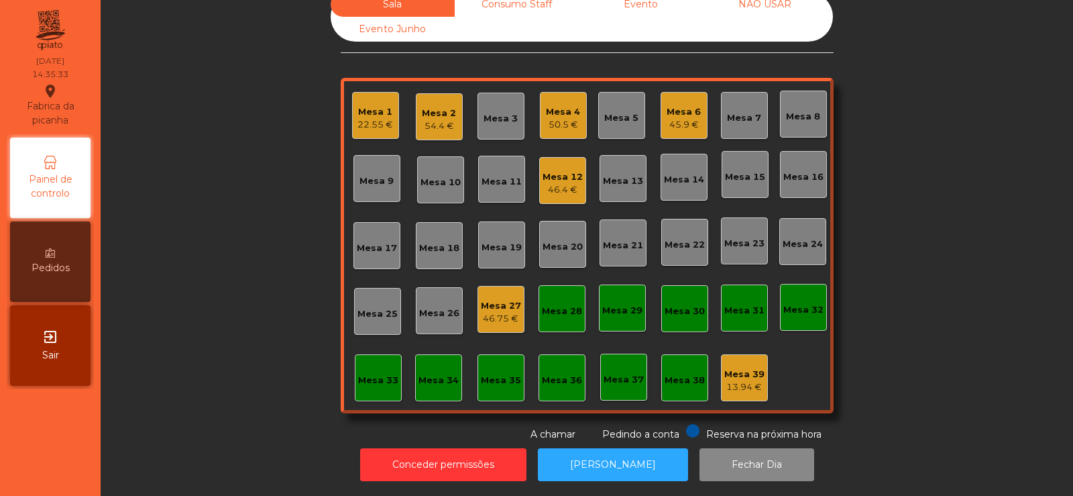
click at [437, 107] on div "Mesa 2" at bounding box center [439, 113] width 34 height 13
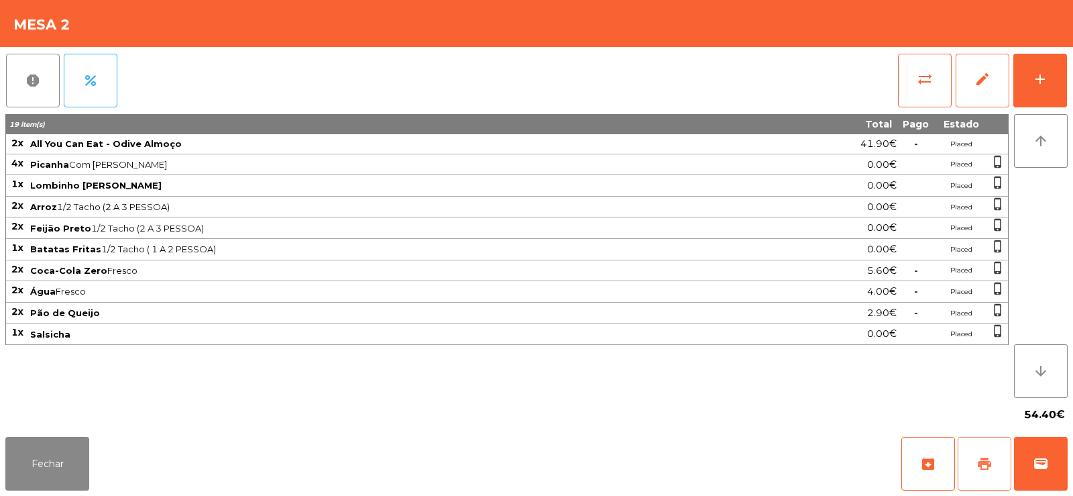
click at [979, 456] on span "print" at bounding box center [985, 464] width 16 height 16
click at [1039, 452] on button "wallet" at bounding box center [1041, 464] width 54 height 54
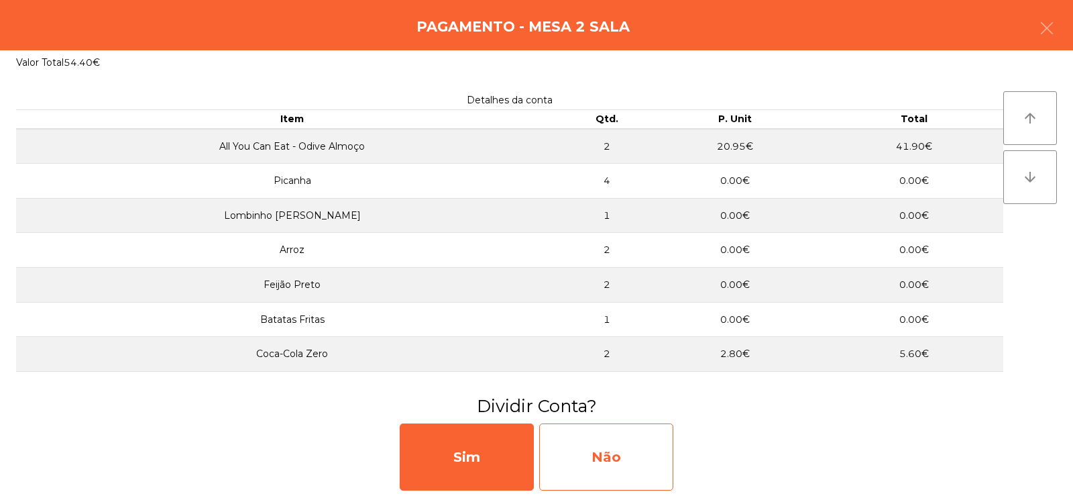
click at [604, 455] on div "Não" at bounding box center [606, 456] width 134 height 67
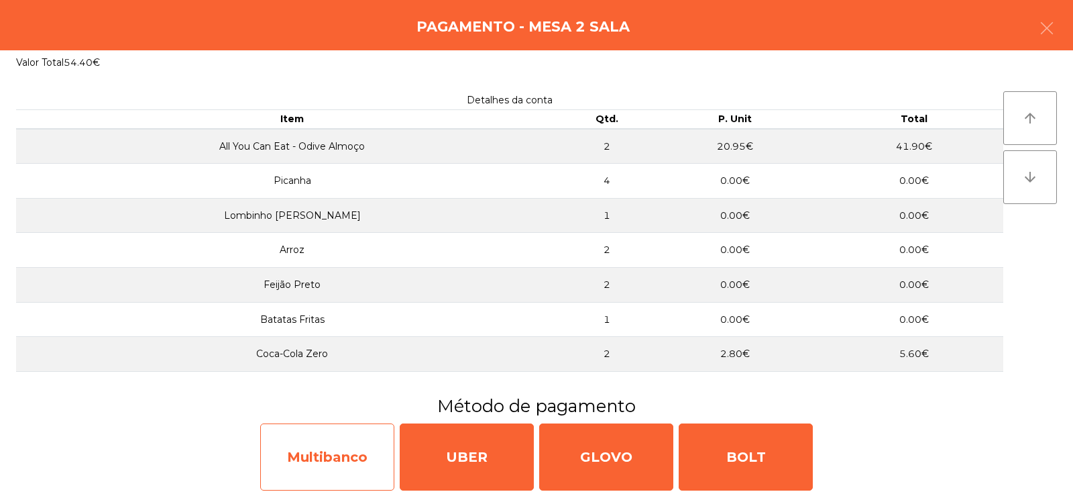
click at [335, 462] on div "Multibanco" at bounding box center [327, 456] width 134 height 67
select select "**"
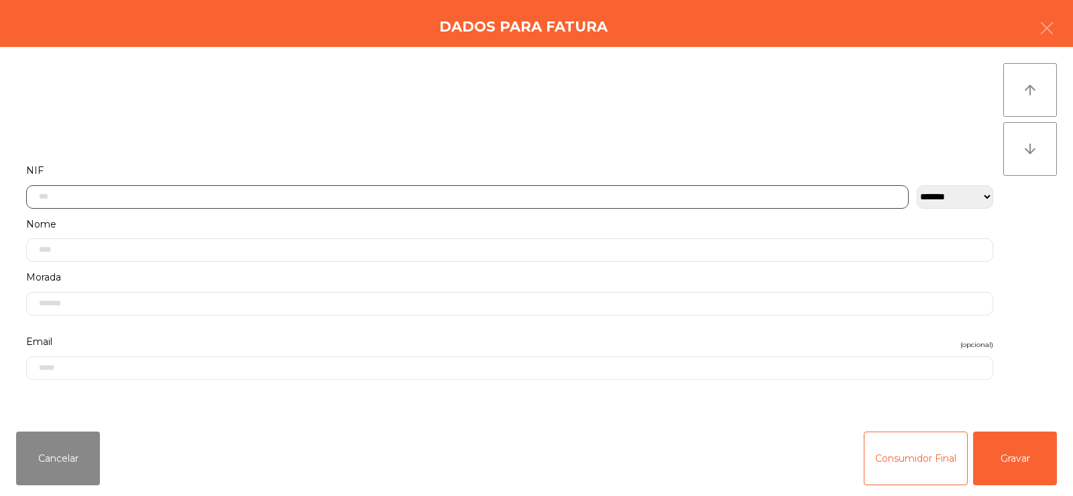
click at [174, 199] on input "text" at bounding box center [467, 196] width 883 height 23
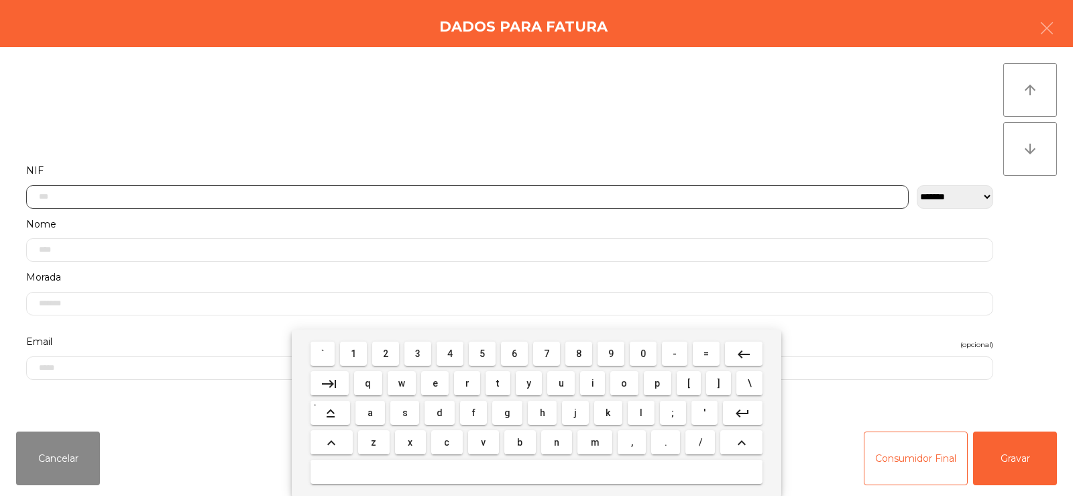
scroll to position [98, 0]
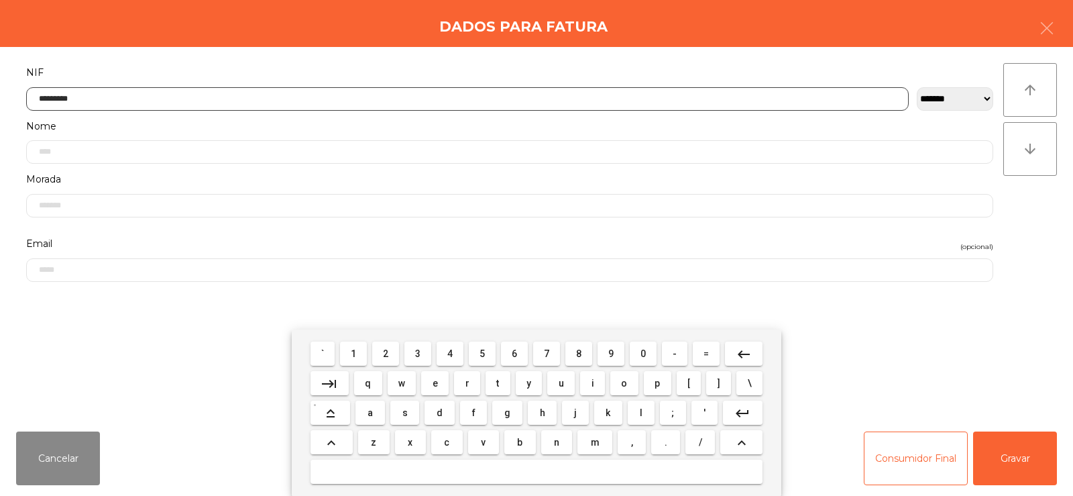
type input "*********"
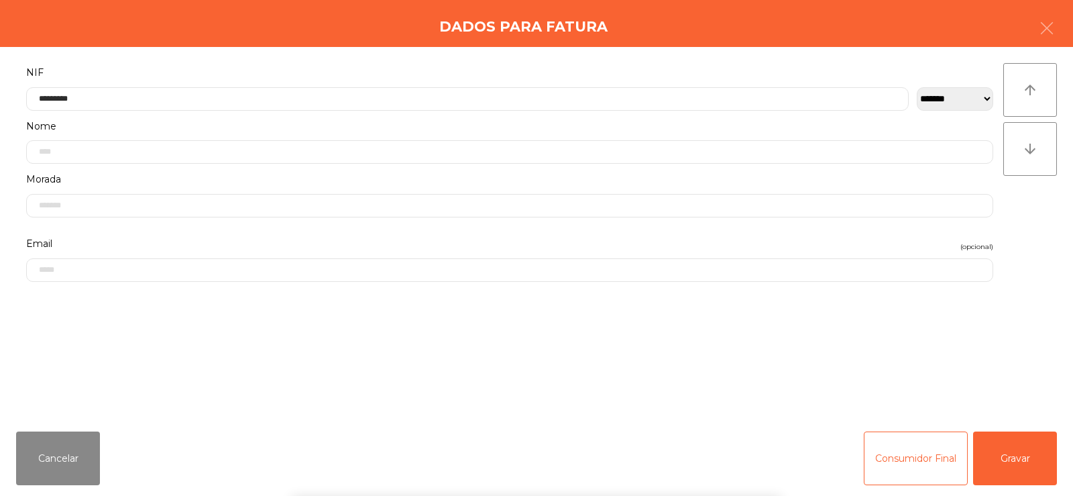
click at [1028, 216] on div "arrow_upward arrow_downward" at bounding box center [1031, 233] width 54 height 341
click at [1018, 454] on button "Gravar" at bounding box center [1015, 458] width 84 height 54
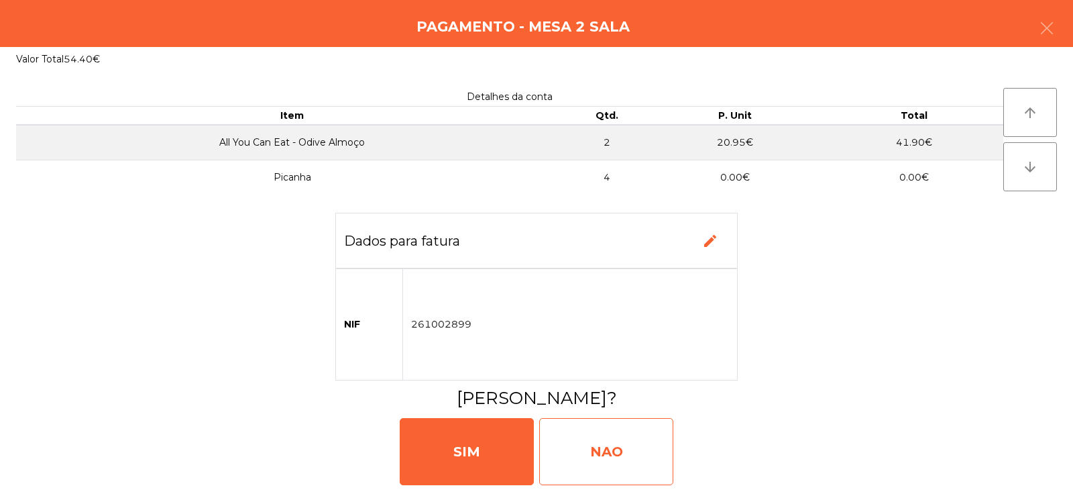
click at [612, 438] on div "NAO" at bounding box center [606, 451] width 134 height 67
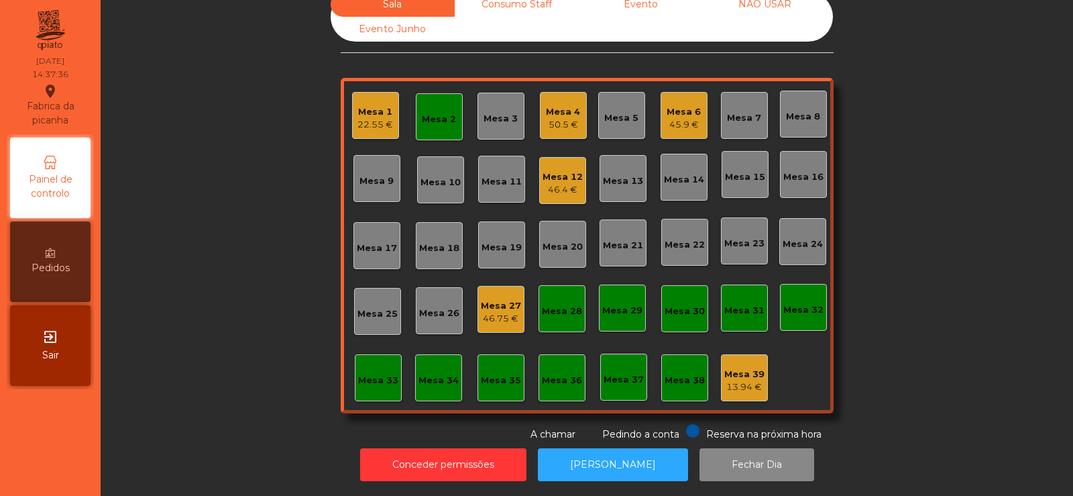
click at [445, 113] on div "Mesa 2" at bounding box center [439, 119] width 34 height 13
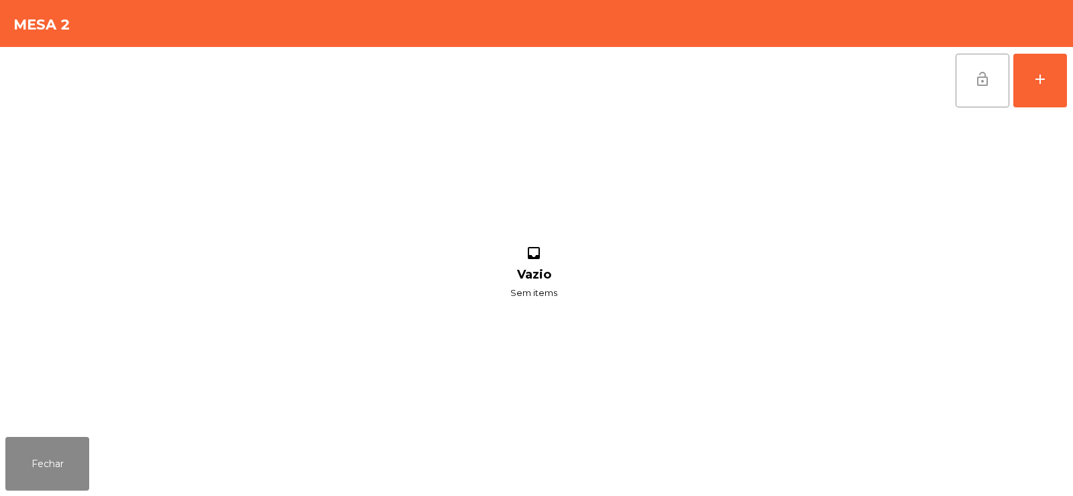
click at [991, 79] on button "lock_open" at bounding box center [983, 81] width 54 height 54
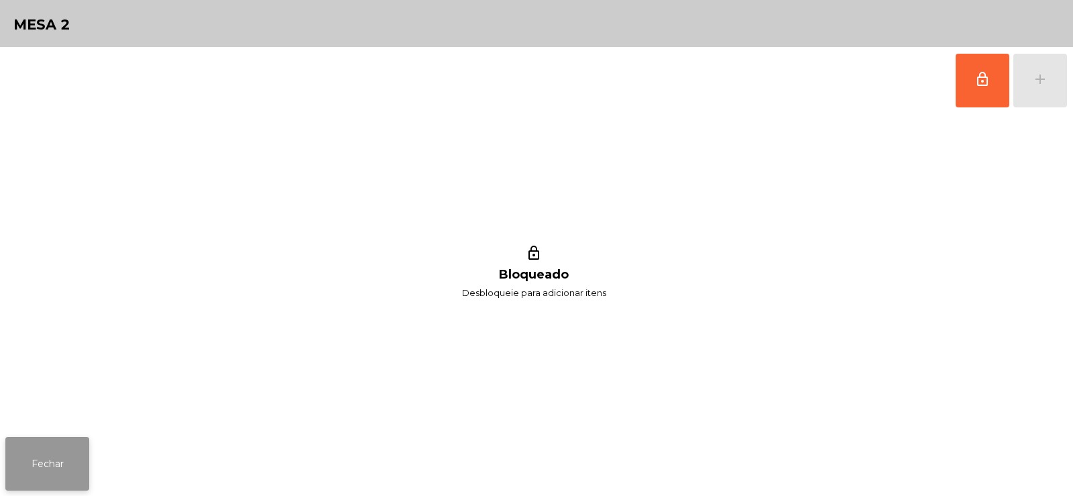
click at [48, 445] on button "Fechar" at bounding box center [47, 464] width 84 height 54
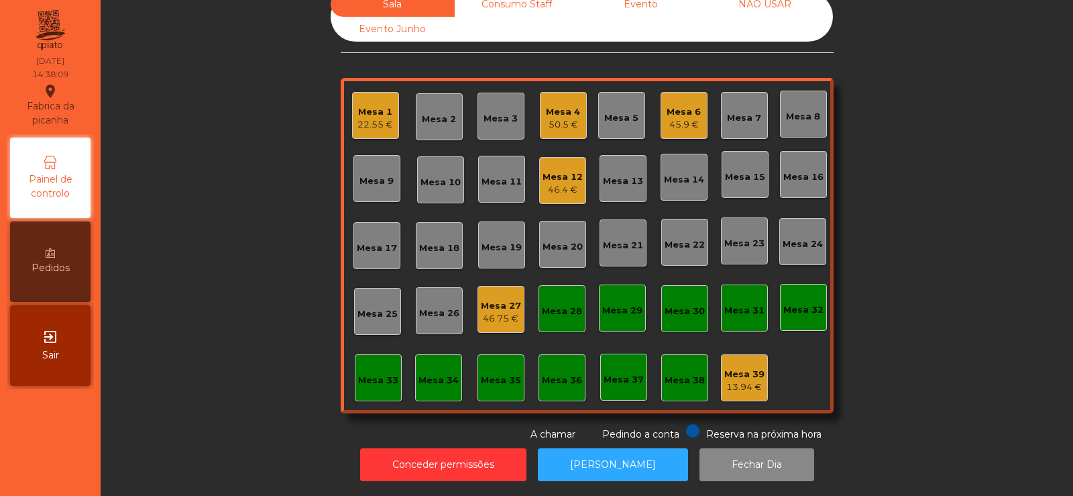
click at [572, 118] on div "50.5 €" at bounding box center [563, 124] width 34 height 13
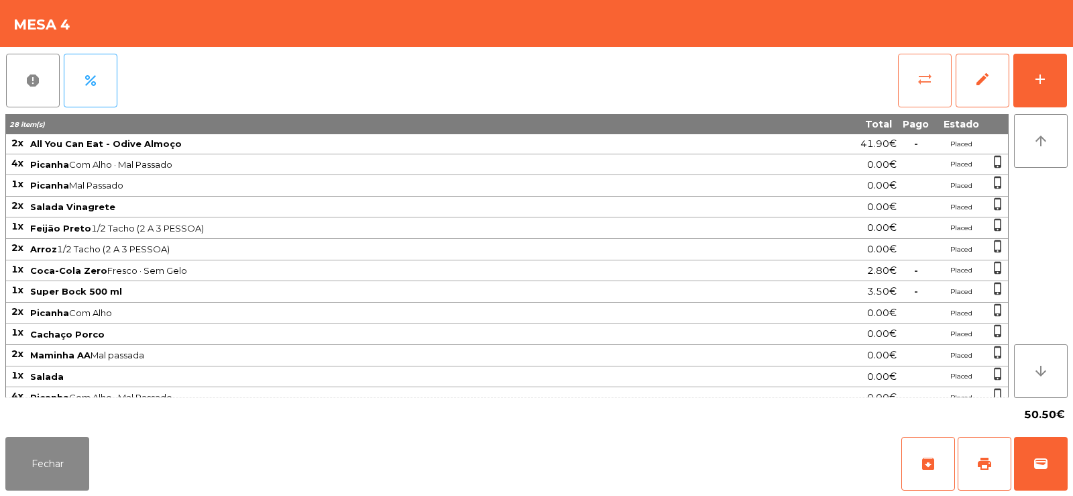
click at [920, 78] on span "sync_alt" at bounding box center [925, 79] width 16 height 16
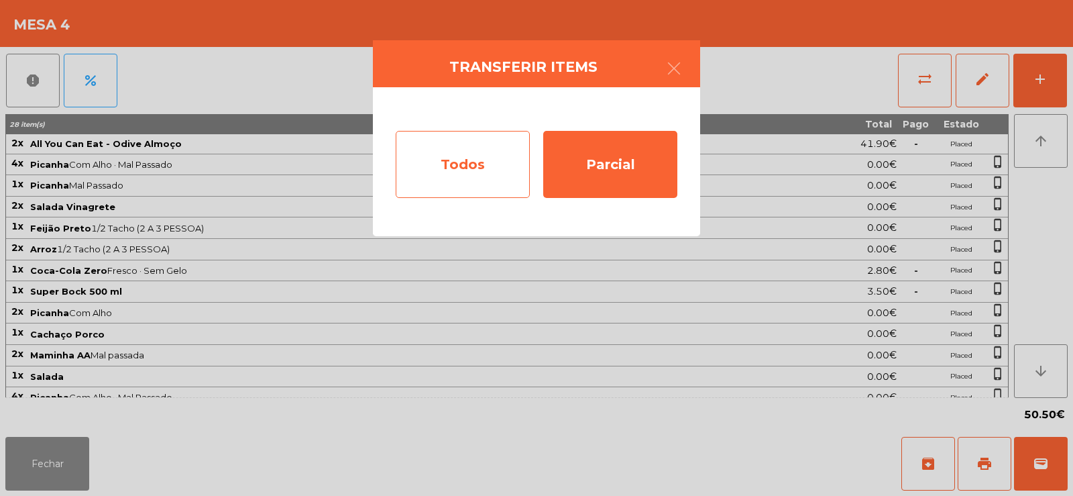
click at [469, 167] on div "Todos" at bounding box center [463, 164] width 134 height 67
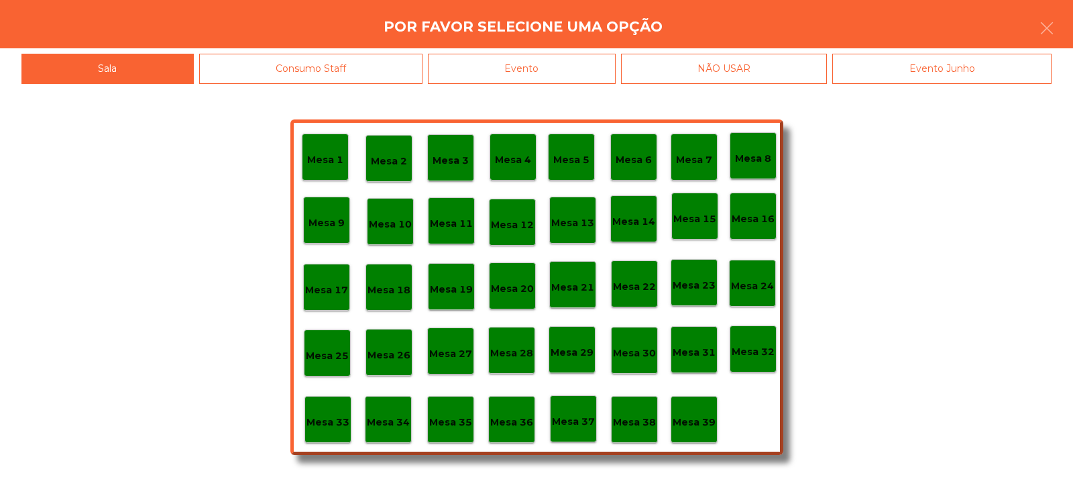
click at [512, 70] on div "Evento" at bounding box center [522, 69] width 188 height 30
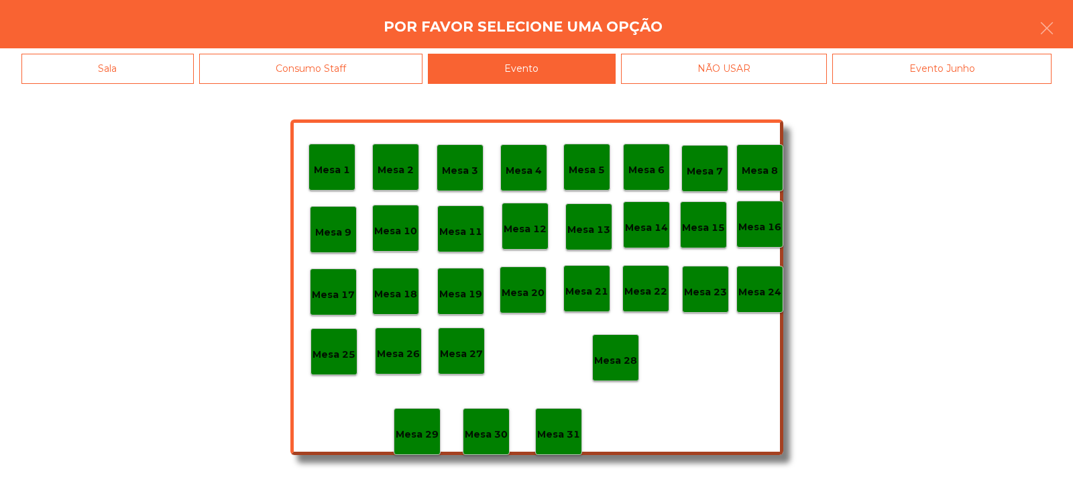
click at [617, 358] on p "Mesa 28" at bounding box center [615, 360] width 43 height 15
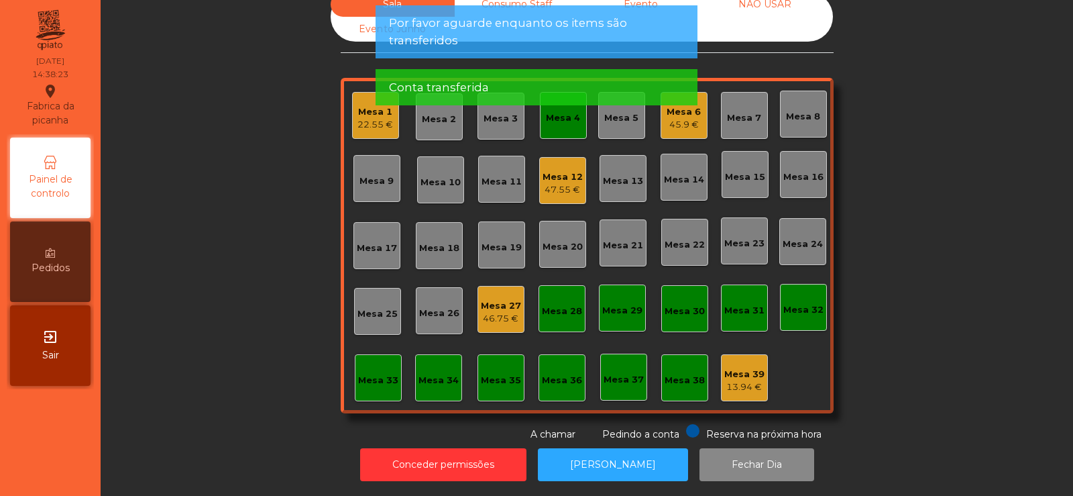
click at [553, 111] on app-alert "Por favor aguarde enquanto os items são transferidos Conta transferida" at bounding box center [537, 60] width 322 height 111
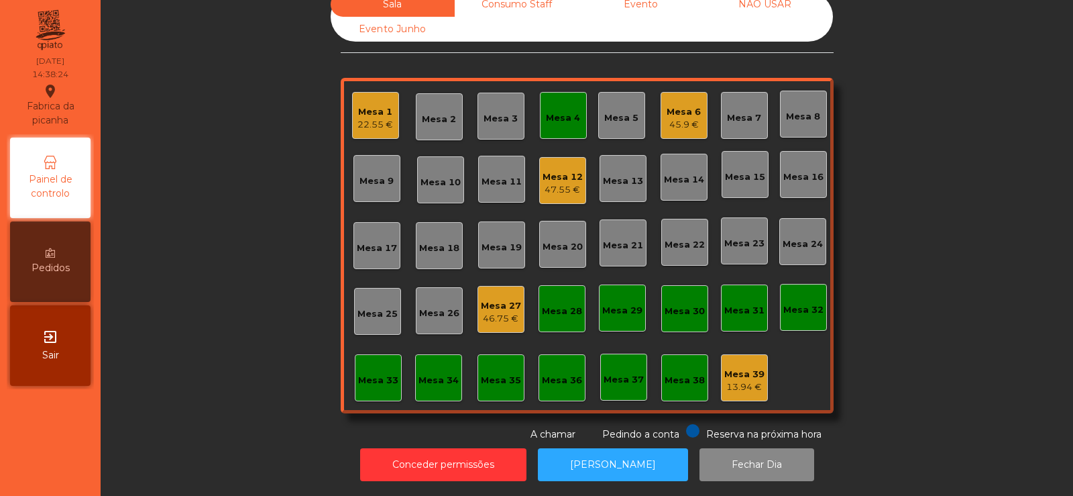
click at [555, 111] on div "Mesa 4" at bounding box center [563, 117] width 34 height 13
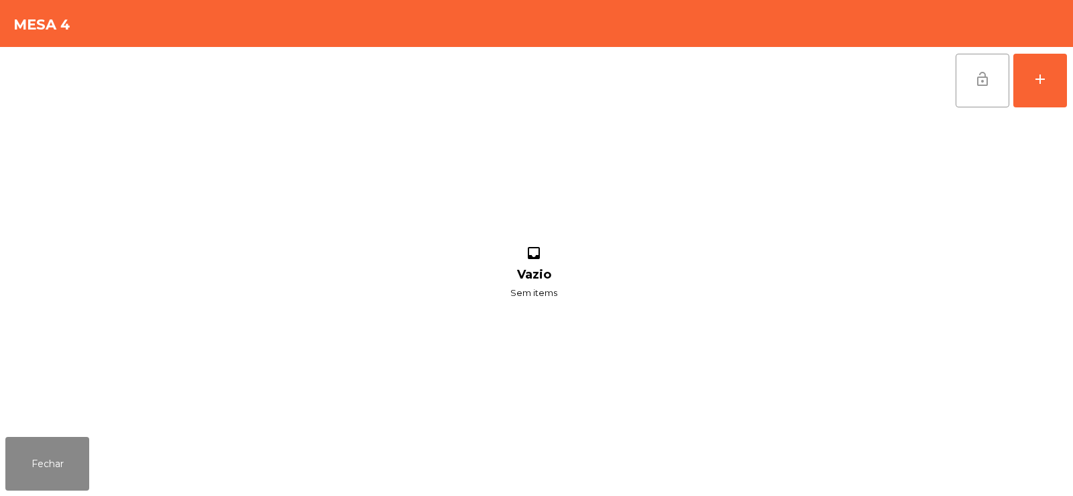
click at [971, 80] on button "lock_open" at bounding box center [983, 81] width 54 height 54
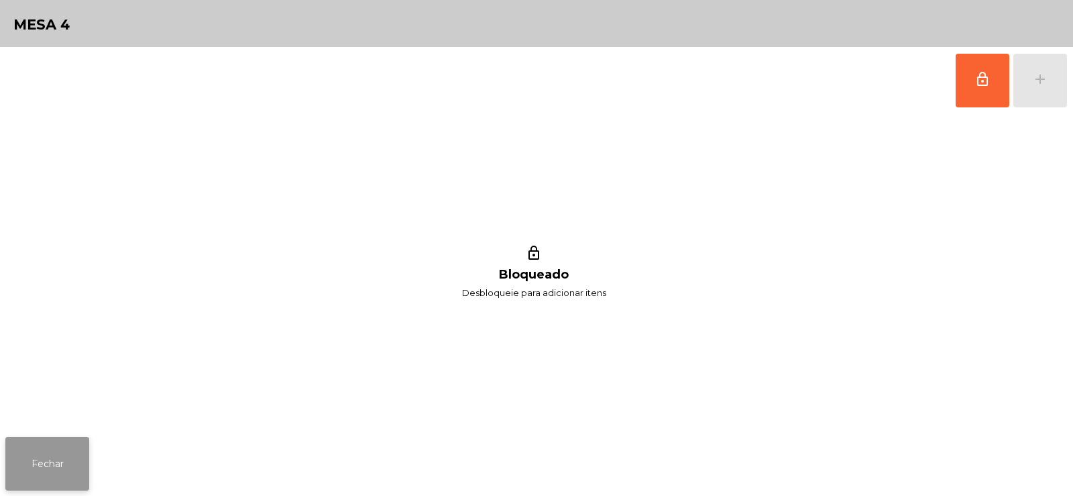
click at [38, 453] on button "Fechar" at bounding box center [47, 464] width 84 height 54
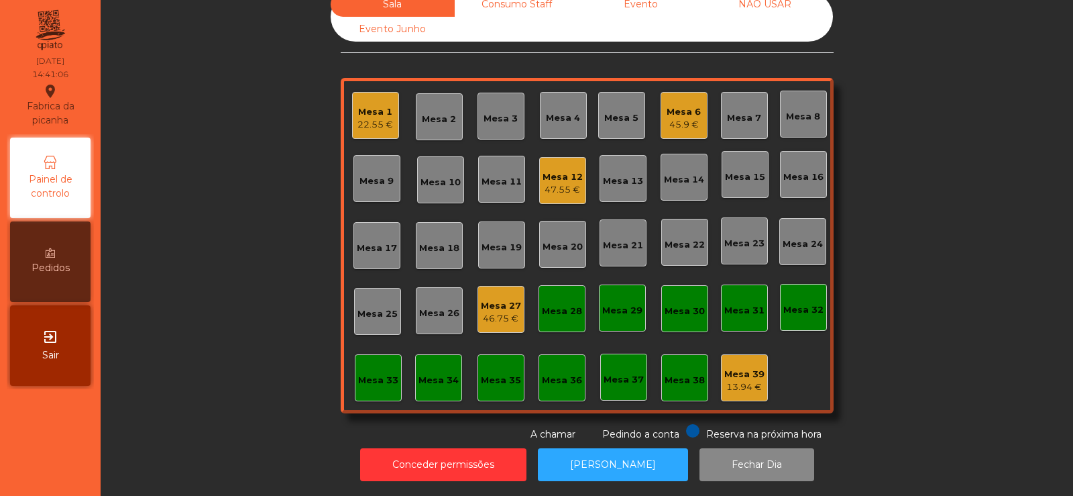
click at [737, 380] on div "13.94 €" at bounding box center [745, 386] width 40 height 13
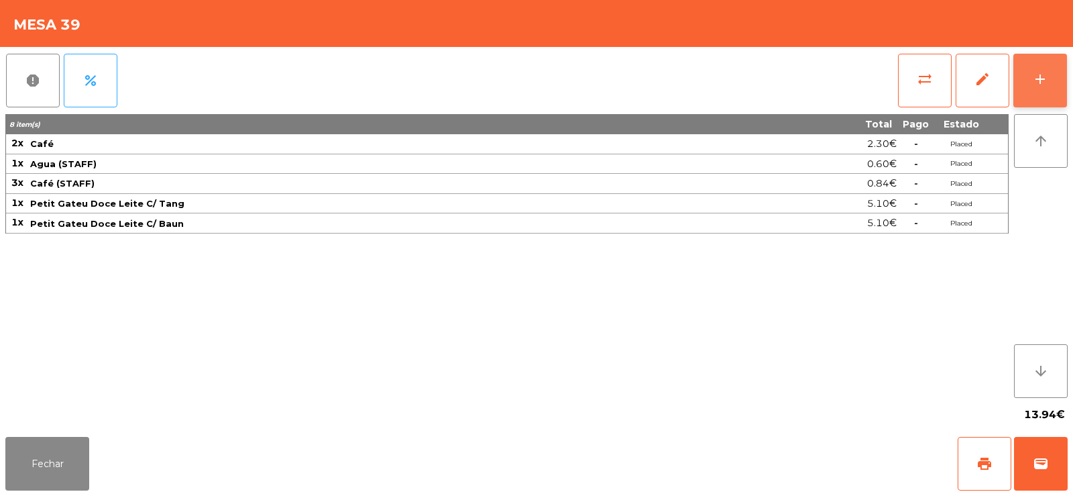
click at [1041, 87] on div "add" at bounding box center [1040, 79] width 16 height 16
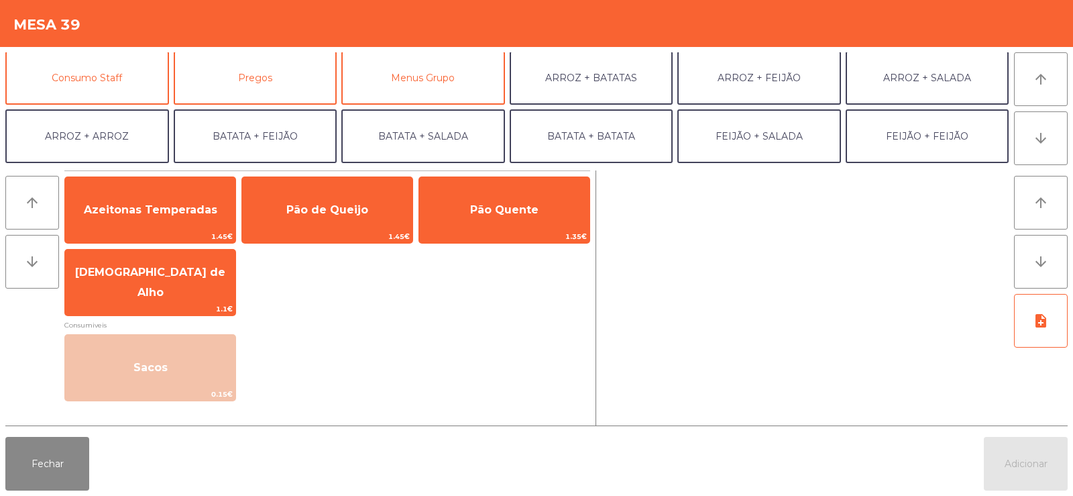
scroll to position [119, 0]
click at [107, 87] on button "Consumo Staff" at bounding box center [87, 77] width 164 height 54
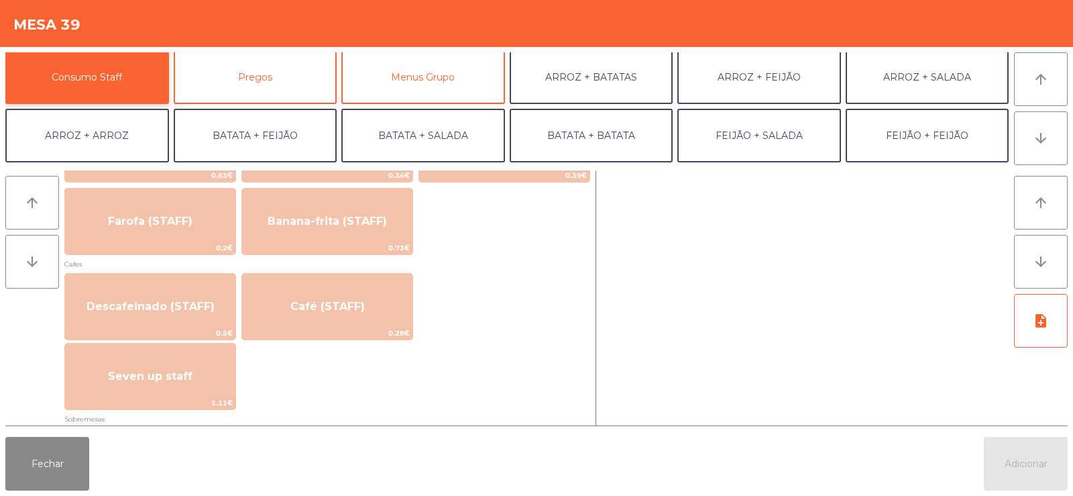
scroll to position [713, 0]
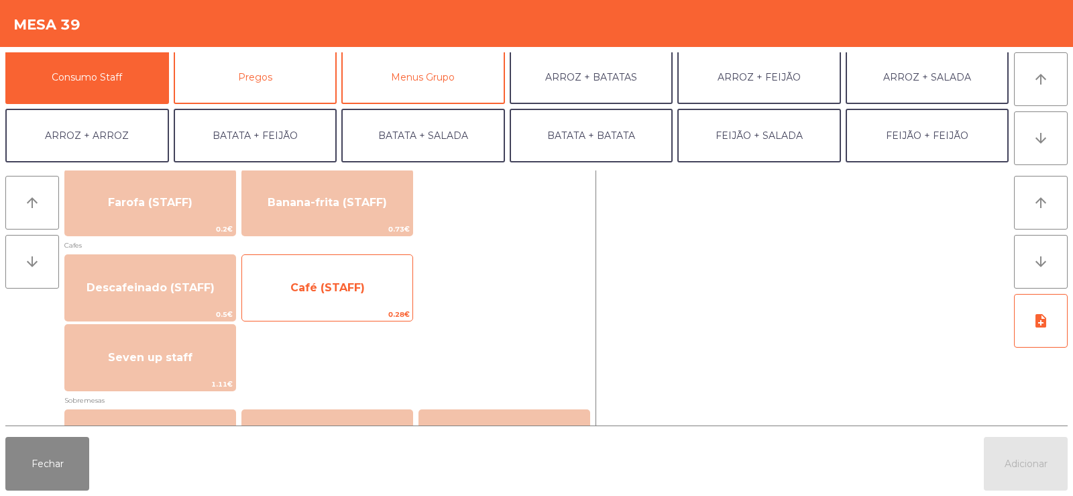
click at [377, 295] on span "Café (STAFF)" at bounding box center [327, 288] width 170 height 36
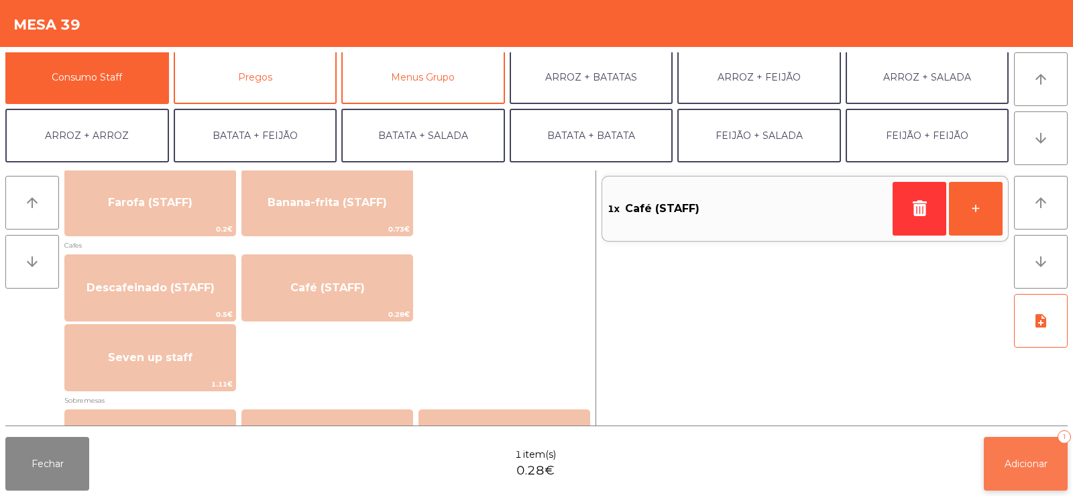
click at [1006, 472] on button "Adicionar 1" at bounding box center [1026, 464] width 84 height 54
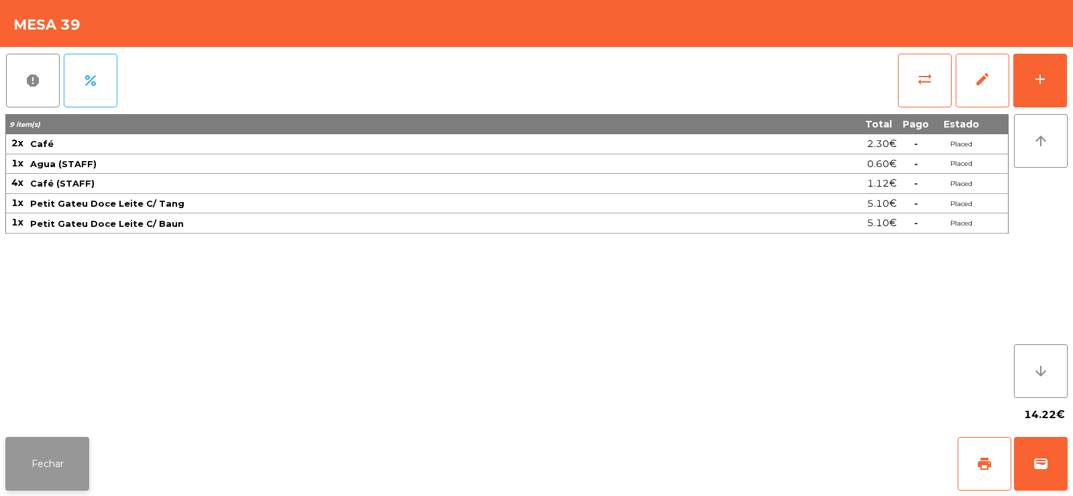
click at [49, 471] on button "Fechar" at bounding box center [47, 464] width 84 height 54
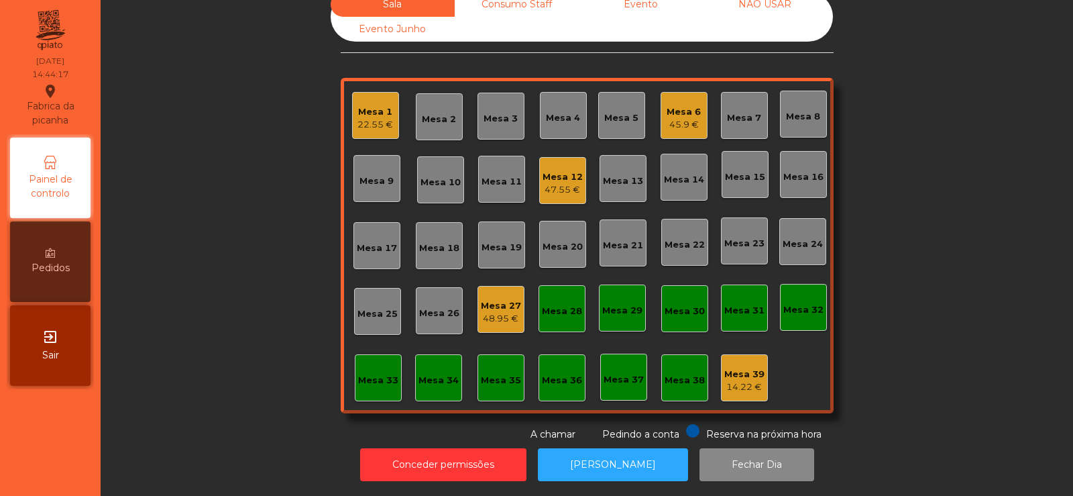
click at [569, 172] on div "Mesa 12" at bounding box center [563, 176] width 40 height 13
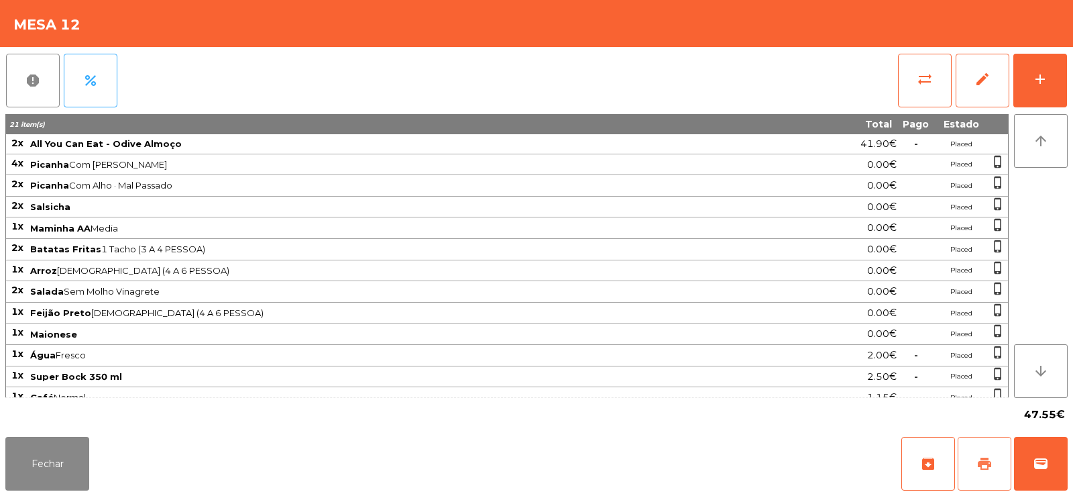
click at [986, 461] on span "print" at bounding box center [985, 464] width 16 height 16
click at [1050, 464] on button "wallet" at bounding box center [1041, 464] width 54 height 54
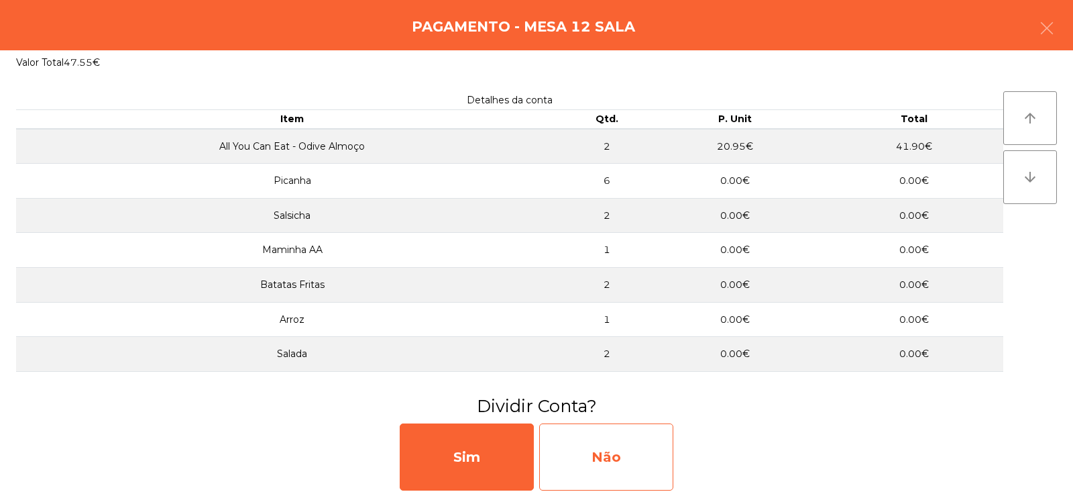
click at [604, 450] on div "Não" at bounding box center [606, 456] width 134 height 67
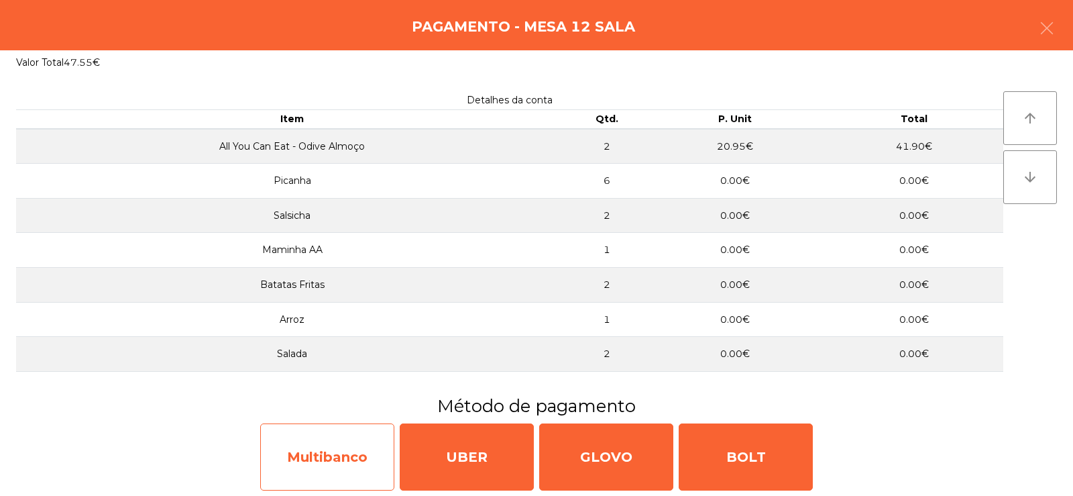
click at [343, 451] on div "Multibanco" at bounding box center [327, 456] width 134 height 67
select select "**"
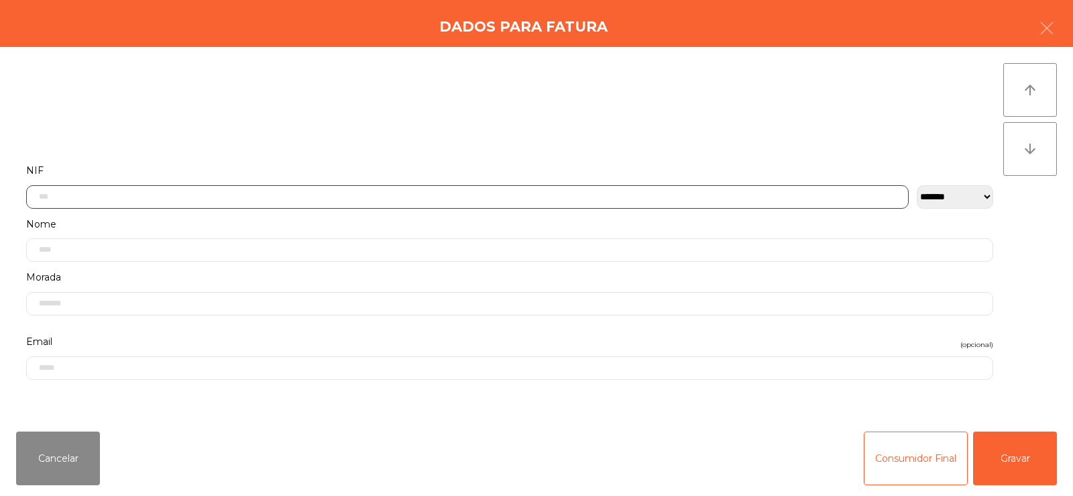
click at [159, 197] on input "text" at bounding box center [467, 196] width 883 height 23
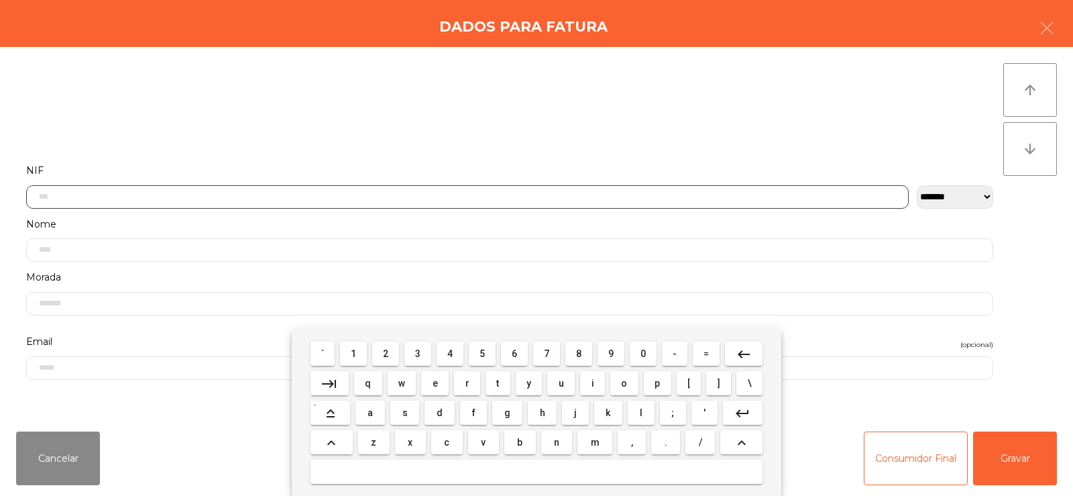
scroll to position [98, 0]
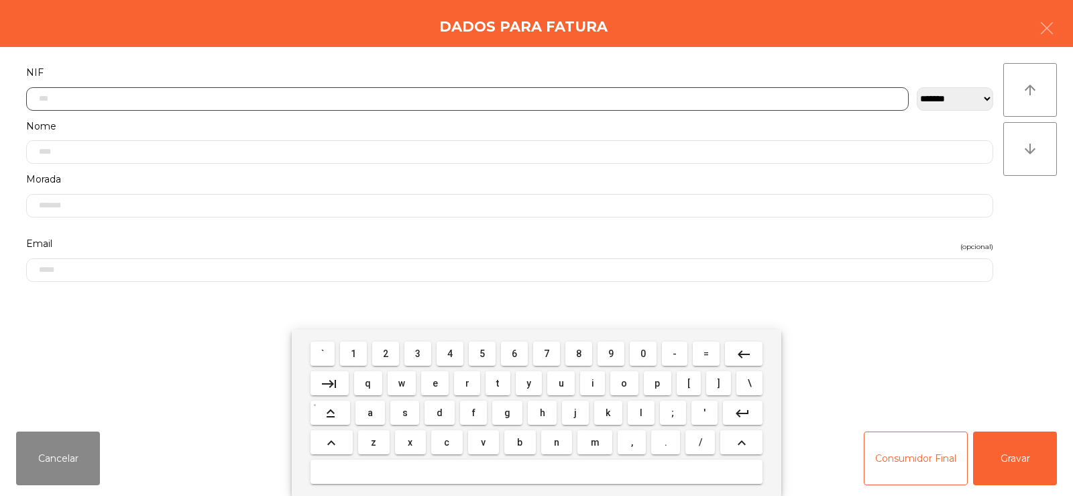
click at [386, 353] on span "2" at bounding box center [385, 353] width 5 height 11
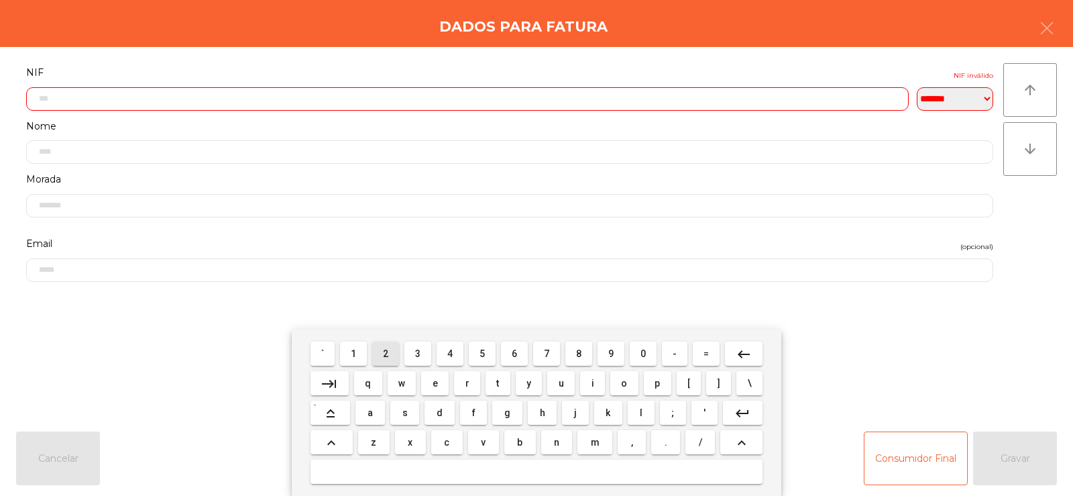
click at [356, 358] on span "1" at bounding box center [353, 353] width 5 height 11
click at [452, 354] on span "4" at bounding box center [449, 353] width 5 height 11
click at [386, 353] on span "2" at bounding box center [385, 353] width 5 height 11
click at [354, 353] on span "1" at bounding box center [353, 353] width 5 height 11
click at [643, 353] on span "0" at bounding box center [643, 353] width 5 height 11
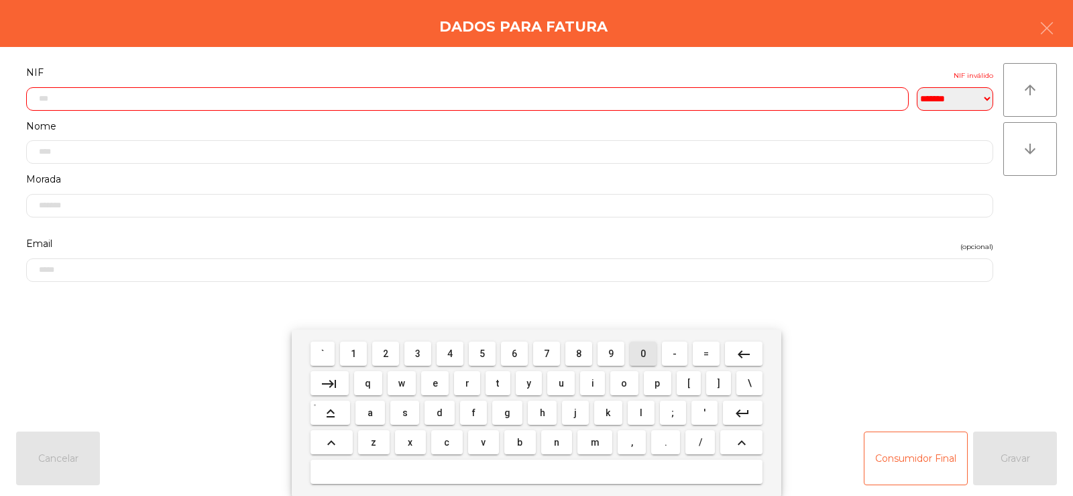
click at [643, 352] on span "0" at bounding box center [643, 353] width 5 height 11
click at [579, 353] on span "8" at bounding box center [578, 353] width 5 height 11
click at [366, 359] on button "1" at bounding box center [353, 353] width 27 height 24
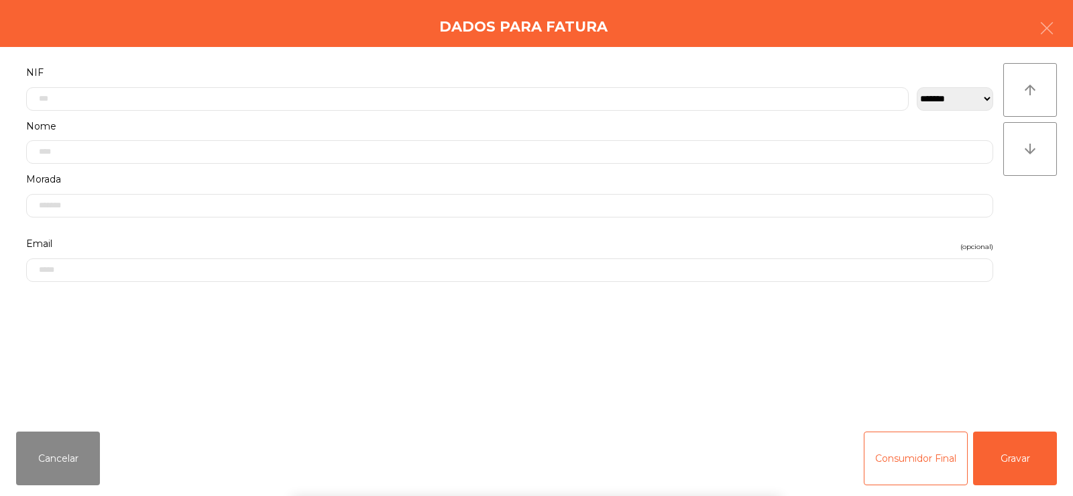
click at [1040, 343] on div "` 1 2 3 4 5 6 7 8 9 0 - = keyboard_backspace keyboard_tab q w e r t y u i o p […" at bounding box center [536, 412] width 1073 height 166
click at [1009, 457] on button "Gravar" at bounding box center [1015, 458] width 84 height 54
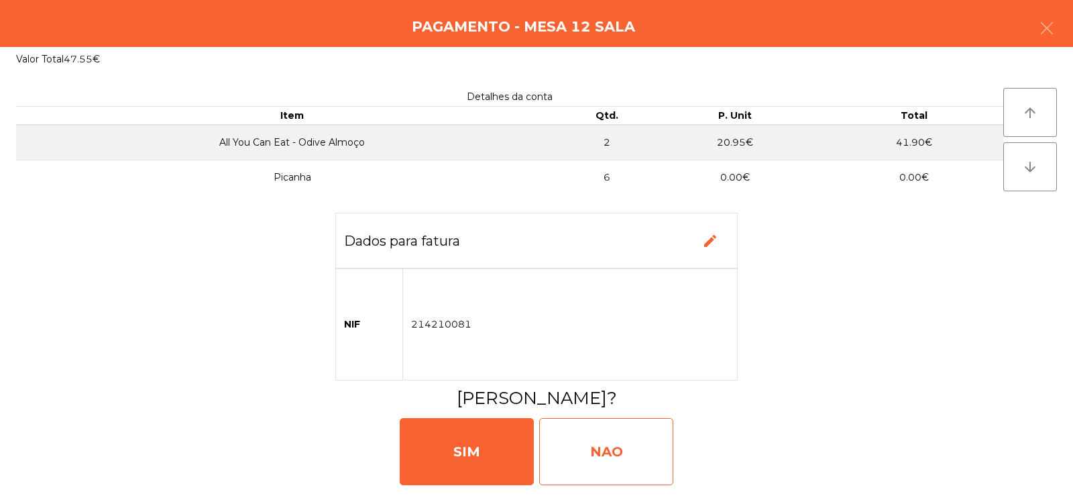
click at [615, 451] on div "NAO" at bounding box center [606, 451] width 134 height 67
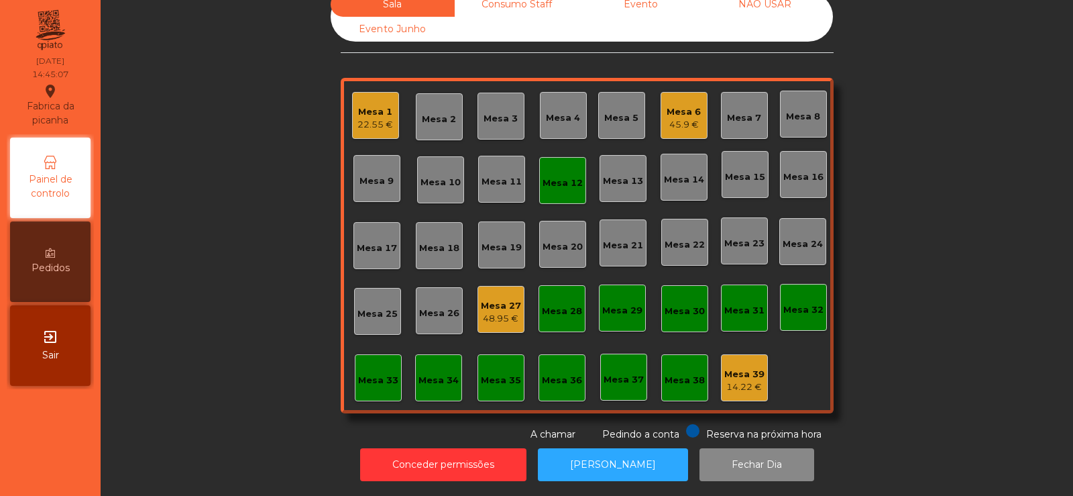
click at [555, 186] on div "Mesa 12" at bounding box center [562, 180] width 47 height 47
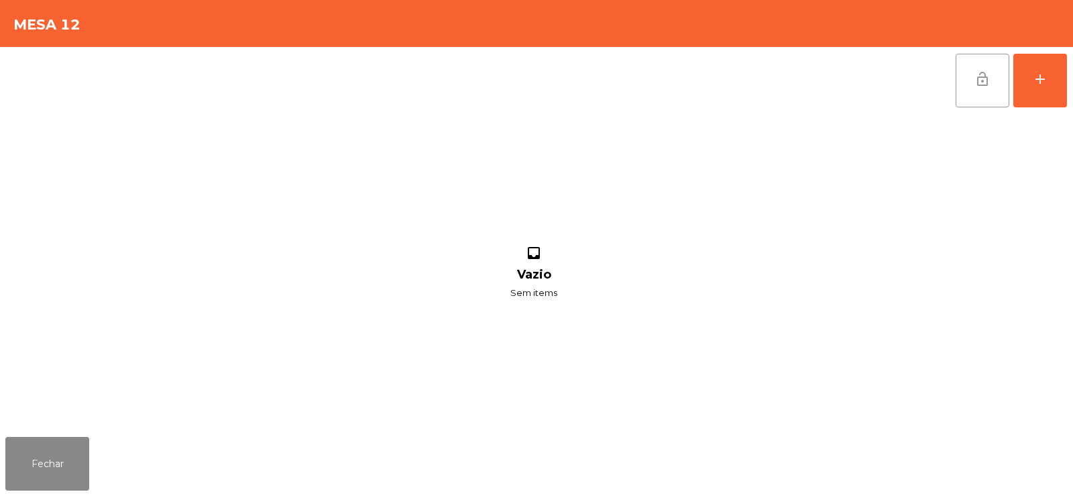
click at [982, 85] on span "lock_open" at bounding box center [983, 79] width 16 height 16
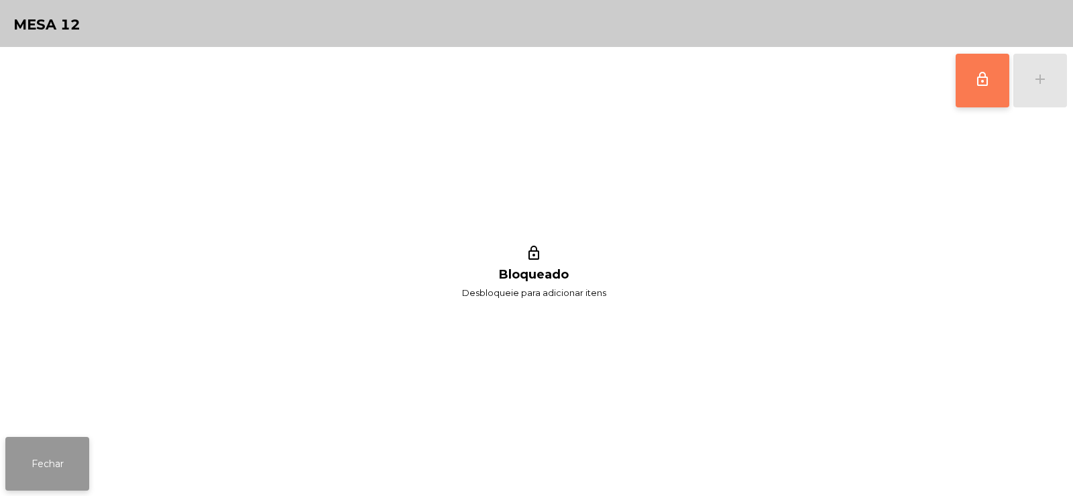
click at [64, 465] on button "Fechar" at bounding box center [47, 464] width 84 height 54
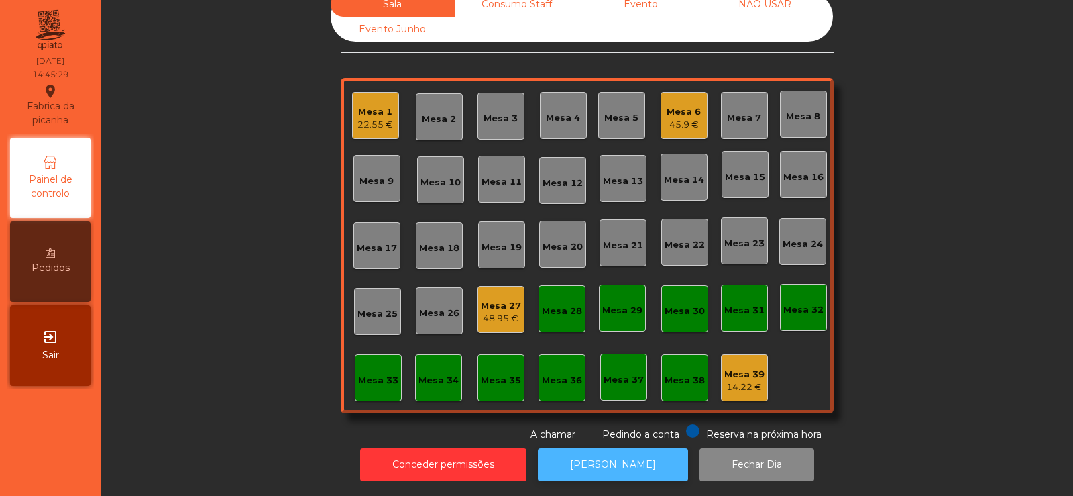
click at [594, 457] on button "[PERSON_NAME]" at bounding box center [613, 464] width 150 height 33
click at [684, 118] on div "45.9 €" at bounding box center [684, 124] width 34 height 13
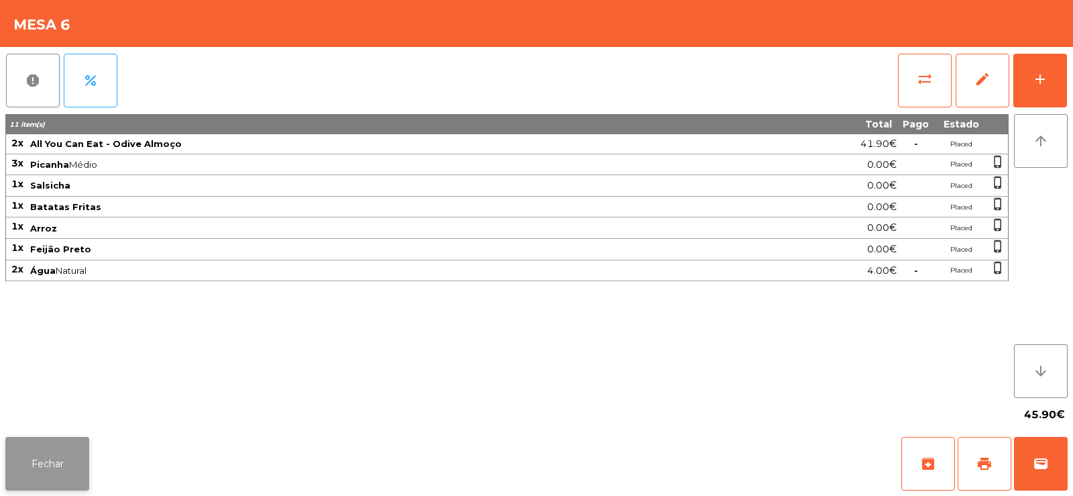
click at [40, 469] on button "Fechar" at bounding box center [47, 464] width 84 height 54
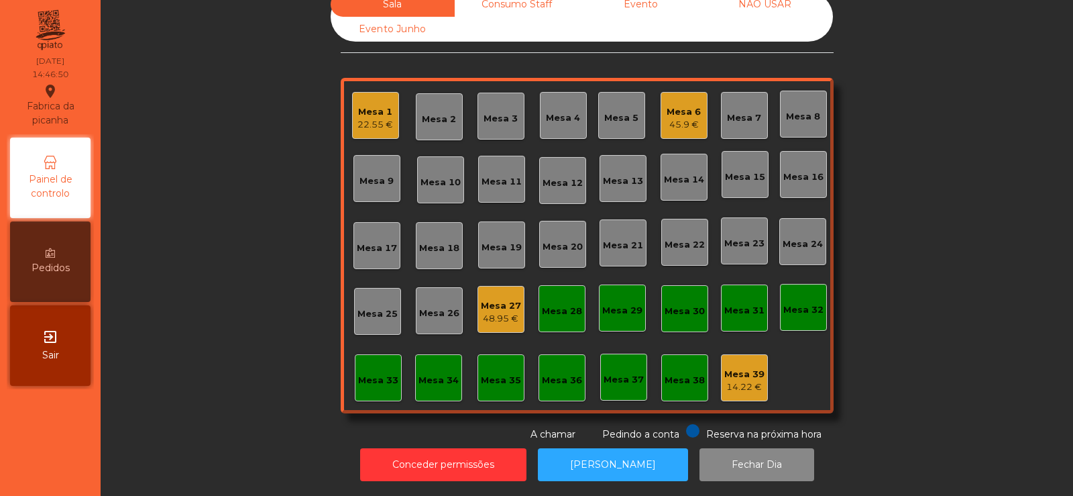
click at [368, 307] on div "Mesa 25" at bounding box center [378, 313] width 40 height 13
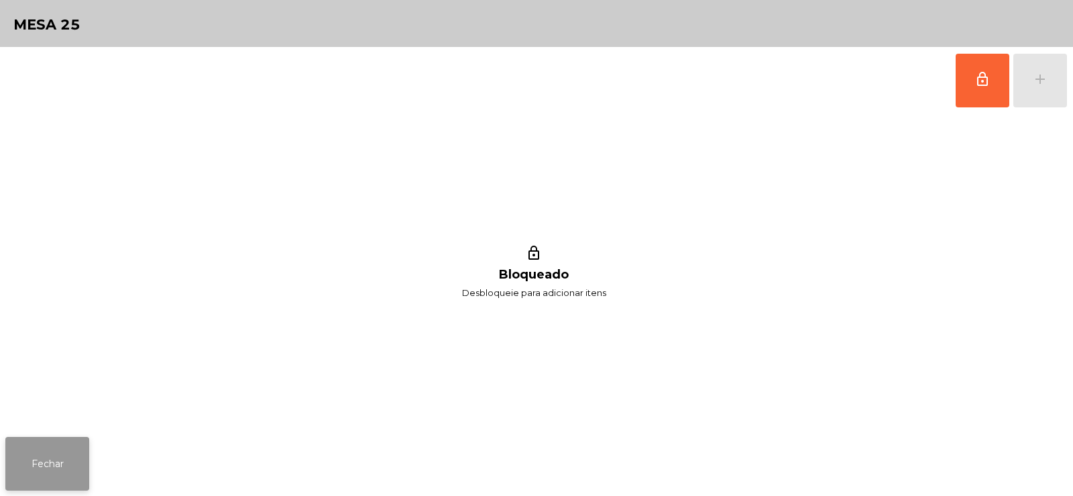
click at [33, 470] on button "Fechar" at bounding box center [47, 464] width 84 height 54
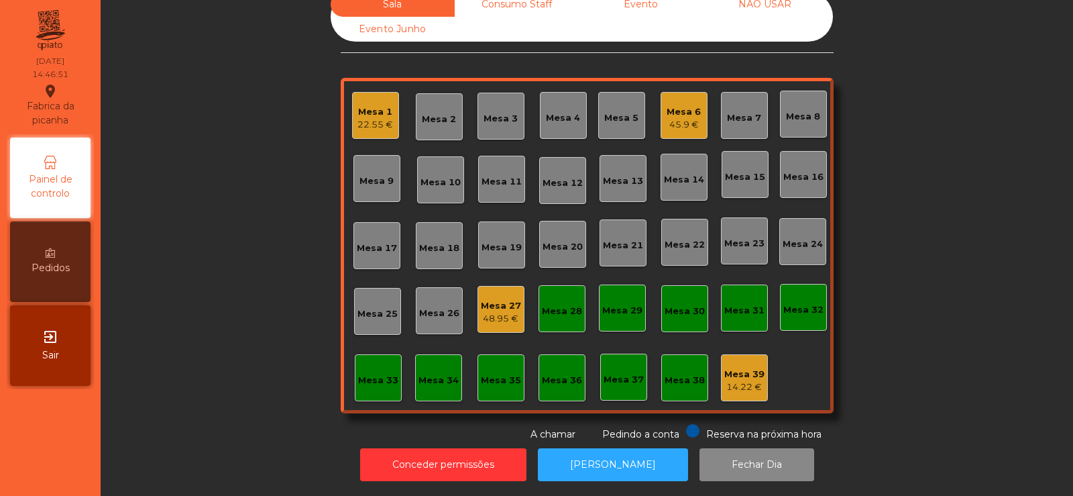
click at [484, 300] on div "Mesa 27" at bounding box center [501, 305] width 40 height 13
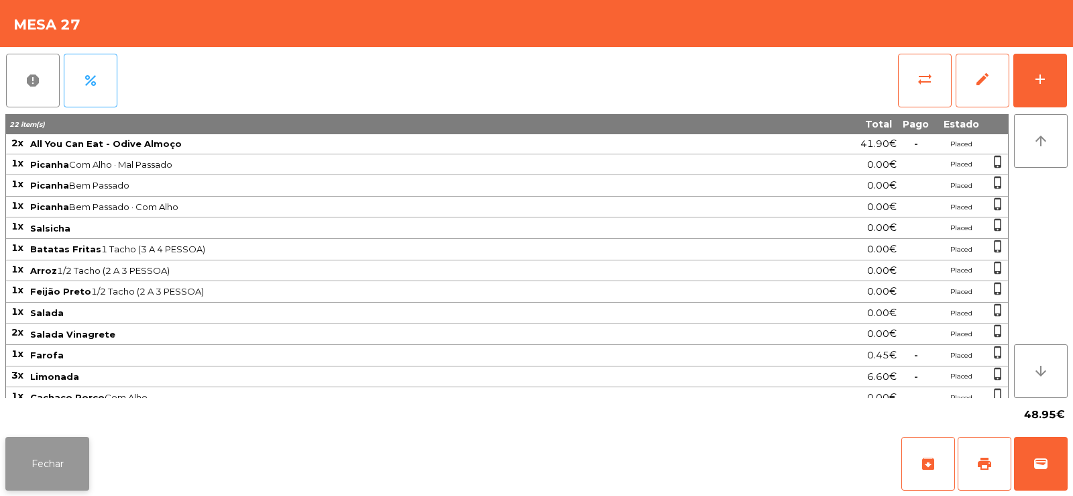
click at [26, 462] on button "Fechar" at bounding box center [47, 464] width 84 height 54
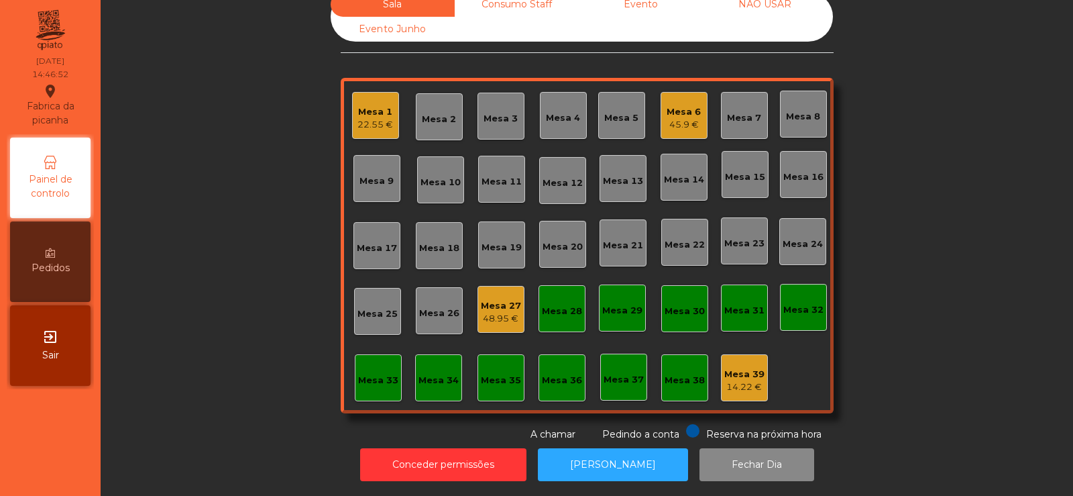
click at [368, 374] on div "Mesa 33" at bounding box center [378, 380] width 40 height 13
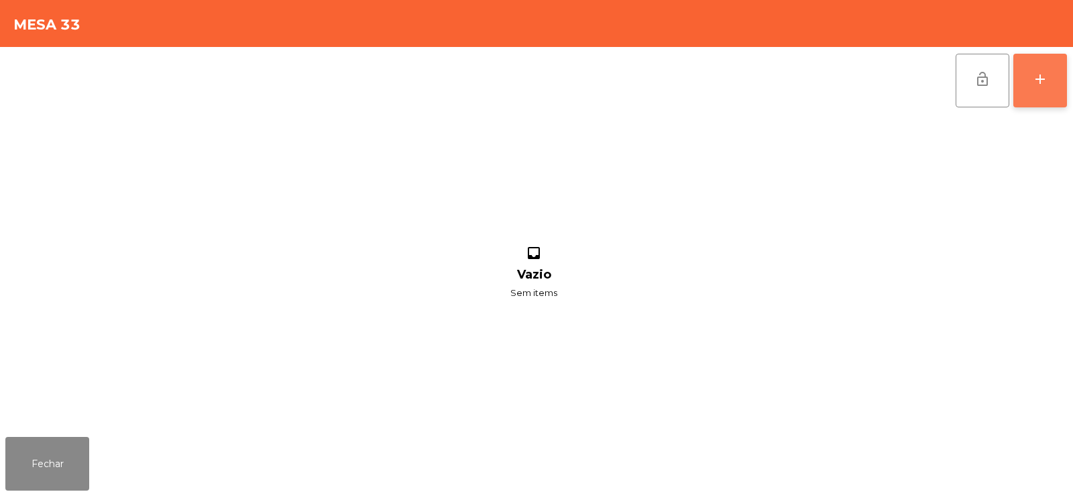
click at [1054, 83] on button "add" at bounding box center [1041, 81] width 54 height 54
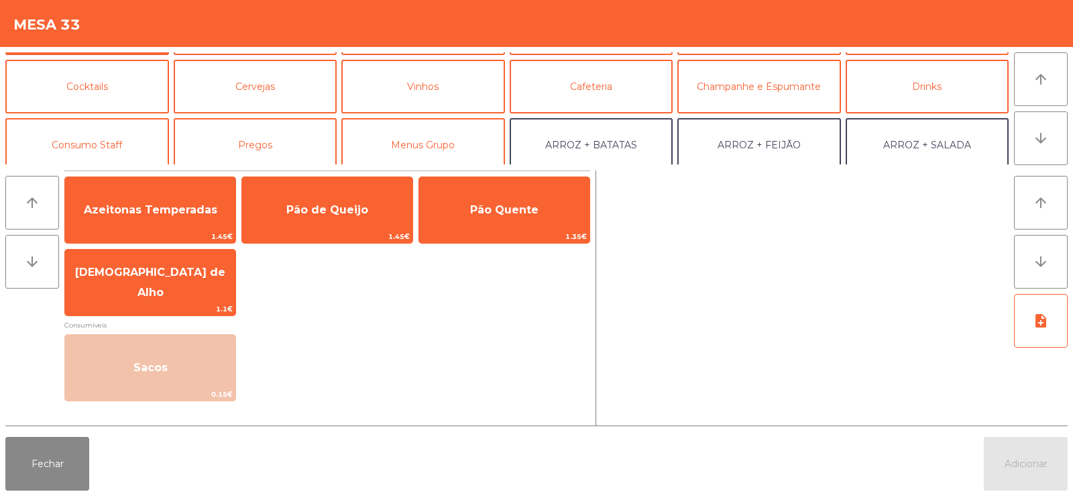
scroll to position [60, 0]
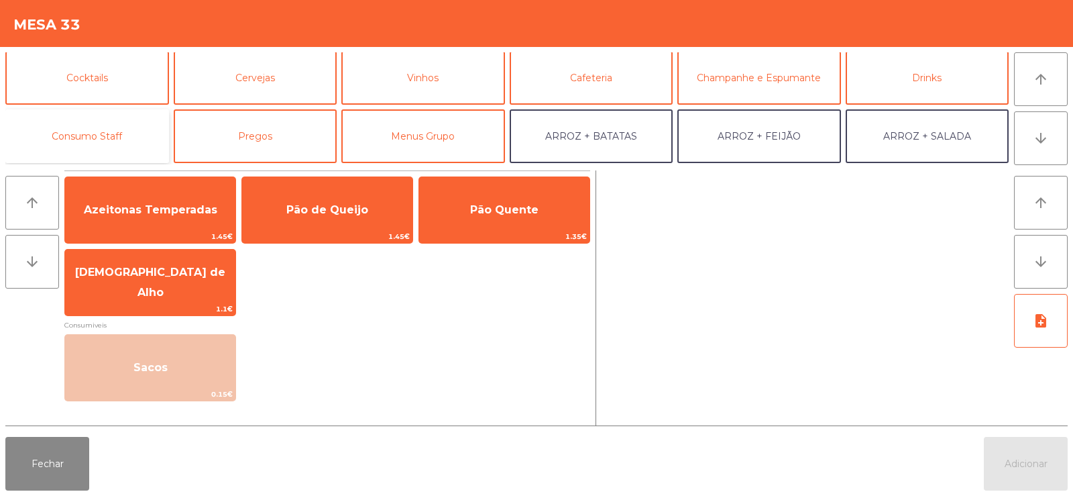
click at [96, 134] on button "Consumo Staff" at bounding box center [87, 136] width 164 height 54
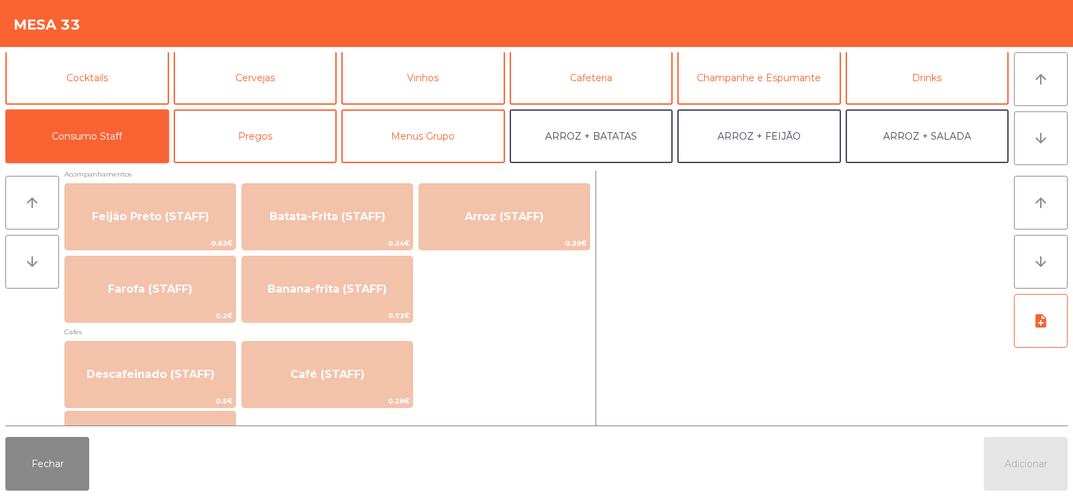
scroll to position [641, 0]
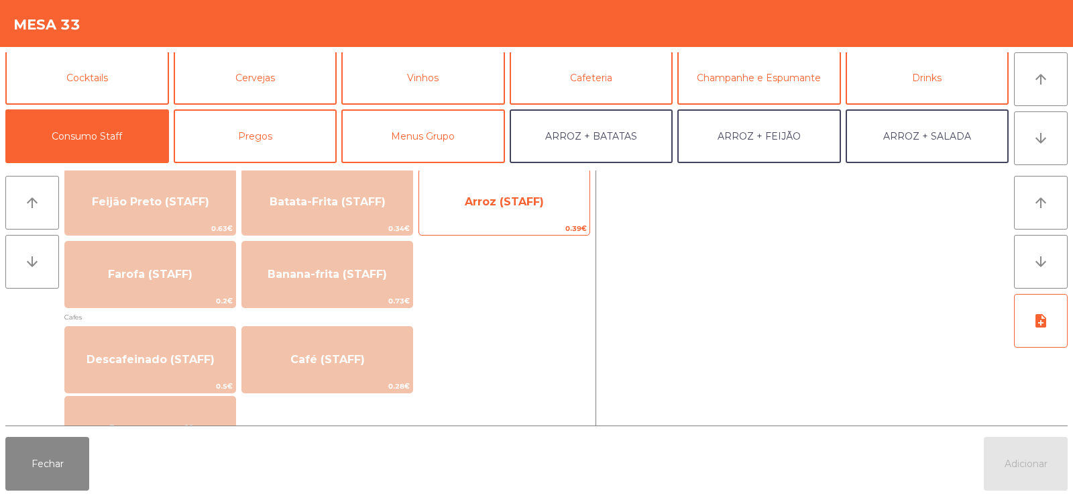
click at [527, 208] on span "Arroz (STAFF)" at bounding box center [504, 202] width 170 height 36
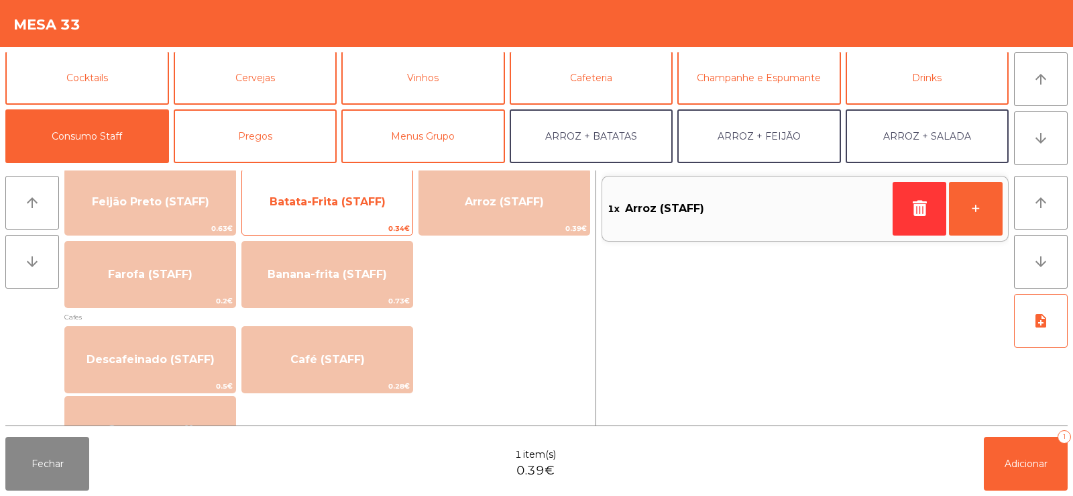
click at [356, 207] on span "Batata-Frita (STAFF)" at bounding box center [328, 201] width 116 height 13
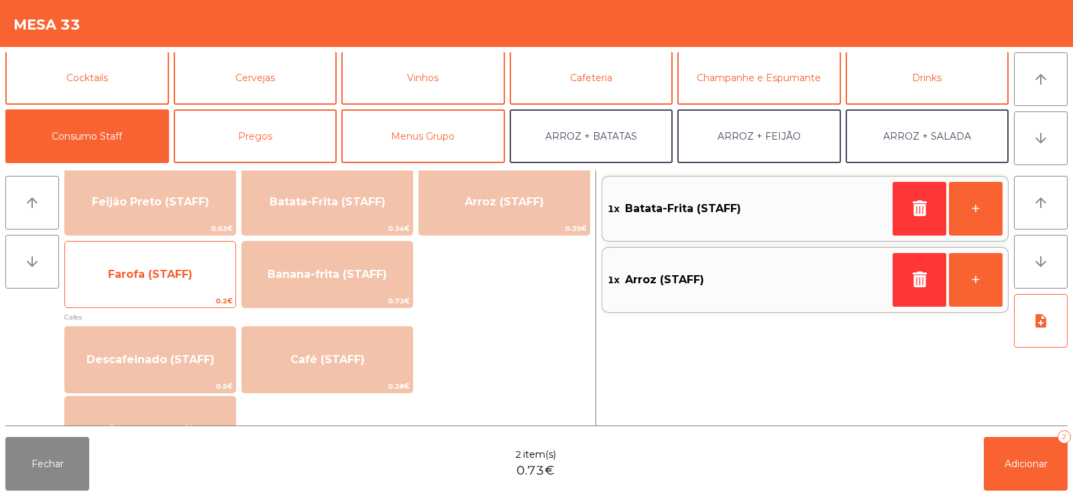
click at [180, 278] on span "Farofa (STAFF)" at bounding box center [150, 274] width 85 height 13
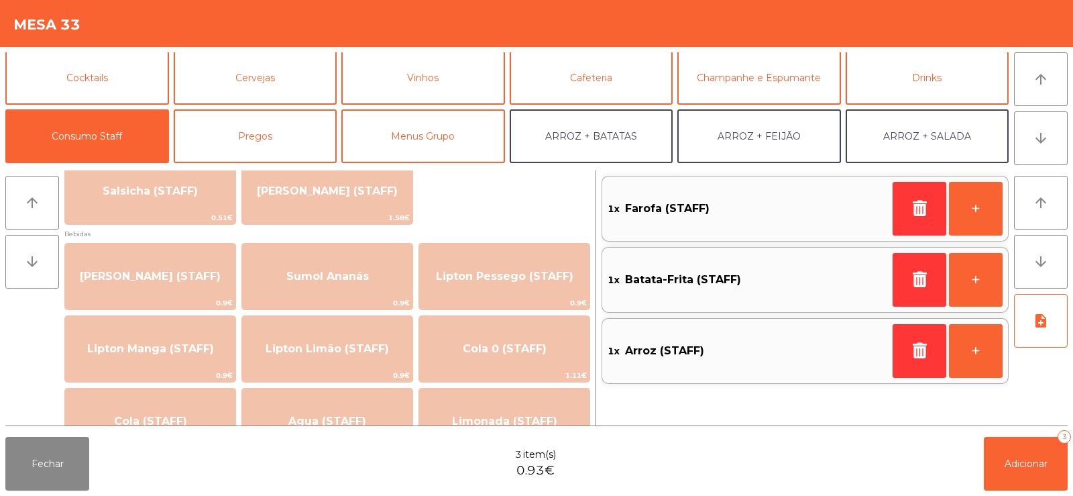
scroll to position [0, 0]
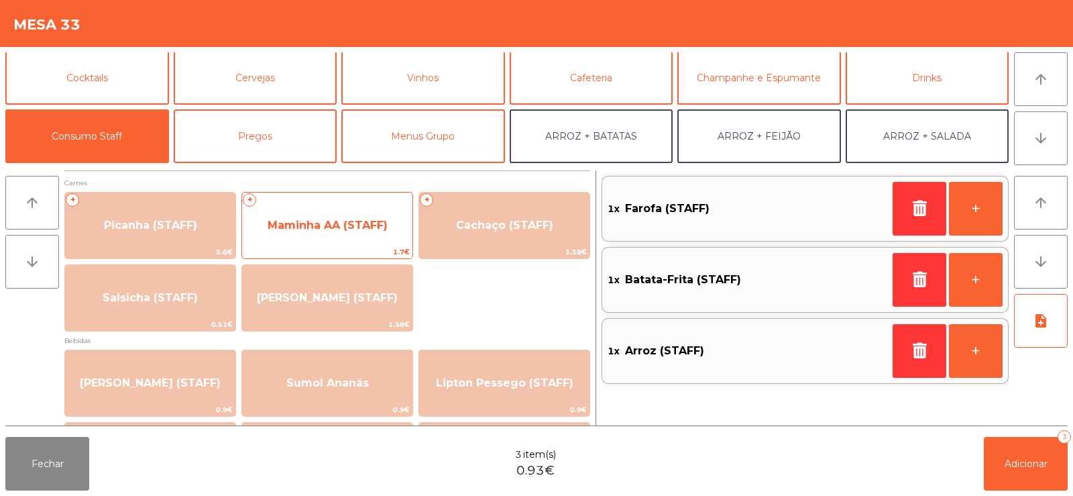
click at [307, 227] on span "Maminha AA (STAFF)" at bounding box center [328, 225] width 120 height 13
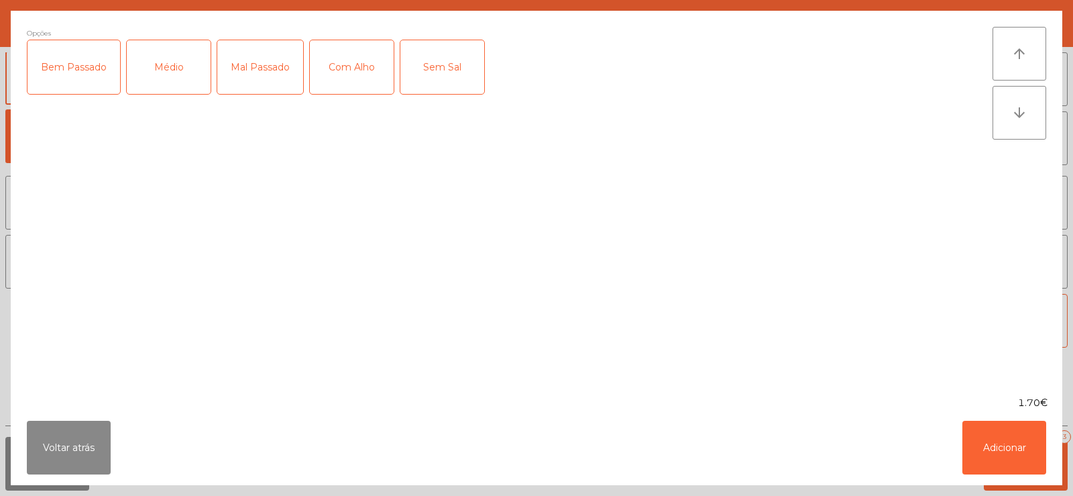
click at [171, 84] on div "Médio" at bounding box center [169, 67] width 84 height 54
click at [353, 76] on div "Com Alho" at bounding box center [352, 67] width 84 height 54
click at [990, 444] on button "Adicionar" at bounding box center [1005, 448] width 84 height 54
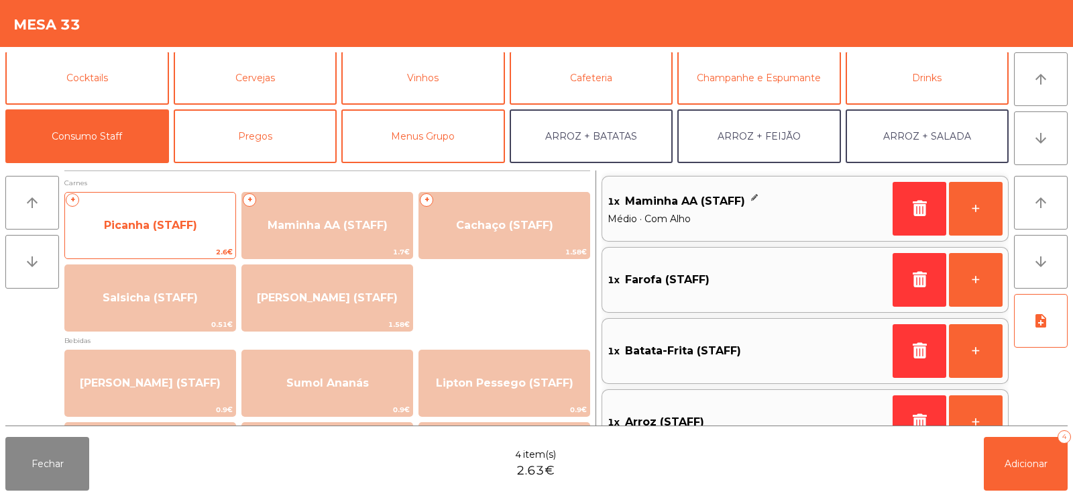
click at [162, 229] on span "Picanha (STAFF)" at bounding box center [150, 225] width 93 height 13
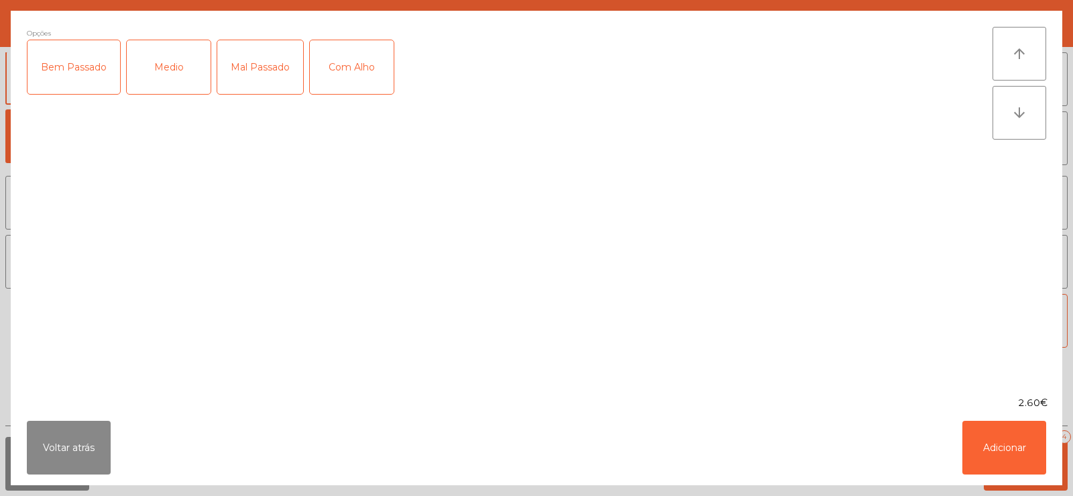
click at [162, 75] on div "Medio" at bounding box center [169, 67] width 84 height 54
click at [358, 74] on div "Com Alho" at bounding box center [352, 67] width 84 height 54
click at [1009, 438] on button "Adicionar" at bounding box center [1005, 448] width 84 height 54
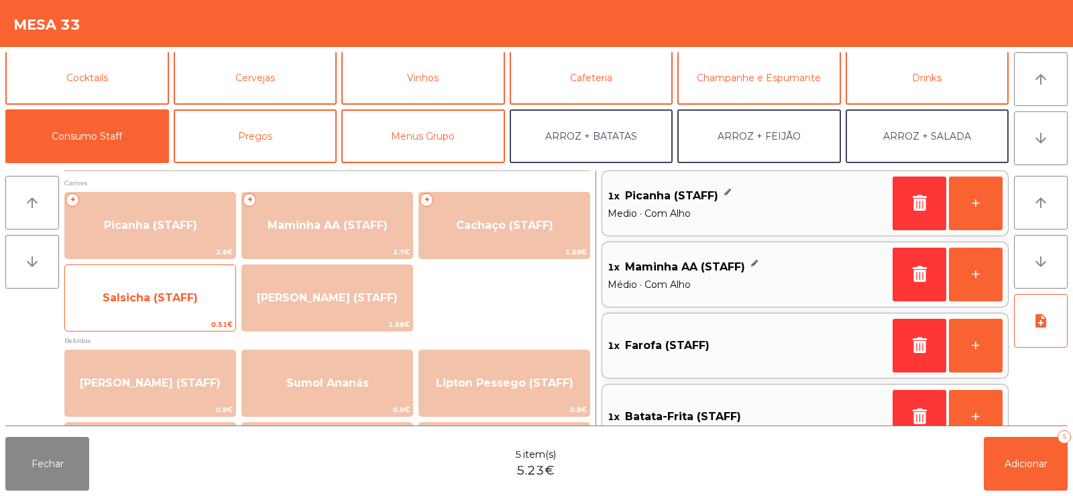
click at [165, 295] on span "Salsicha (STAFF)" at bounding box center [150, 297] width 95 height 13
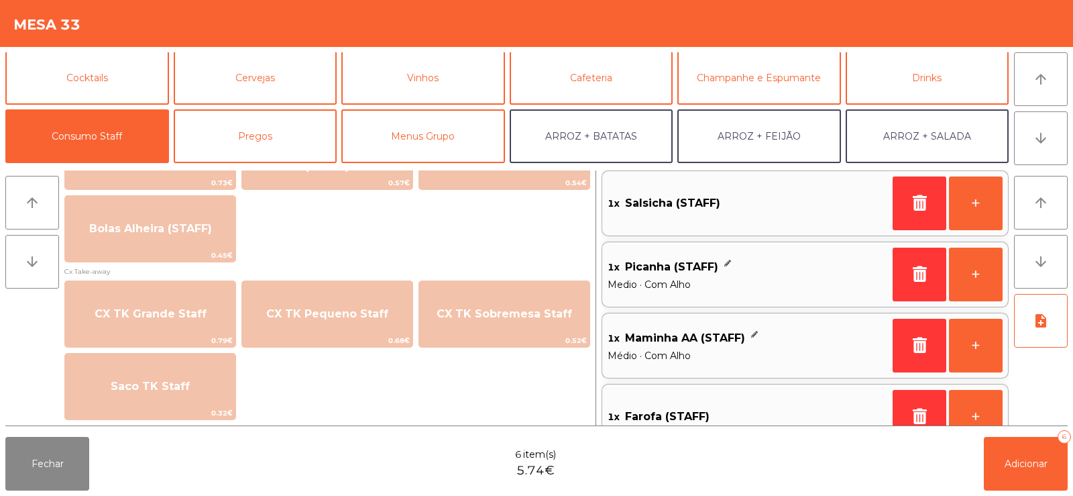
scroll to position [0, 0]
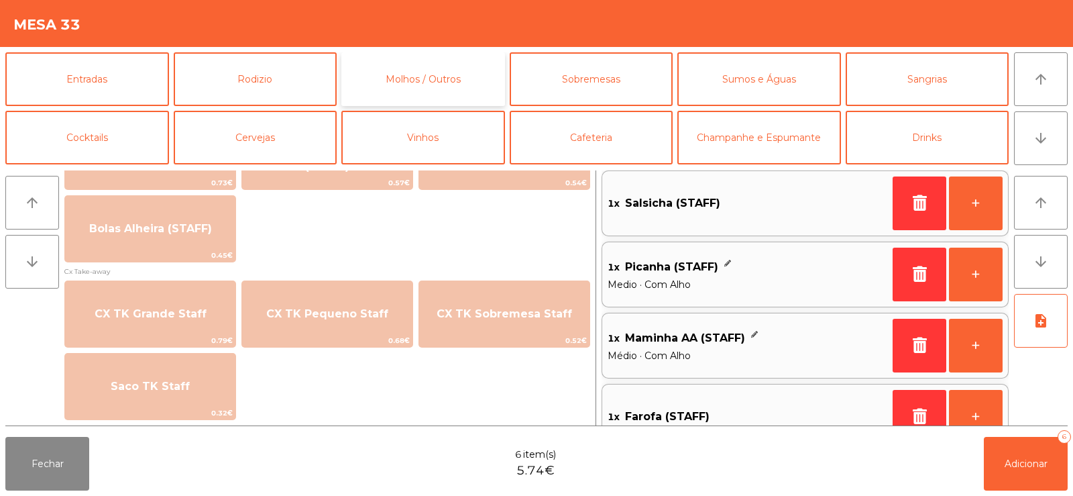
click at [464, 72] on button "Molhos / Outros" at bounding box center [423, 79] width 164 height 54
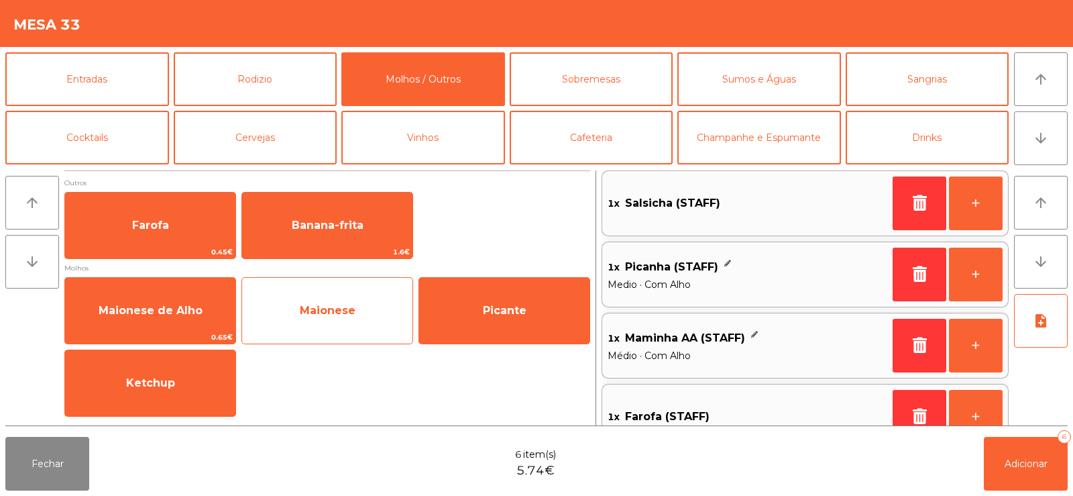
click at [319, 320] on span "Maionese" at bounding box center [327, 310] width 170 height 36
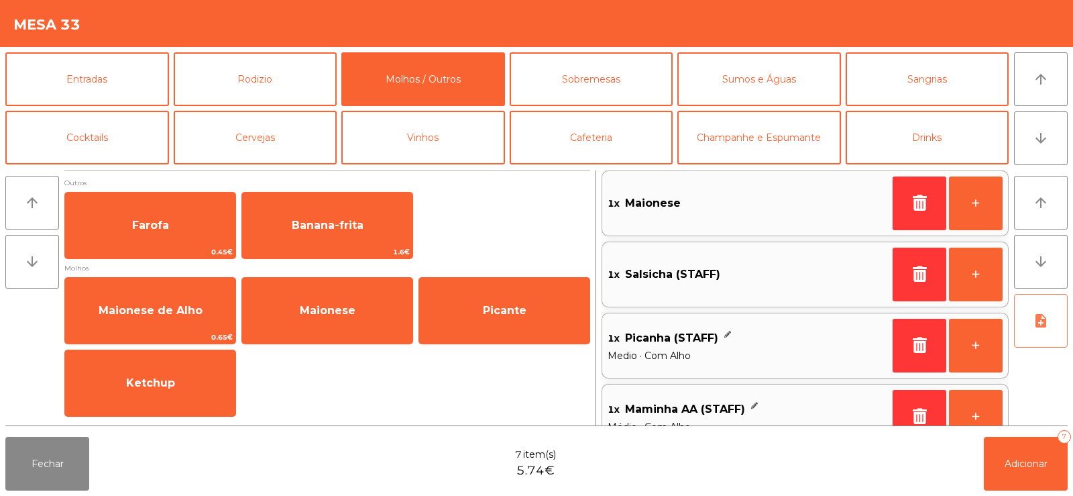
click at [1043, 335] on button "note_add" at bounding box center [1041, 321] width 54 height 54
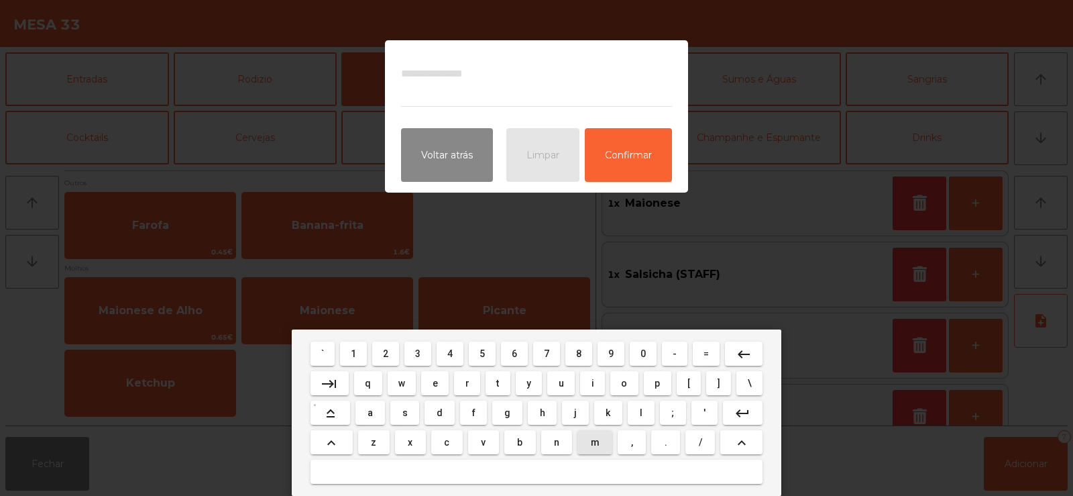
click at [593, 445] on span "m" at bounding box center [595, 442] width 9 height 11
click at [369, 414] on span "a" at bounding box center [370, 412] width 5 height 11
click at [593, 382] on span "i" at bounding box center [593, 383] width 3 height 11
click at [624, 382] on span "o" at bounding box center [624, 383] width 6 height 11
click at [574, 481] on button at bounding box center [537, 472] width 452 height 24
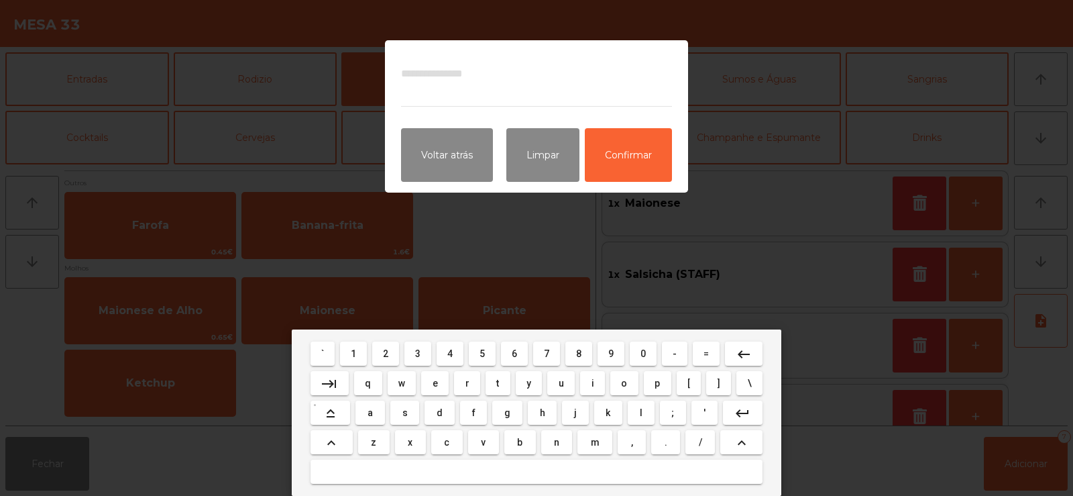
click at [371, 413] on span "a" at bounding box center [370, 412] width 5 height 11
click at [640, 415] on span "l" at bounding box center [641, 412] width 3 height 11
click at [543, 411] on span "h" at bounding box center [542, 412] width 5 height 11
click at [621, 382] on span "o" at bounding box center [624, 383] width 6 height 11
click at [565, 470] on button at bounding box center [537, 472] width 452 height 24
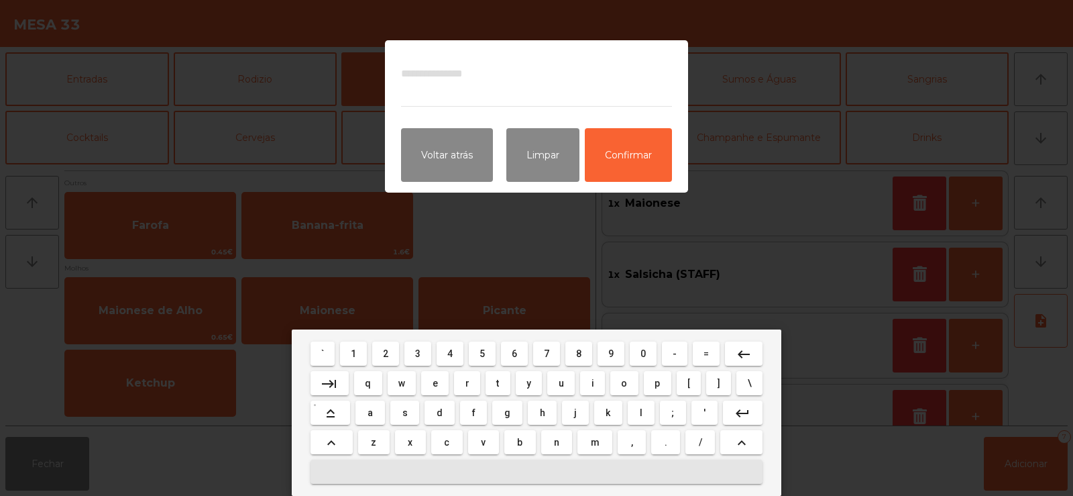
click at [657, 382] on span "p" at bounding box center [657, 383] width 5 height 11
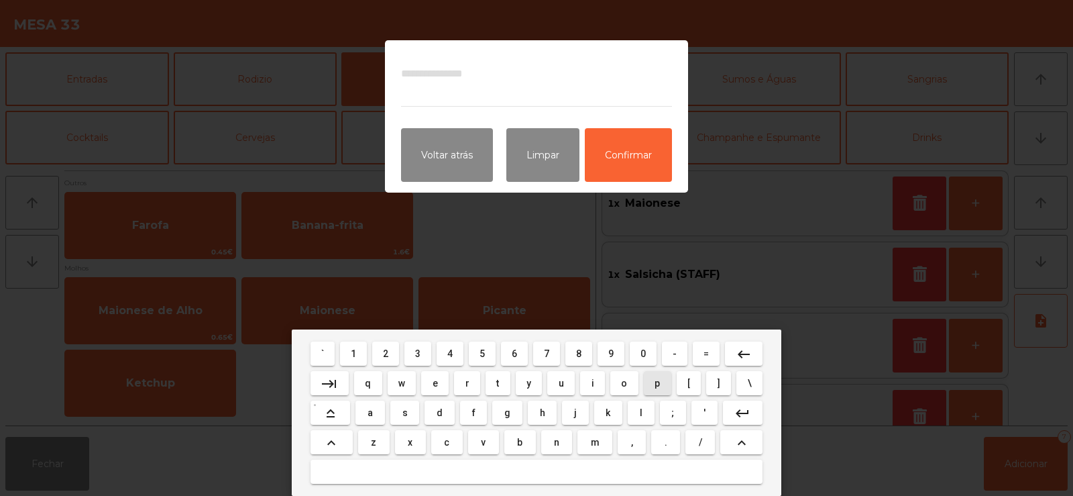
click at [631, 415] on button "l" at bounding box center [641, 413] width 26 height 24
click at [435, 385] on span "e" at bounding box center [435, 383] width 5 height 11
click at [371, 412] on span "a" at bounding box center [370, 412] width 5 height 11
click at [395, 420] on button "s" at bounding box center [404, 413] width 29 height 24
click at [425, 385] on button "e" at bounding box center [435, 383] width 28 height 24
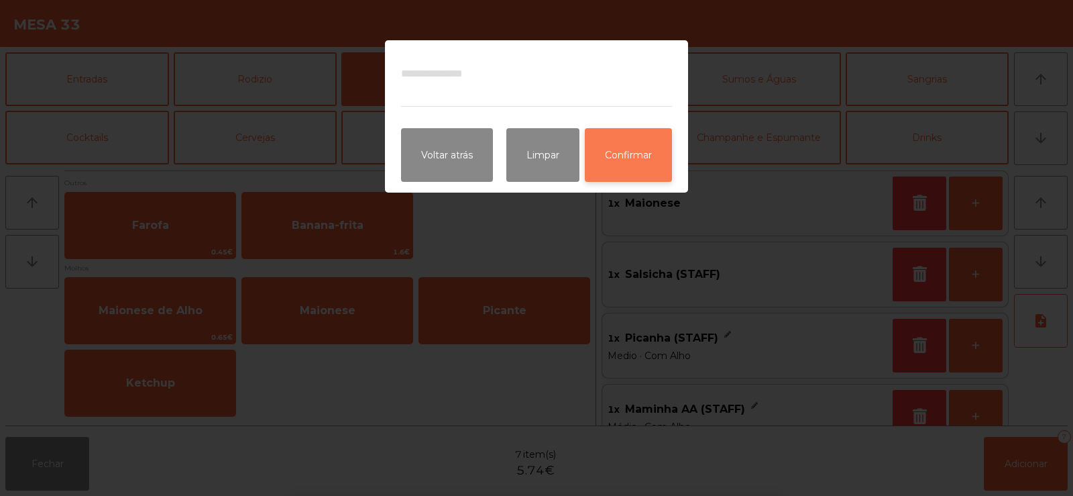
click at [622, 130] on button "Confirmar" at bounding box center [628, 155] width 87 height 54
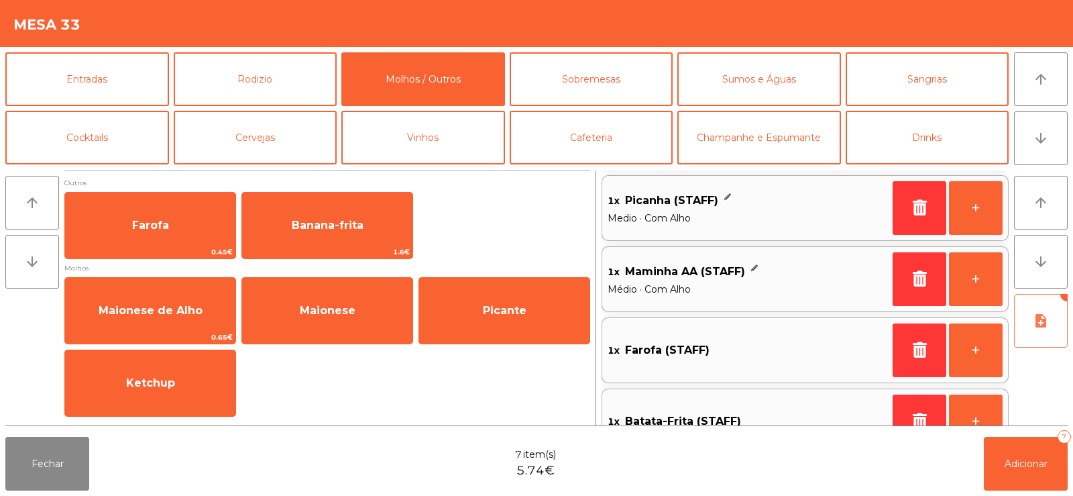
scroll to position [248, 0]
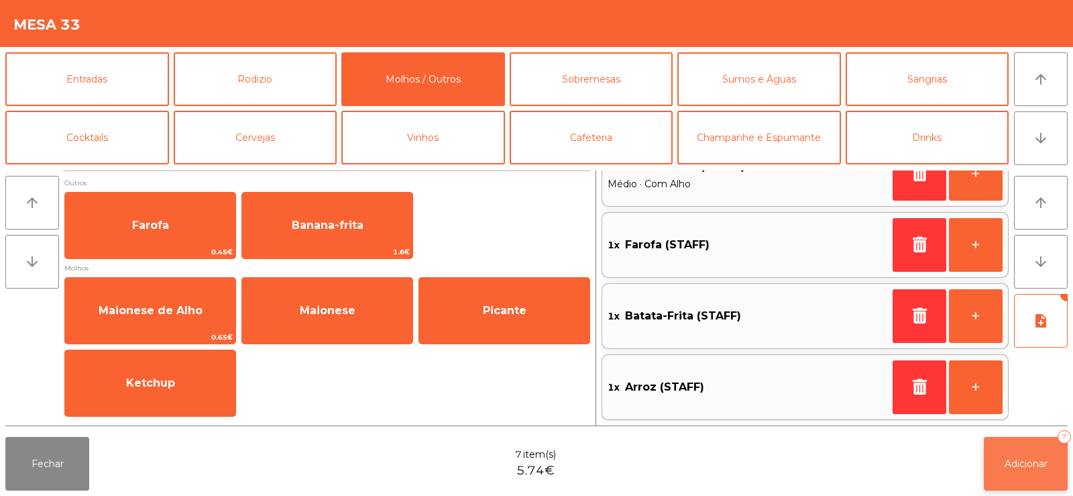
click at [1016, 482] on button "Adicionar 7" at bounding box center [1026, 464] width 84 height 54
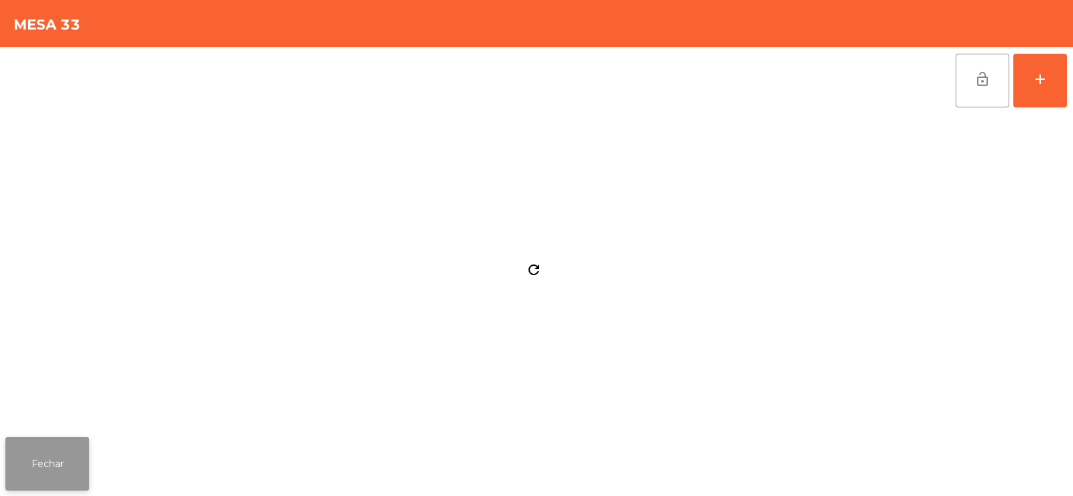
click at [58, 466] on button "Fechar" at bounding box center [47, 464] width 84 height 54
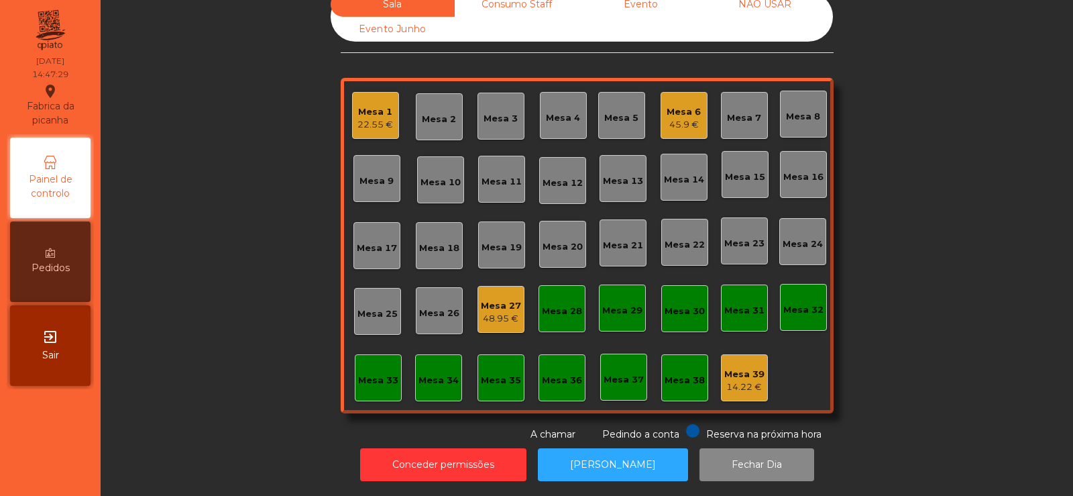
scroll to position [0, 0]
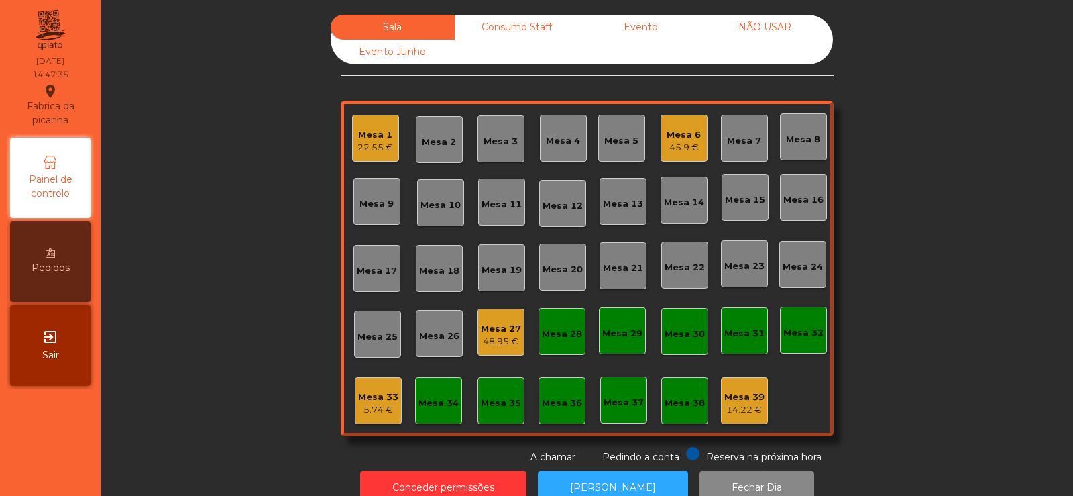
click at [523, 32] on div "Consumo Staff" at bounding box center [517, 27] width 124 height 25
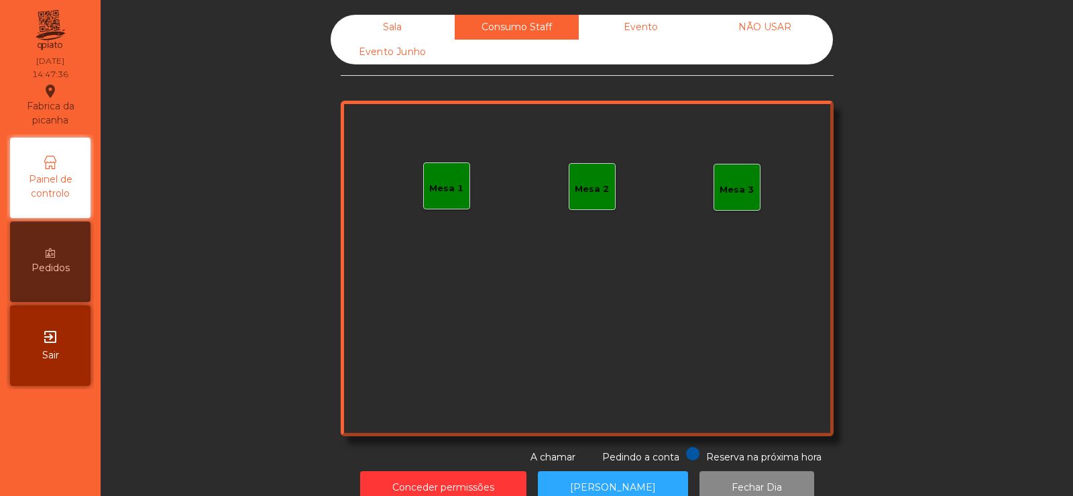
click at [459, 180] on div "Mesa 1" at bounding box center [446, 185] width 47 height 47
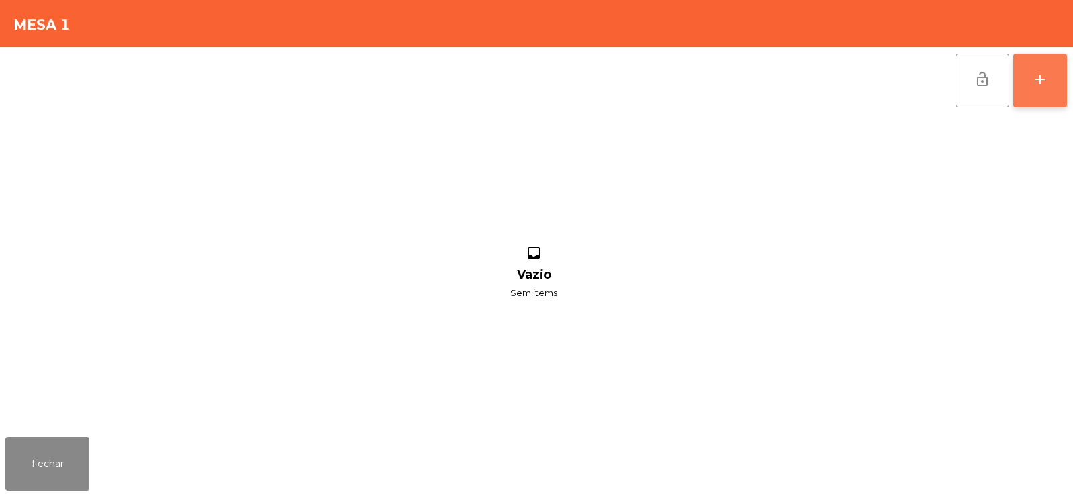
click at [1050, 75] on button "add" at bounding box center [1041, 81] width 54 height 54
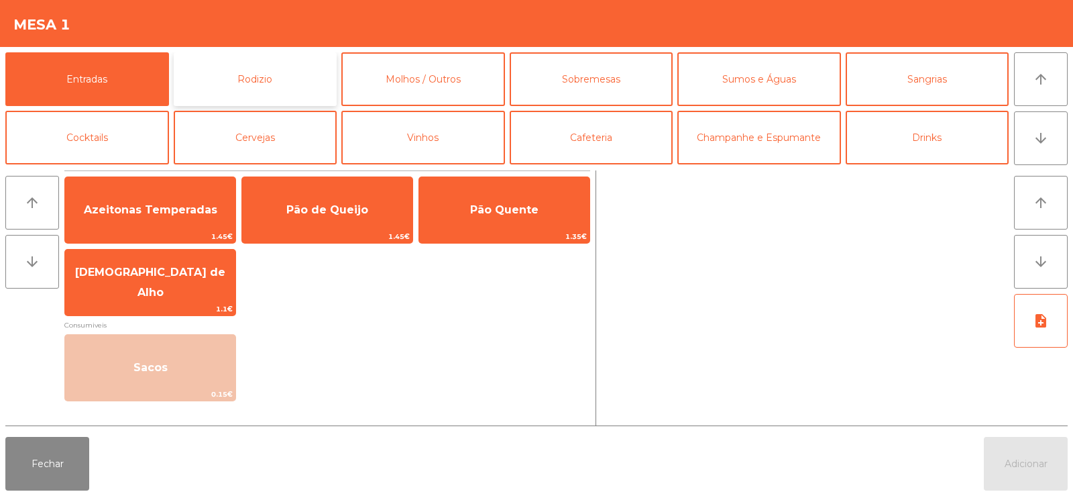
click at [261, 75] on button "Rodizio" at bounding box center [256, 79] width 164 height 54
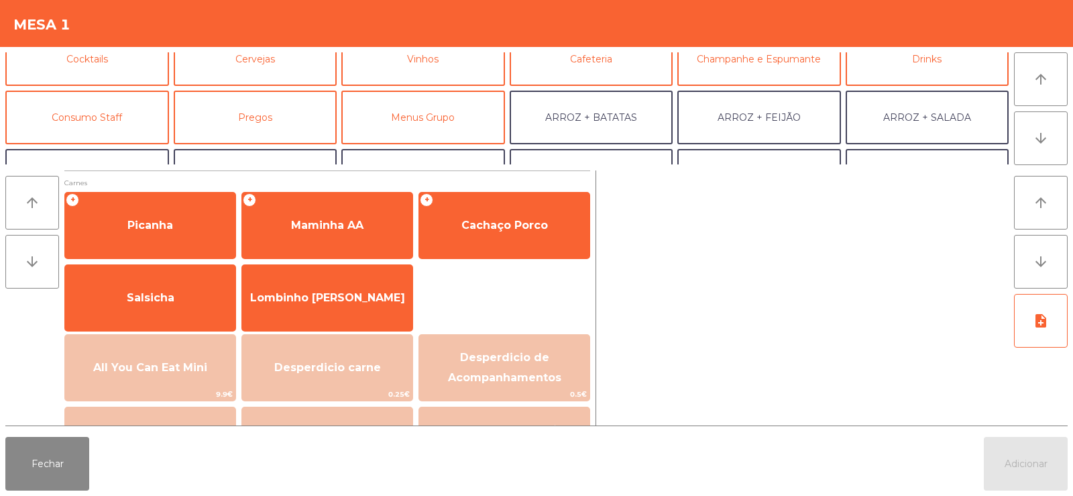
scroll to position [105, 0]
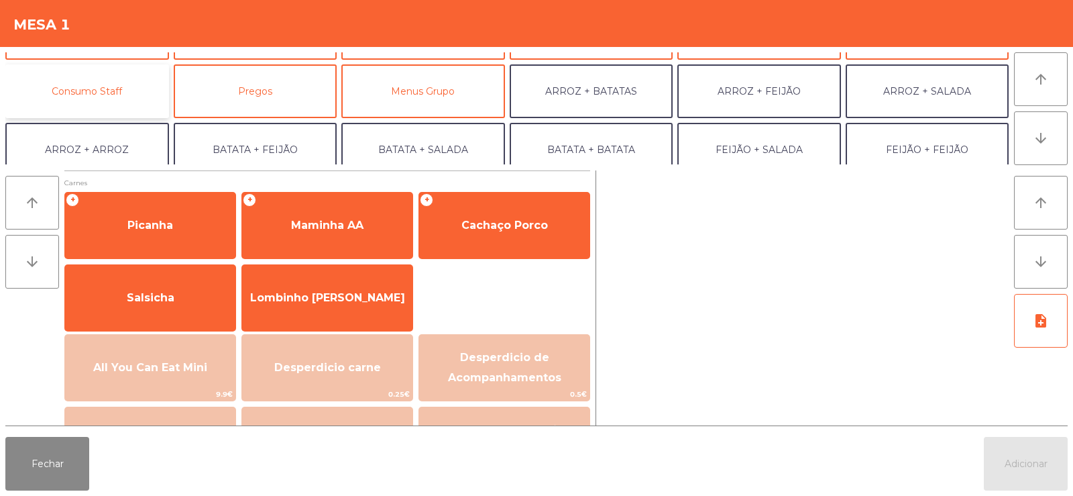
click at [101, 111] on button "Consumo Staff" at bounding box center [87, 91] width 164 height 54
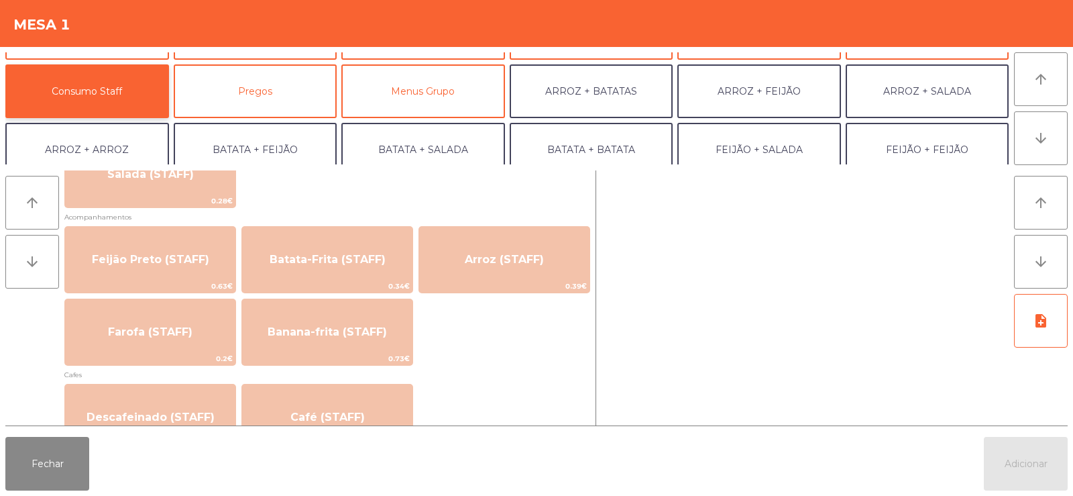
scroll to position [596, 0]
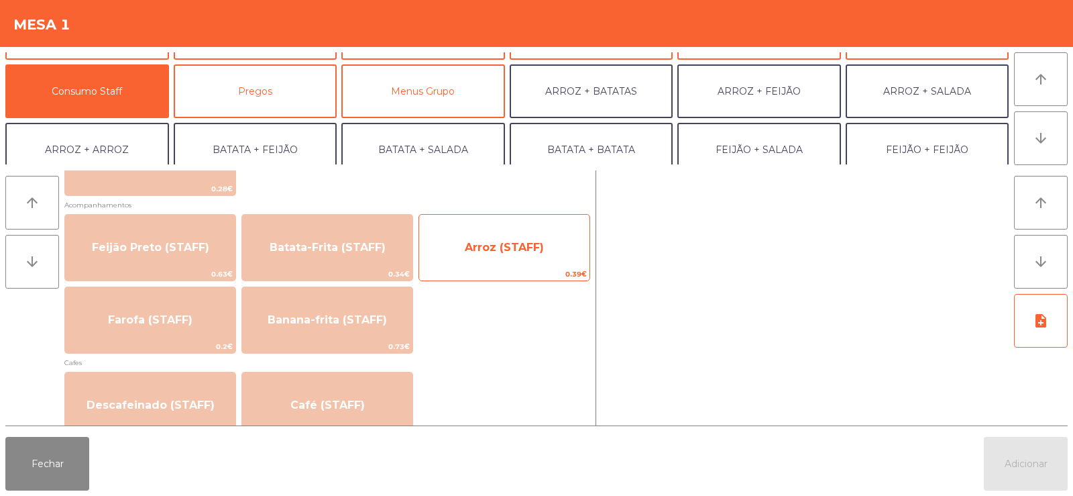
click at [508, 244] on span "Arroz (STAFF)" at bounding box center [504, 247] width 79 height 13
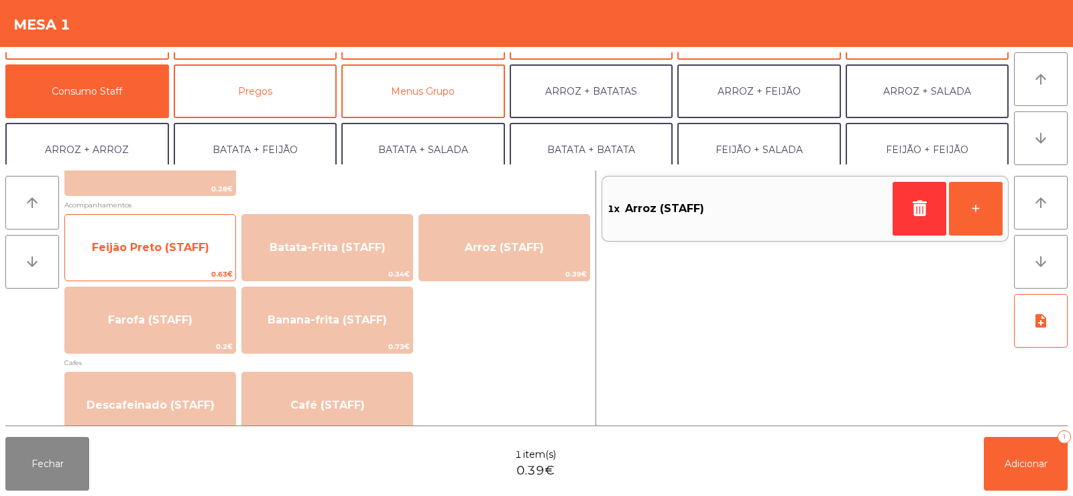
click at [175, 260] on span "Feijão Preto (STAFF)" at bounding box center [150, 247] width 170 height 36
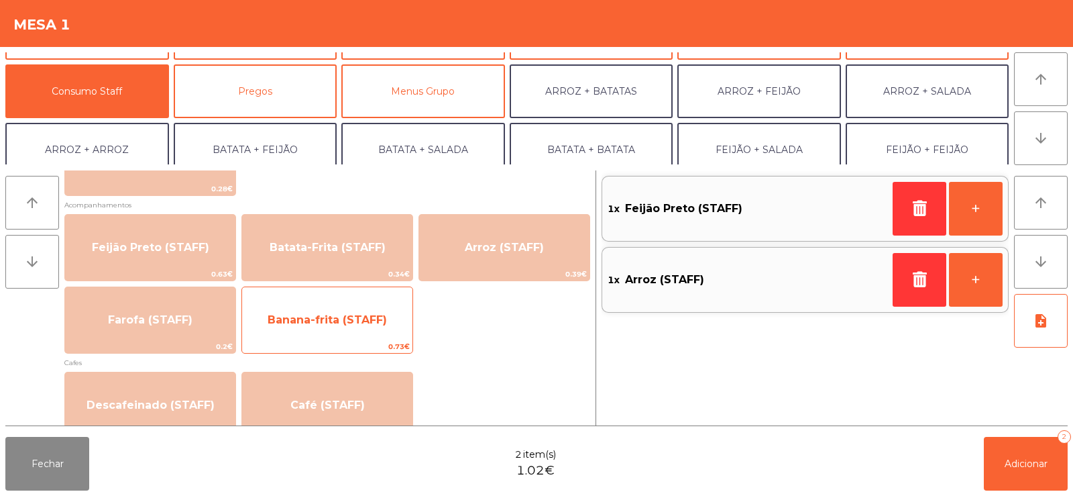
click at [352, 313] on span "Banana-frita (STAFF)" at bounding box center [327, 319] width 119 height 13
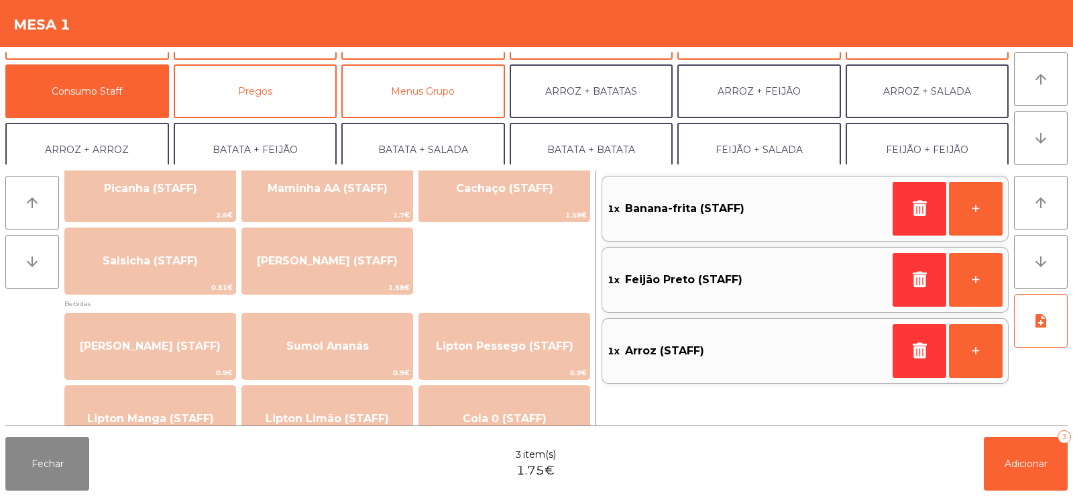
scroll to position [0, 0]
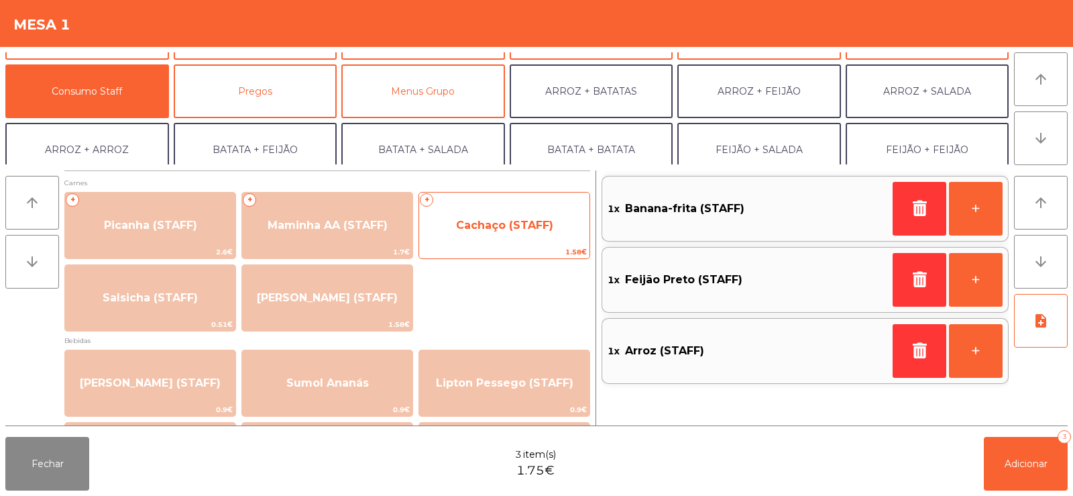
click at [502, 219] on span "Cachaço (STAFF)" at bounding box center [504, 225] width 97 height 13
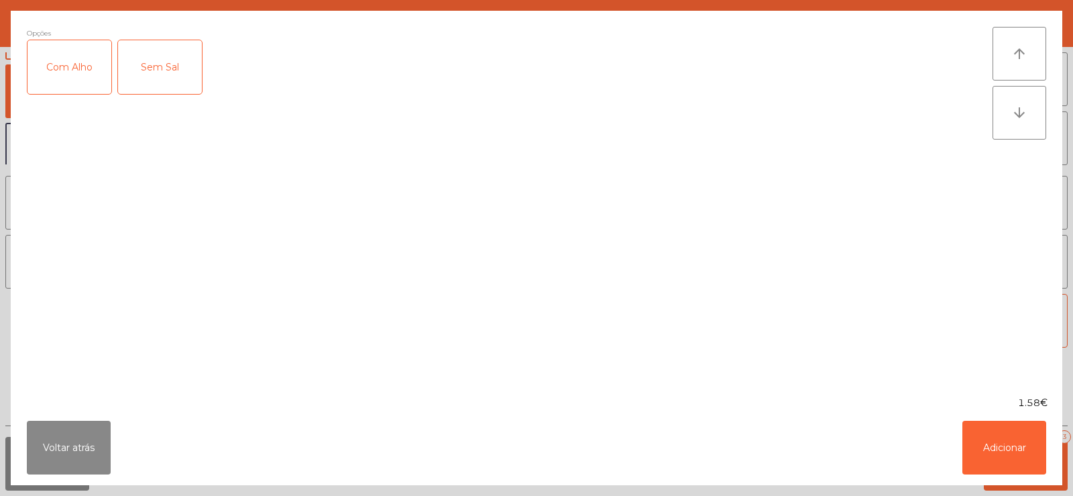
click at [74, 78] on div "Com Alho" at bounding box center [70, 67] width 84 height 54
click at [1022, 443] on button "Adicionar" at bounding box center [1005, 448] width 84 height 54
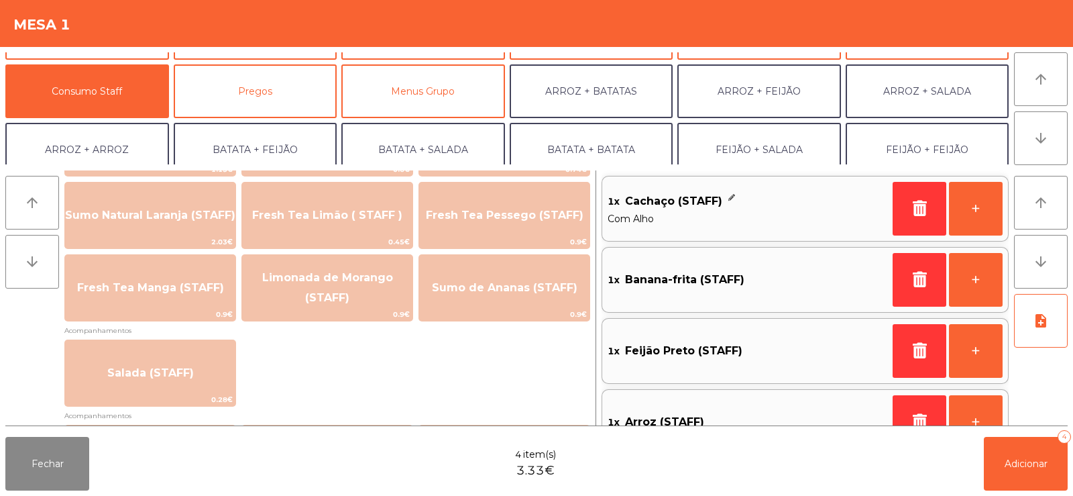
scroll to position [386, 0]
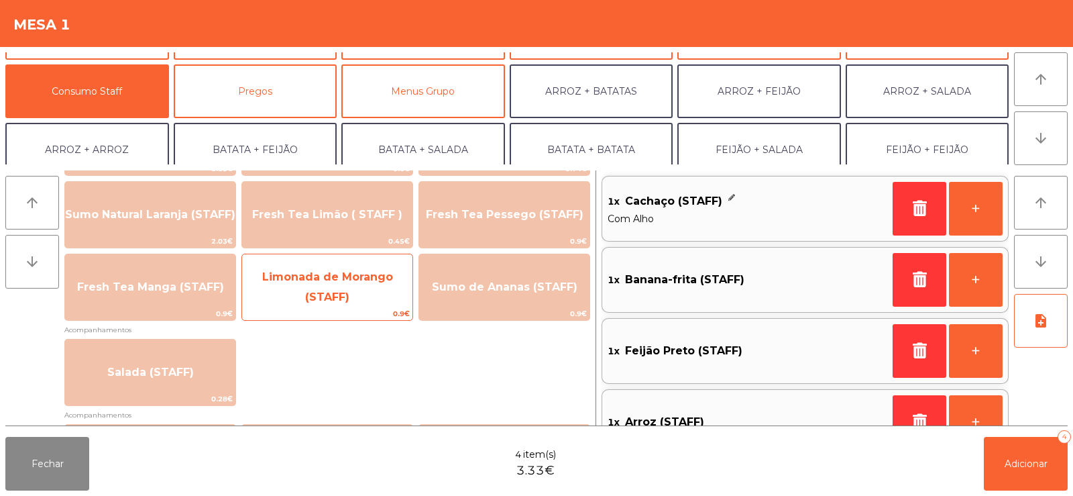
click at [361, 307] on span "0.9€" at bounding box center [327, 313] width 170 height 13
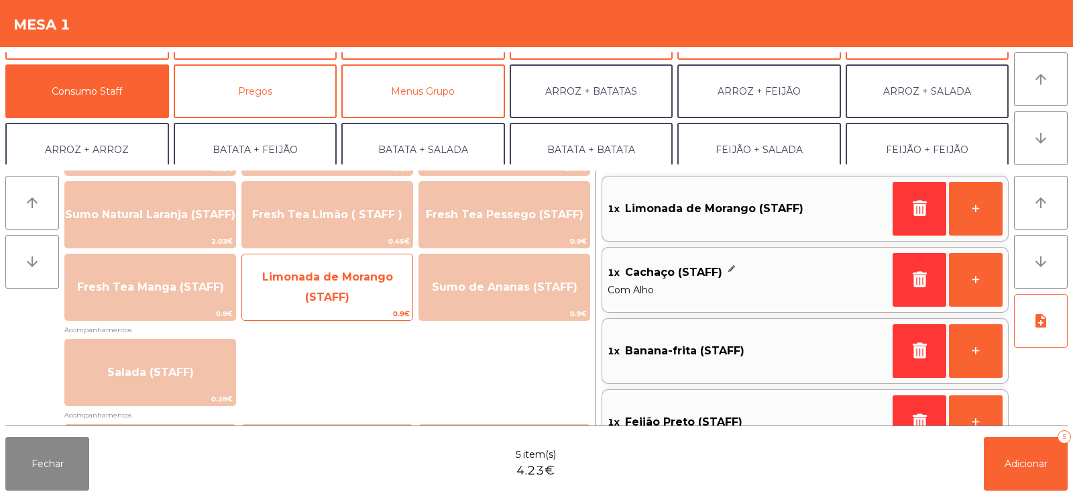
scroll to position [5, 0]
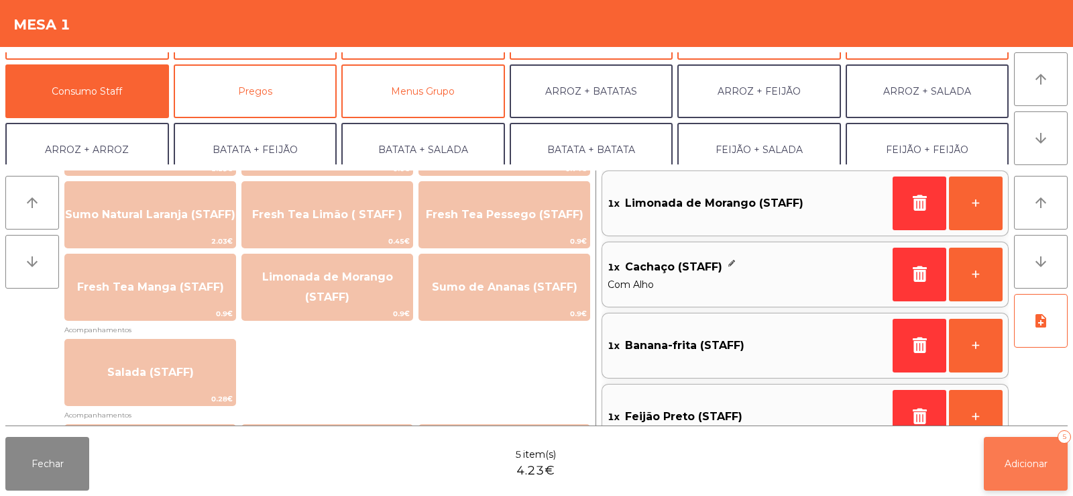
click at [1020, 475] on button "Adicionar 5" at bounding box center [1026, 464] width 84 height 54
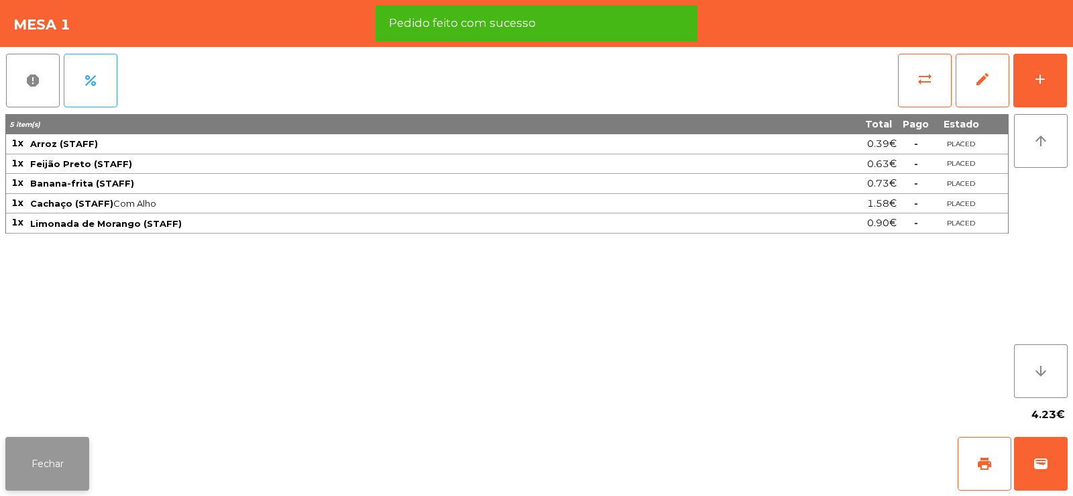
click at [64, 463] on button "Fechar" at bounding box center [47, 464] width 84 height 54
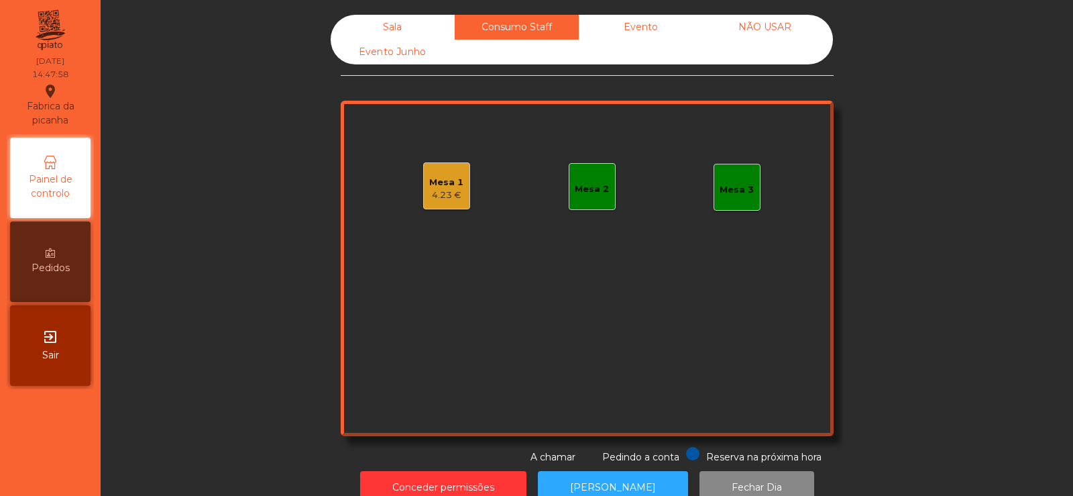
click at [411, 17] on div "Sala" at bounding box center [393, 27] width 124 height 25
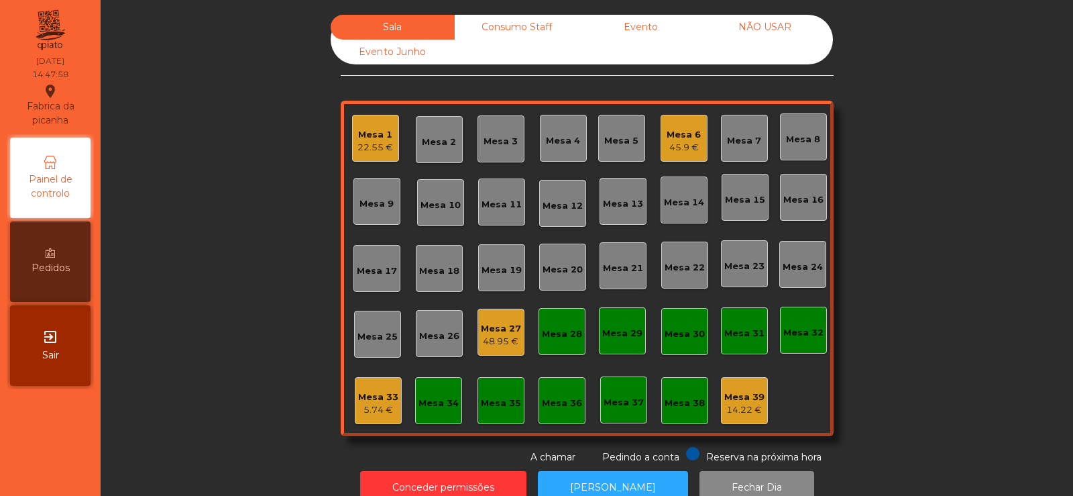
click at [380, 411] on div "5.74 €" at bounding box center [378, 409] width 40 height 13
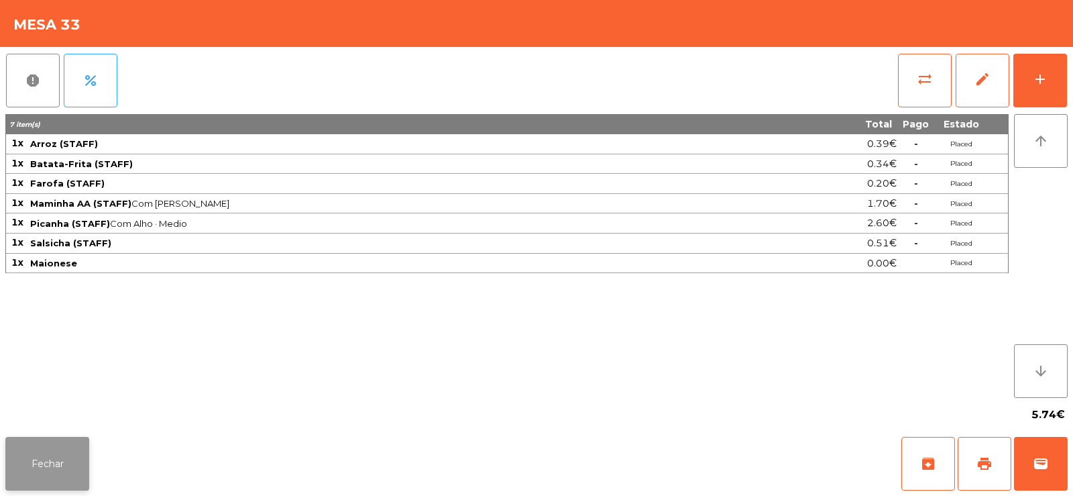
click at [48, 487] on button "Fechar" at bounding box center [47, 464] width 84 height 54
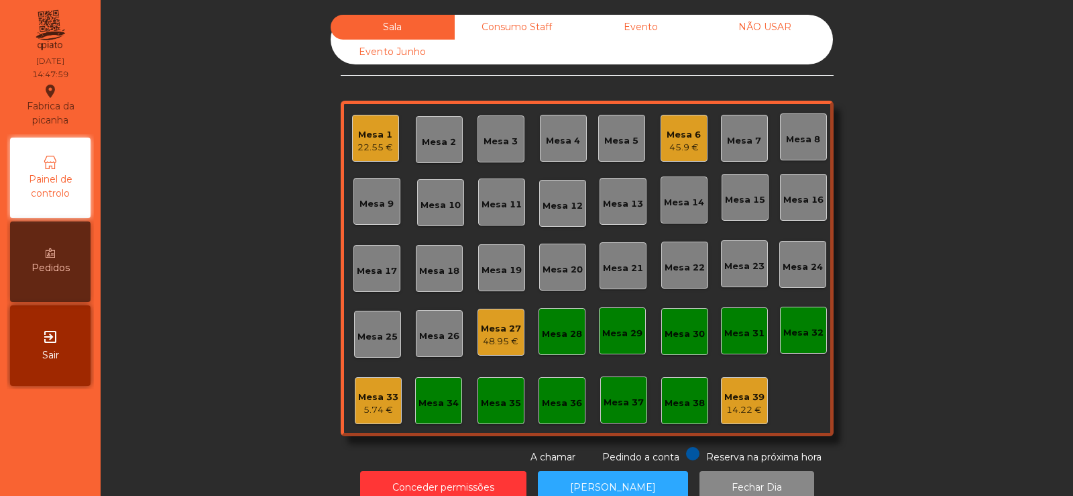
click at [511, 353] on div "Mesa 27 48.95 €" at bounding box center [501, 332] width 47 height 47
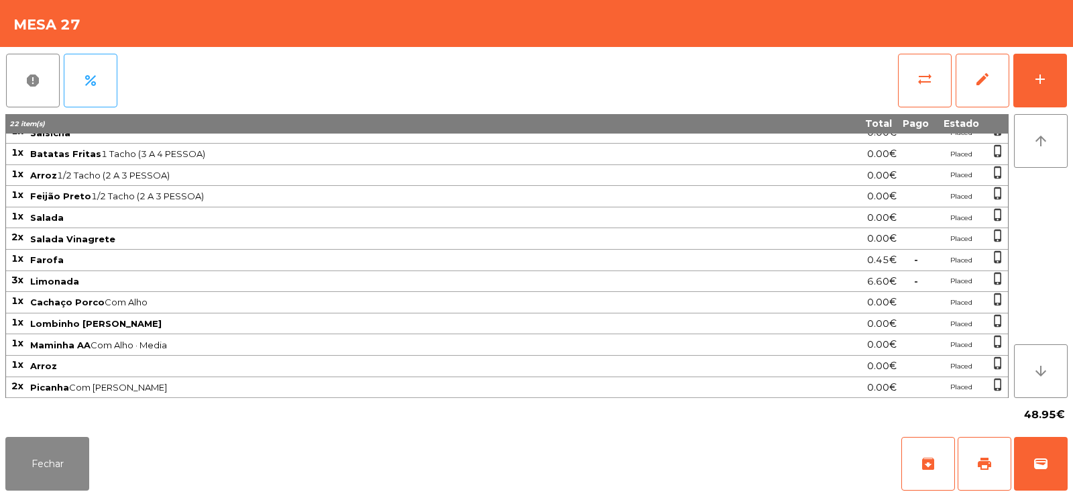
scroll to position [0, 0]
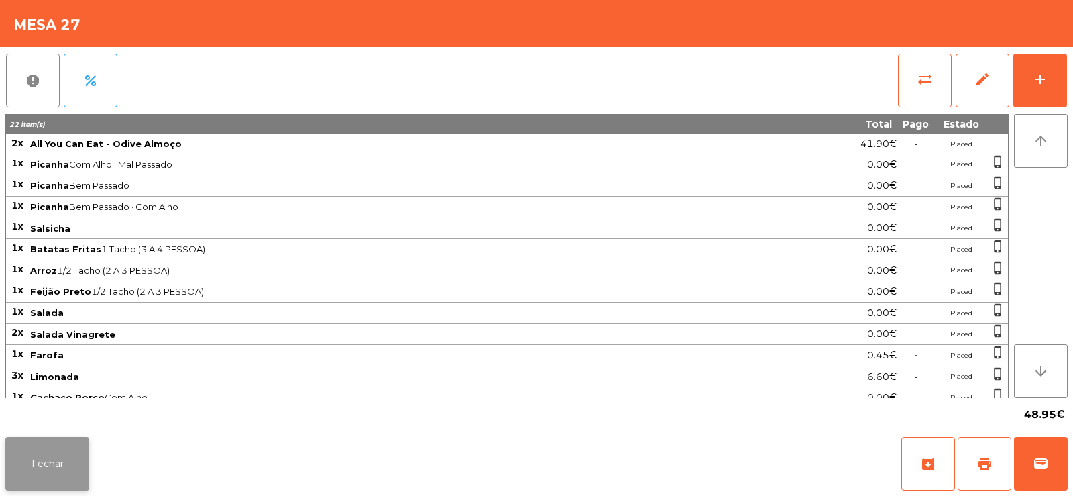
click at [70, 475] on button "Fechar" at bounding box center [47, 464] width 84 height 54
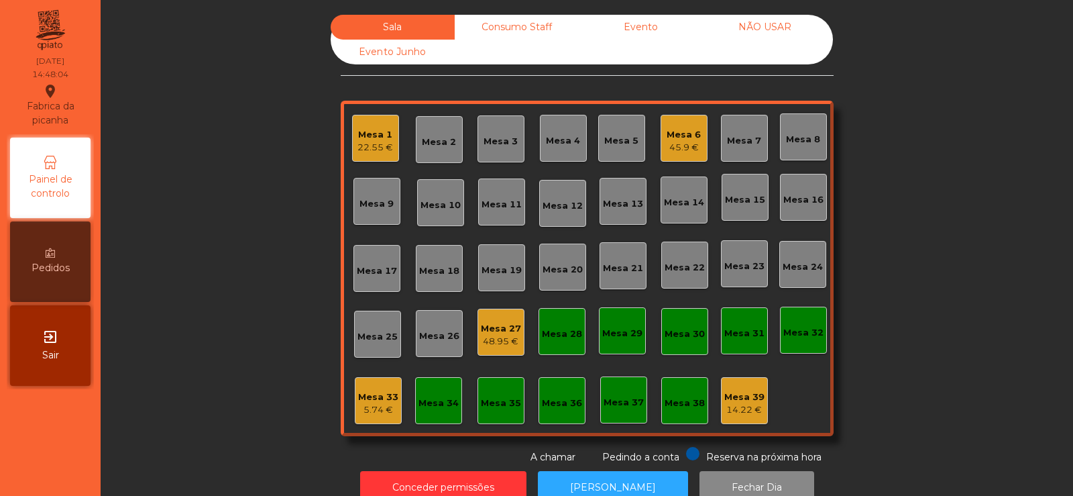
click at [364, 159] on div "Mesa 1 22.55 €" at bounding box center [375, 138] width 47 height 47
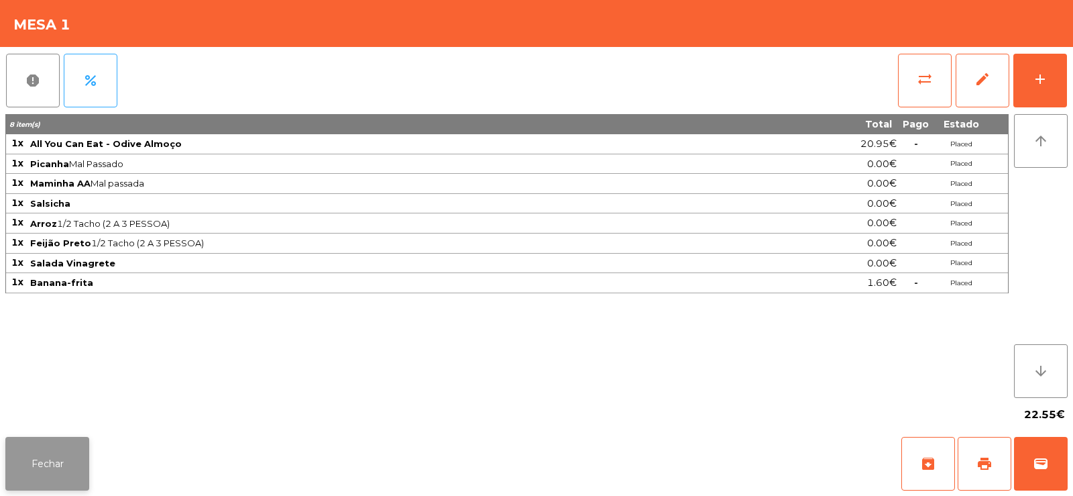
click at [43, 467] on button "Fechar" at bounding box center [47, 464] width 84 height 54
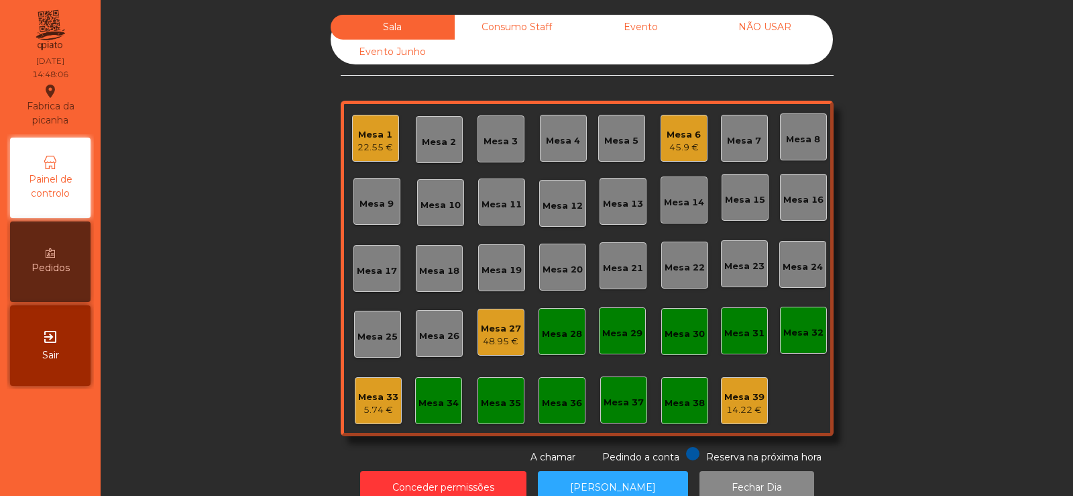
click at [366, 139] on div "Mesa 1" at bounding box center [376, 134] width 36 height 13
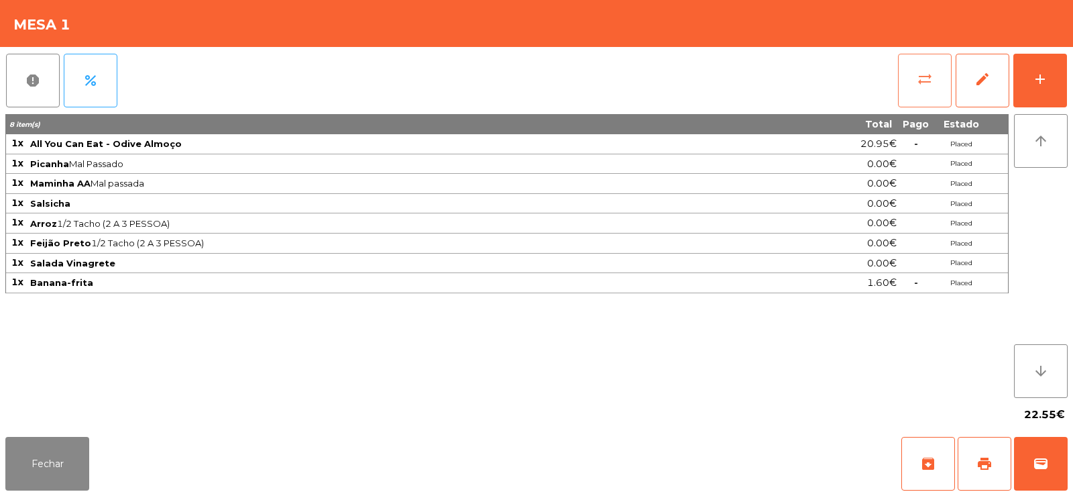
click at [928, 87] on button "sync_alt" at bounding box center [925, 81] width 54 height 54
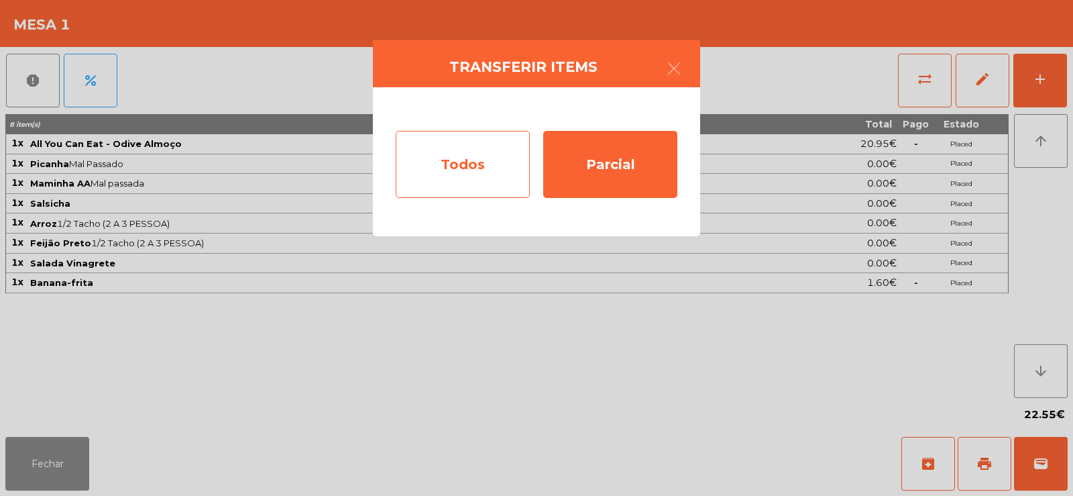
click at [471, 162] on div "Todos" at bounding box center [463, 164] width 134 height 67
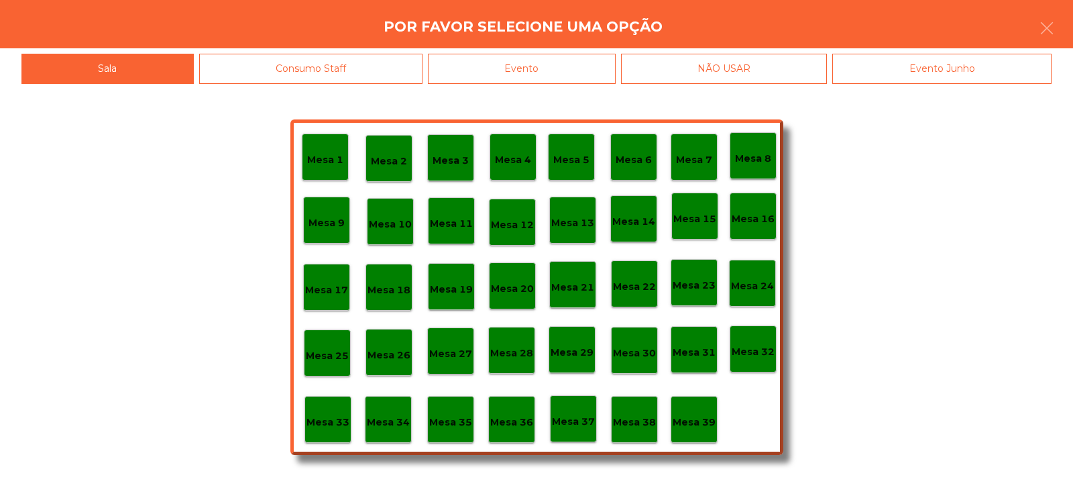
click at [716, 413] on div "Mesa 39" at bounding box center [694, 419] width 47 height 47
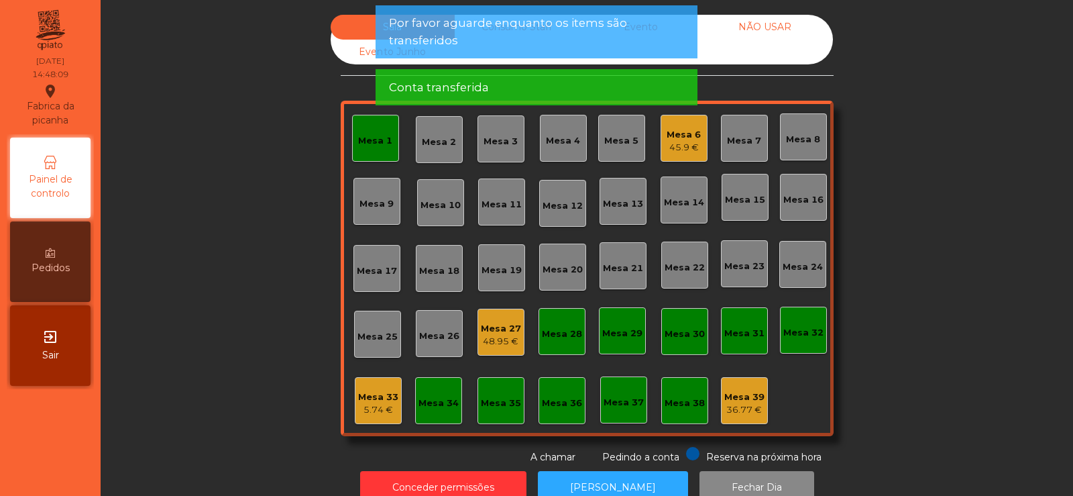
click at [370, 150] on div "Mesa 1" at bounding box center [375, 138] width 47 height 47
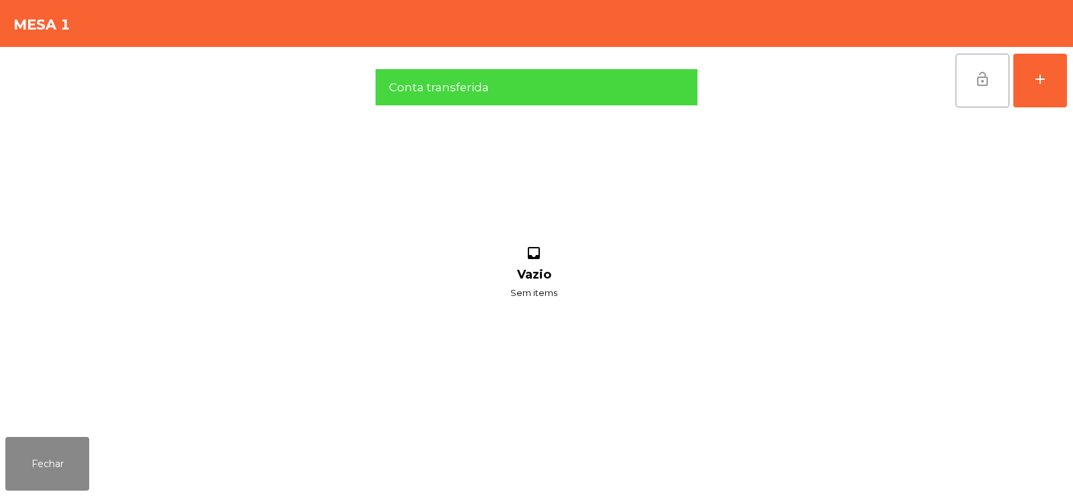
click at [980, 89] on button "lock_open" at bounding box center [983, 81] width 54 height 54
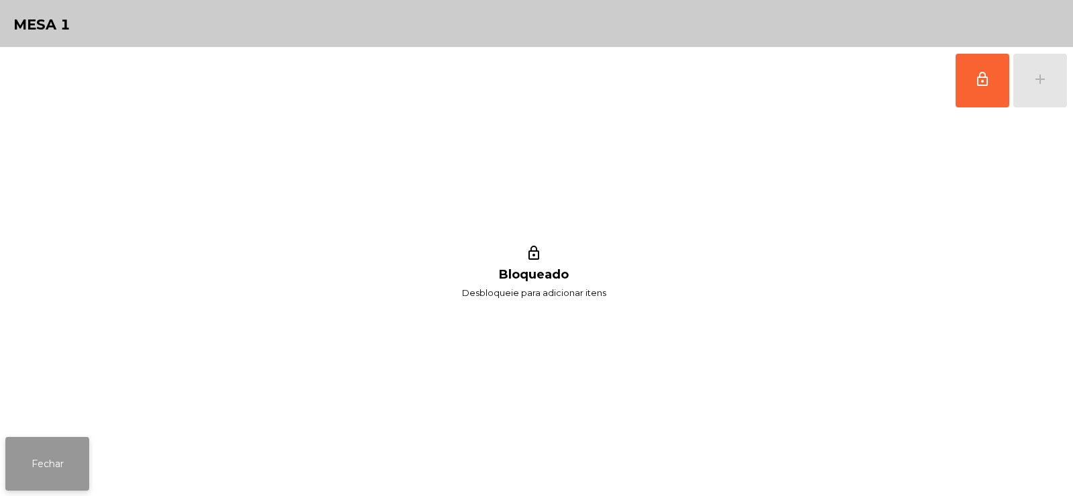
click at [50, 466] on button "Fechar" at bounding box center [47, 464] width 84 height 54
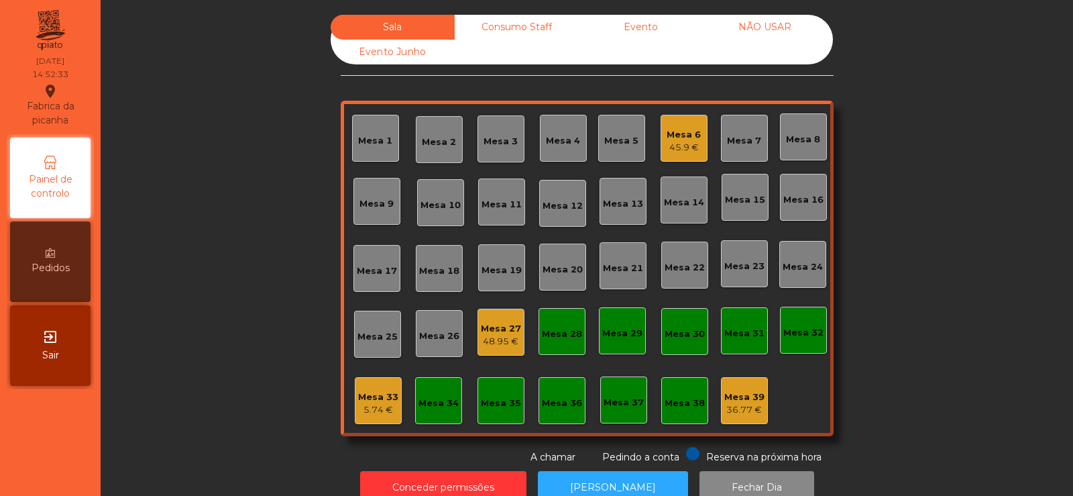
scroll to position [33, 0]
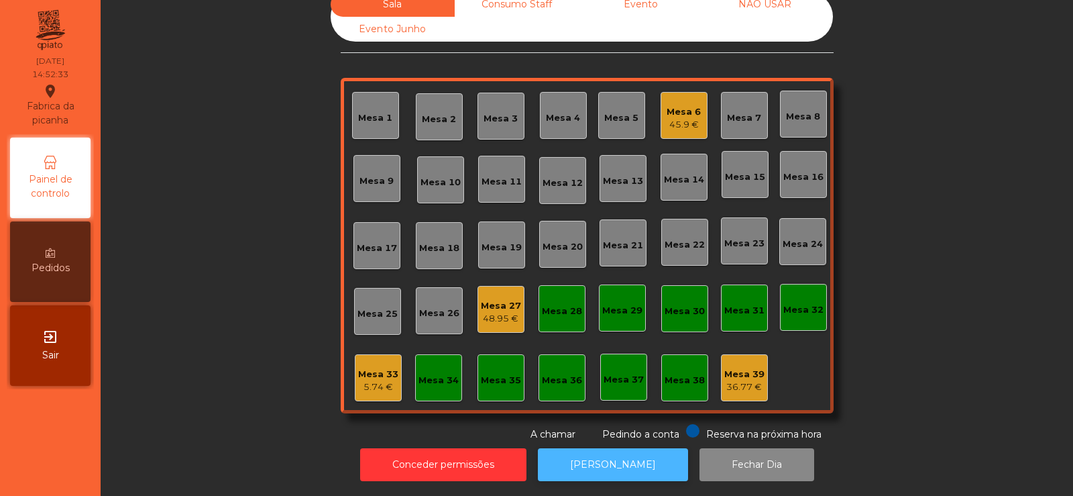
click at [598, 462] on button "[PERSON_NAME]" at bounding box center [613, 464] width 150 height 33
click at [512, 319] on div "Mesa 27 48.95 €" at bounding box center [501, 309] width 47 height 47
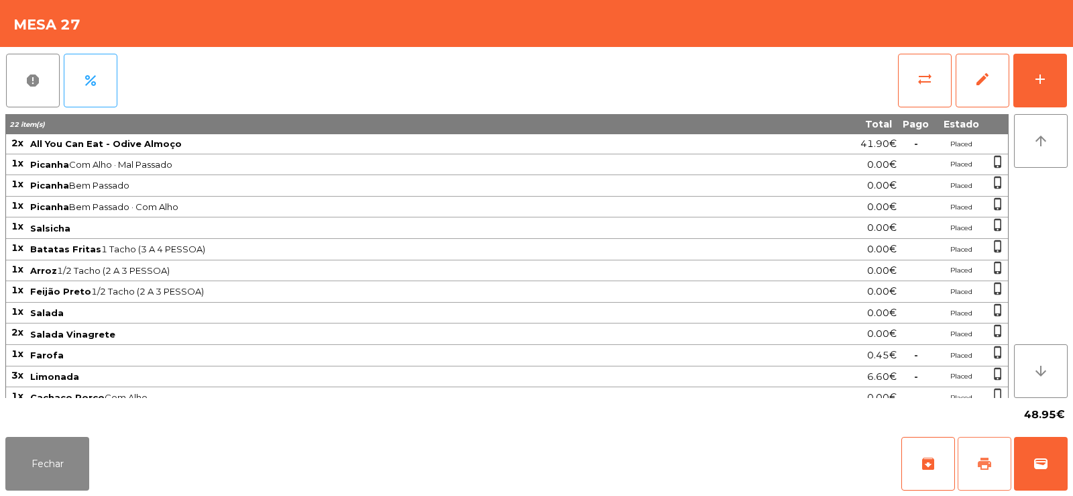
click at [994, 468] on button "print" at bounding box center [985, 464] width 54 height 54
click at [916, 81] on button "sync_alt" at bounding box center [925, 81] width 54 height 54
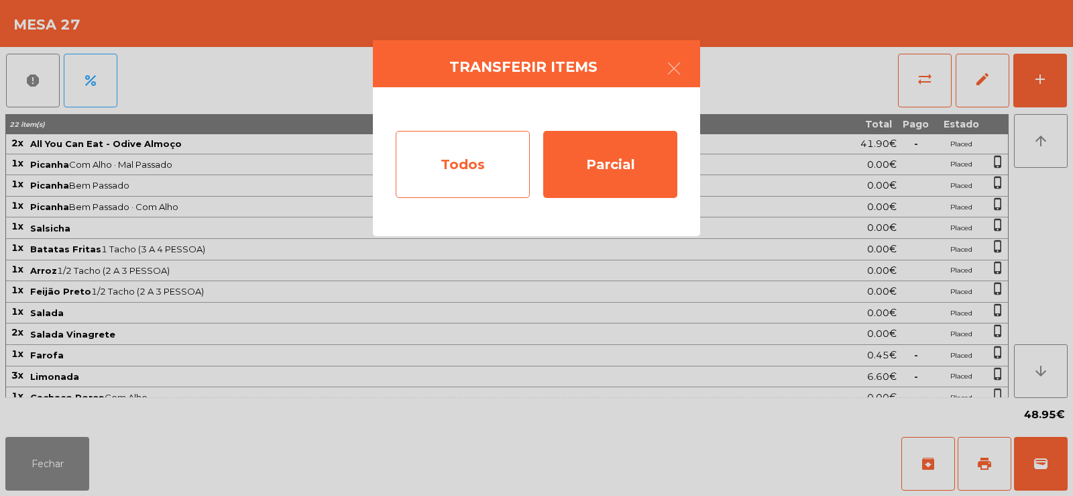
click at [456, 155] on div "Todos" at bounding box center [463, 164] width 134 height 67
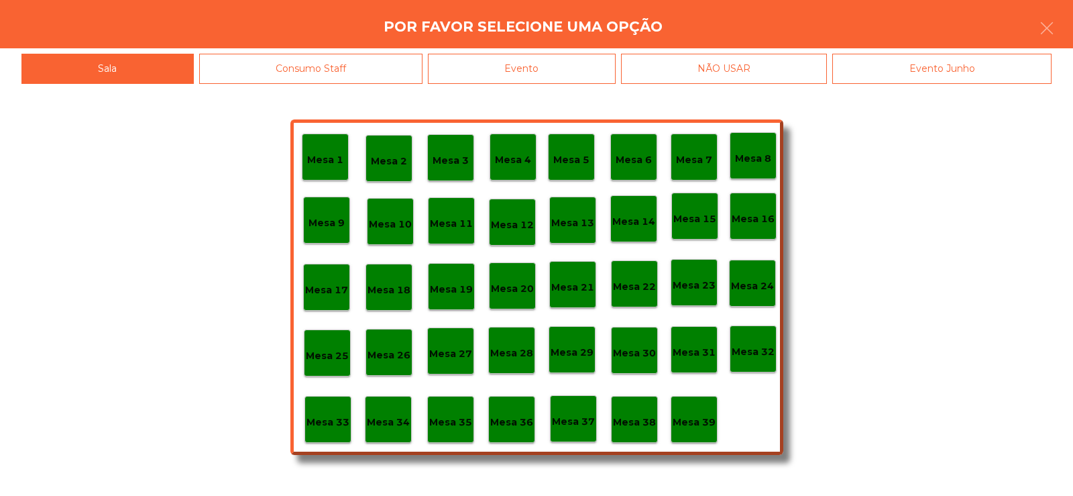
click at [570, 80] on div "Evento" at bounding box center [522, 69] width 188 height 30
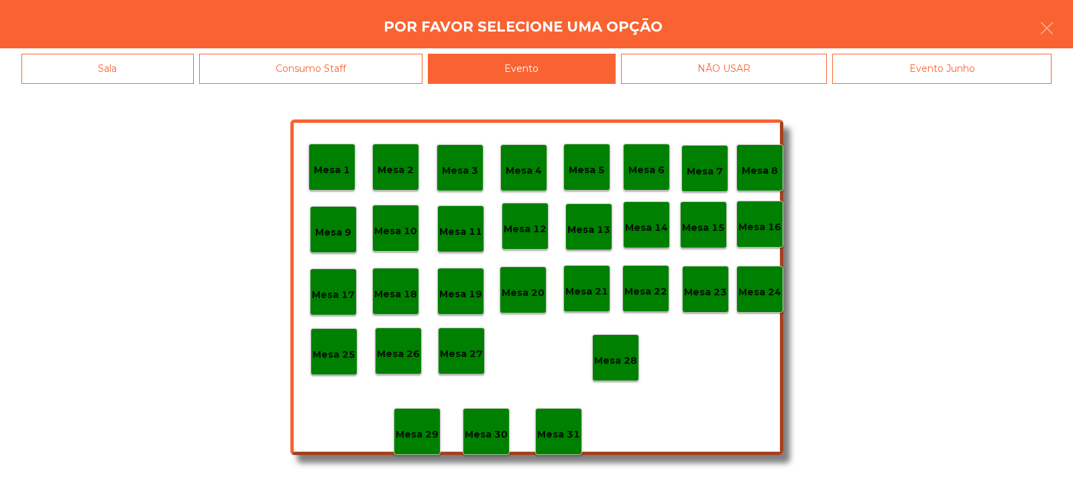
click at [634, 368] on div "Mesa 28" at bounding box center [615, 357] width 47 height 47
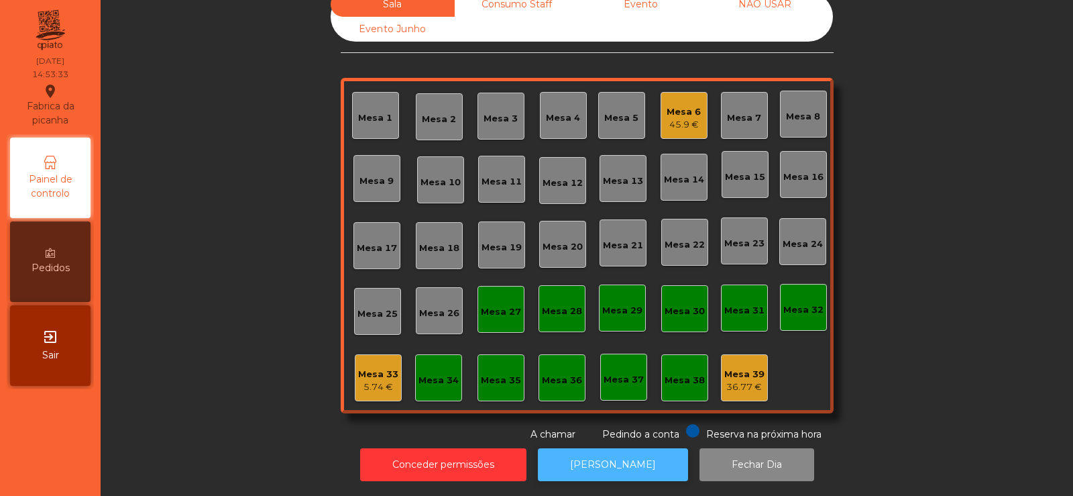
click at [599, 448] on button "[PERSON_NAME]" at bounding box center [613, 464] width 150 height 33
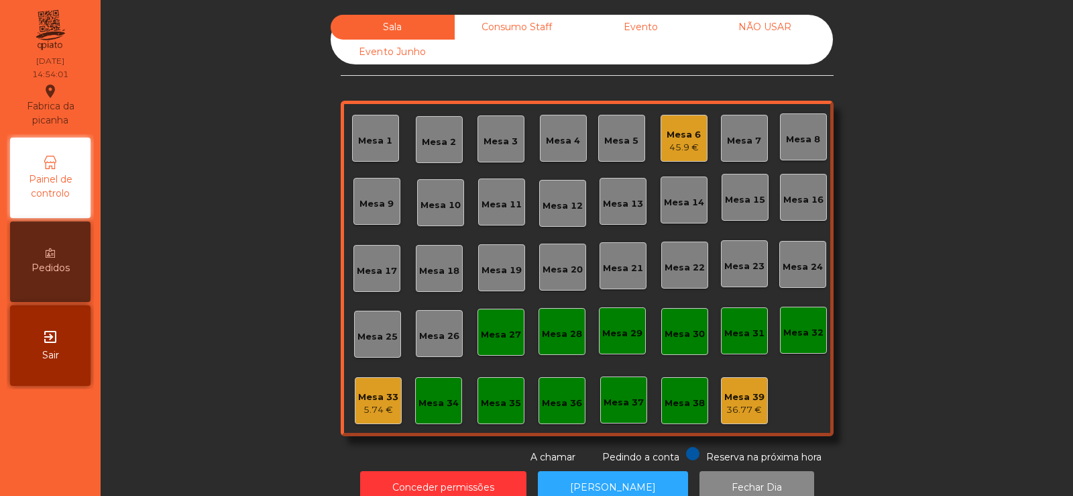
click at [517, 36] on div "Consumo Staff" at bounding box center [517, 27] width 124 height 25
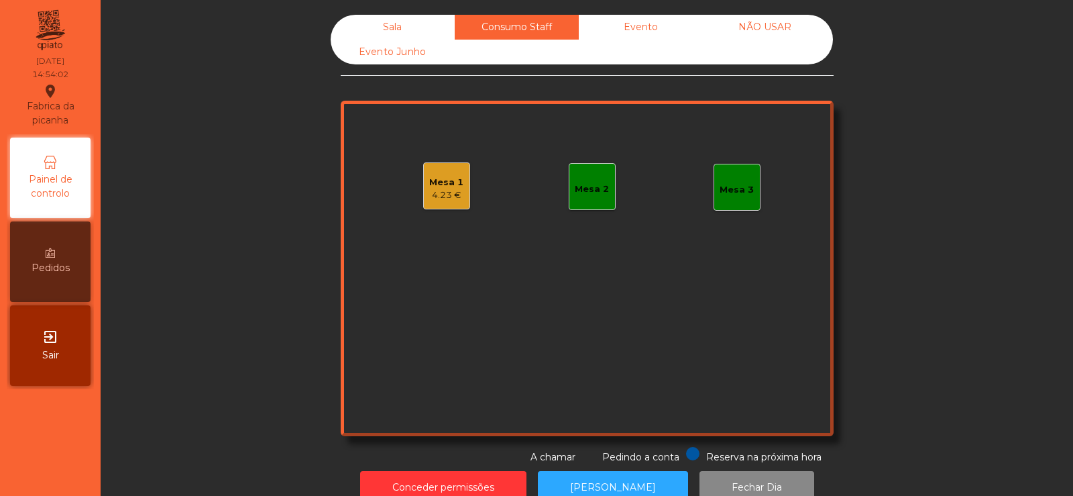
click at [429, 166] on div "Mesa 1 4.23 €" at bounding box center [446, 185] width 47 height 47
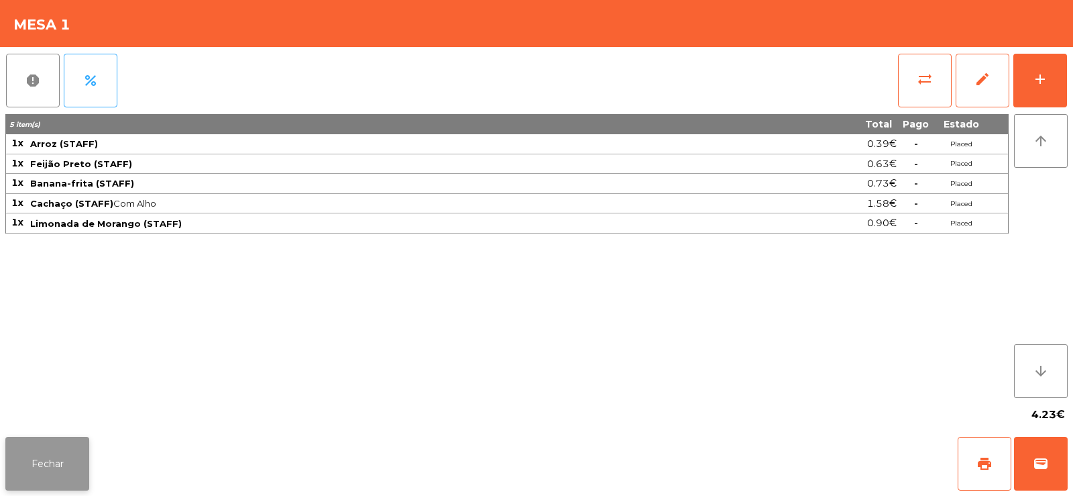
click at [41, 468] on button "Fechar" at bounding box center [47, 464] width 84 height 54
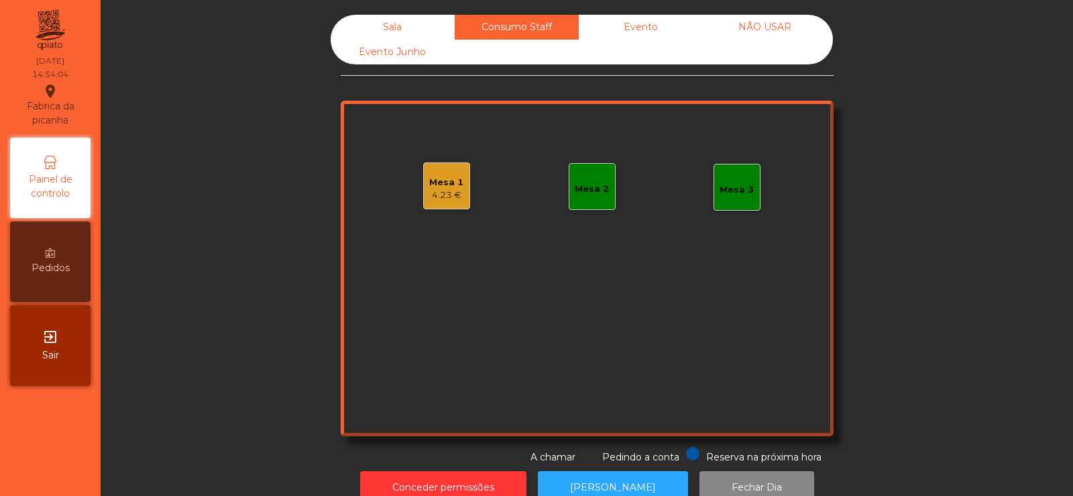
click at [403, 28] on div "Sala" at bounding box center [393, 27] width 124 height 25
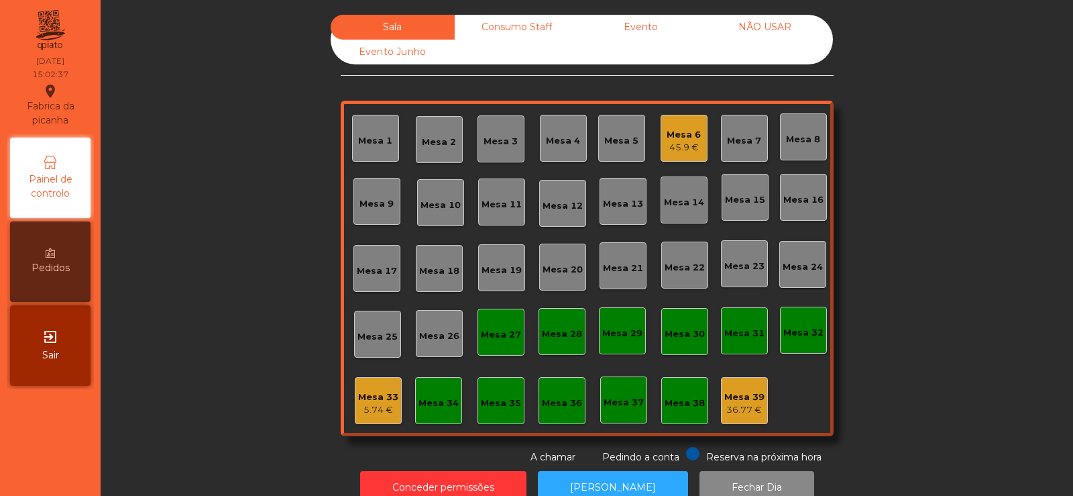
click at [652, 456] on span "Pedindo a conta" at bounding box center [640, 457] width 77 height 12
click at [642, 477] on button "[PERSON_NAME]" at bounding box center [613, 487] width 150 height 33
click at [674, 154] on div "45.9 €" at bounding box center [684, 147] width 34 height 13
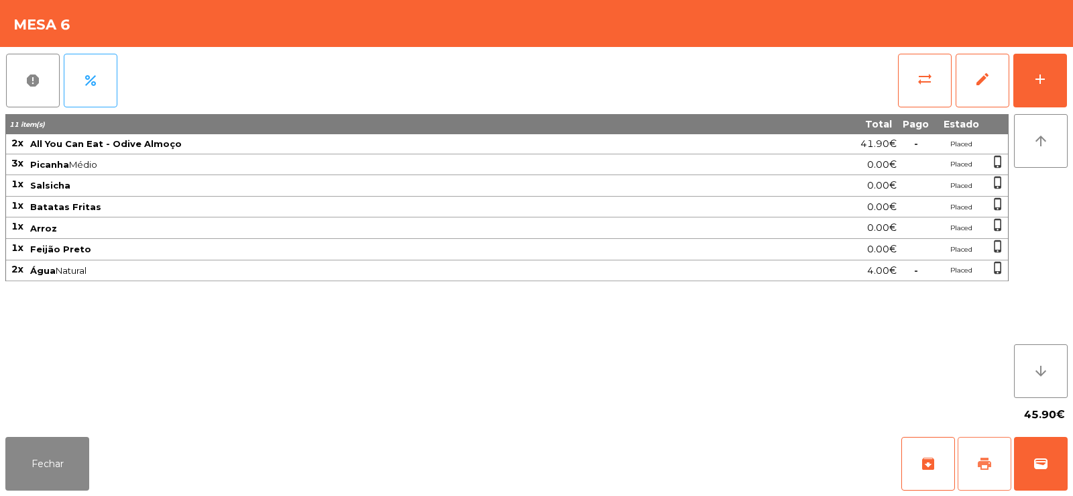
click at [985, 464] on span "print" at bounding box center [985, 464] width 16 height 16
click at [979, 462] on span "print" at bounding box center [985, 464] width 16 height 16
click at [917, 81] on span "sync_alt" at bounding box center [925, 79] width 16 height 16
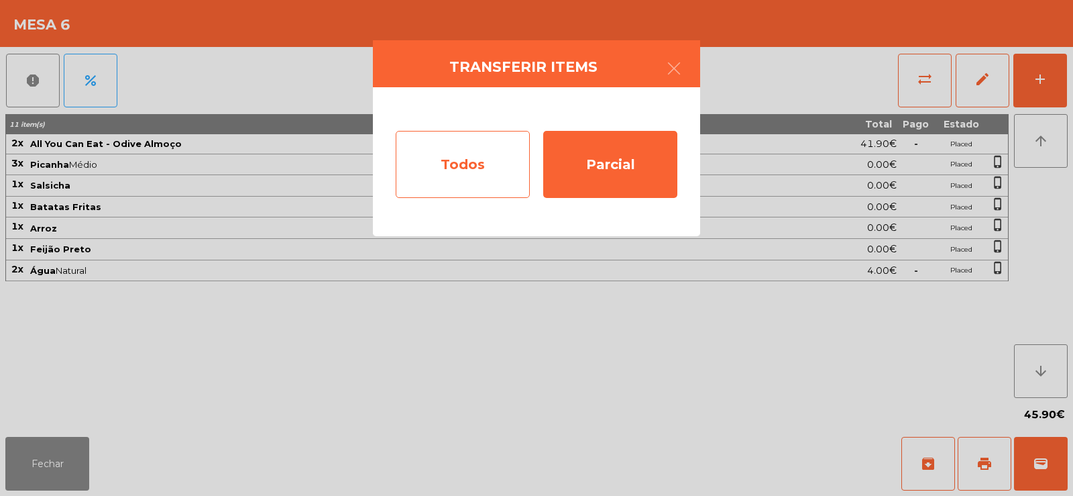
click at [464, 179] on div "Todos" at bounding box center [463, 164] width 134 height 67
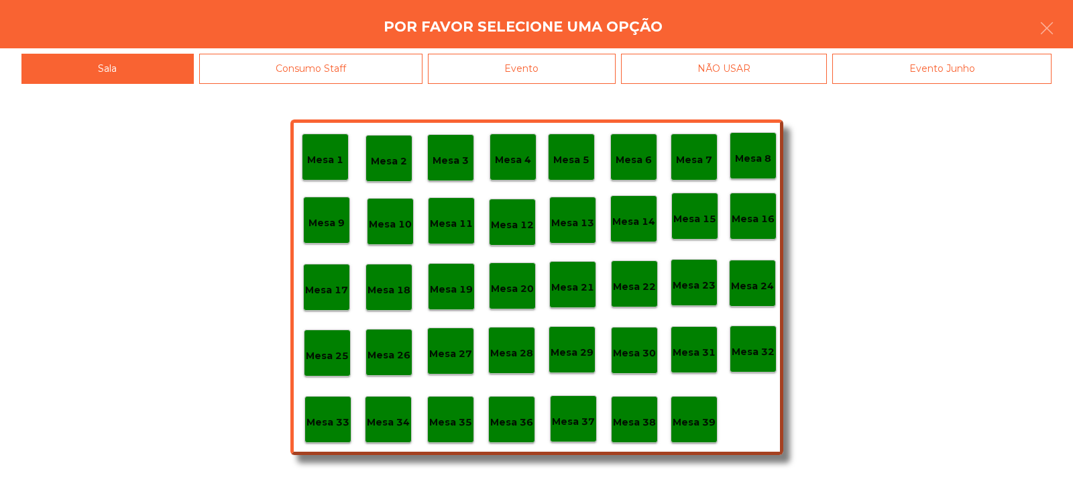
click at [533, 74] on div "Evento" at bounding box center [522, 69] width 188 height 30
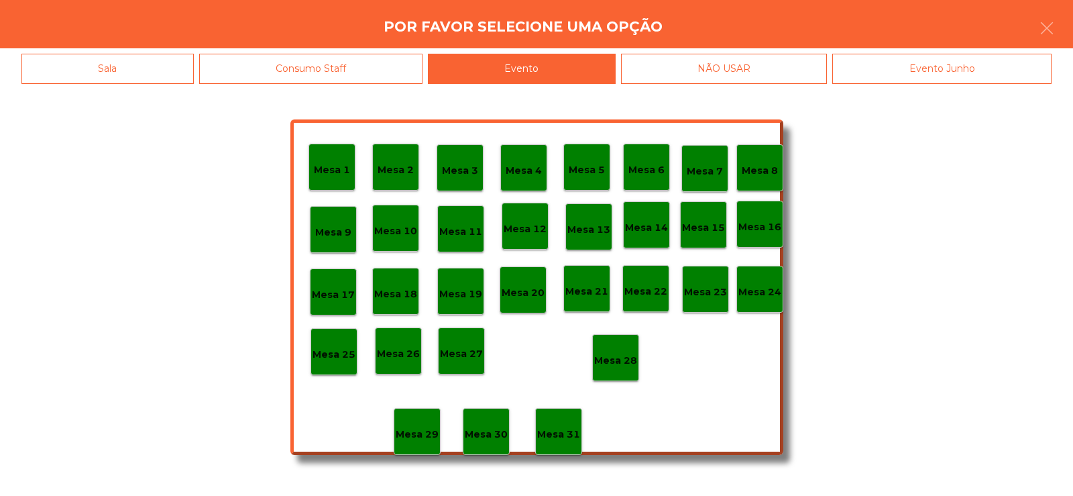
click at [614, 352] on div "Mesa 28" at bounding box center [615, 358] width 43 height 21
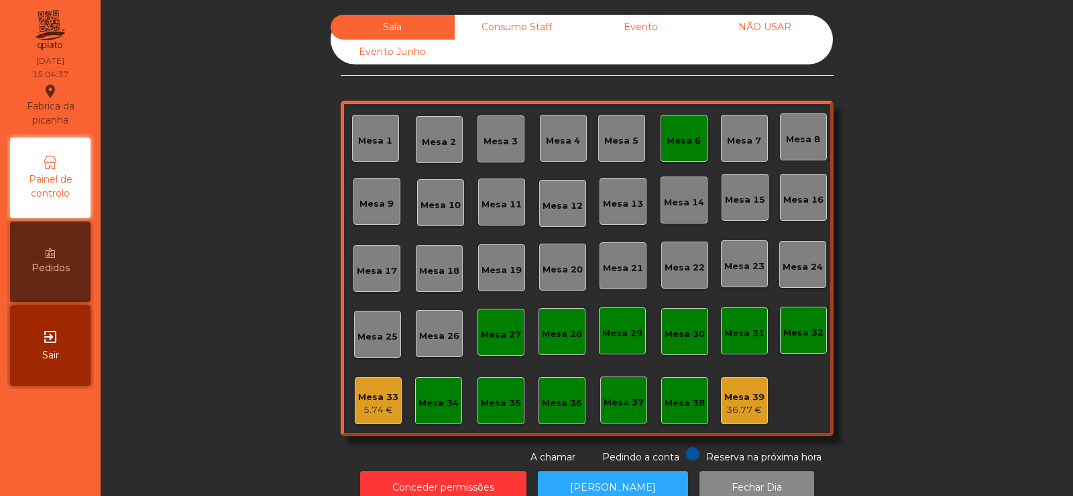
click at [680, 127] on div "Mesa 6" at bounding box center [684, 138] width 47 height 47
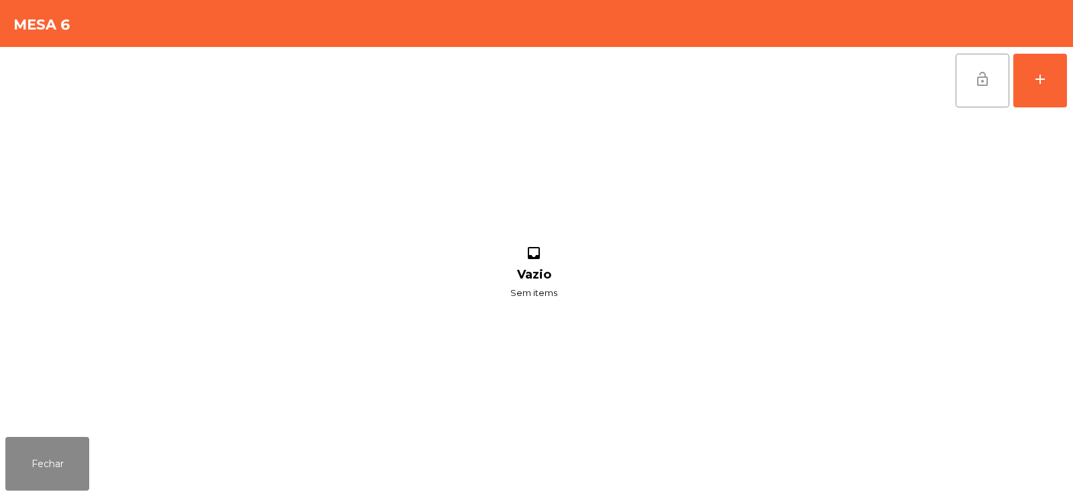
click at [986, 79] on span "lock_open" at bounding box center [983, 79] width 16 height 16
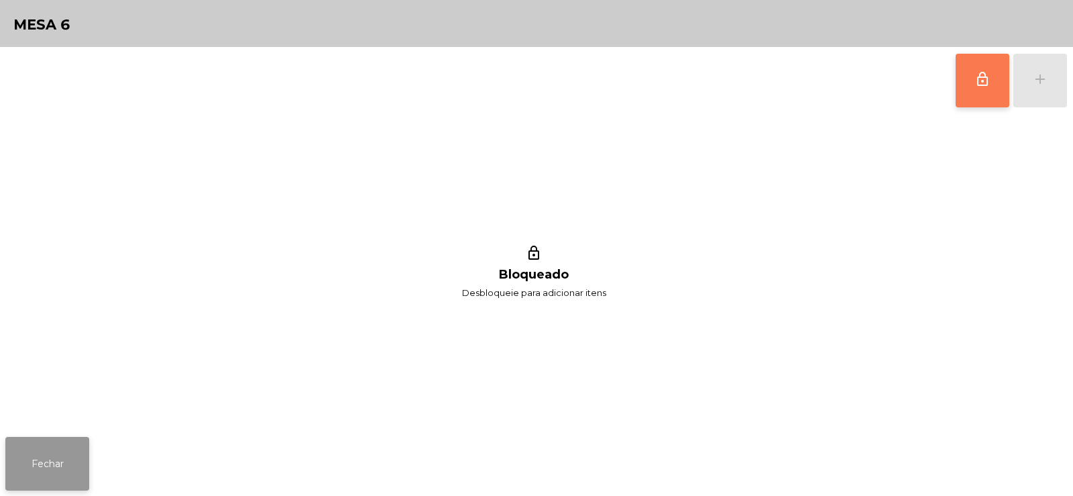
click at [32, 466] on button "Fechar" at bounding box center [47, 464] width 84 height 54
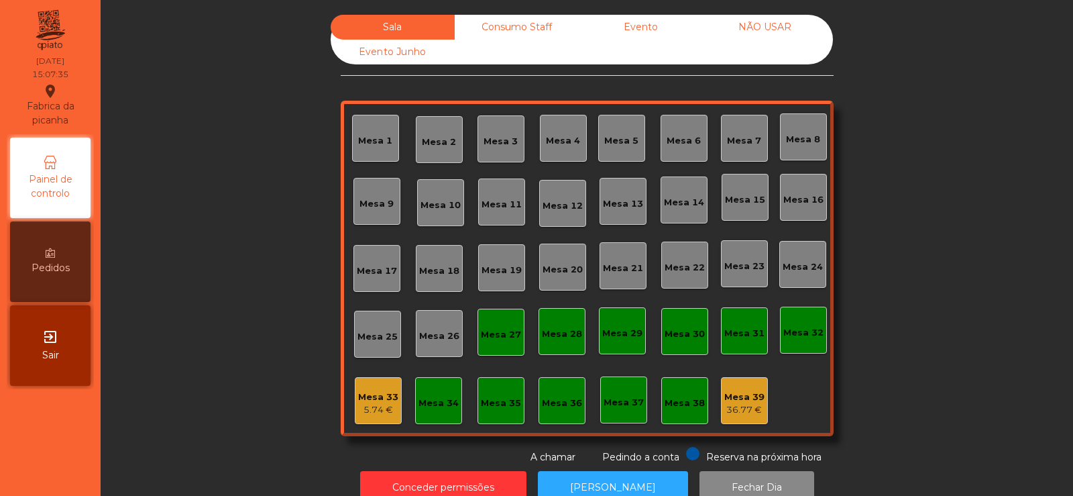
scroll to position [33, 0]
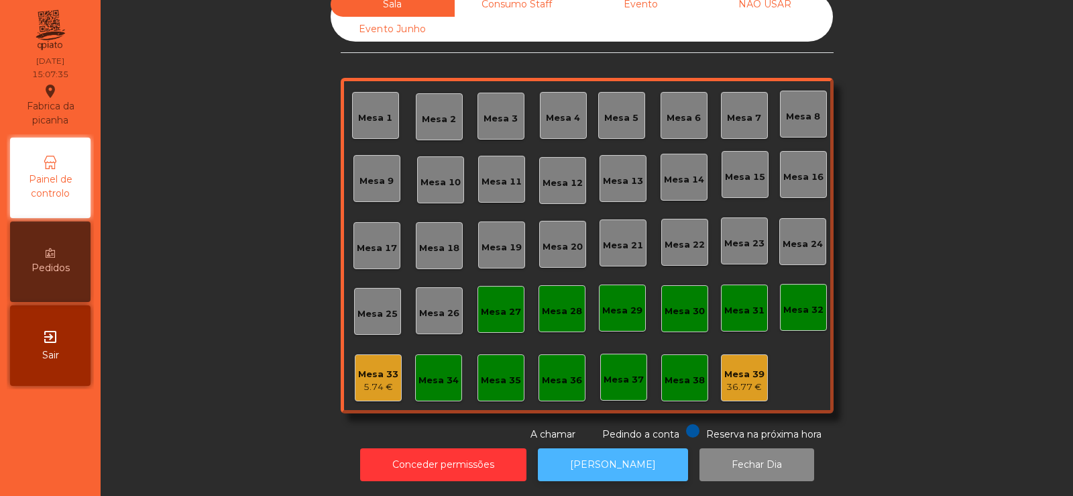
click at [600, 448] on button "[PERSON_NAME]" at bounding box center [613, 464] width 150 height 33
click at [576, 448] on button "[PERSON_NAME]" at bounding box center [613, 464] width 150 height 33
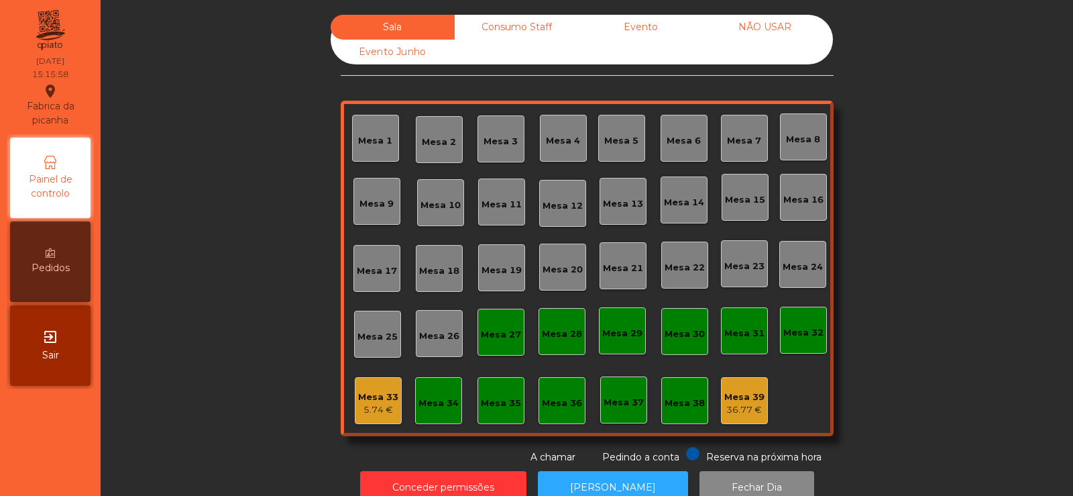
click at [522, 25] on div "Consumo Staff" at bounding box center [517, 27] width 124 height 25
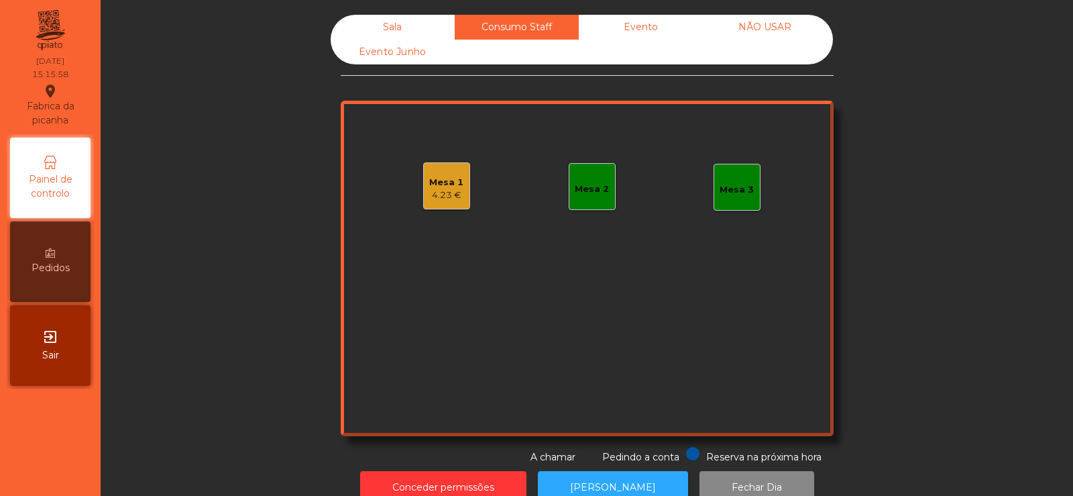
click at [647, 32] on div "Evento" at bounding box center [641, 27] width 124 height 25
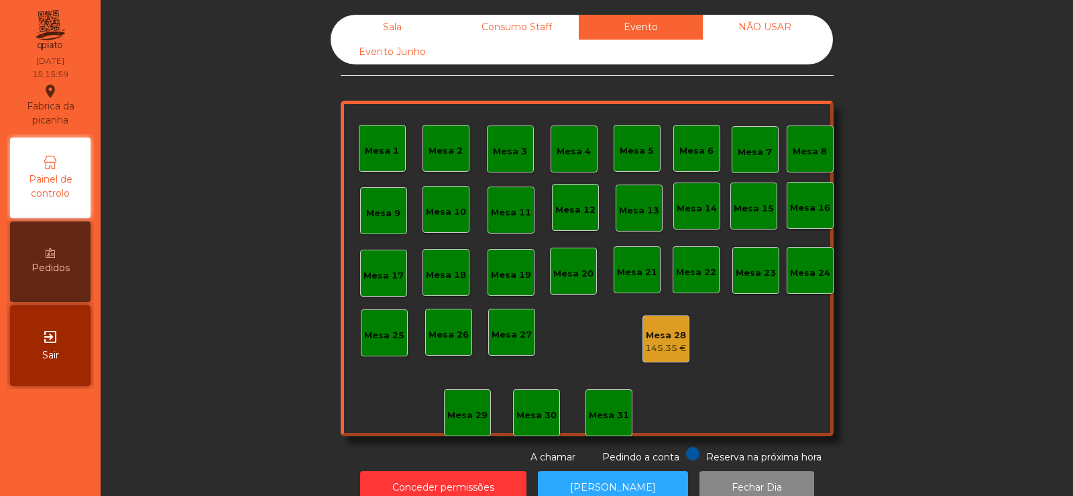
click at [535, 37] on div "Consumo Staff" at bounding box center [517, 27] width 124 height 25
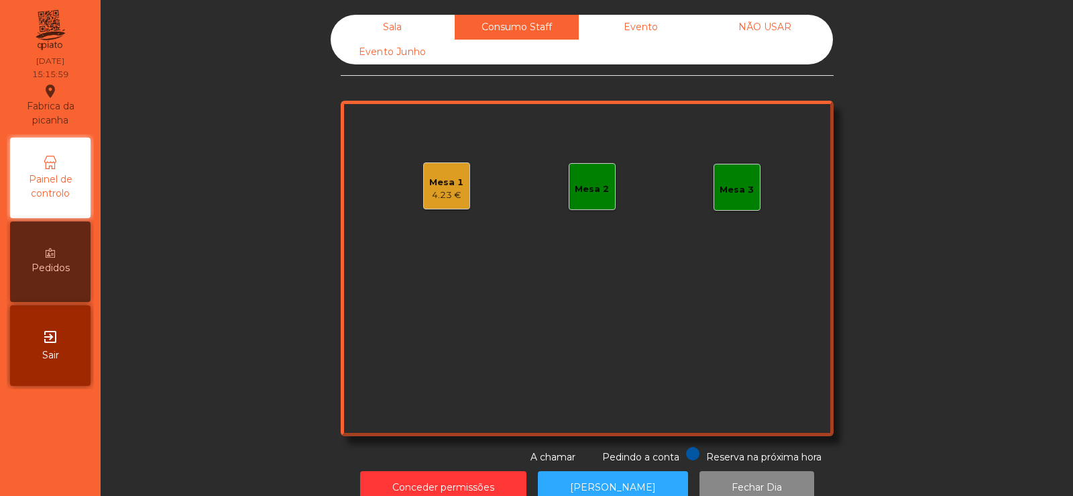
click at [439, 178] on div "Mesa 1" at bounding box center [446, 182] width 34 height 13
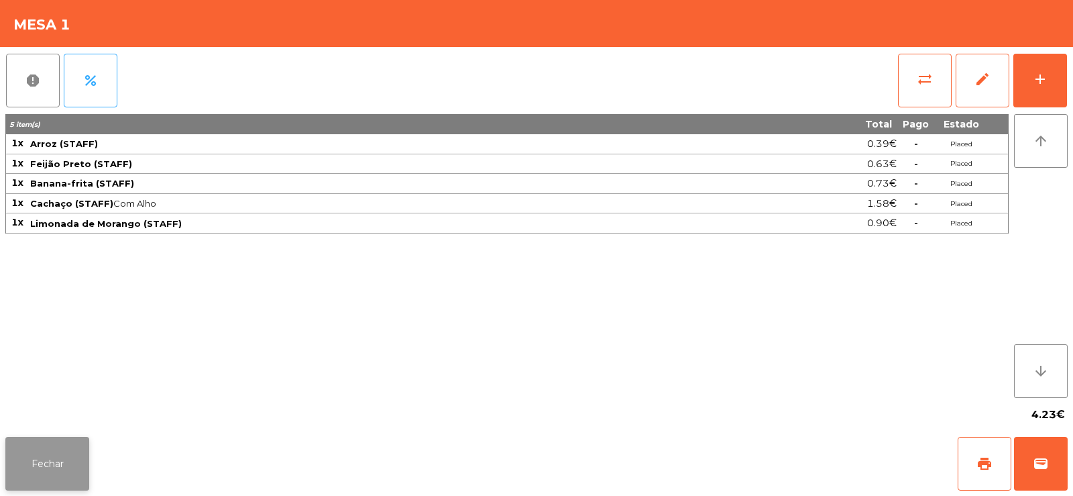
click at [71, 445] on button "Fechar" at bounding box center [47, 464] width 84 height 54
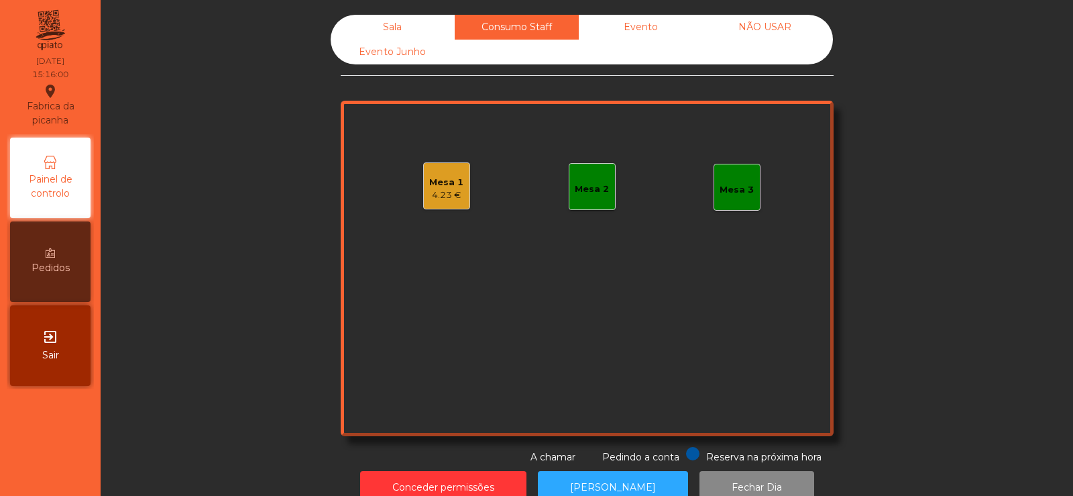
click at [406, 30] on div "Sala" at bounding box center [393, 27] width 124 height 25
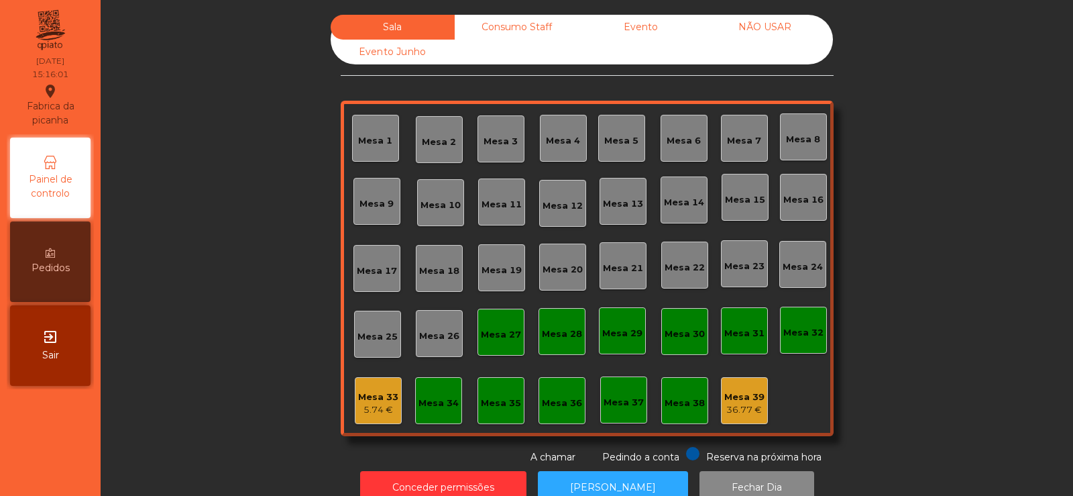
click at [535, 29] on div "Consumo Staff" at bounding box center [517, 27] width 124 height 25
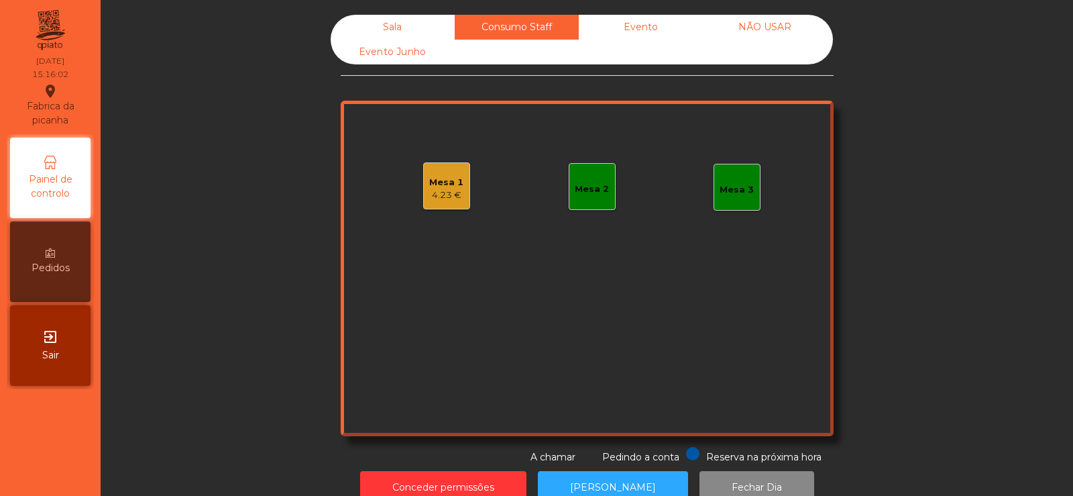
click at [433, 189] on div "4.23 €" at bounding box center [446, 195] width 34 height 13
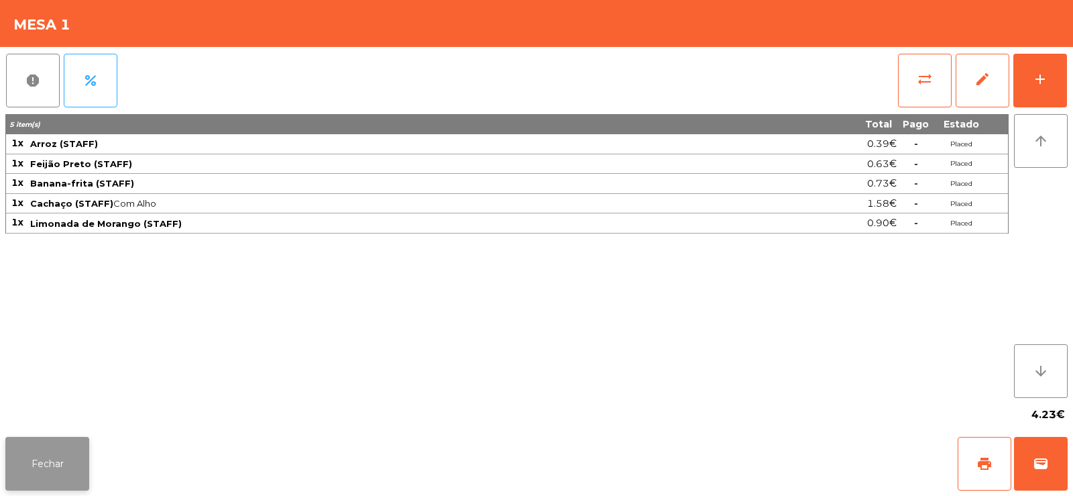
click at [53, 454] on button "Fechar" at bounding box center [47, 464] width 84 height 54
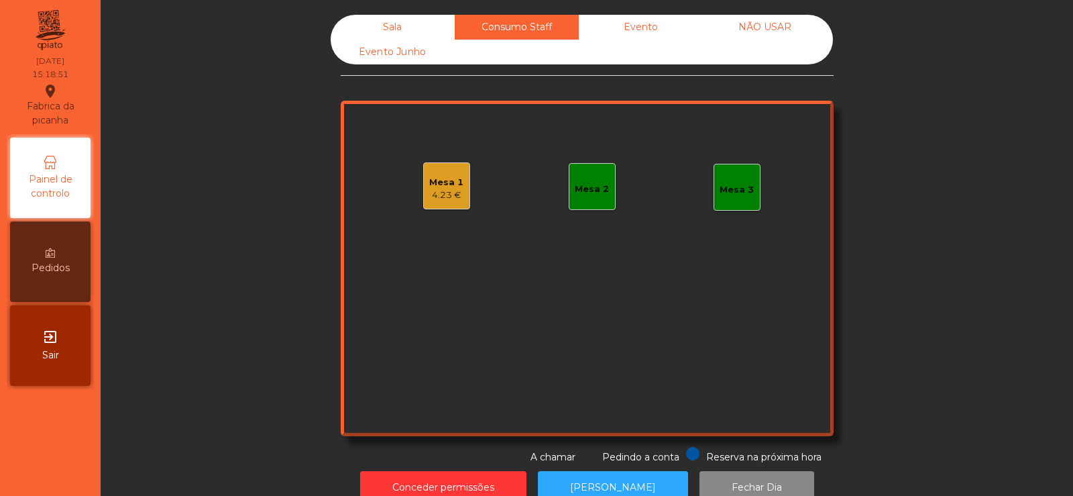
click at [657, 34] on div "Evento" at bounding box center [641, 27] width 124 height 25
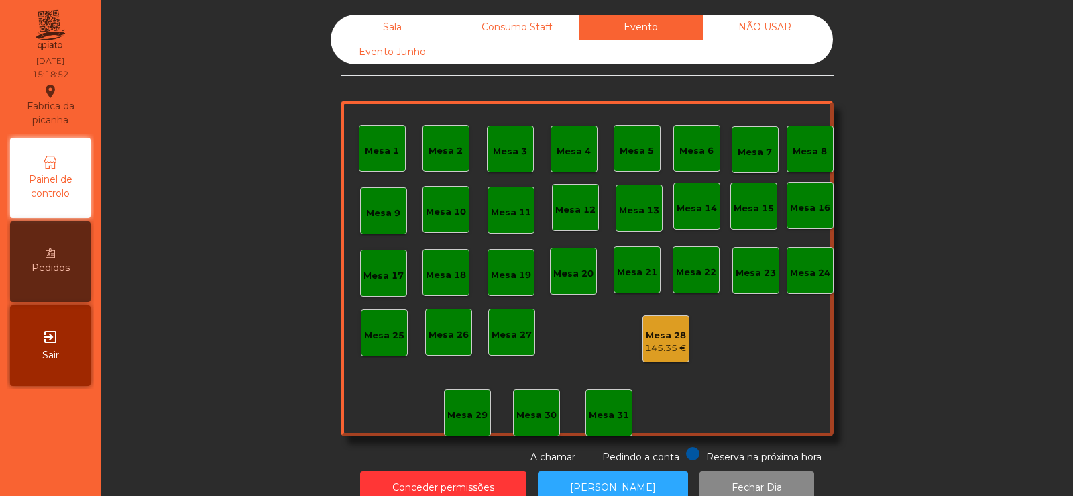
click at [519, 31] on div "Consumo Staff" at bounding box center [517, 27] width 124 height 25
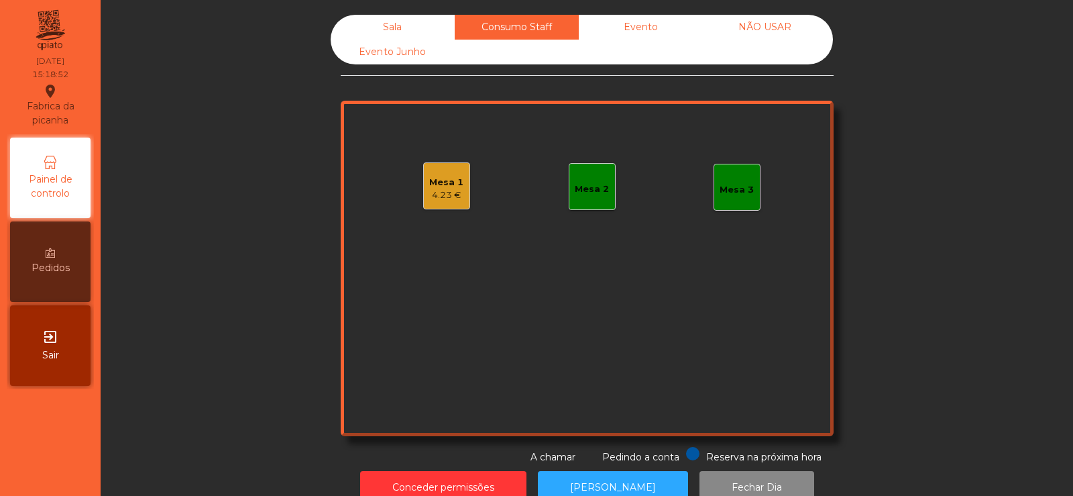
click at [456, 174] on div "Mesa 1 4.23 €" at bounding box center [446, 186] width 34 height 32
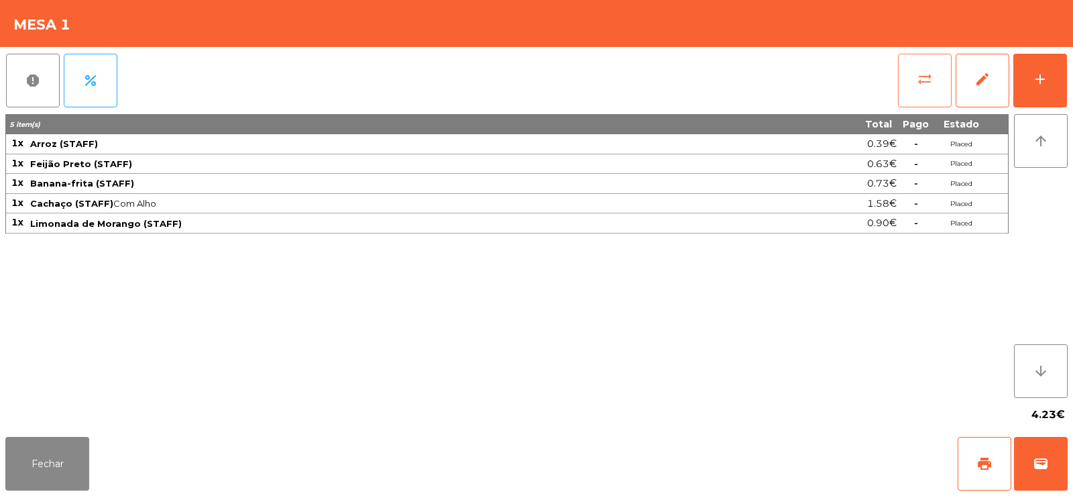
click at [901, 72] on button "sync_alt" at bounding box center [925, 81] width 54 height 54
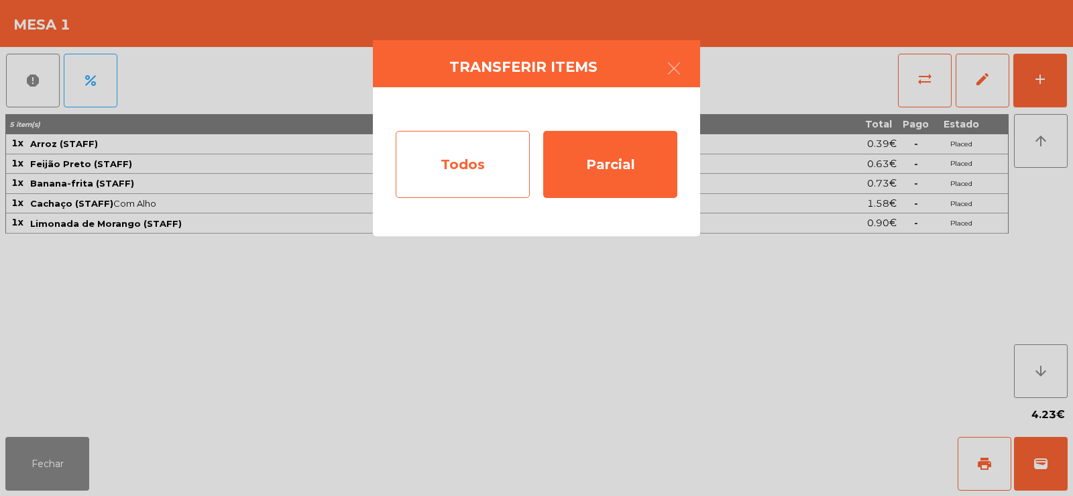
click at [461, 160] on div "Todos" at bounding box center [463, 164] width 134 height 67
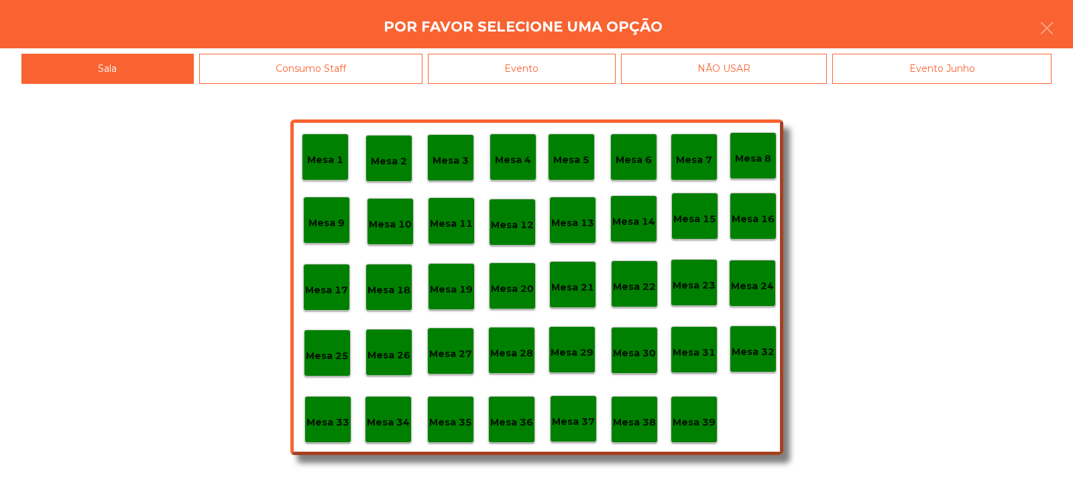
click at [596, 59] on div "Evento" at bounding box center [522, 69] width 188 height 30
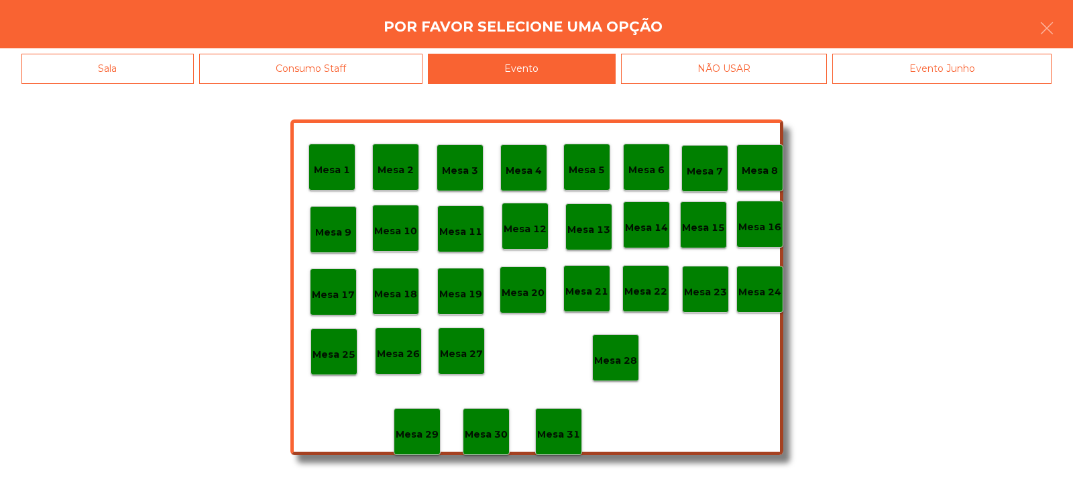
click at [632, 367] on p "Mesa 28" at bounding box center [615, 360] width 43 height 15
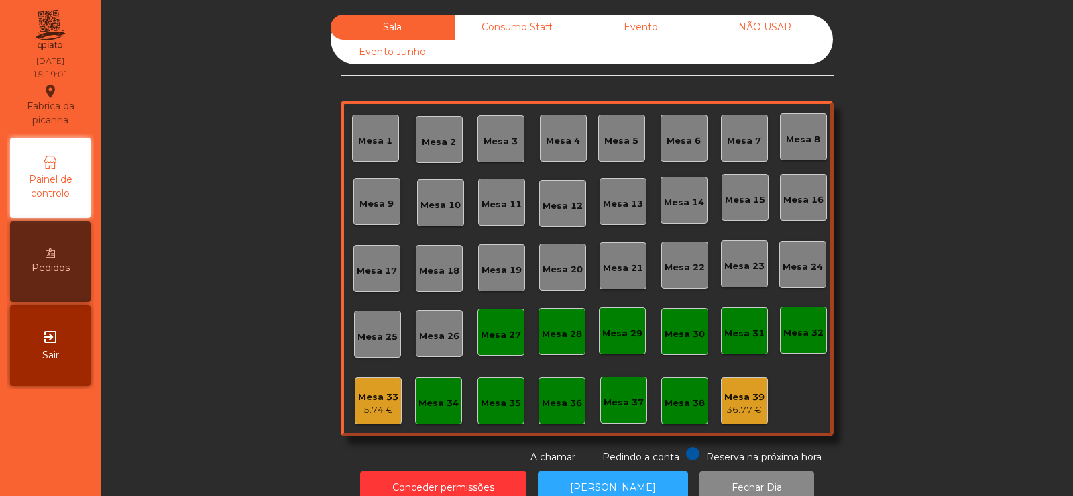
click at [504, 26] on div "Consumo Staff" at bounding box center [517, 27] width 124 height 25
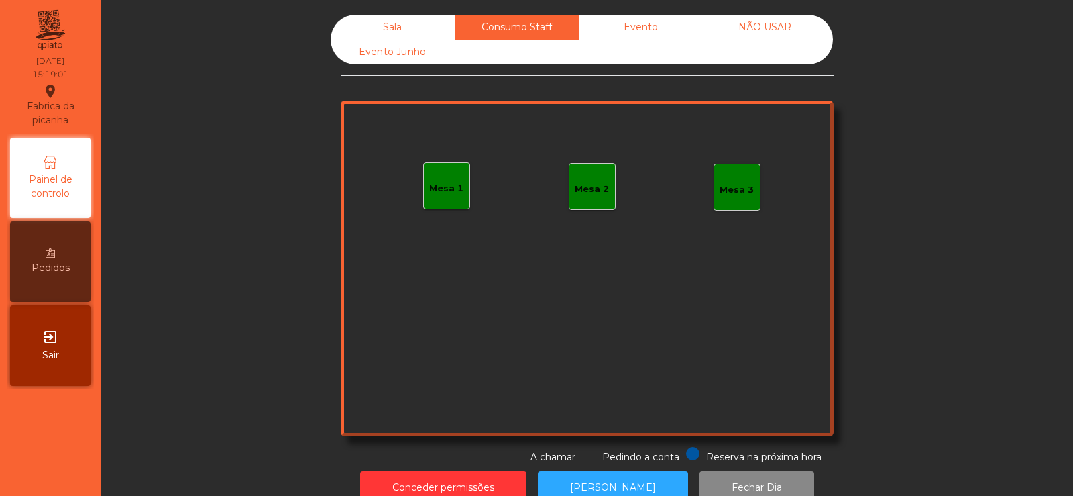
click at [631, 23] on div "Evento" at bounding box center [641, 27] width 124 height 25
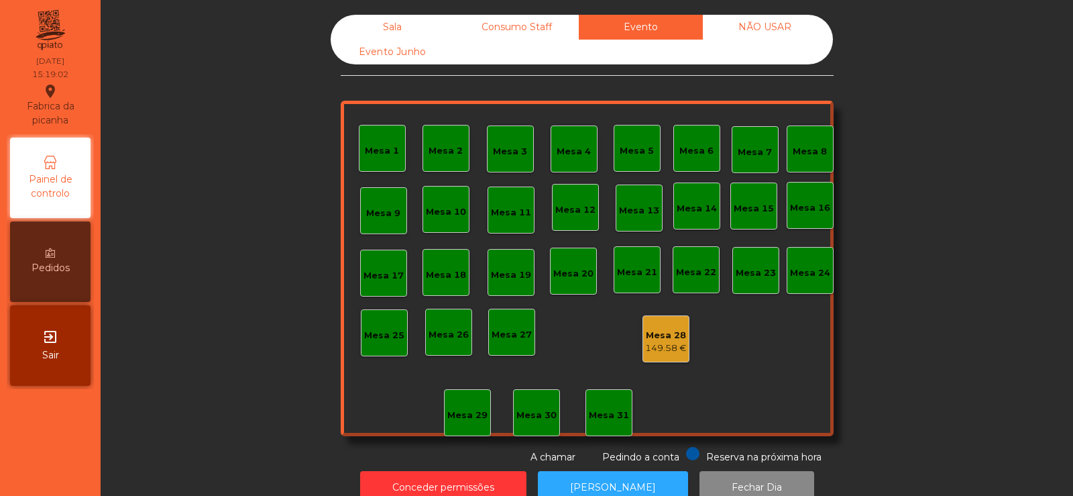
click at [741, 25] on div "NÃO USAR" at bounding box center [765, 27] width 124 height 25
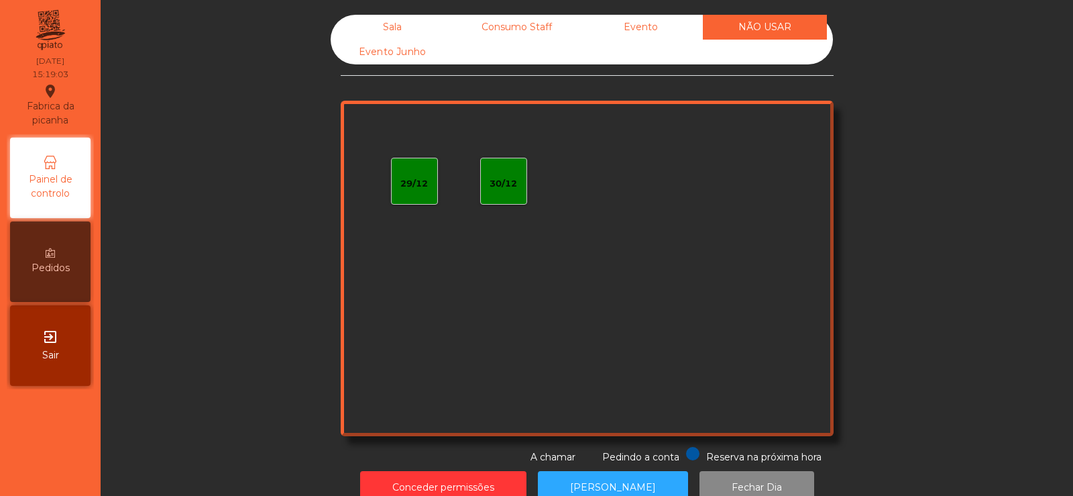
click at [511, 32] on div "Consumo Staff" at bounding box center [517, 27] width 124 height 25
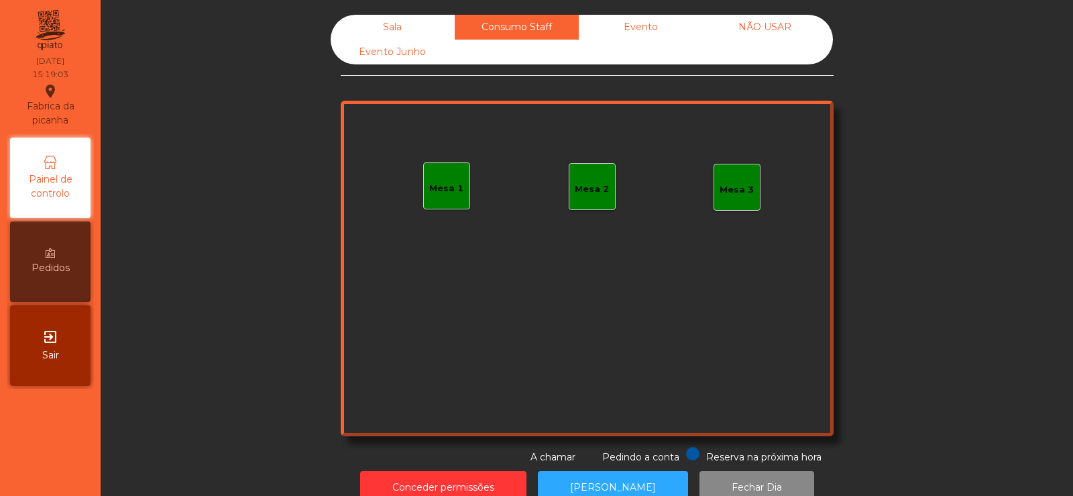
click at [391, 29] on div "Sala" at bounding box center [393, 27] width 124 height 25
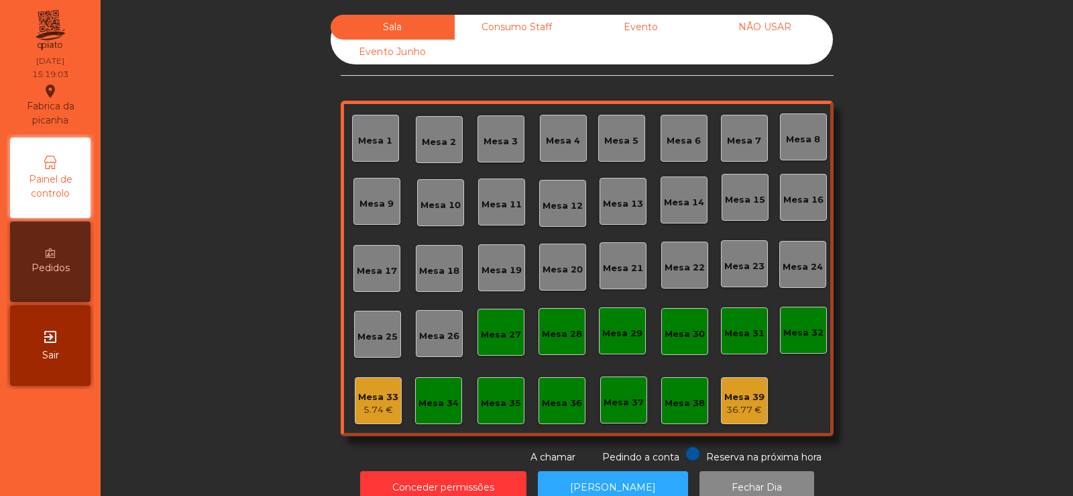
click at [630, 31] on div "Evento" at bounding box center [641, 27] width 124 height 25
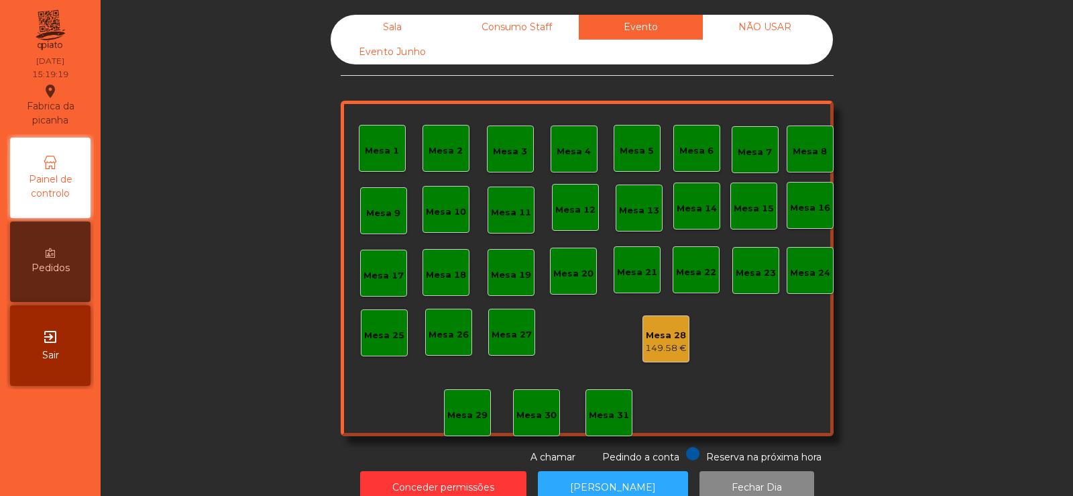
scroll to position [33, 0]
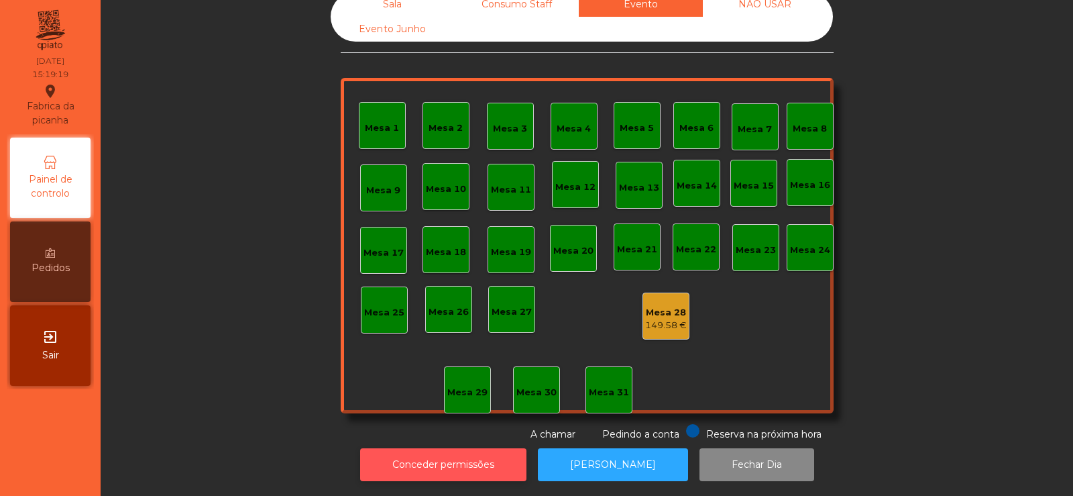
click at [451, 464] on button "Conceder permissões" at bounding box center [443, 464] width 166 height 33
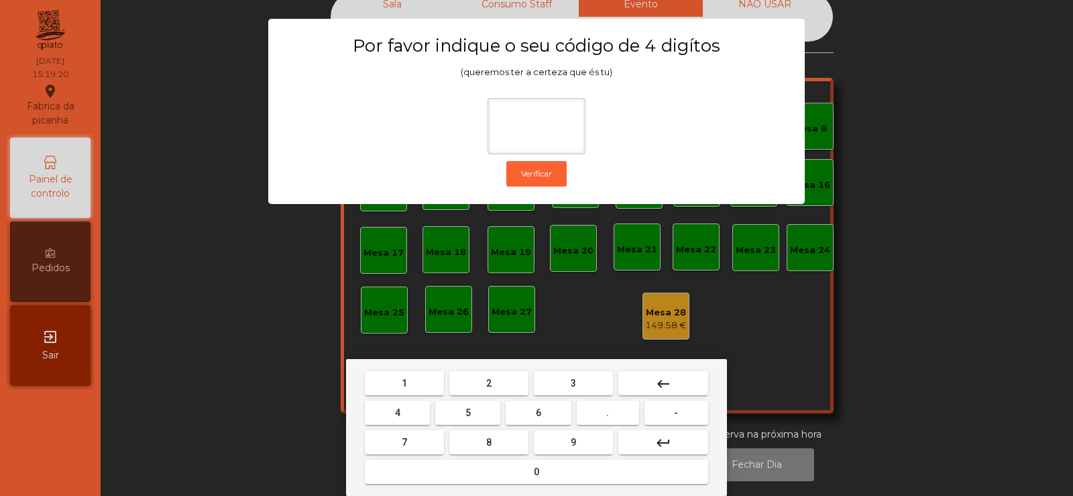
click at [490, 374] on button "2" at bounding box center [488, 383] width 79 height 24
click at [539, 409] on span "6" at bounding box center [538, 412] width 5 height 11
click at [409, 464] on button "0" at bounding box center [536, 472] width 343 height 24
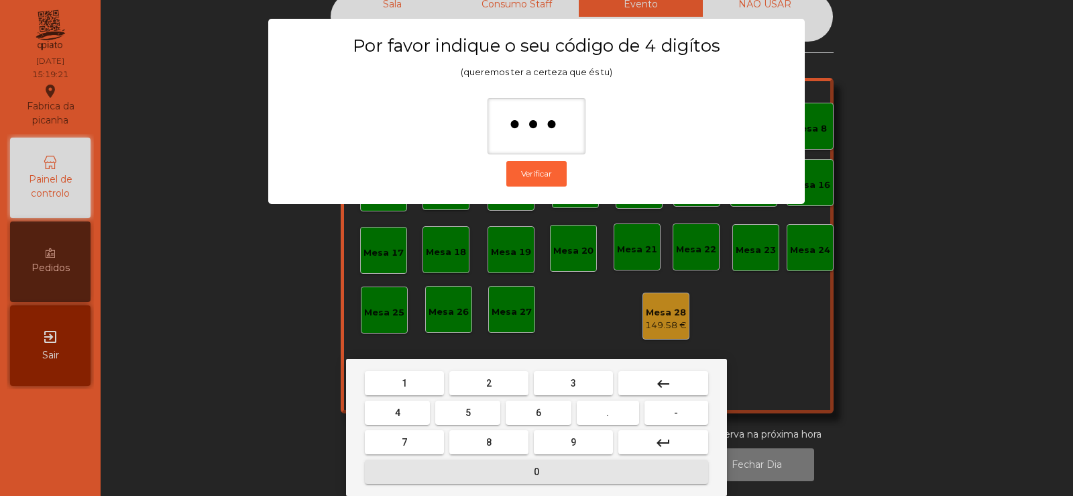
click at [467, 417] on span "5" at bounding box center [468, 412] width 5 height 11
type input "****"
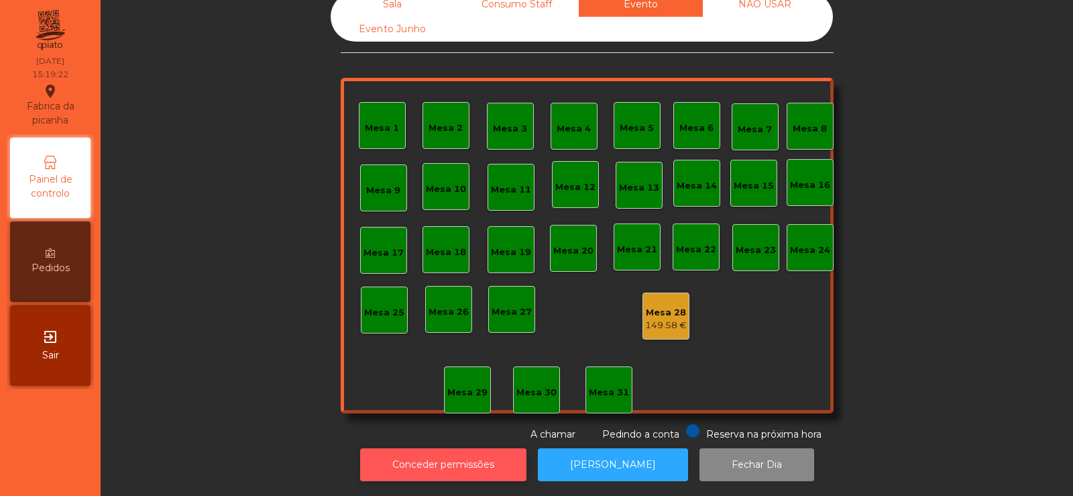
click at [460, 451] on button "Conceder permissões" at bounding box center [443, 464] width 166 height 33
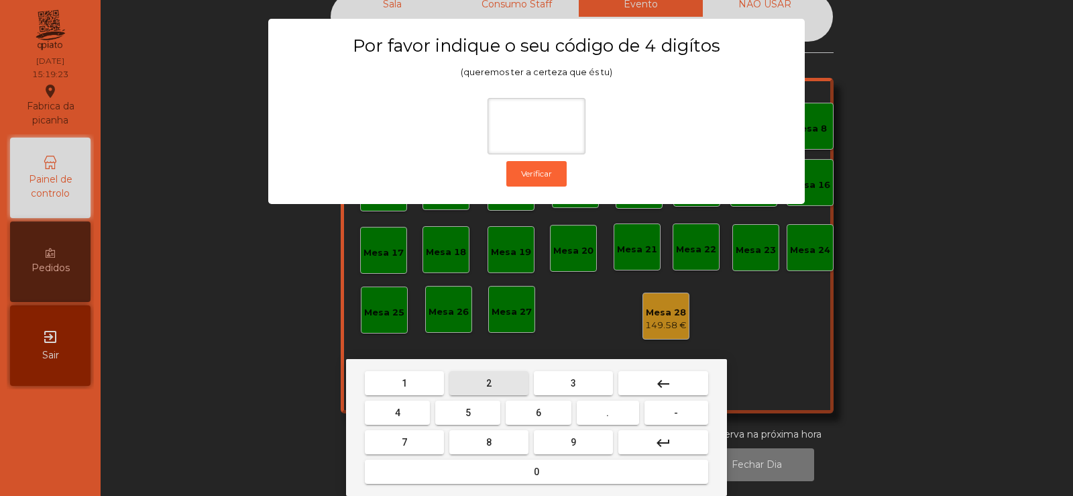
click at [489, 382] on span "2" at bounding box center [488, 383] width 5 height 11
click at [551, 405] on button "6" at bounding box center [538, 413] width 65 height 24
click at [416, 440] on button "7" at bounding box center [404, 442] width 79 height 24
click at [478, 422] on button "5" at bounding box center [467, 413] width 65 height 24
type input "****"
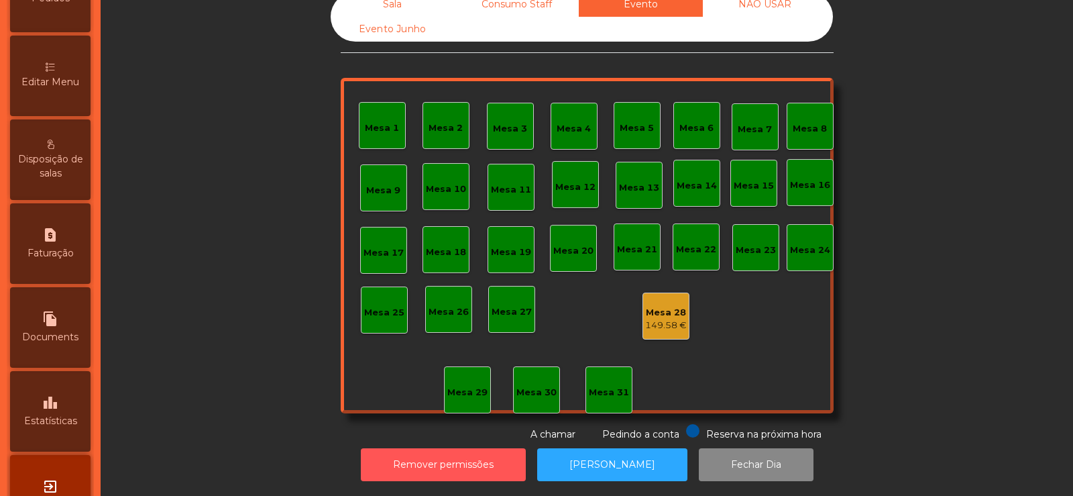
scroll to position [319, 0]
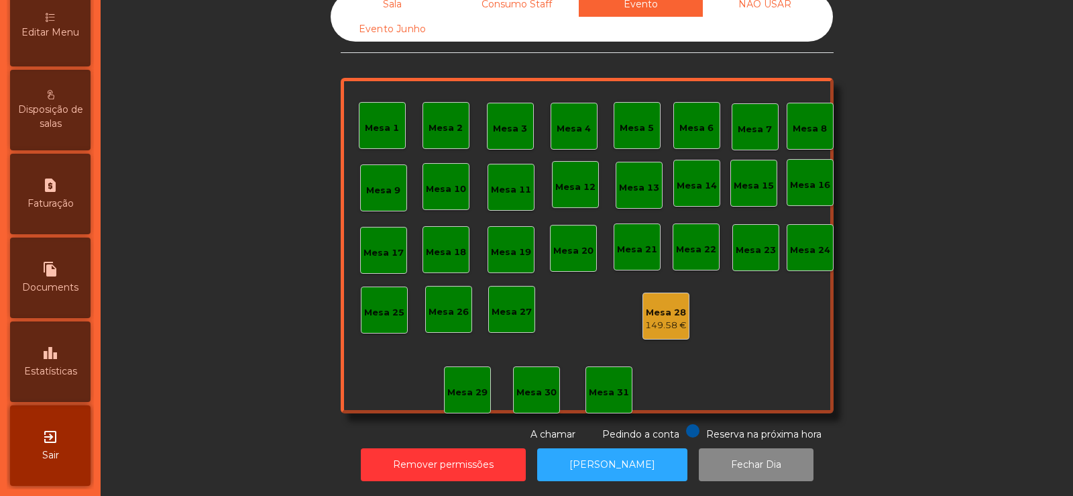
click at [74, 256] on div "file_copy Documents" at bounding box center [50, 277] width 81 height 81
select select "**"
select select "****"
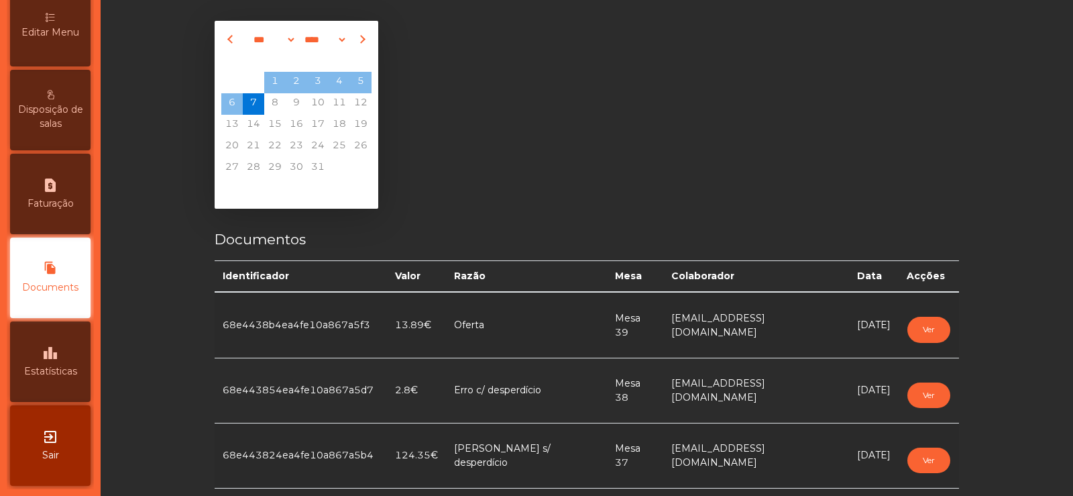
scroll to position [33, 0]
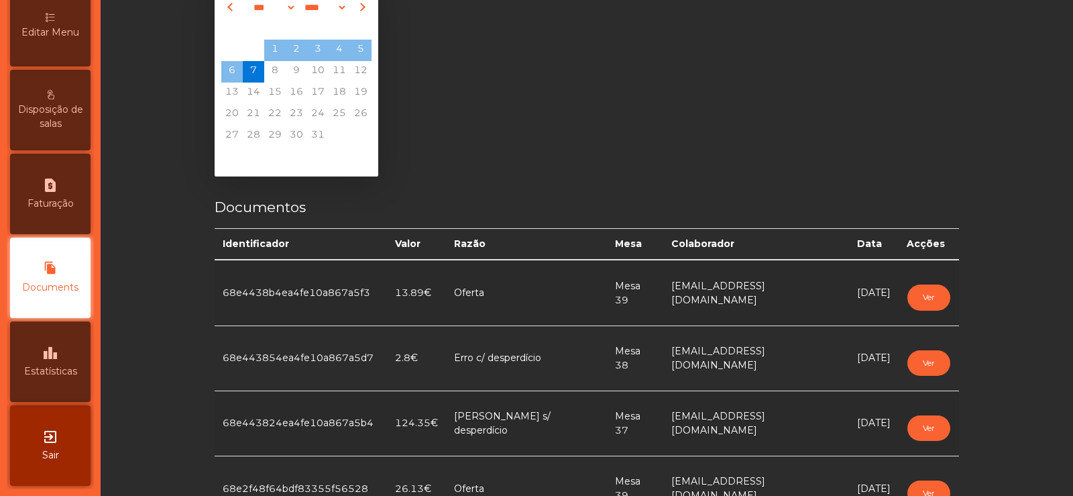
click at [50, 343] on div "leaderboard Estatísticas" at bounding box center [50, 361] width 81 height 81
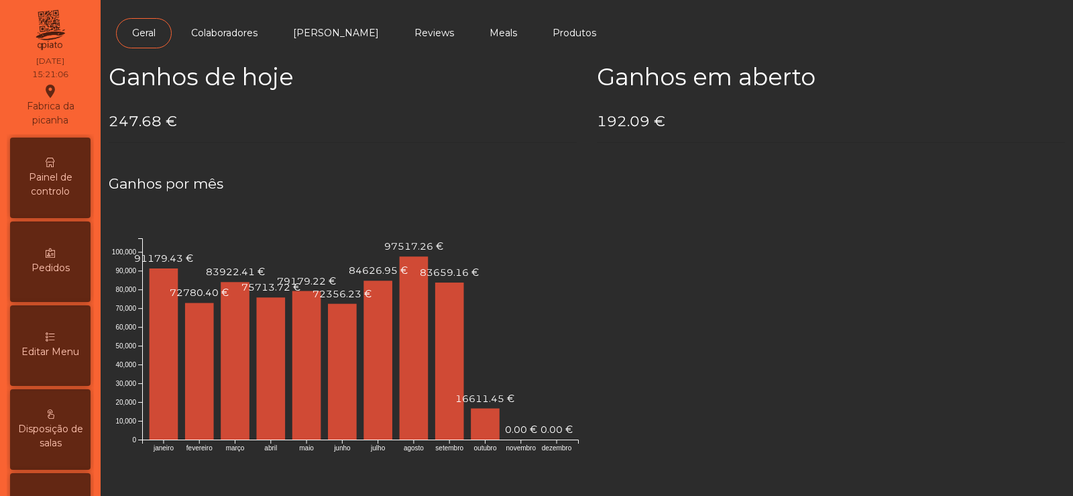
click at [62, 158] on div "Painel de controlo" at bounding box center [50, 178] width 81 height 81
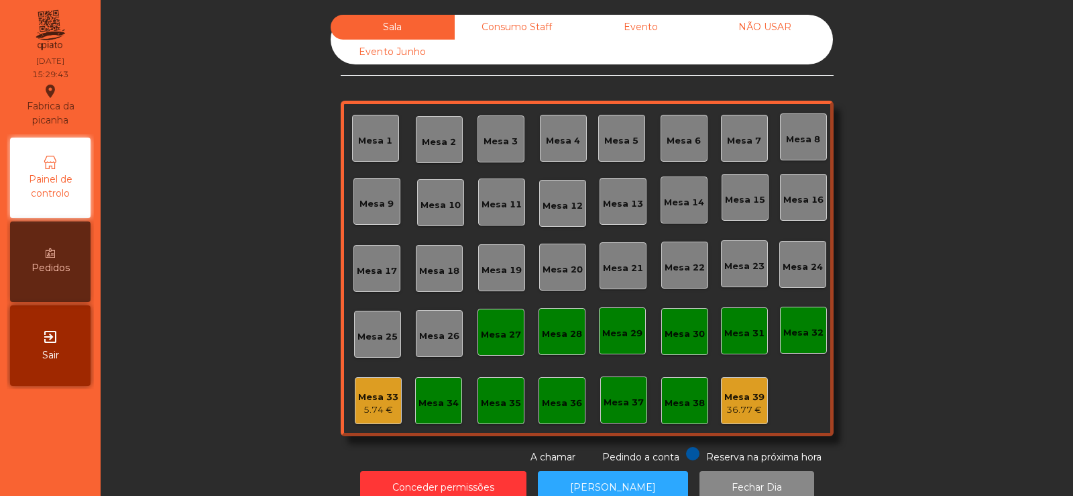
click at [374, 413] on div "5.74 €" at bounding box center [378, 409] width 40 height 13
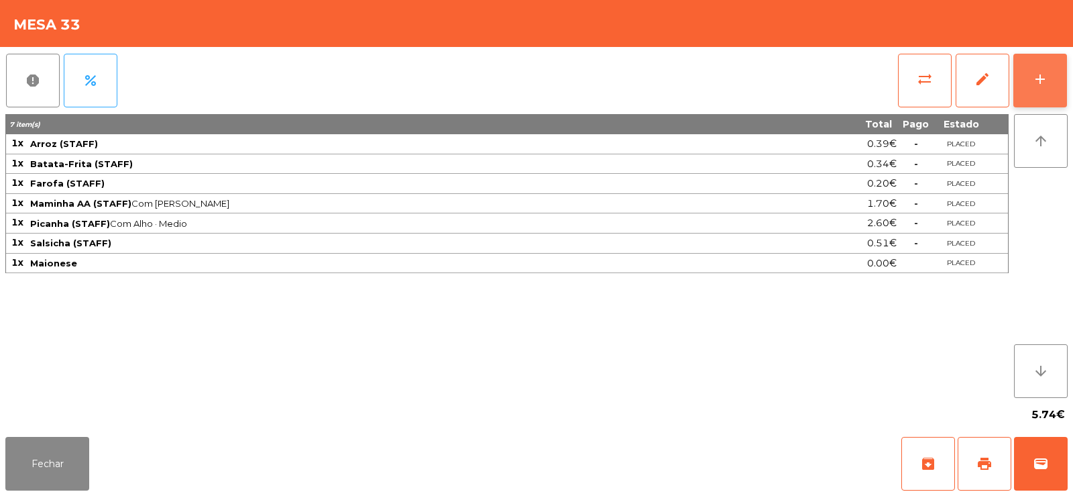
click at [1036, 78] on div "add" at bounding box center [1040, 79] width 16 height 16
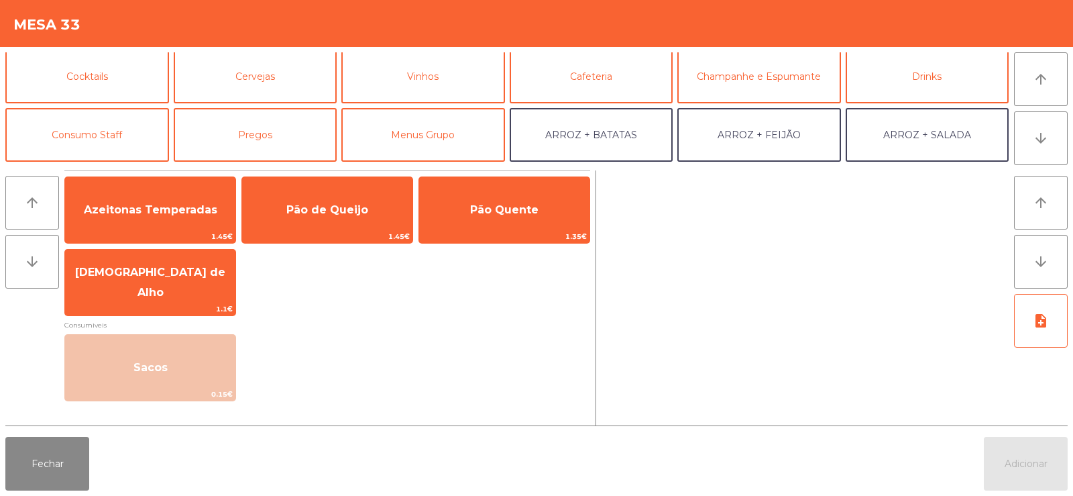
scroll to position [85, 0]
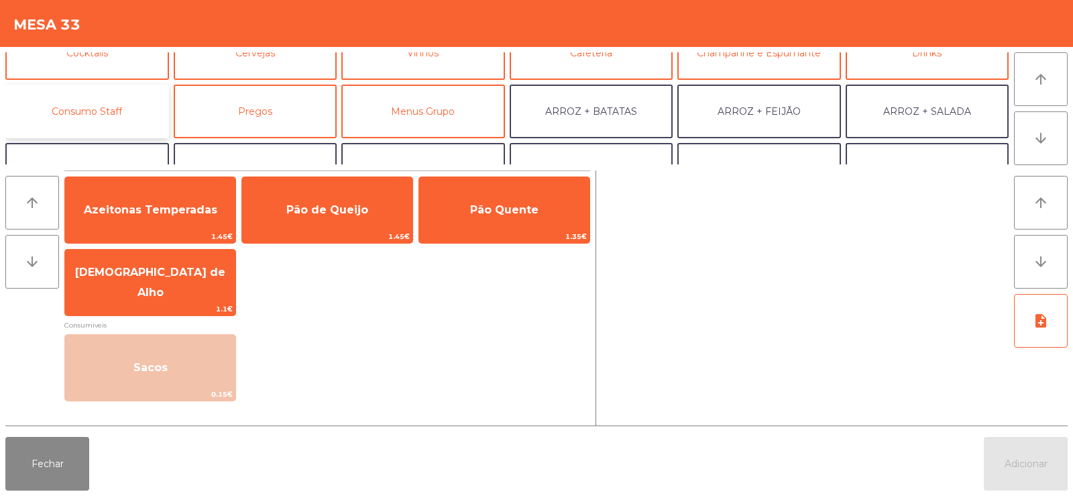
click at [141, 109] on button "Consumo Staff" at bounding box center [87, 112] width 164 height 54
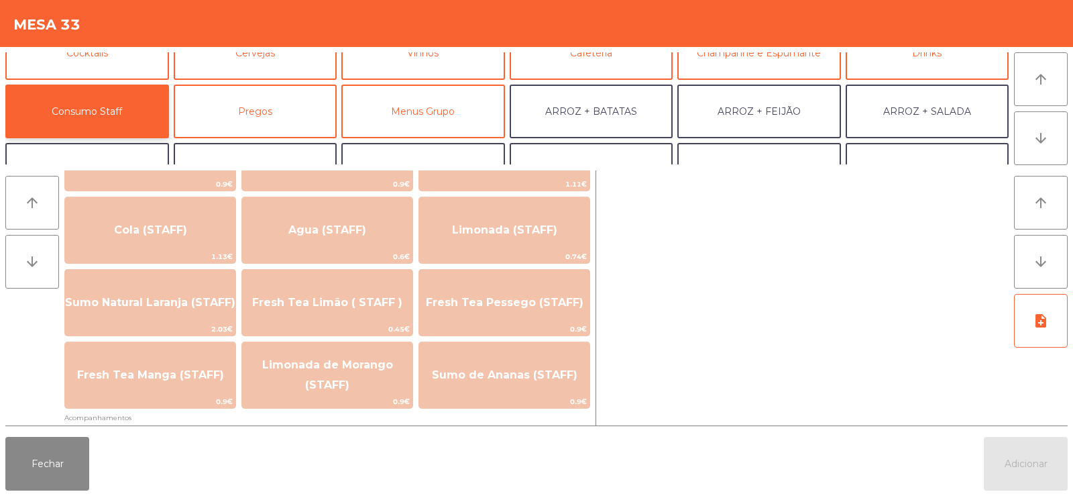
scroll to position [298, 0]
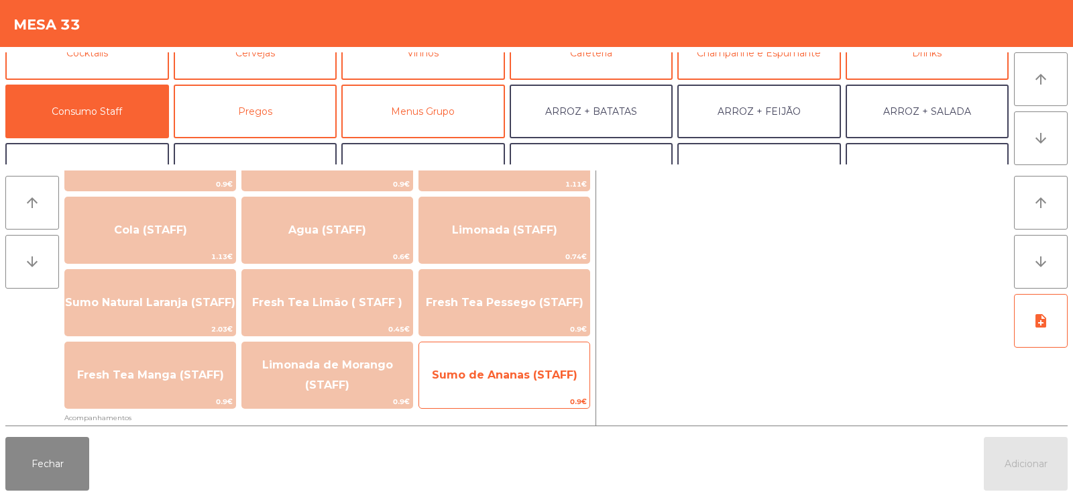
click at [473, 391] on span "Sumo de Ananas (STAFF)" at bounding box center [504, 375] width 170 height 36
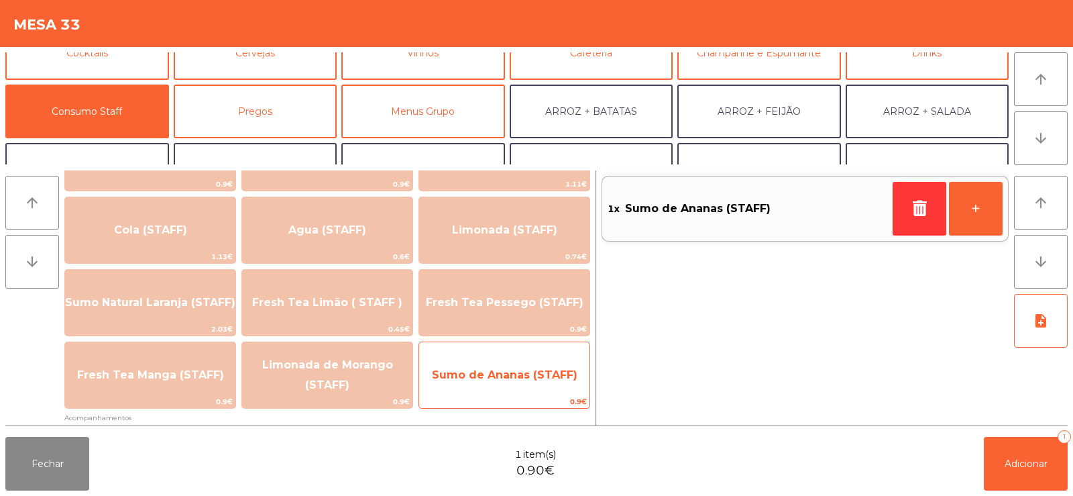
click at [474, 388] on span "Sumo de Ananas (STAFF)" at bounding box center [504, 375] width 170 height 36
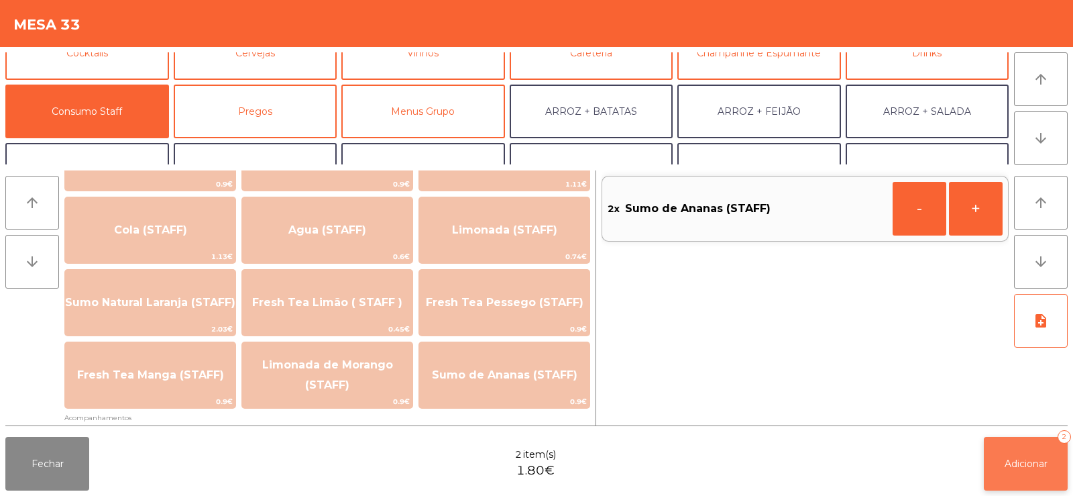
click at [1004, 452] on button "Adicionar 2" at bounding box center [1026, 464] width 84 height 54
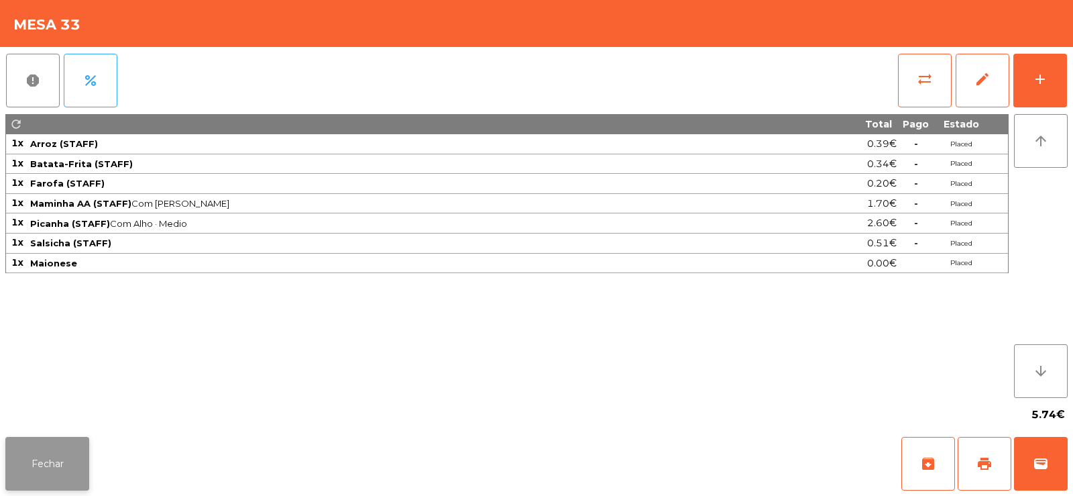
click at [23, 459] on button "Fechar" at bounding box center [47, 464] width 84 height 54
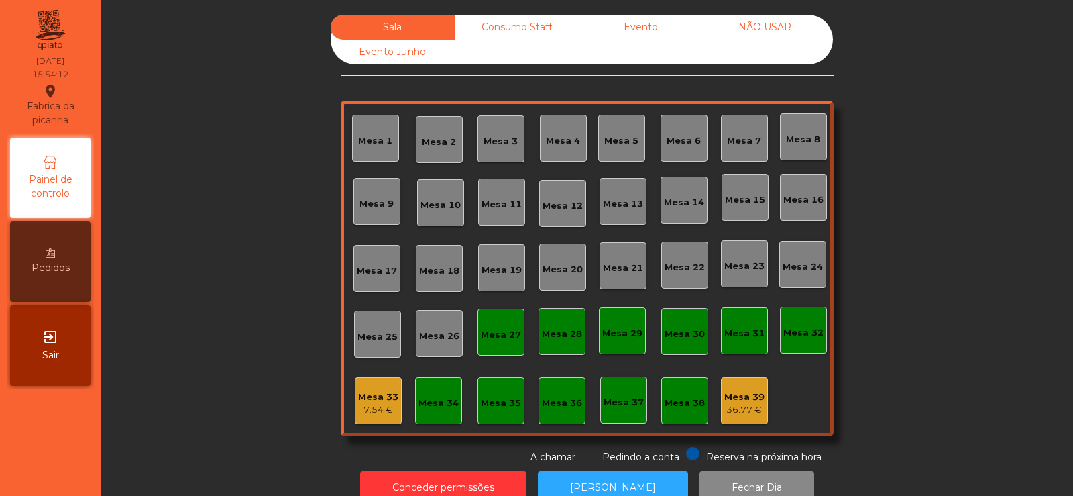
scroll to position [33, 0]
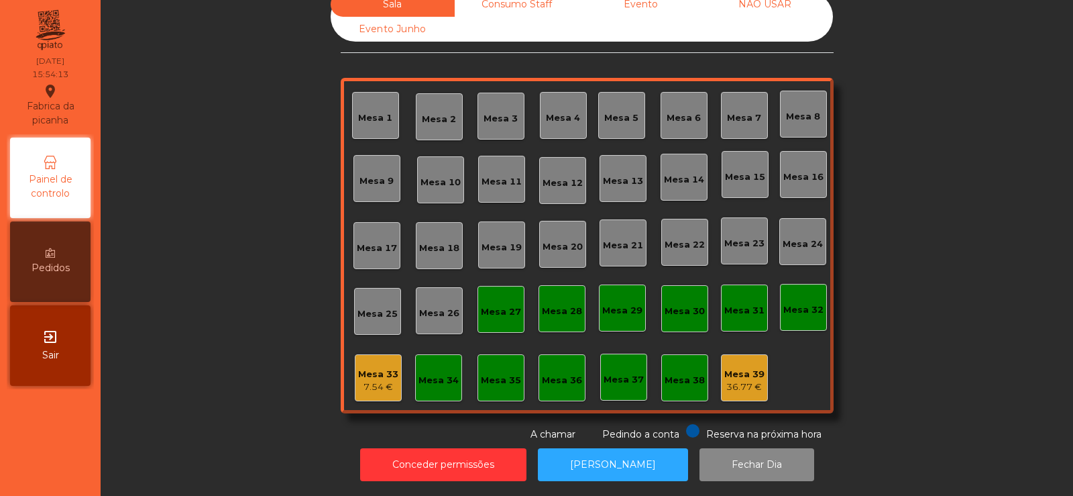
click at [737, 368] on div "Mesa 39" at bounding box center [745, 374] width 40 height 13
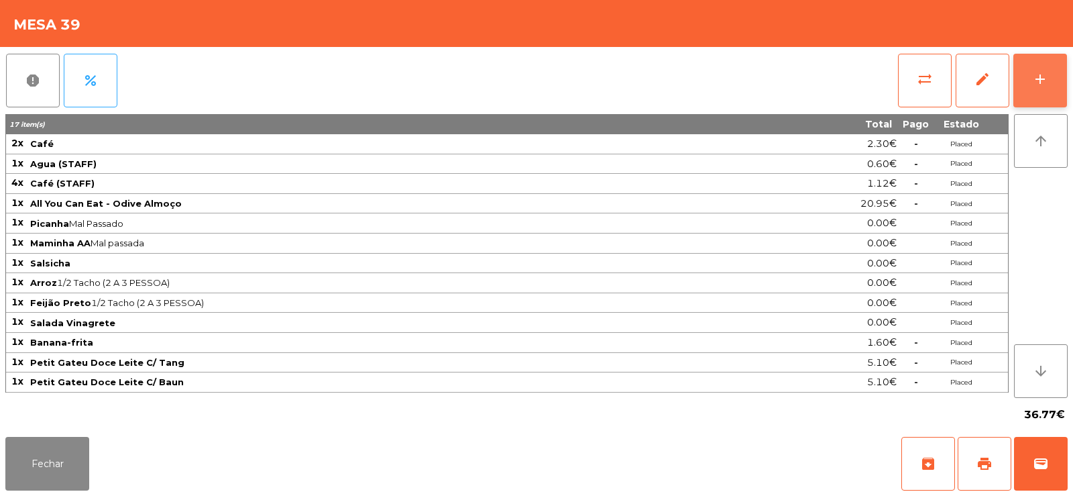
click at [1042, 81] on div "add" at bounding box center [1040, 79] width 16 height 16
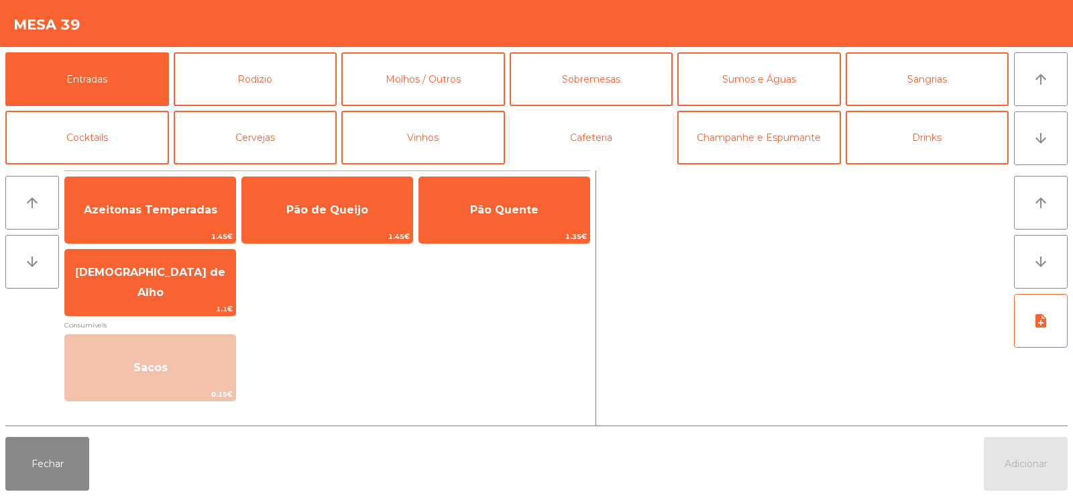
click at [596, 138] on button "Cafeteria" at bounding box center [592, 138] width 164 height 54
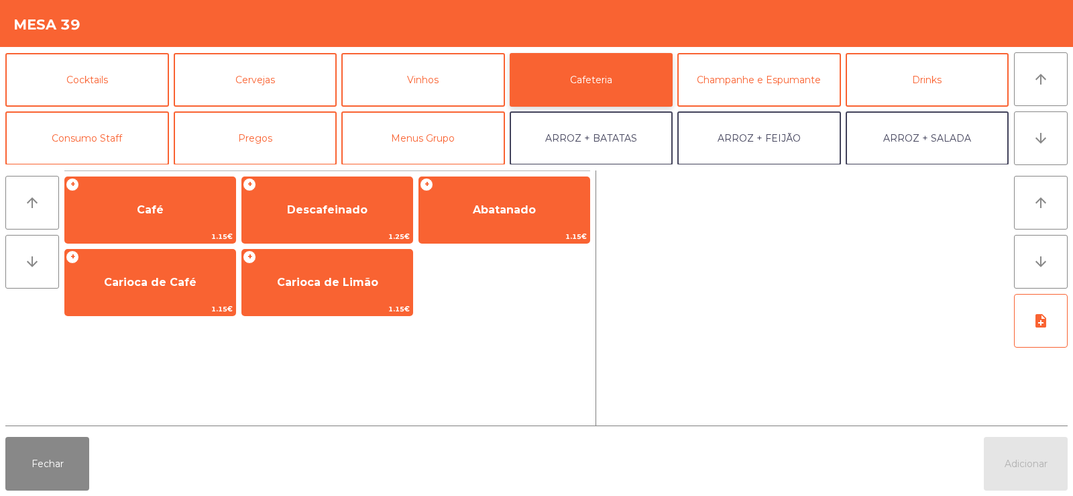
scroll to position [52, 0]
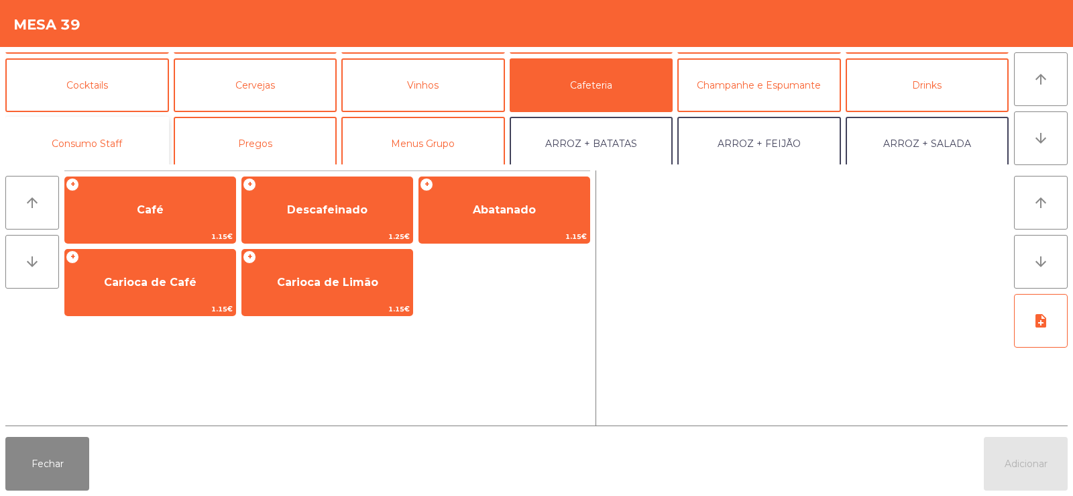
click at [118, 141] on button "Consumo Staff" at bounding box center [87, 144] width 164 height 54
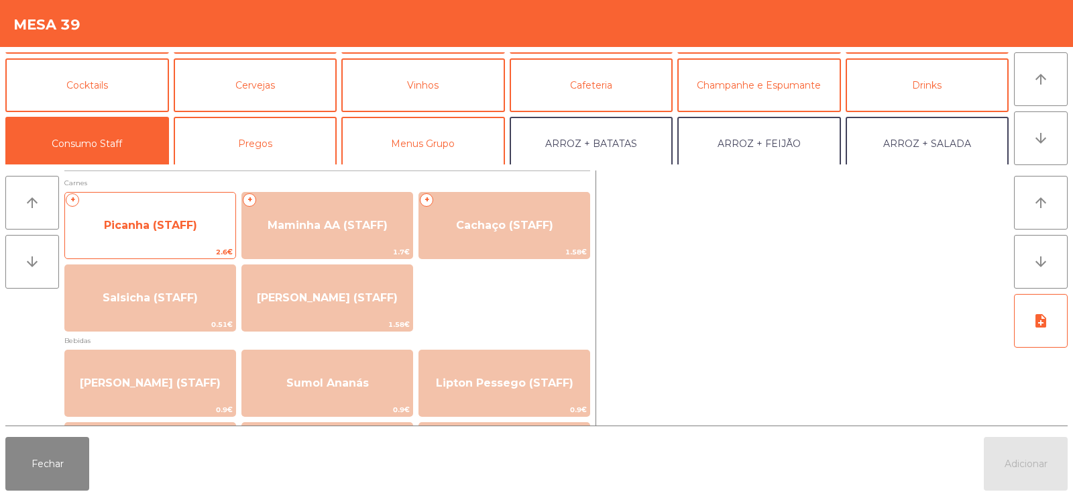
click at [158, 237] on span "Picanha (STAFF)" at bounding box center [150, 225] width 170 height 36
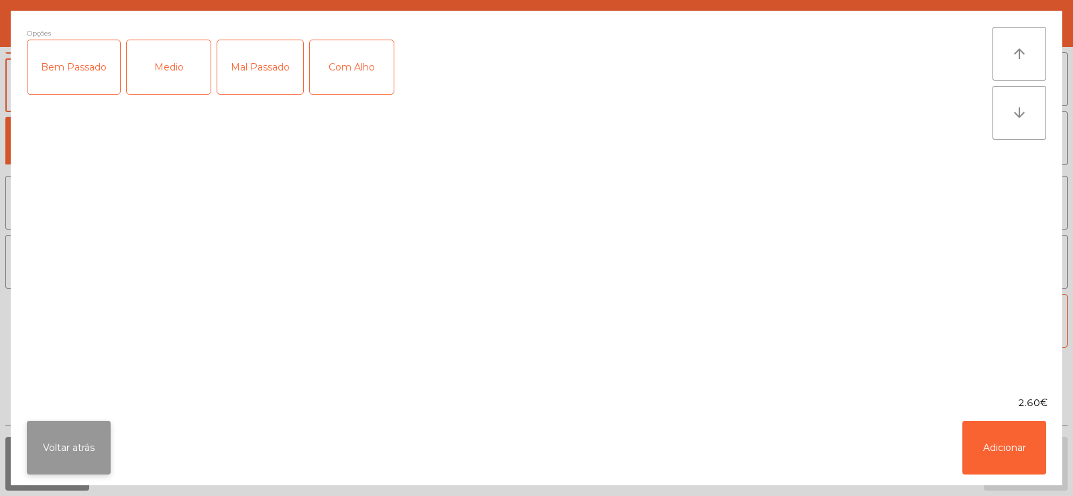
click at [76, 452] on button "Voltar atrás" at bounding box center [69, 448] width 84 height 54
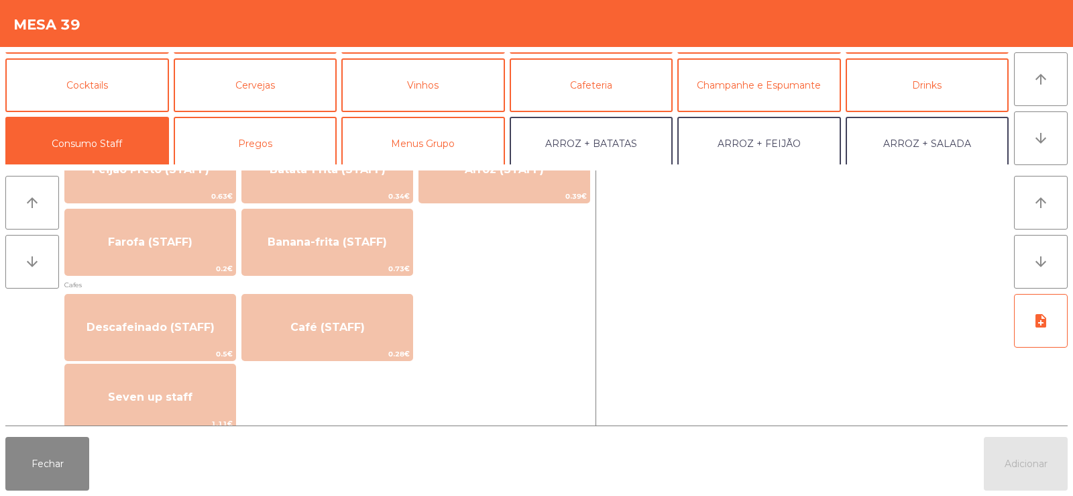
scroll to position [675, 0]
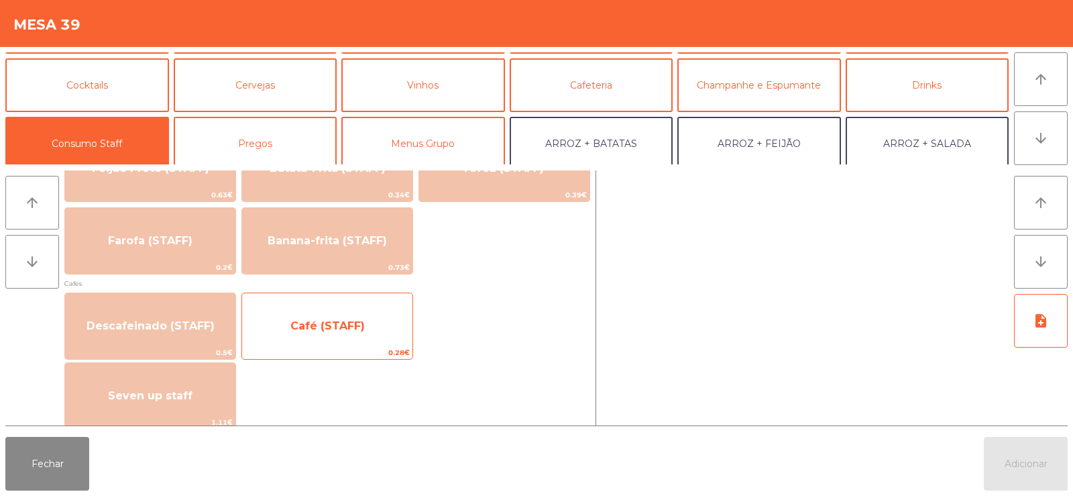
click at [327, 332] on span "Café (STAFF)" at bounding box center [327, 326] width 170 height 36
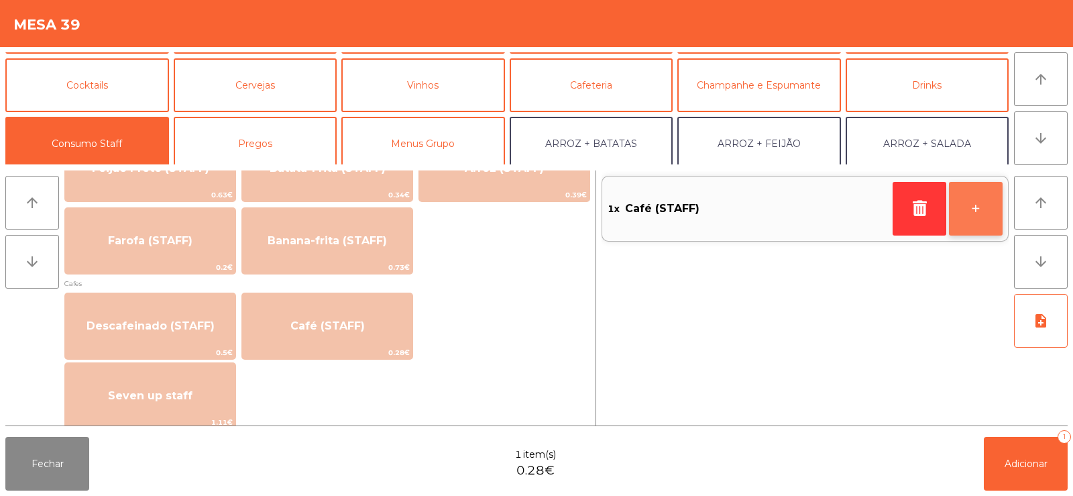
click at [965, 208] on button "+" at bounding box center [976, 209] width 54 height 54
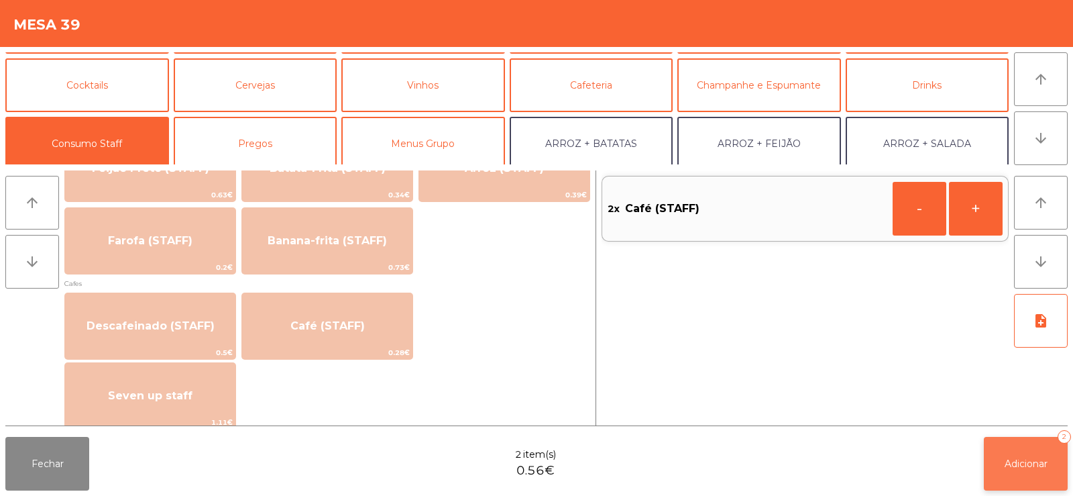
click at [1022, 454] on button "Adicionar 2" at bounding box center [1026, 464] width 84 height 54
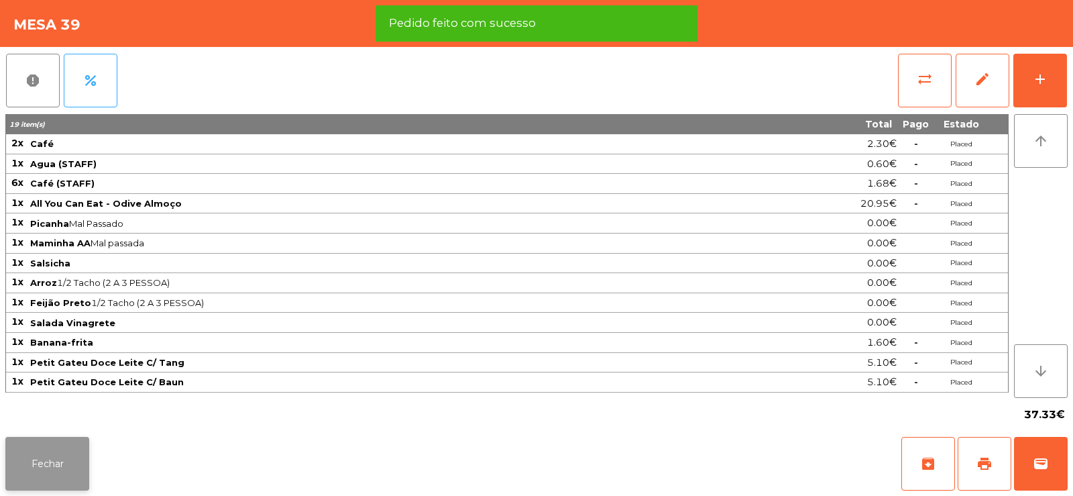
click at [59, 484] on button "Fechar" at bounding box center [47, 464] width 84 height 54
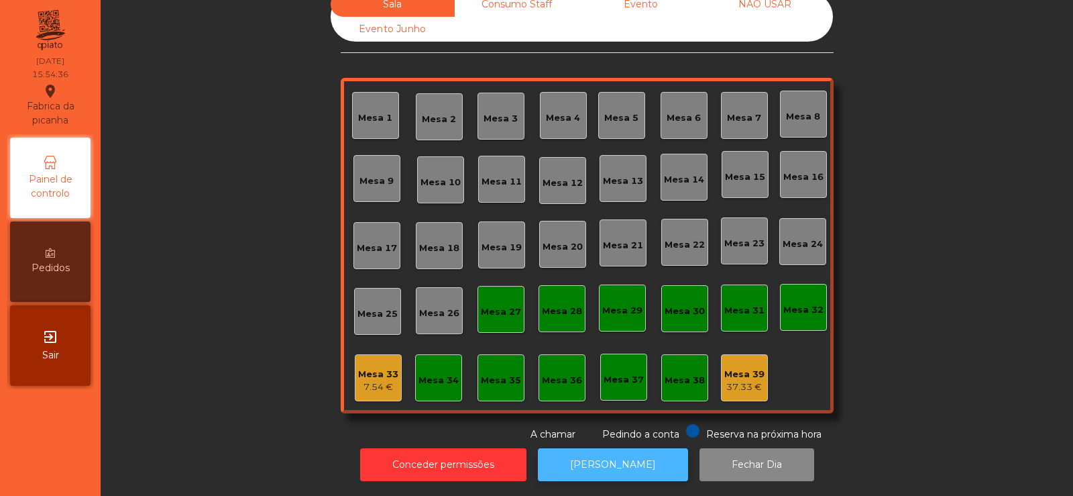
click at [615, 456] on button "[PERSON_NAME]" at bounding box center [613, 464] width 150 height 33
click at [601, 460] on button "[PERSON_NAME]" at bounding box center [613, 464] width 150 height 33
click at [735, 368] on div "Mesa 39" at bounding box center [745, 374] width 40 height 13
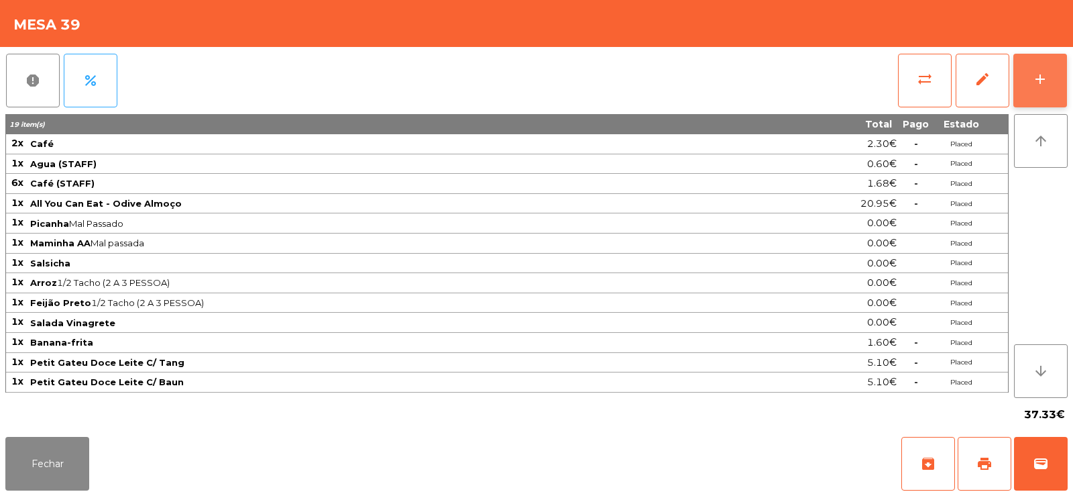
click at [1038, 83] on div "add" at bounding box center [1040, 79] width 16 height 16
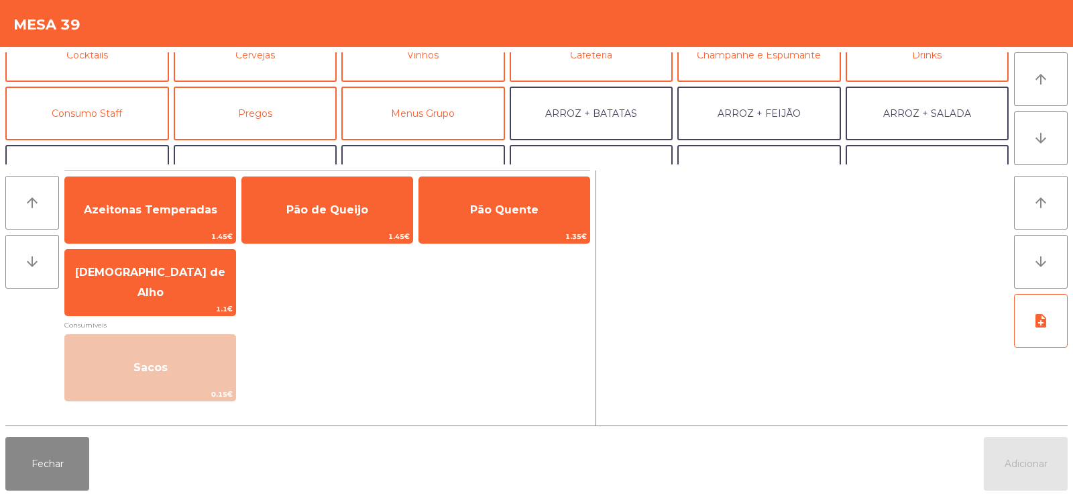
scroll to position [86, 0]
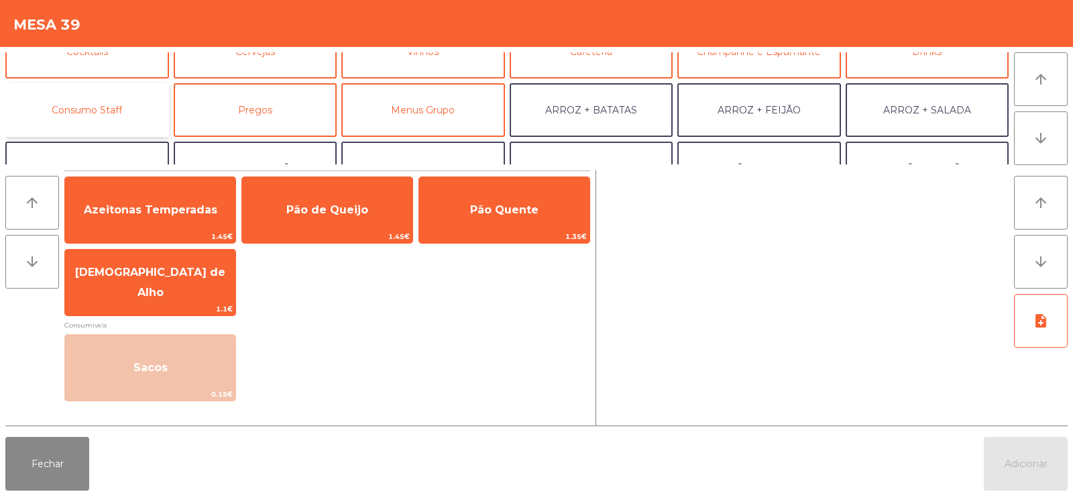
click at [113, 113] on button "Consumo Staff" at bounding box center [87, 110] width 164 height 54
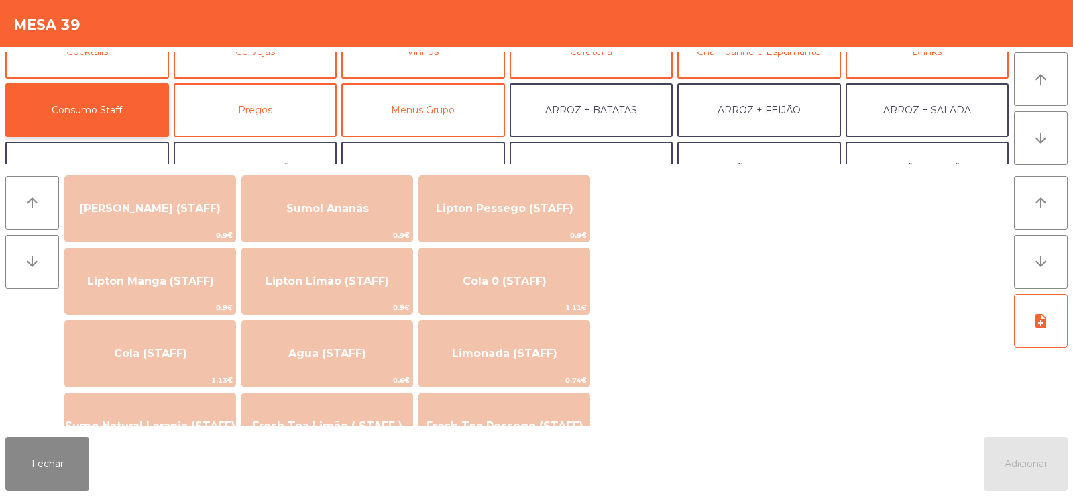
scroll to position [174, 0]
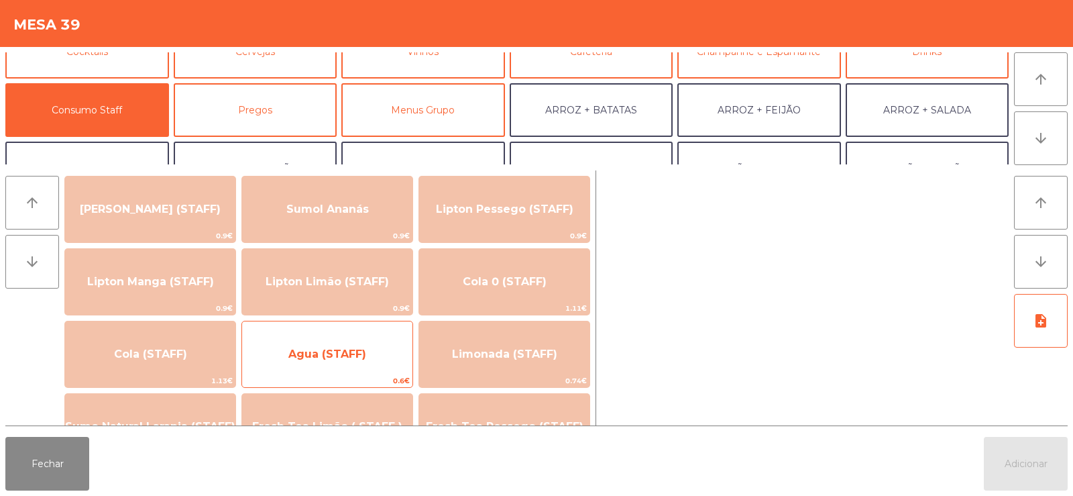
click at [362, 354] on span "Agua (STAFF)" at bounding box center [327, 354] width 78 height 13
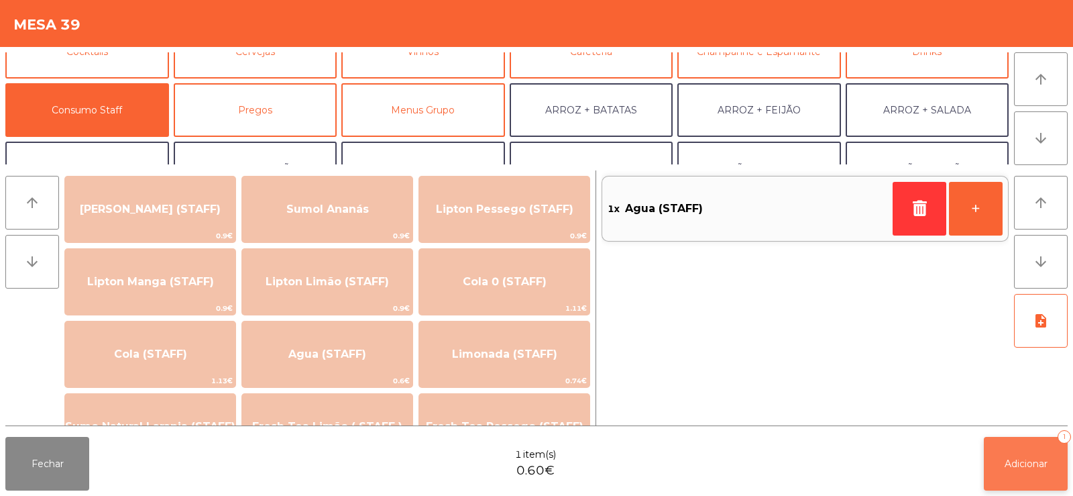
click at [1036, 460] on span "Adicionar" at bounding box center [1026, 464] width 43 height 12
